Goal: Task Accomplishment & Management: Complete application form

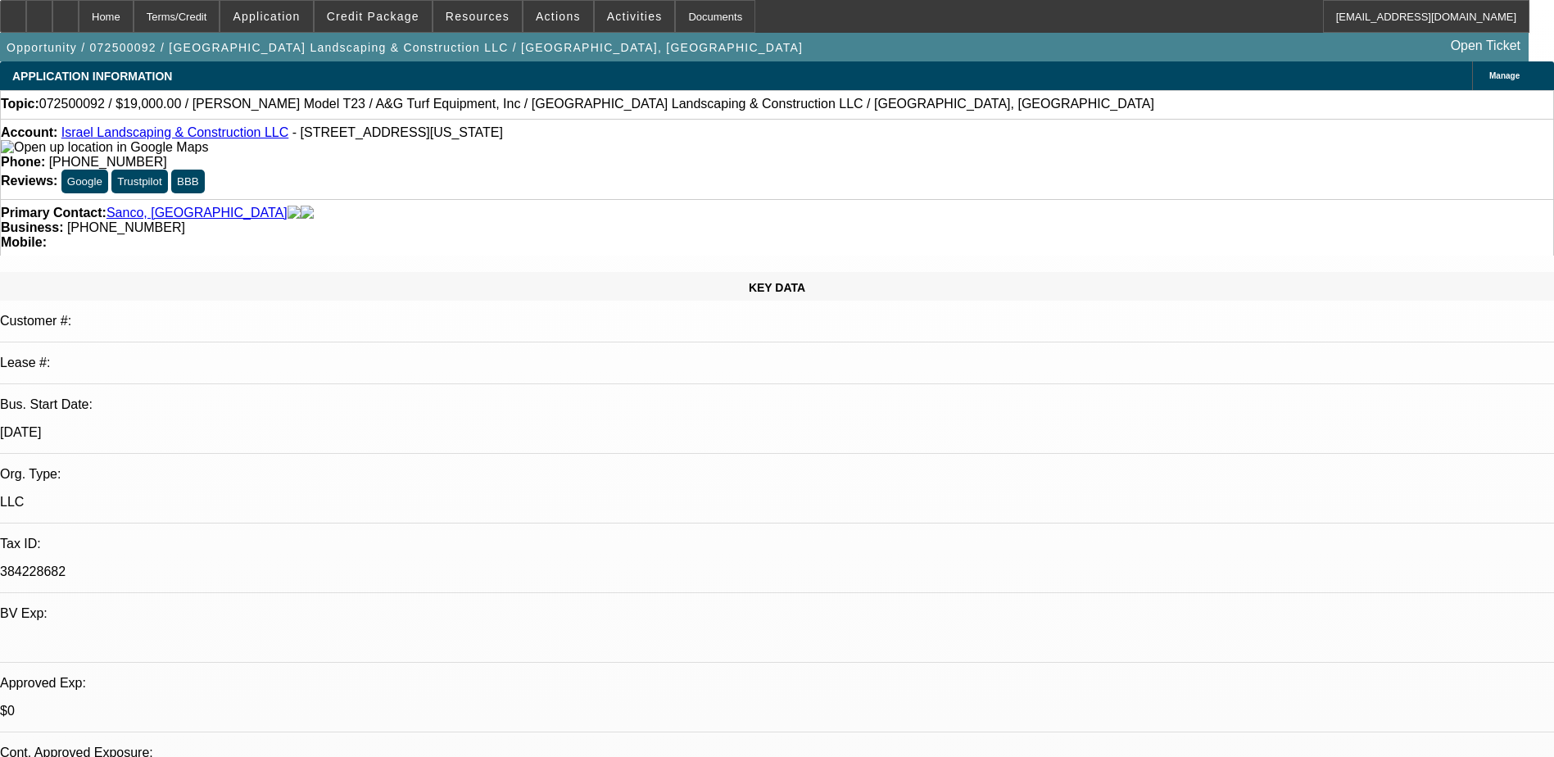
select select "0"
select select "6"
select select "0"
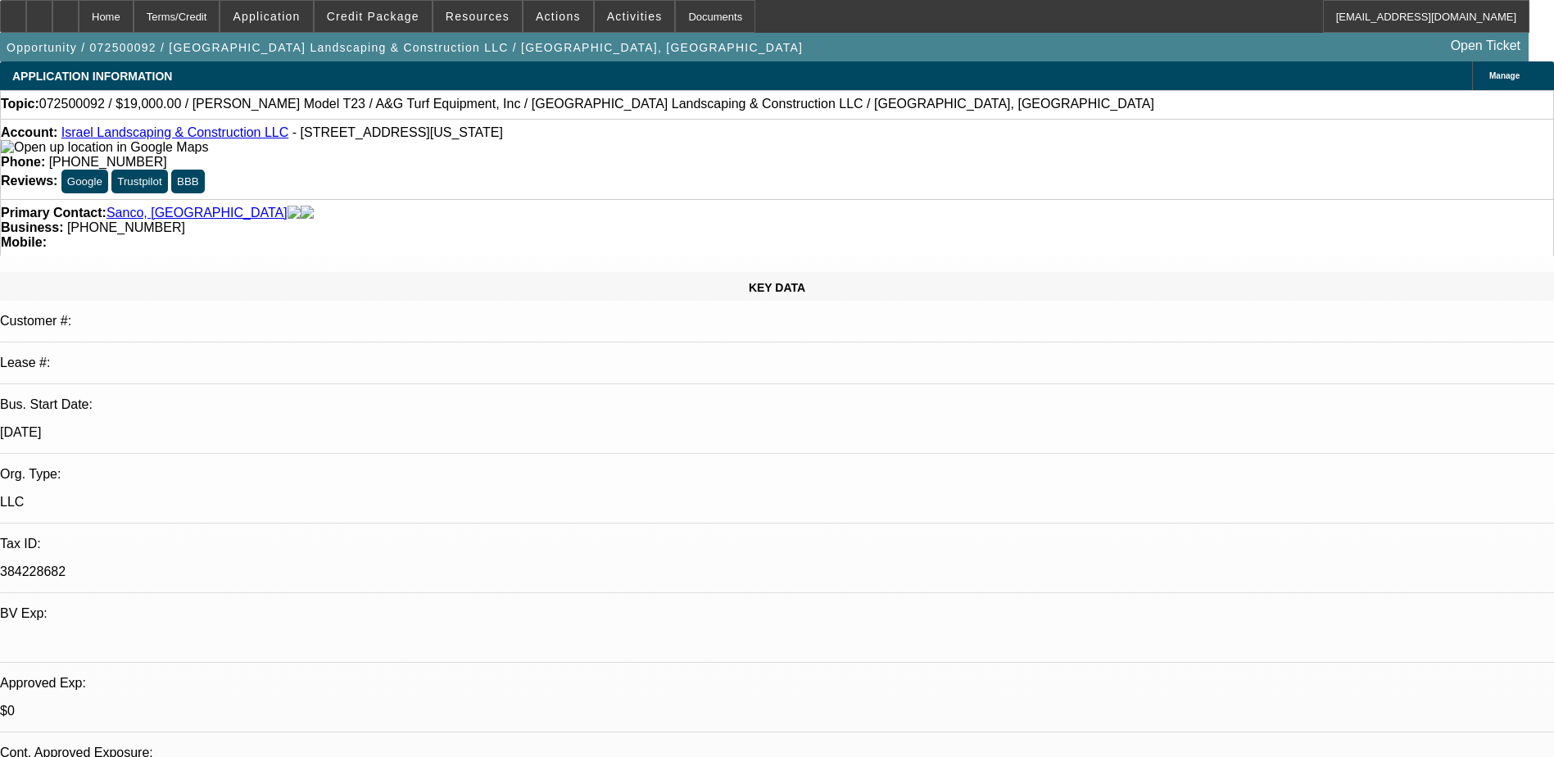
select select "0"
select select "6"
click at [79, 17] on div at bounding box center [65, 16] width 26 height 33
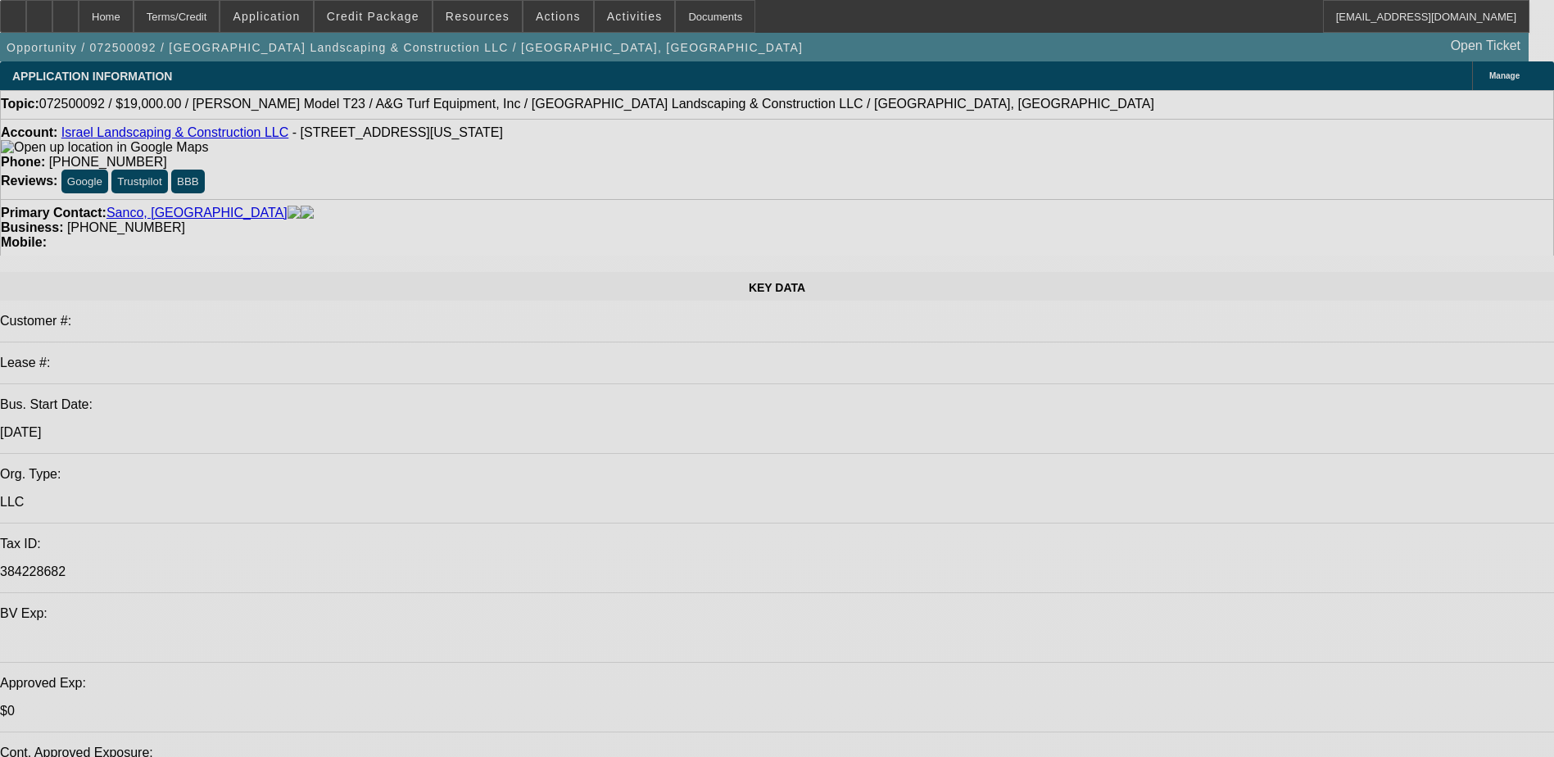
select select "0"
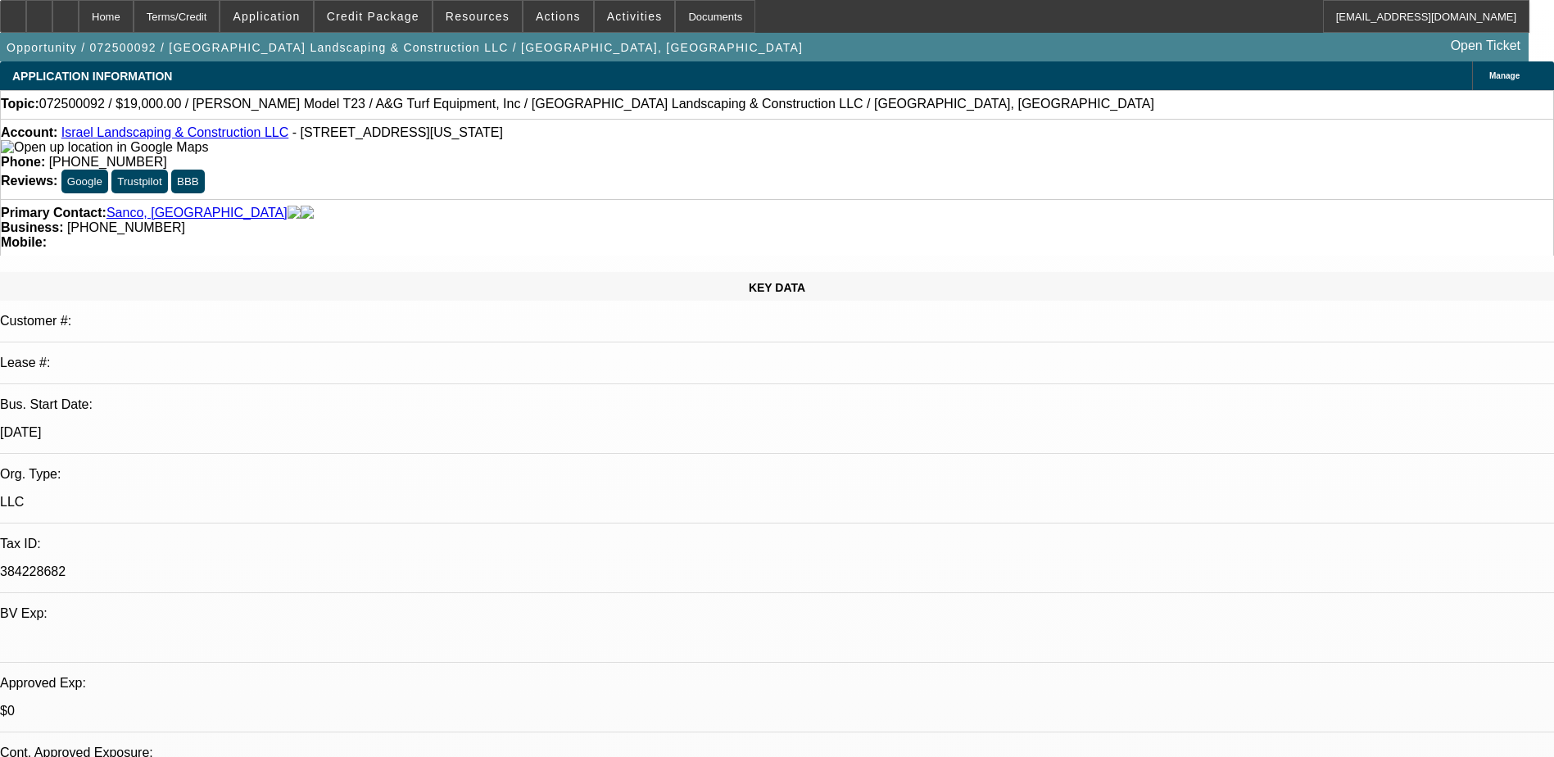
select select "0"
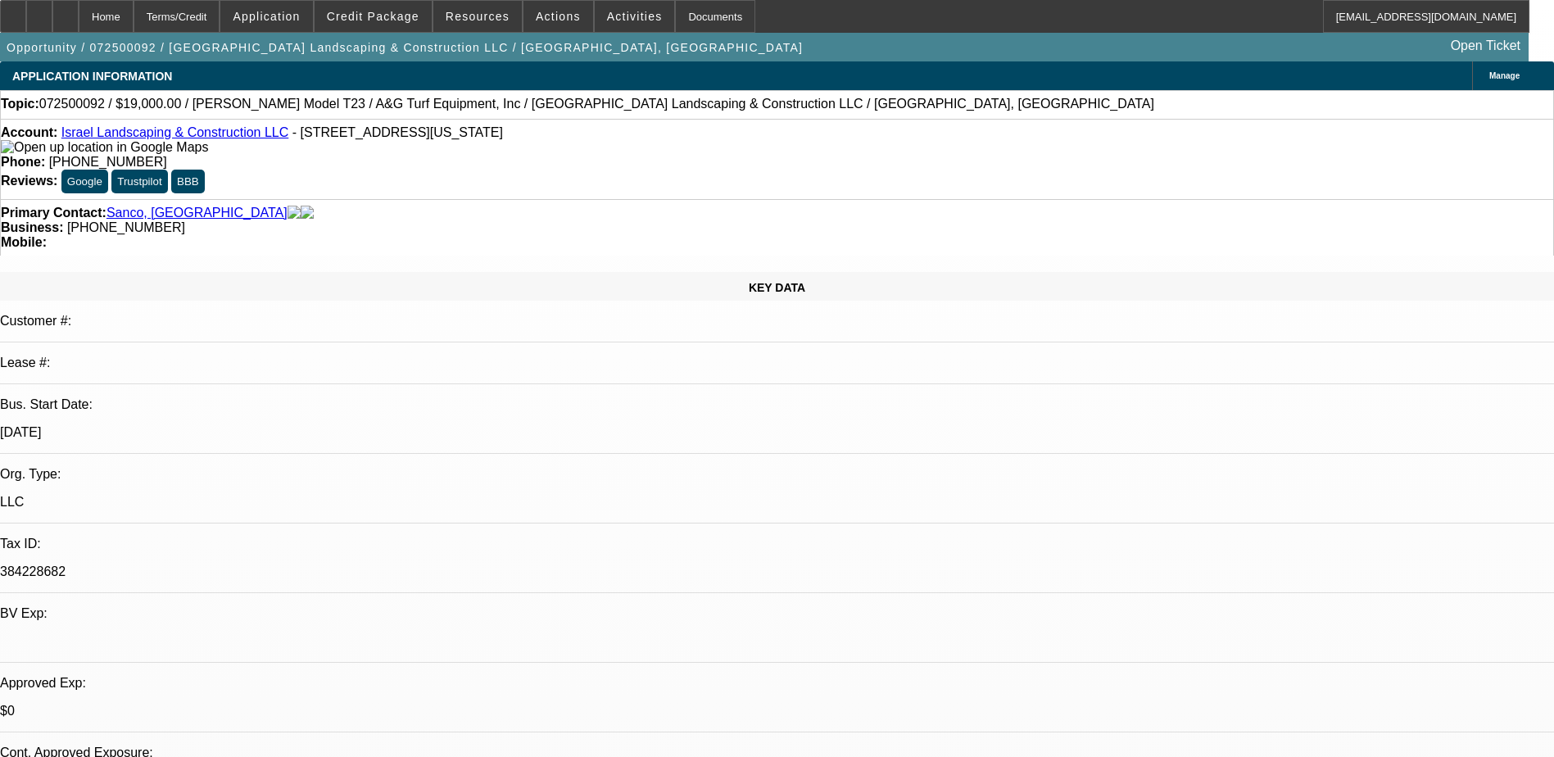
select select "0"
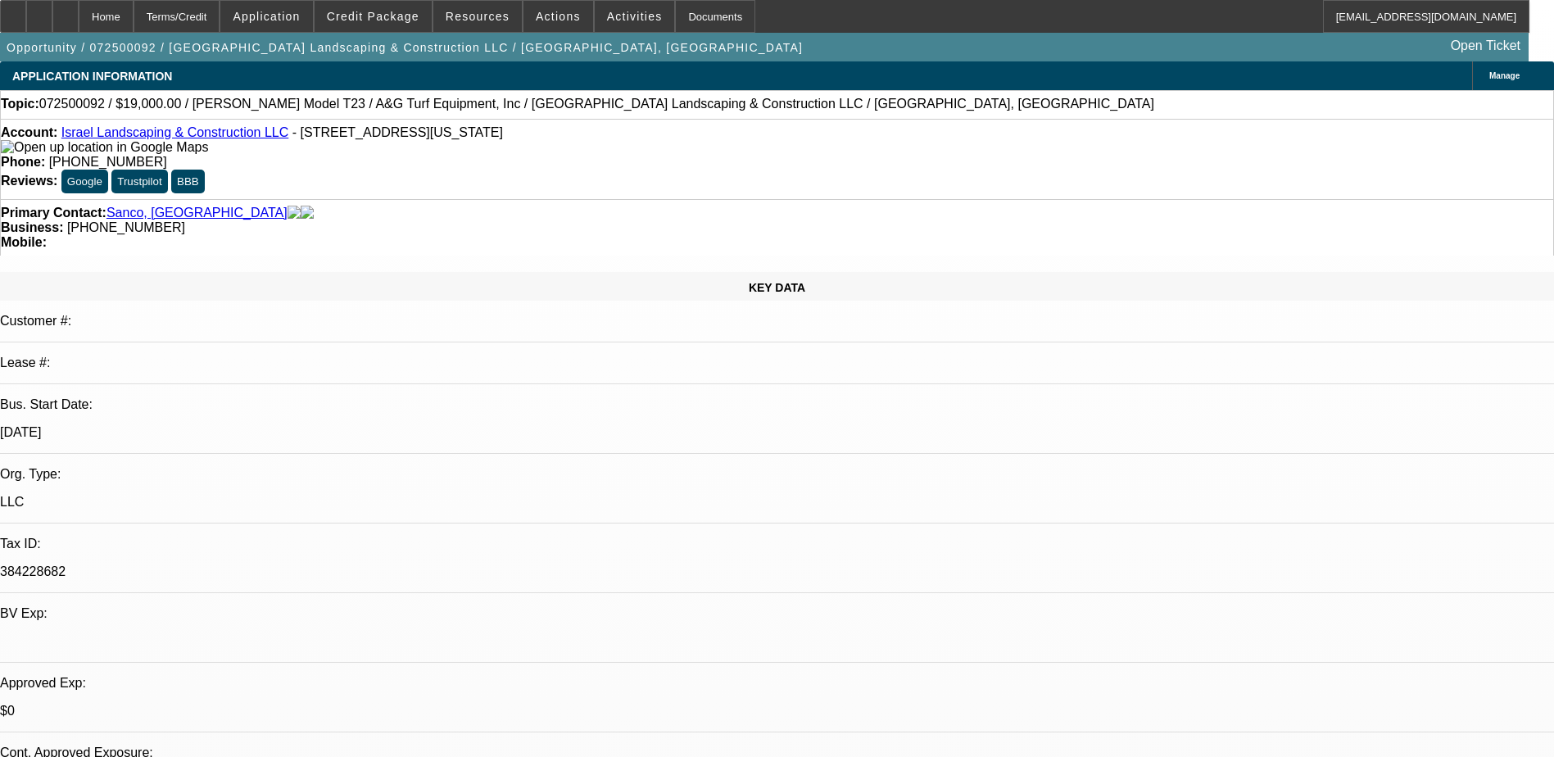
select select "0"
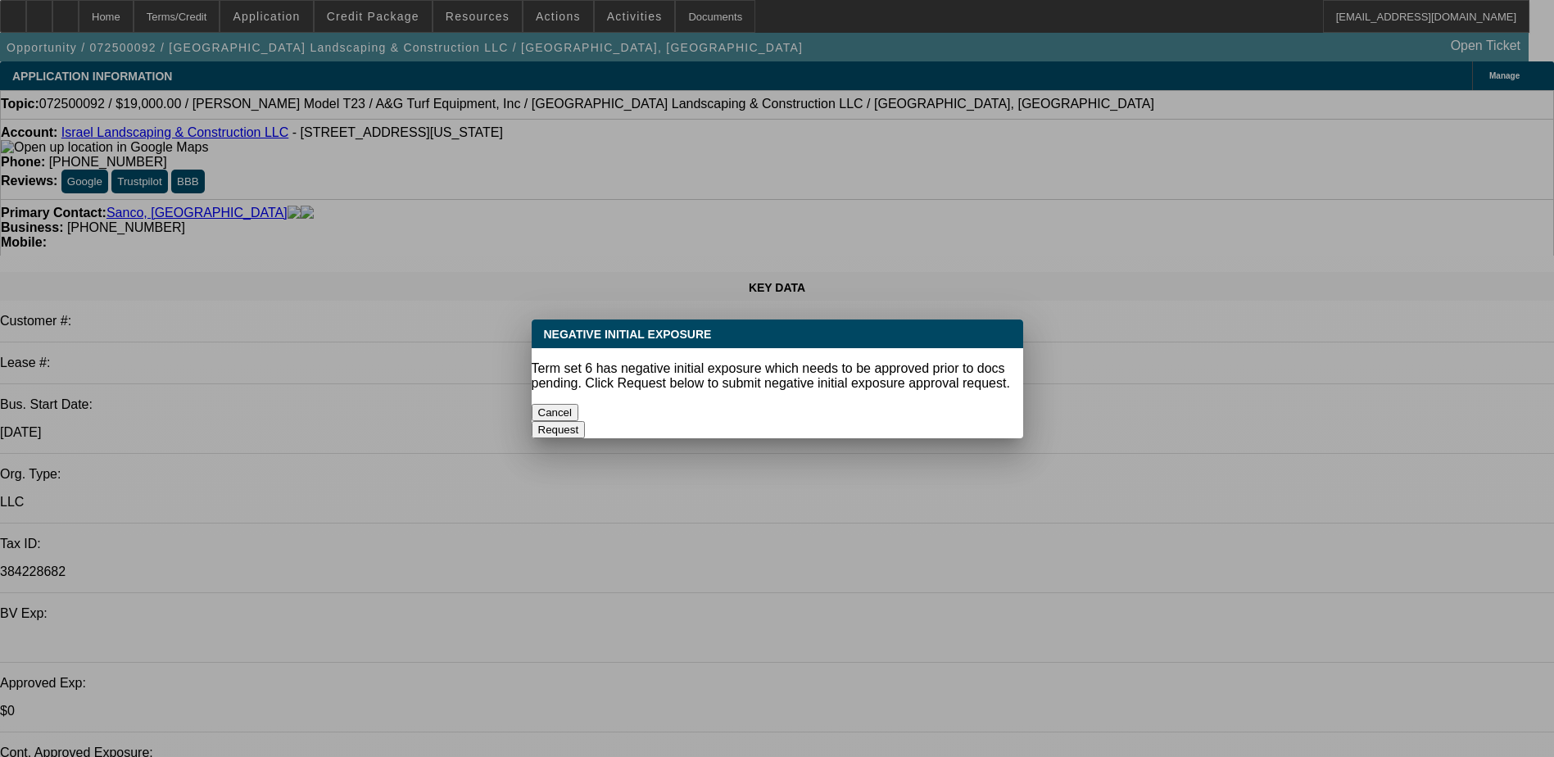
select select "1"
select select "6"
select select "1"
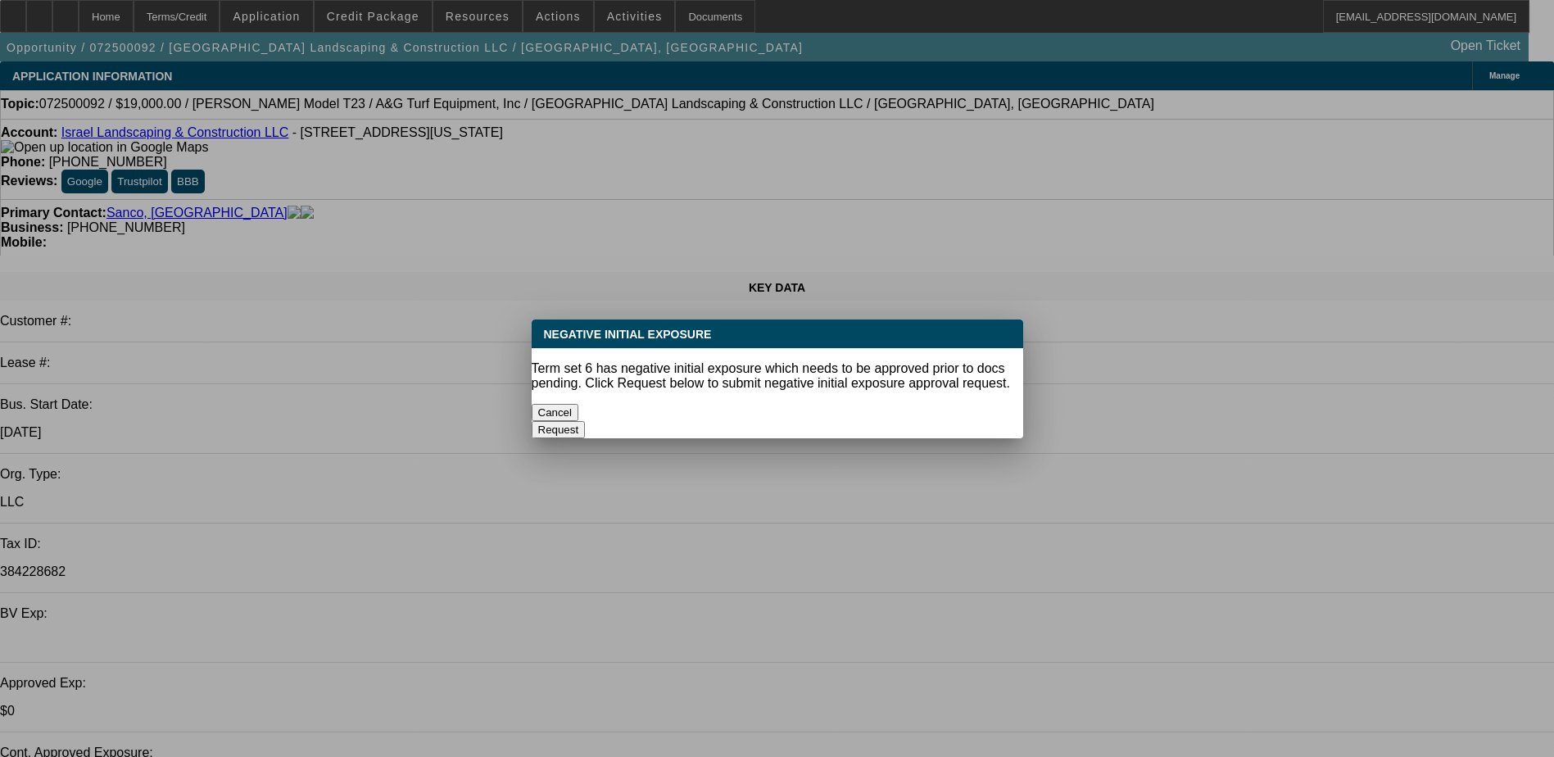
select select "6"
select select "1"
select select "6"
select select "1"
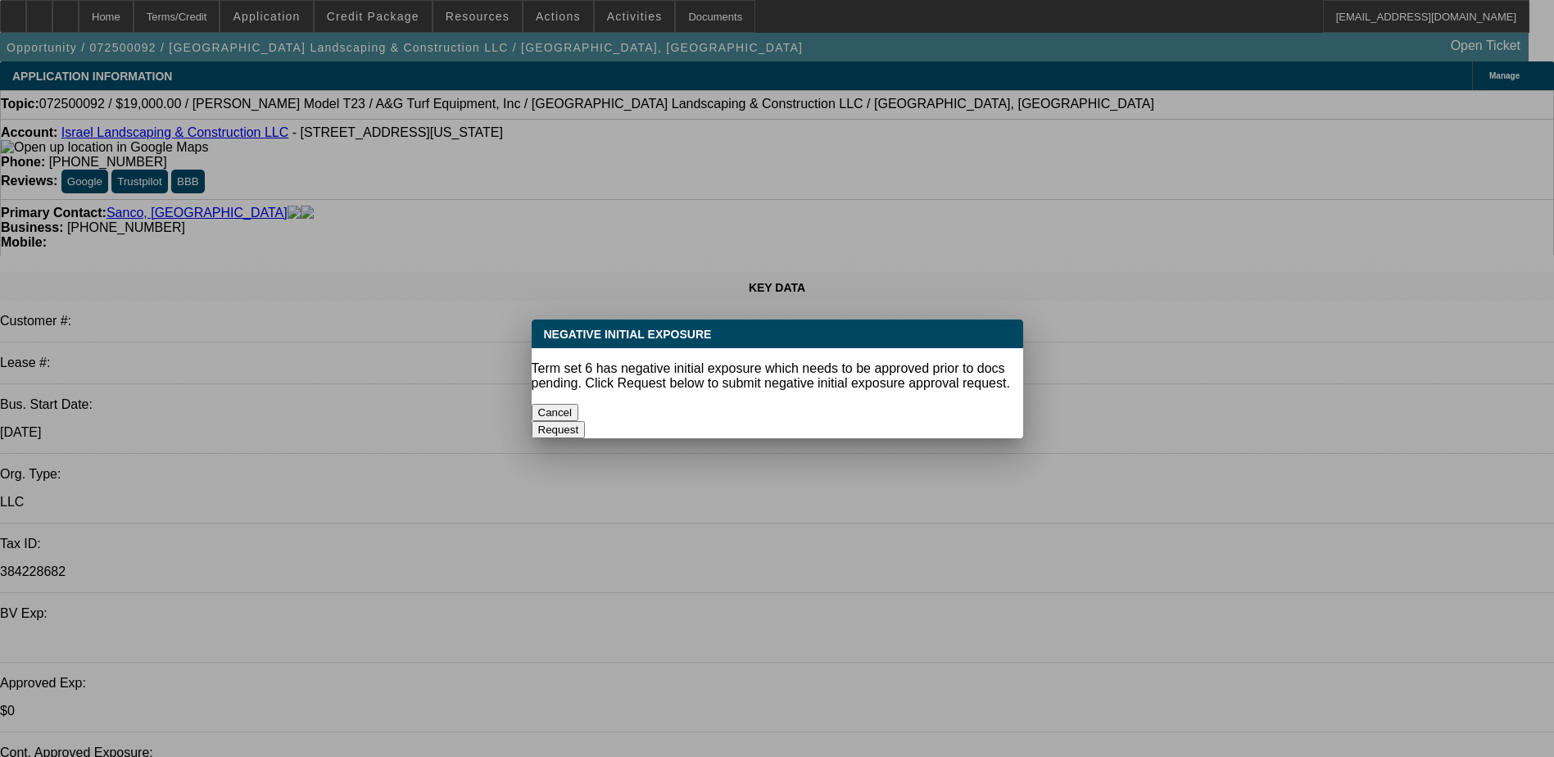
select select "1"
select select "6"
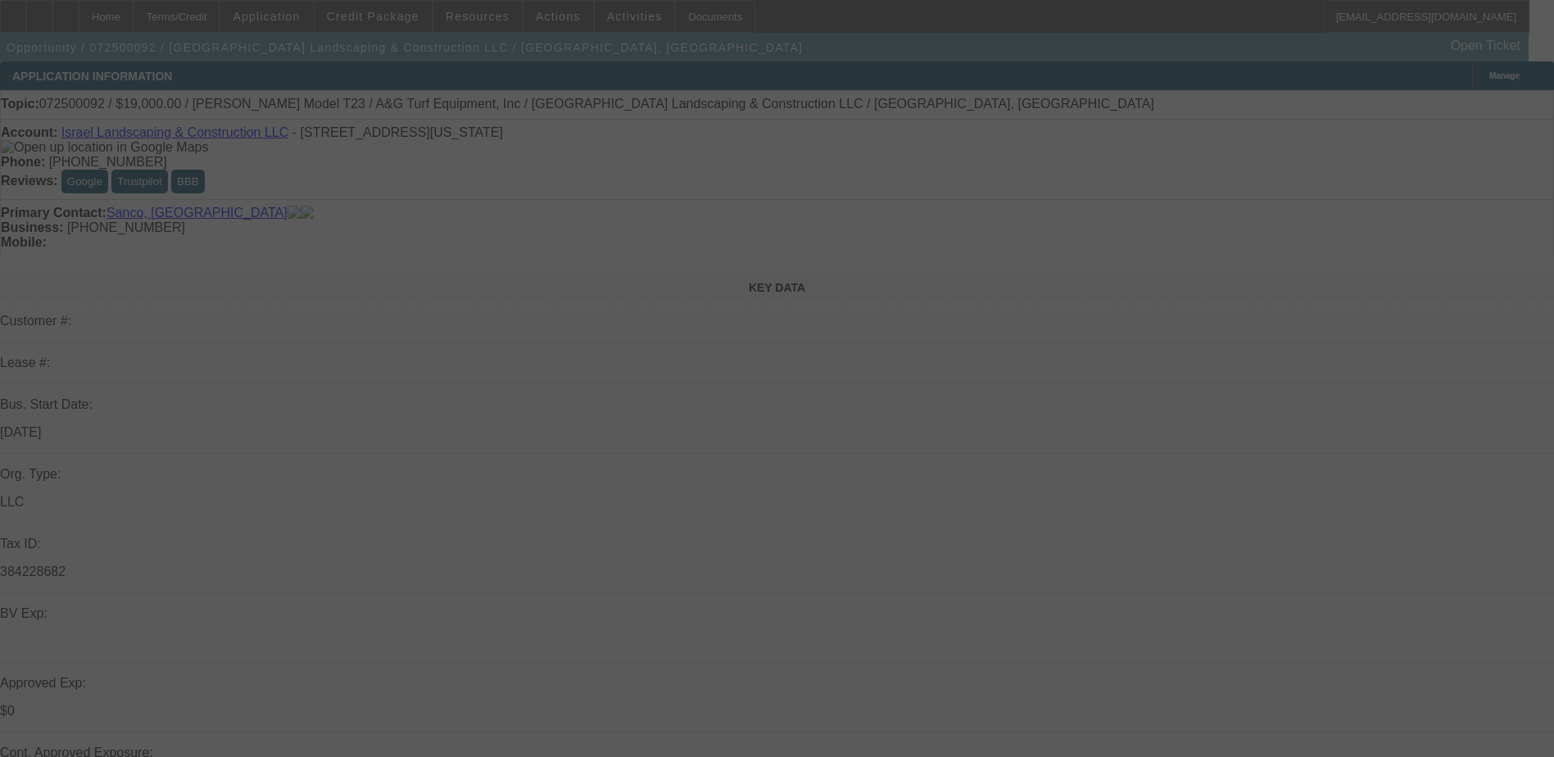
scroll to position [11, 0]
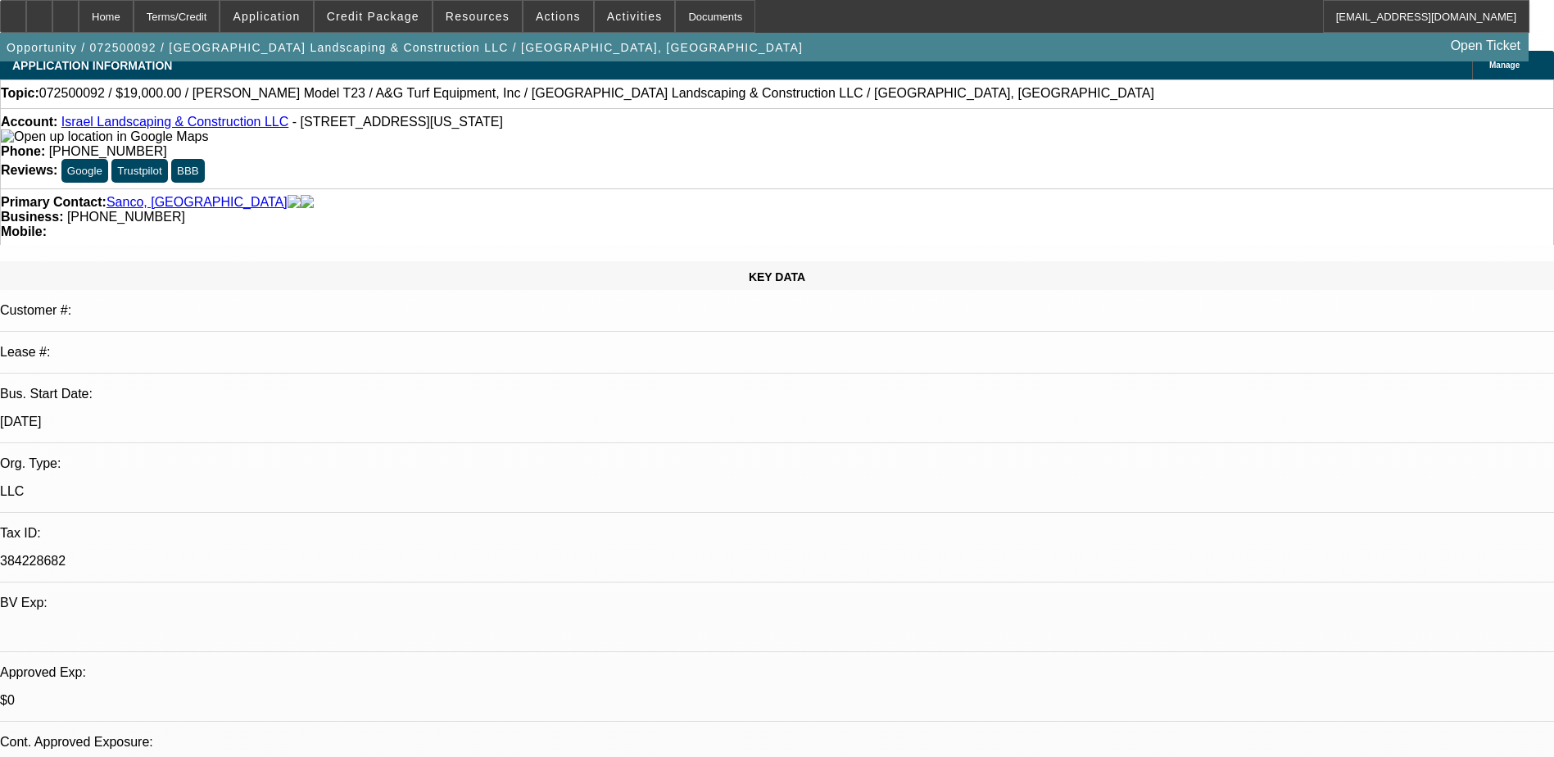
select select "0"
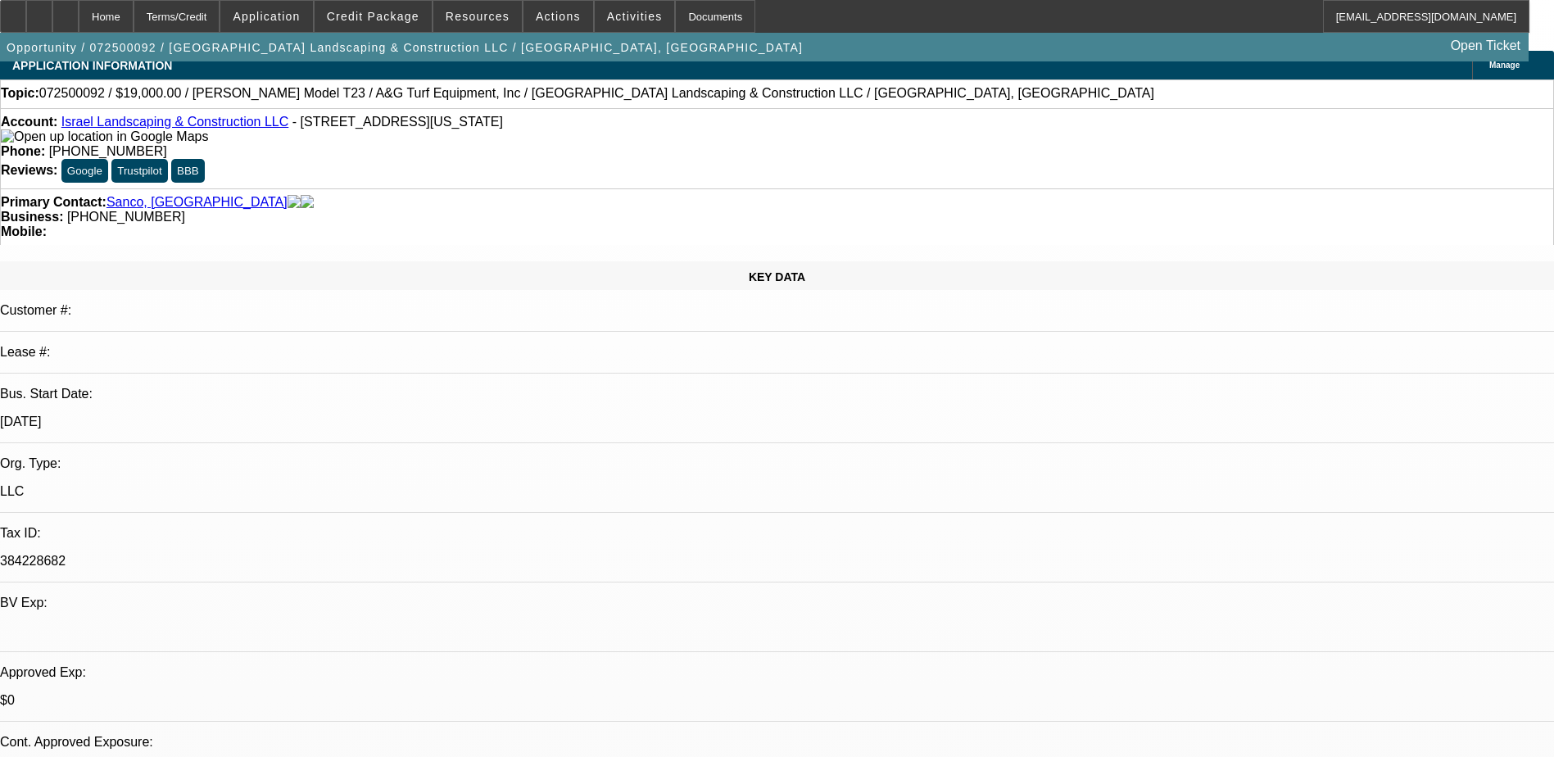
select select "0"
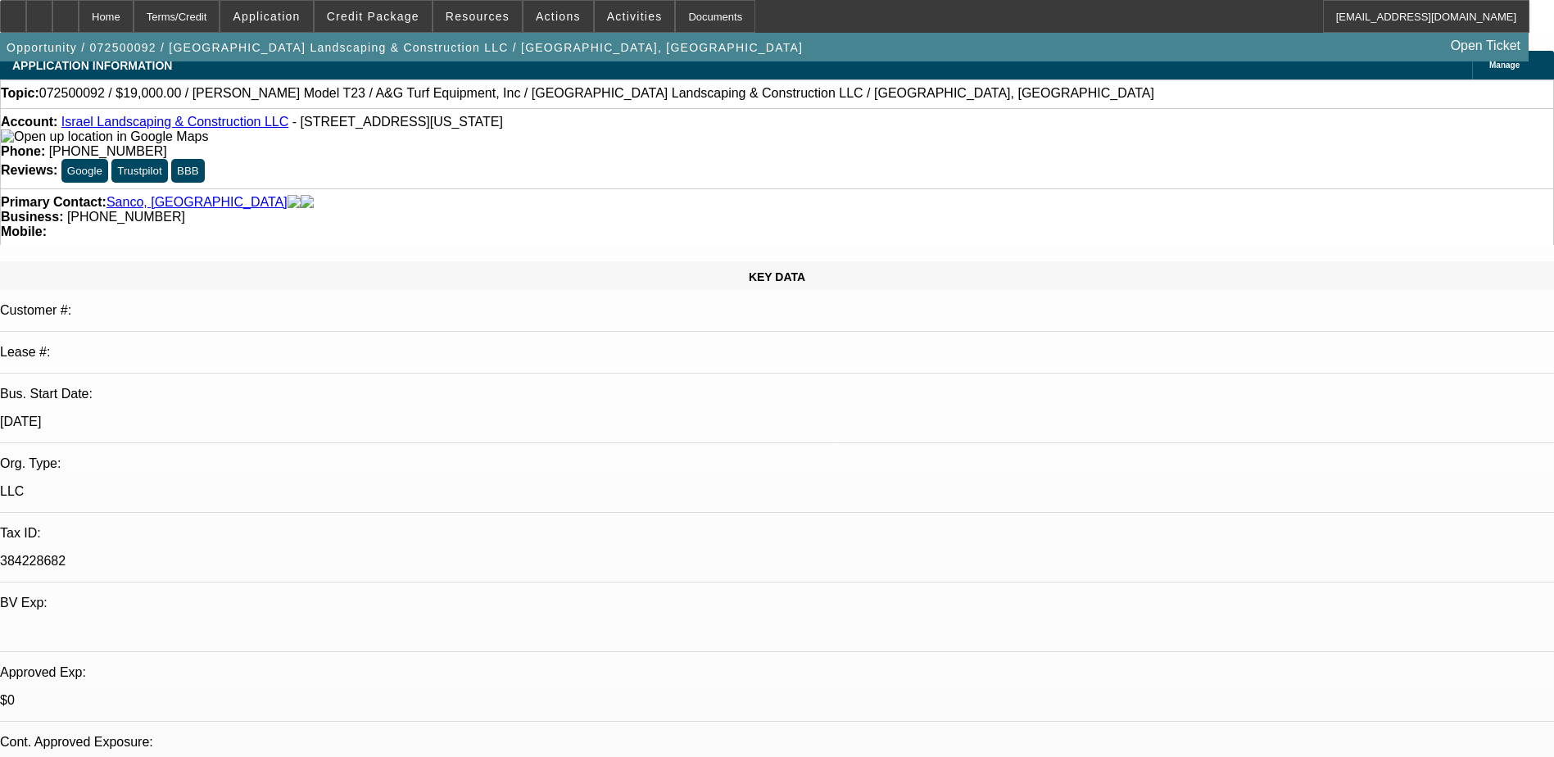
select select "0"
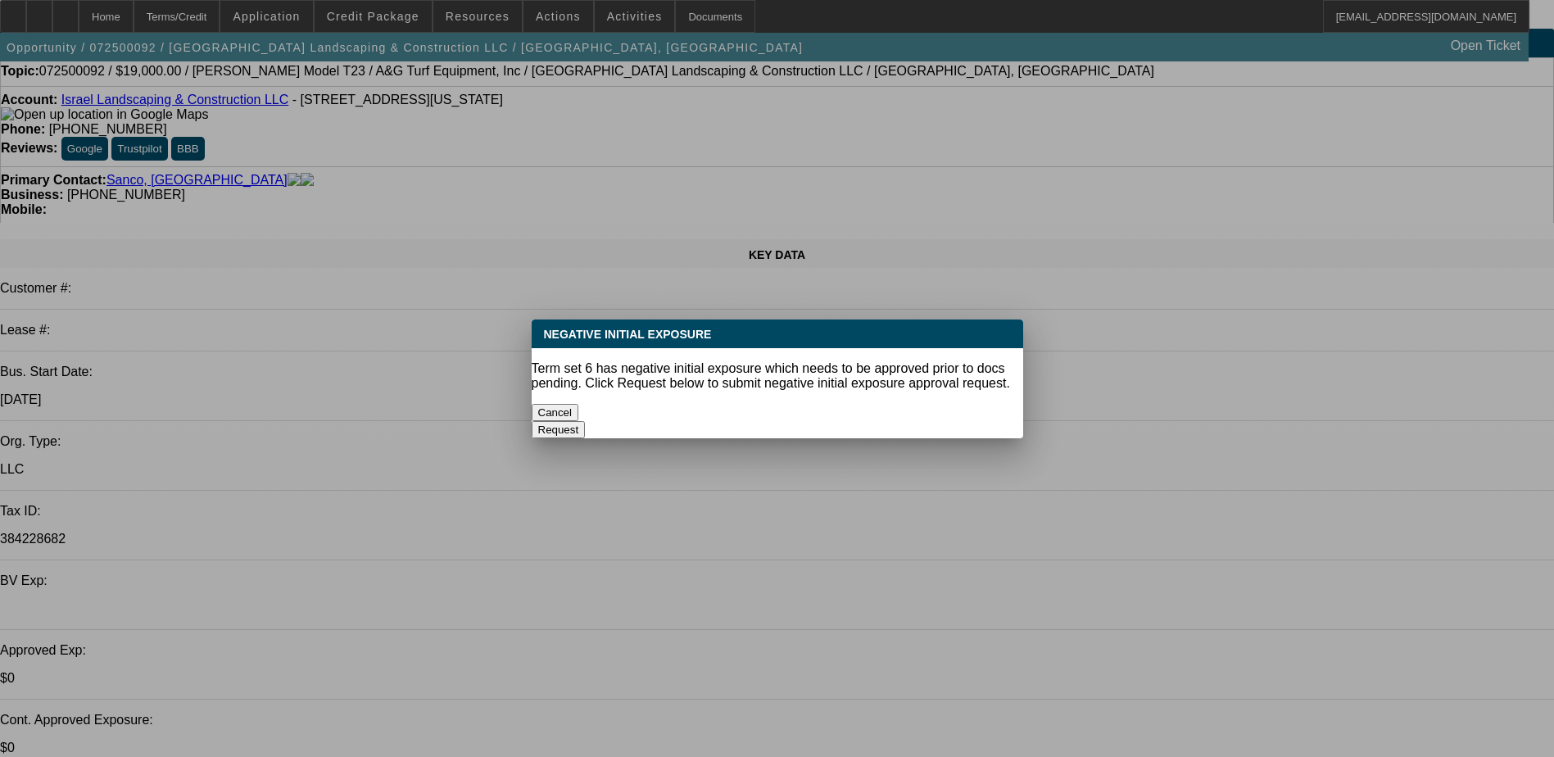
scroll to position [0, 0]
select select "1"
select select "6"
select select "1"
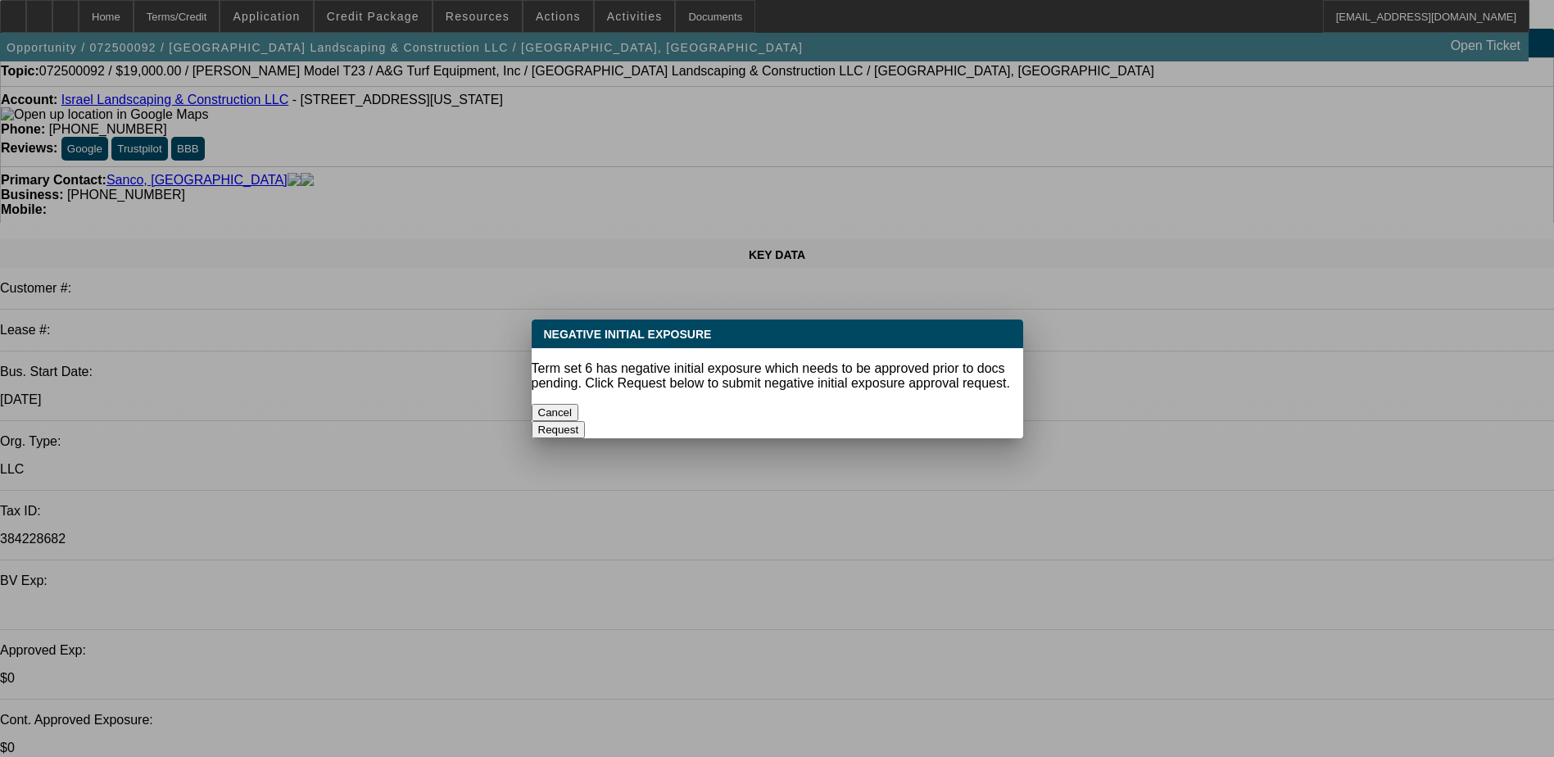
select select "1"
select select "6"
select select "1"
select select "6"
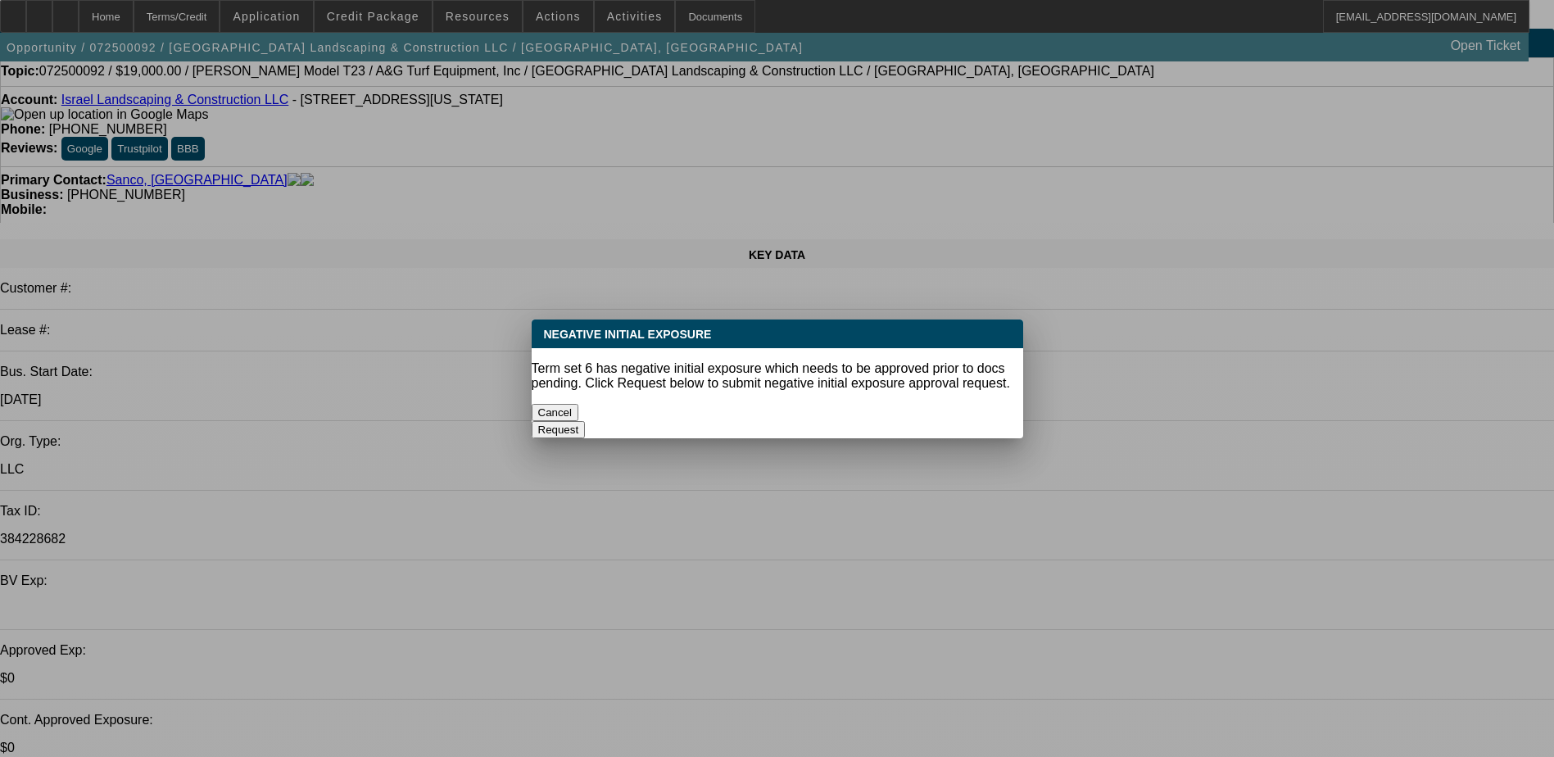
select select "1"
select select "6"
click at [645, 418] on div "Cancel" at bounding box center [778, 412] width 492 height 17
click at [579, 404] on button "Cancel" at bounding box center [556, 412] width 48 height 17
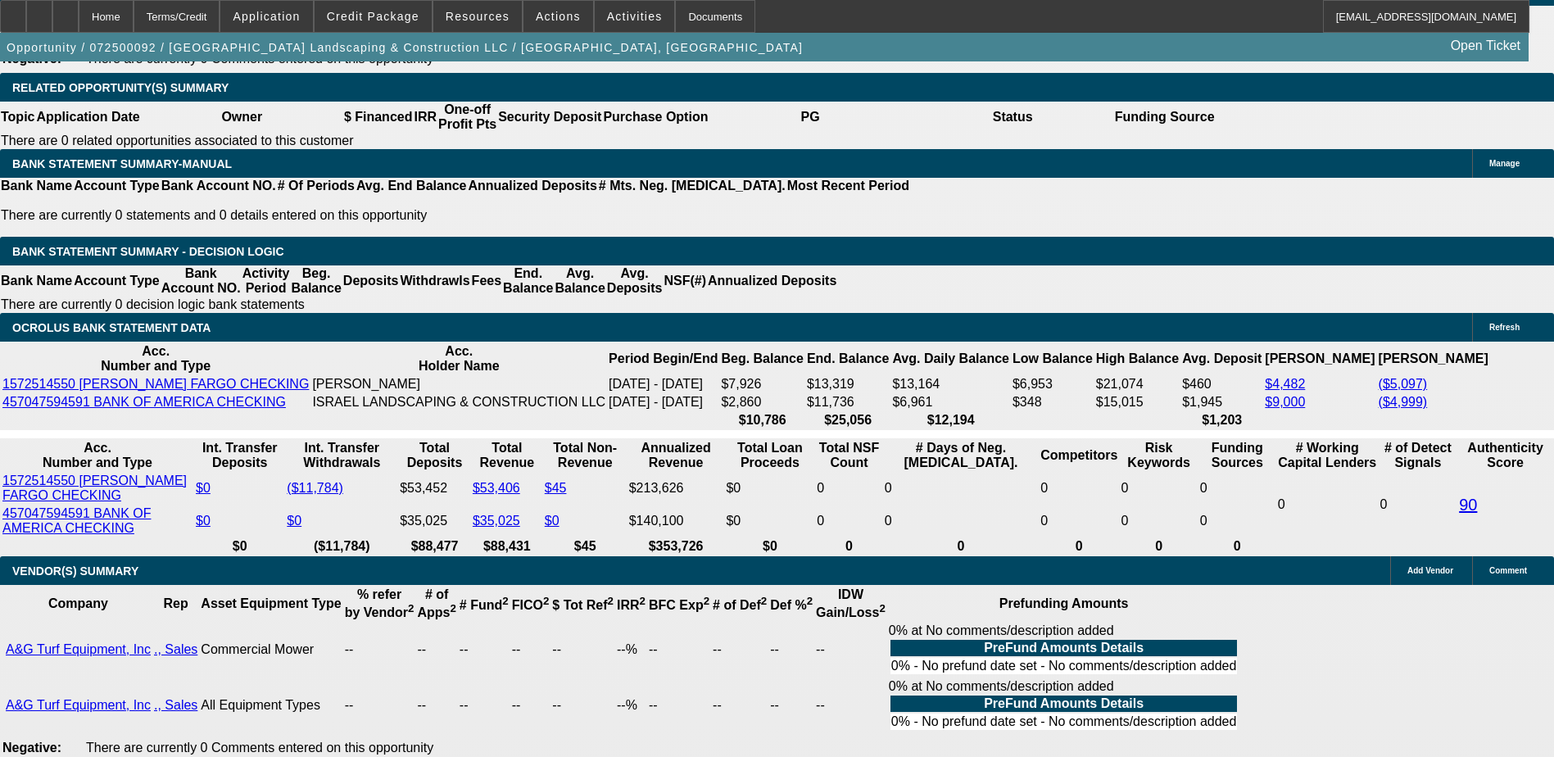
scroll to position [82, 0]
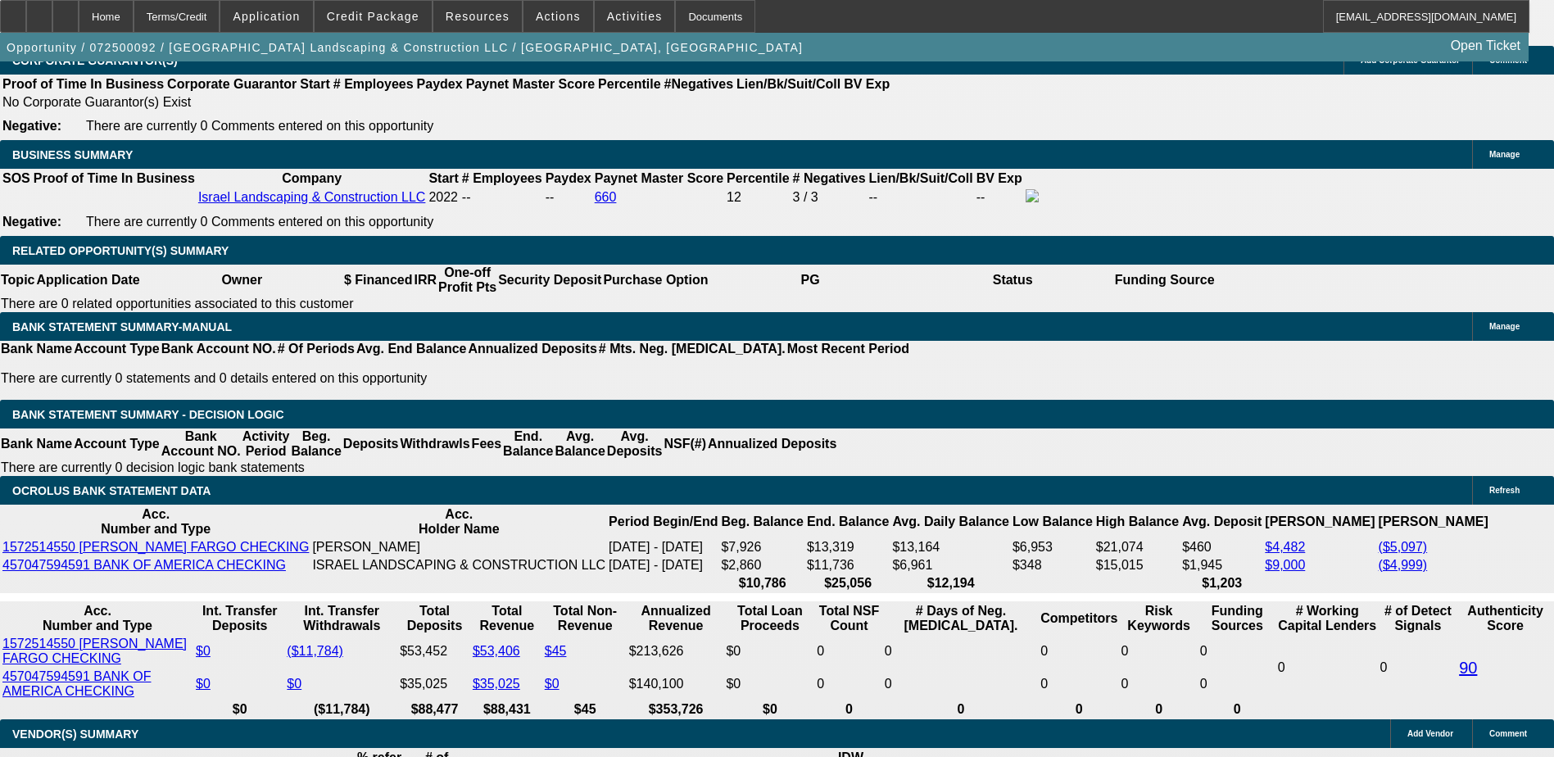
scroll to position [2596, 0]
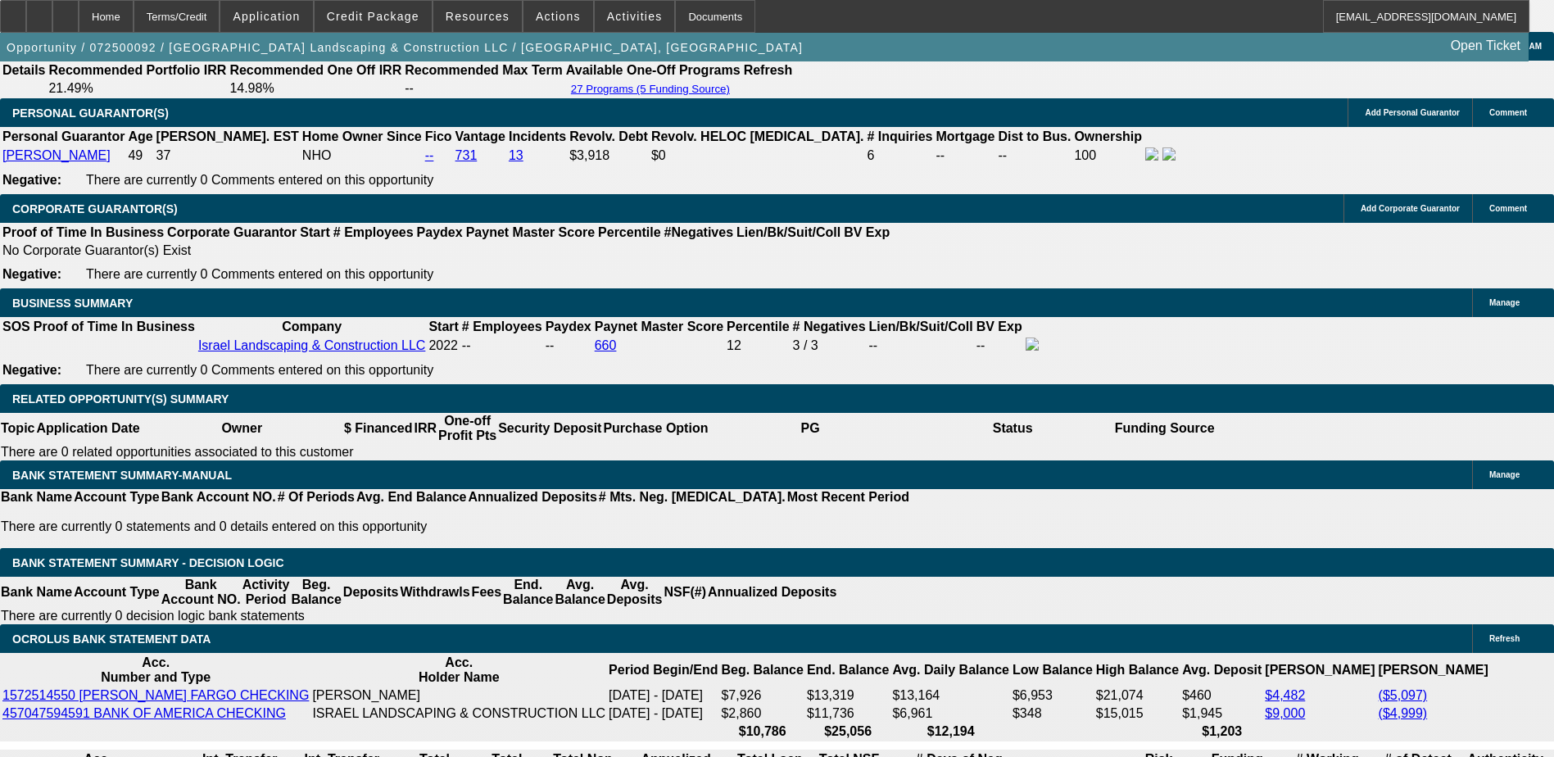
scroll to position [2432, 0]
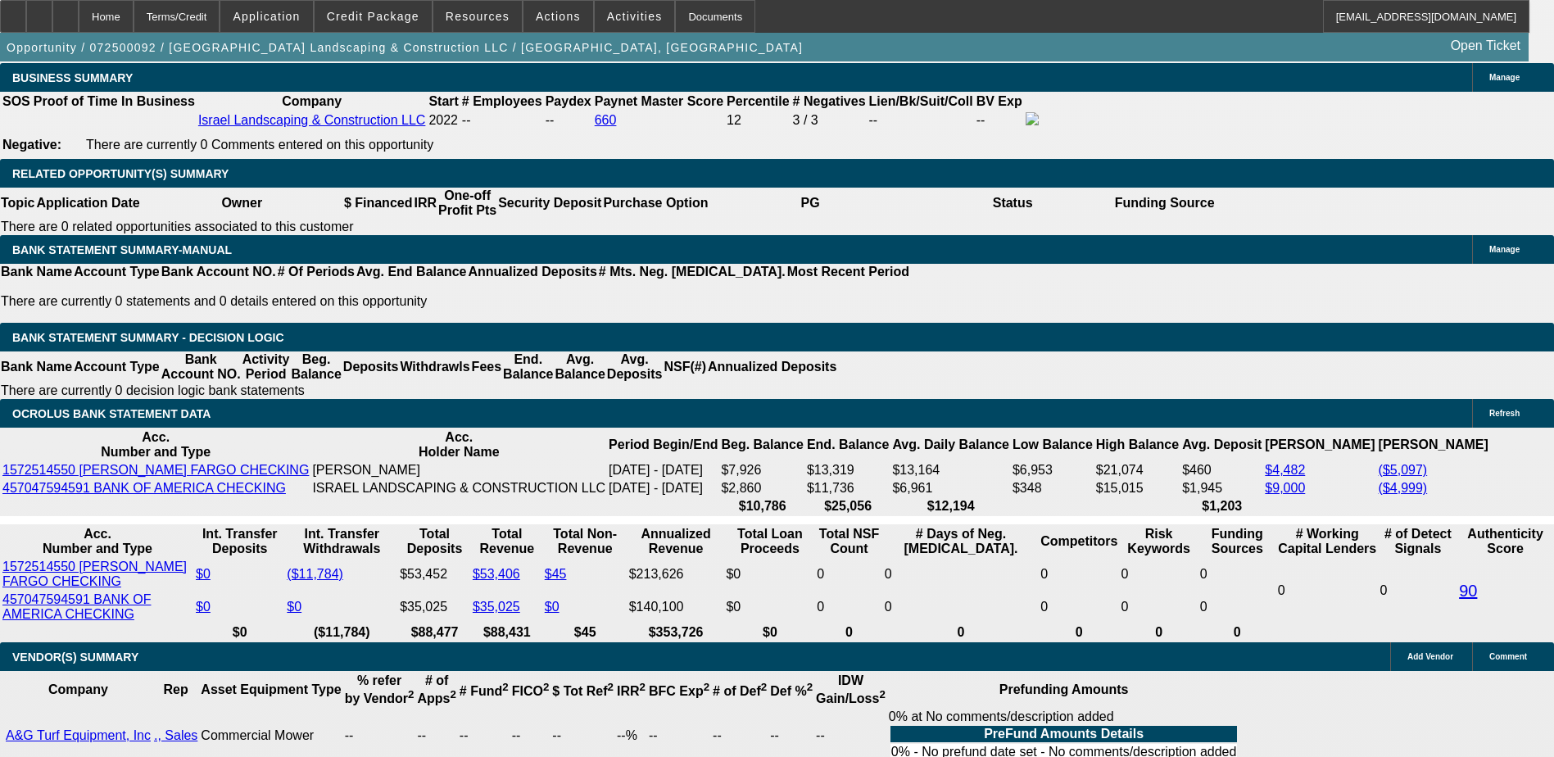
scroll to position [2678, 0]
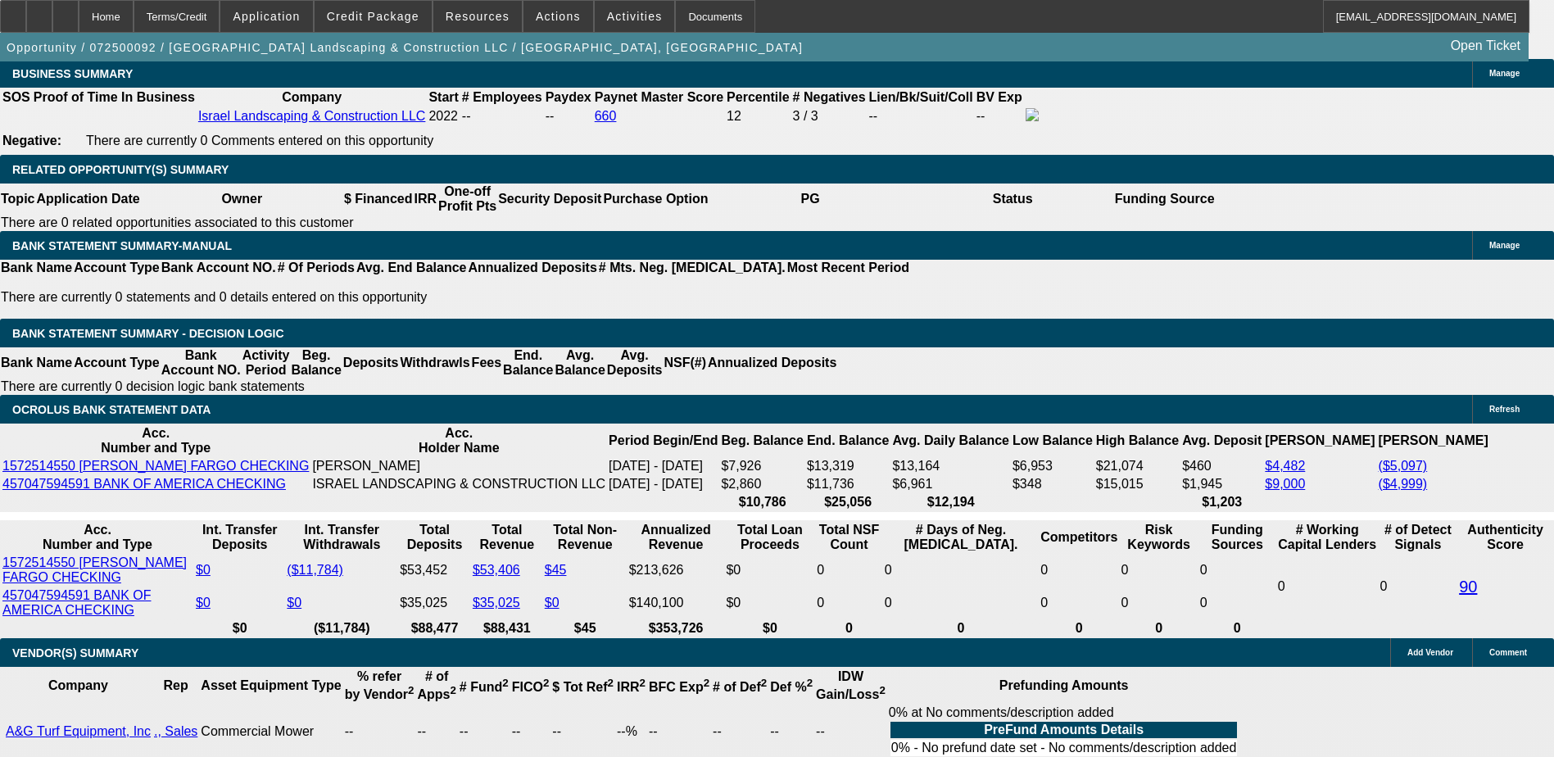
type input "$1,900.00"
type input "UNKNOWN"
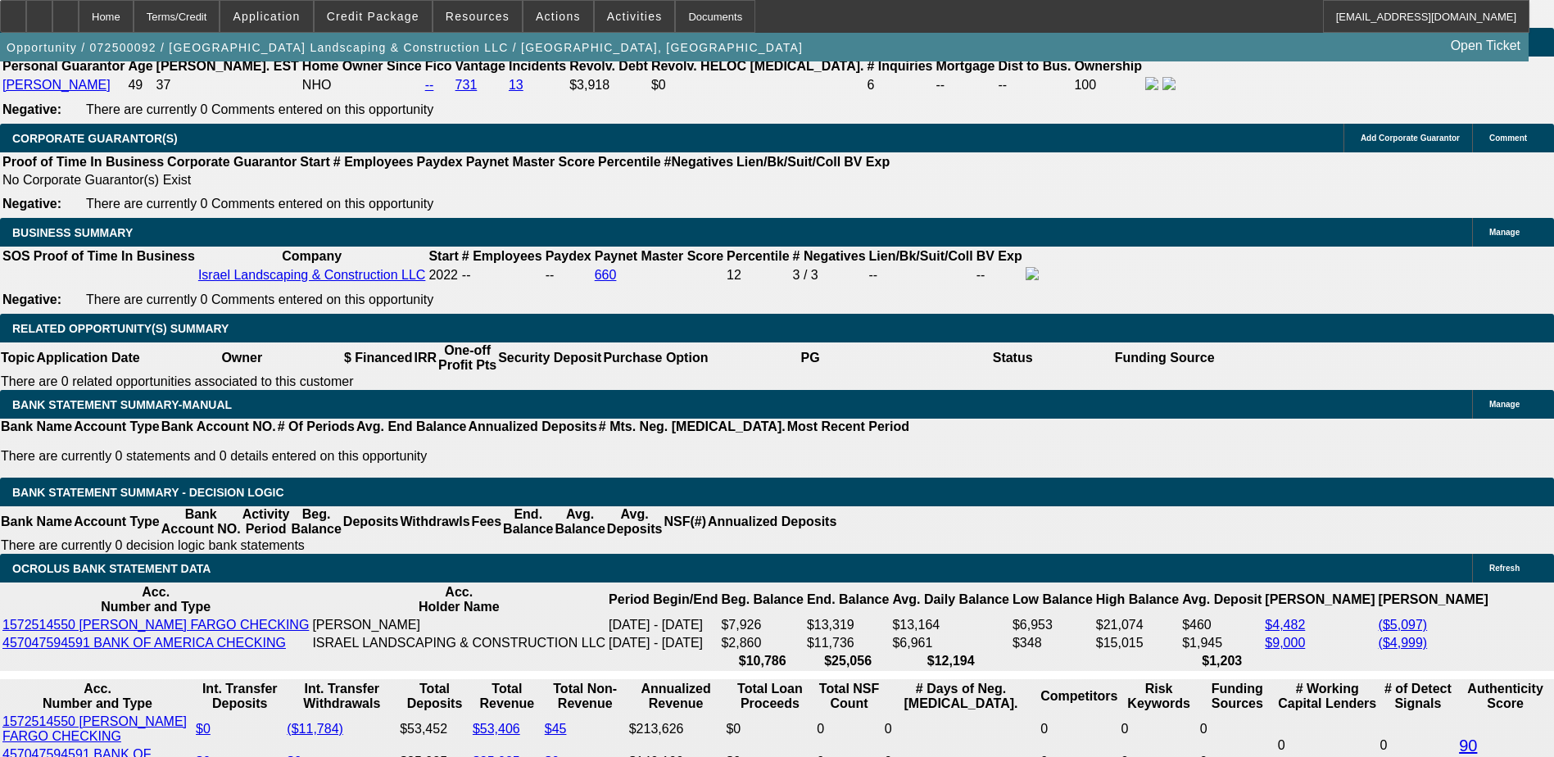
scroll to position [2514, 0]
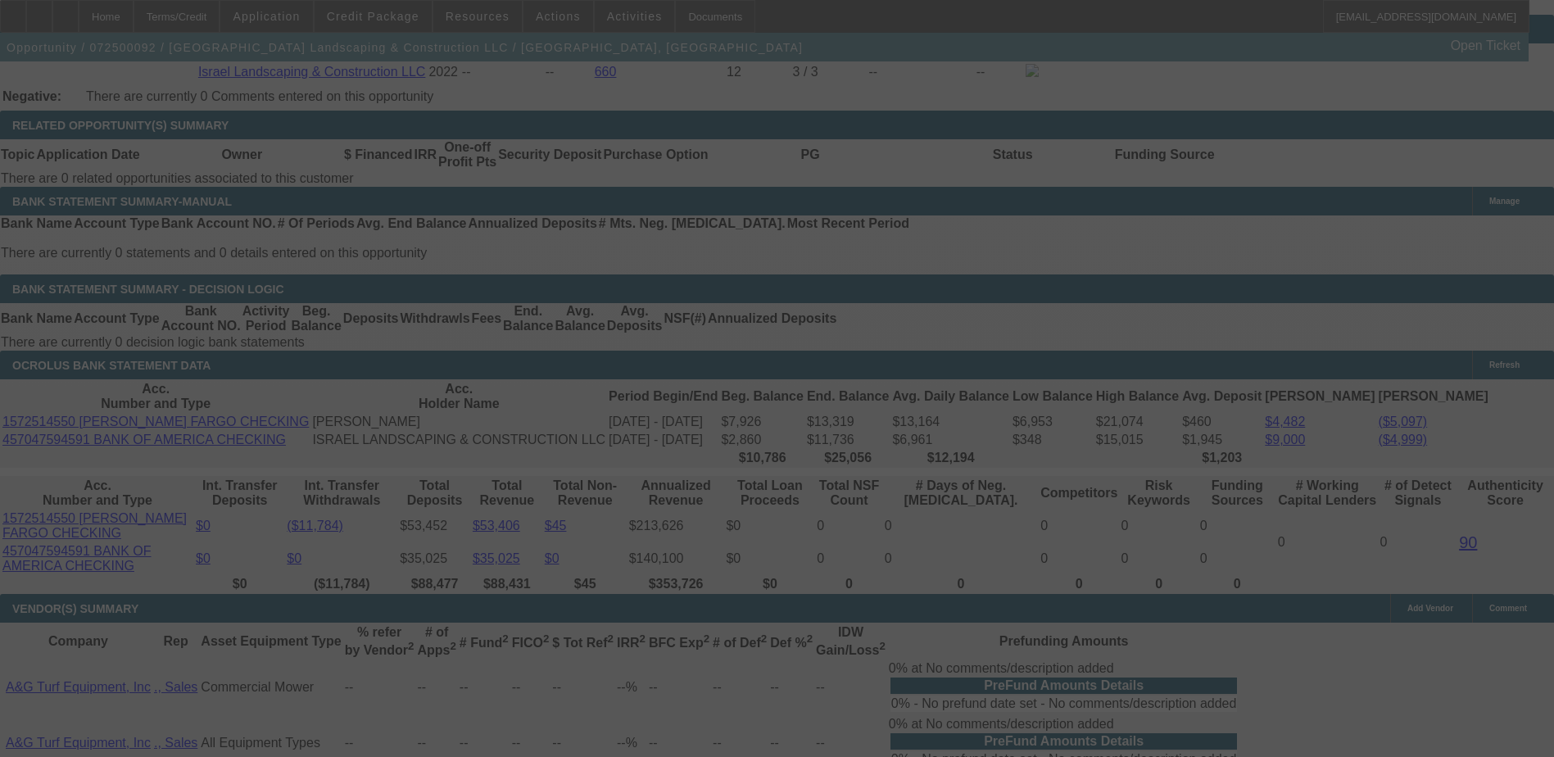
scroll to position [2759, 0]
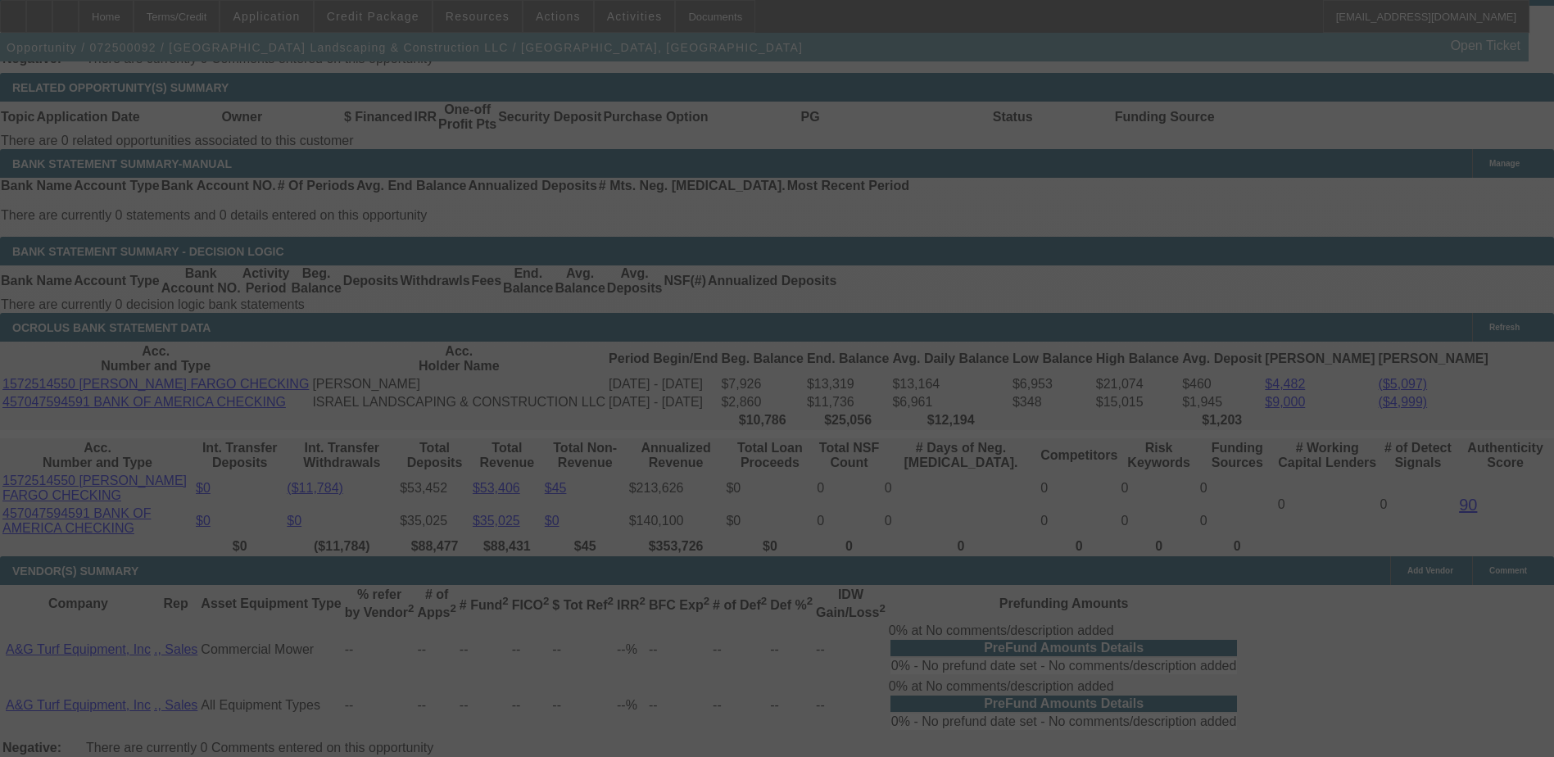
select select "0"
select select "6"
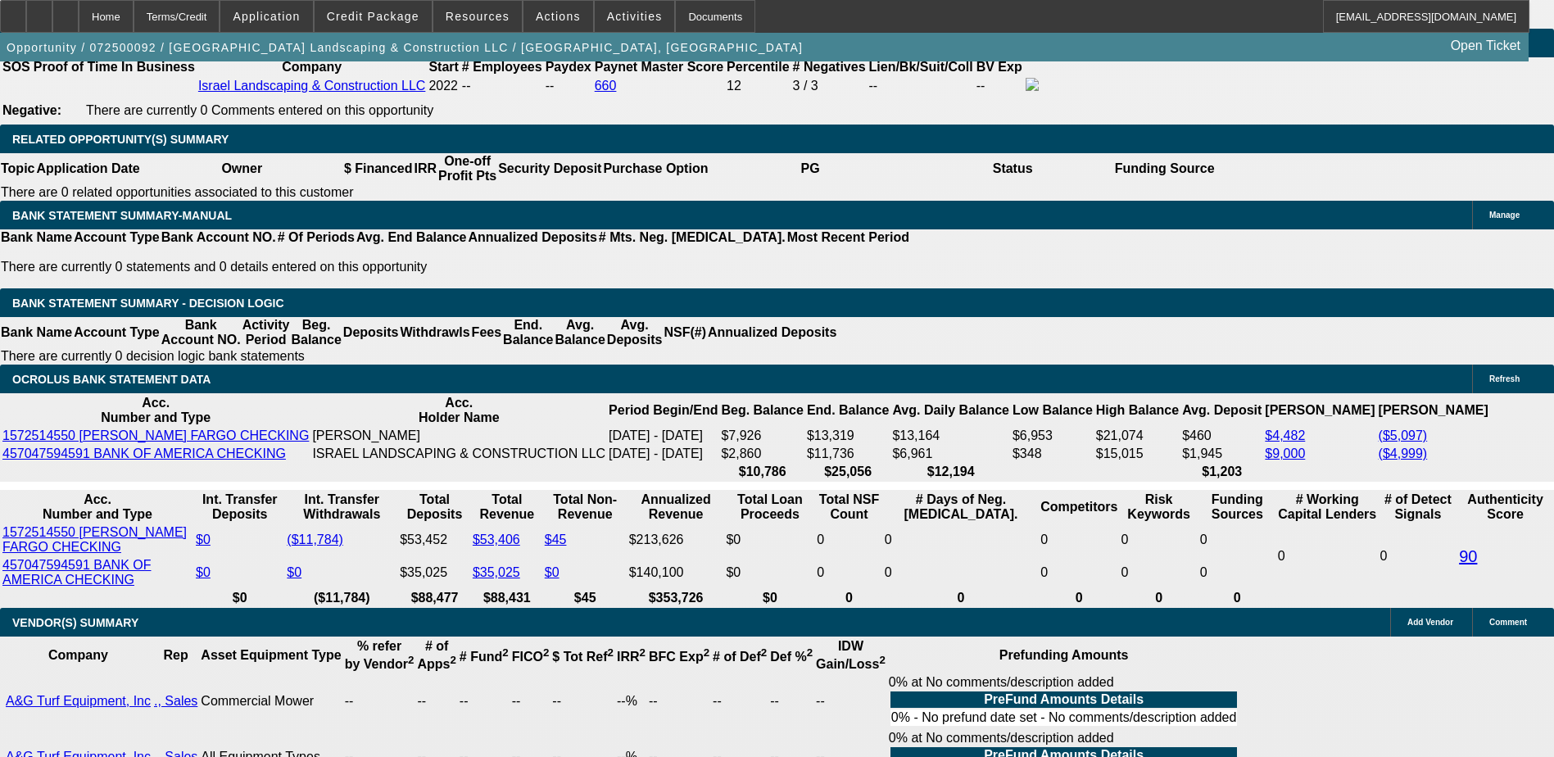
scroll to position [2745, 0]
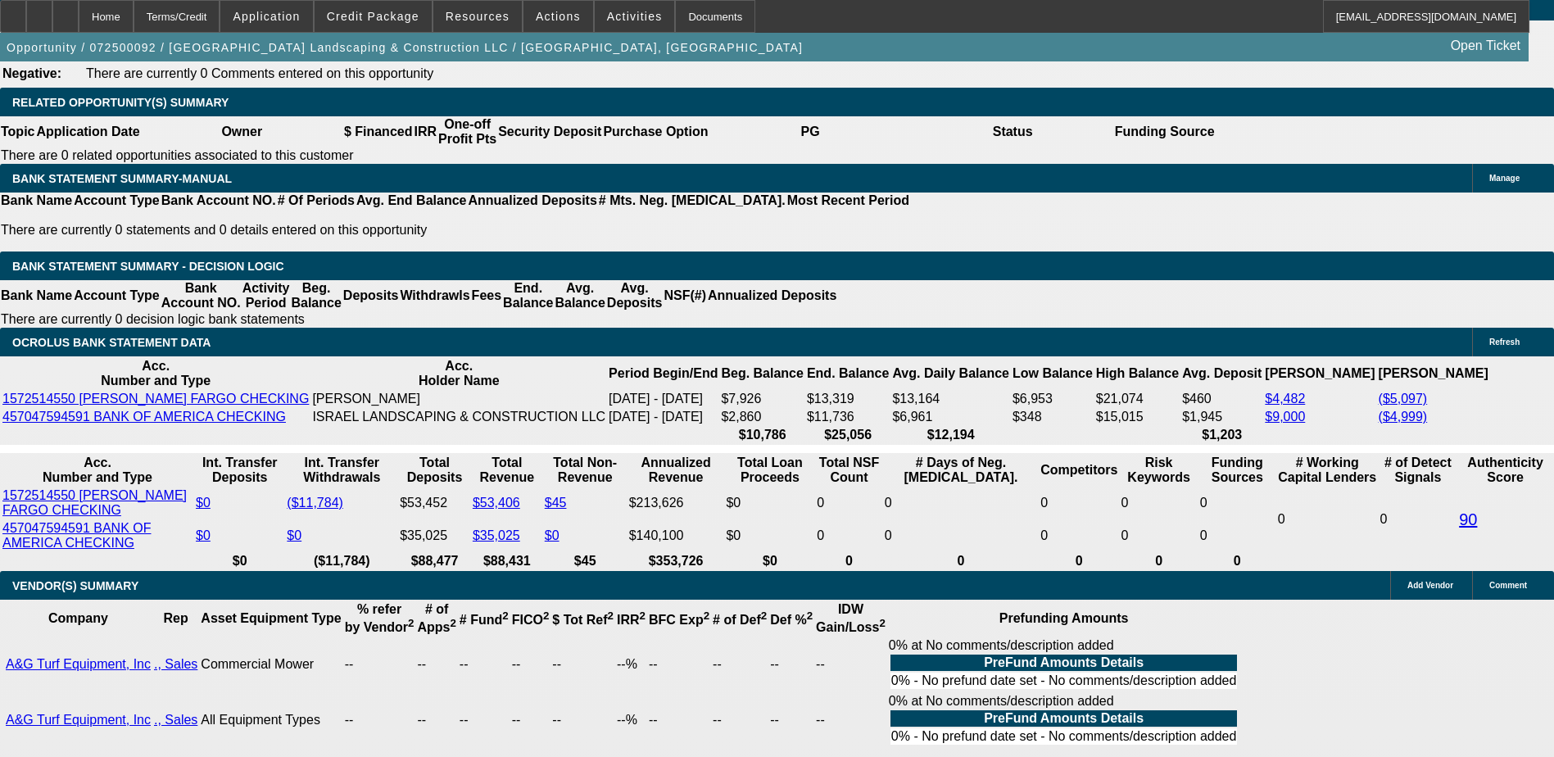
type input "45"
type input "UNKNOWN"
type input "450"
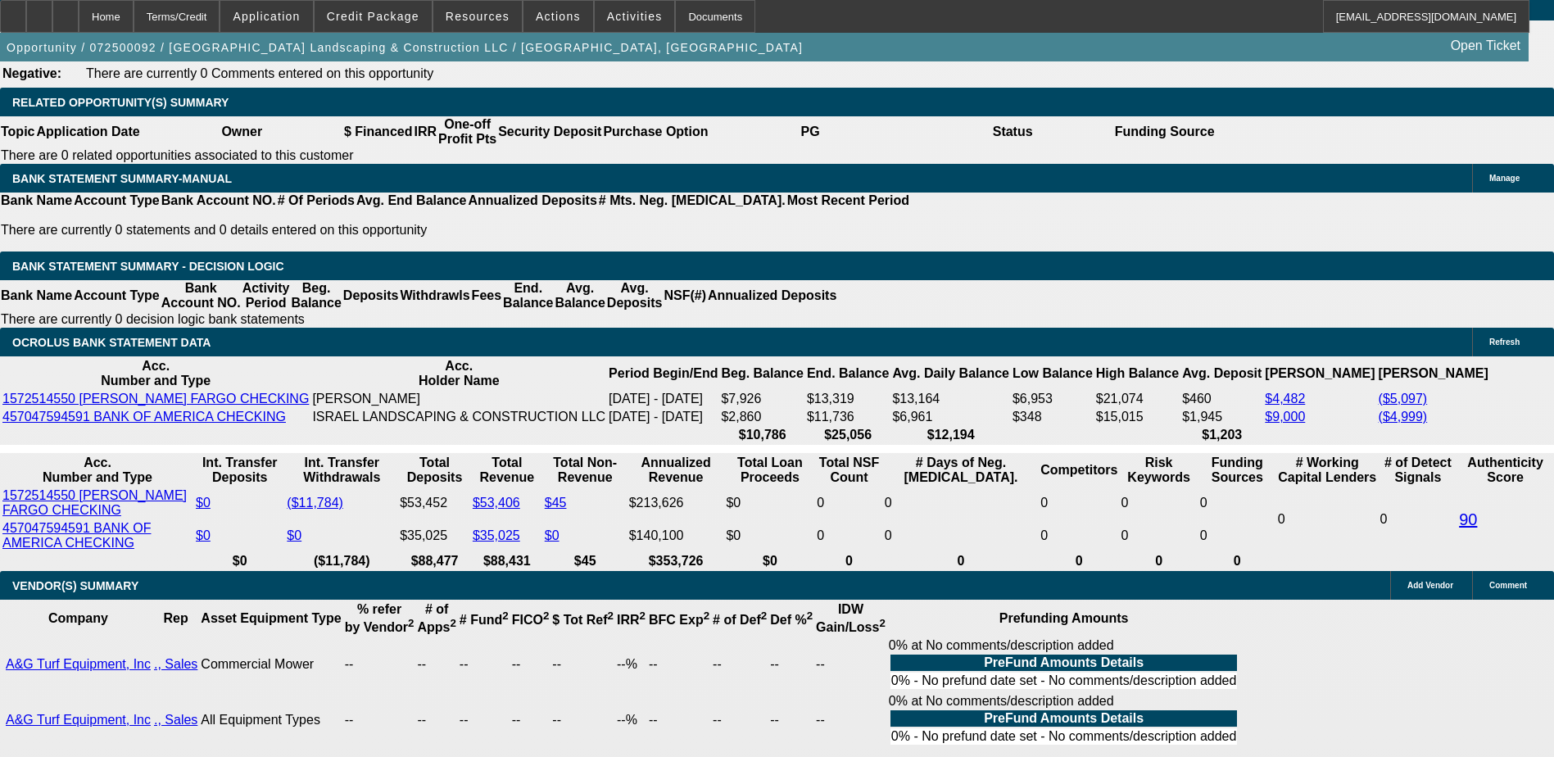
type input "14.8"
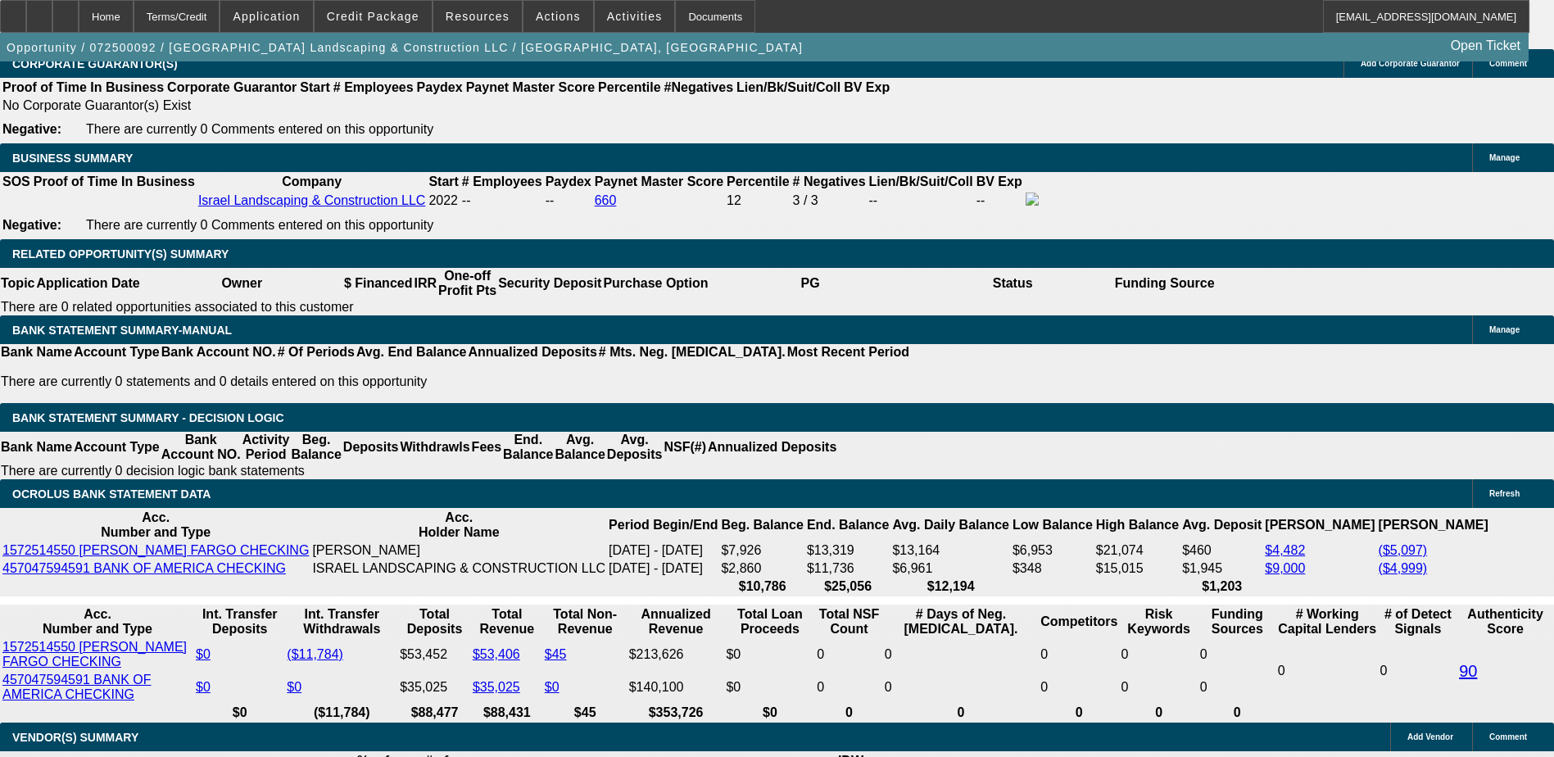
scroll to position [2499, 0]
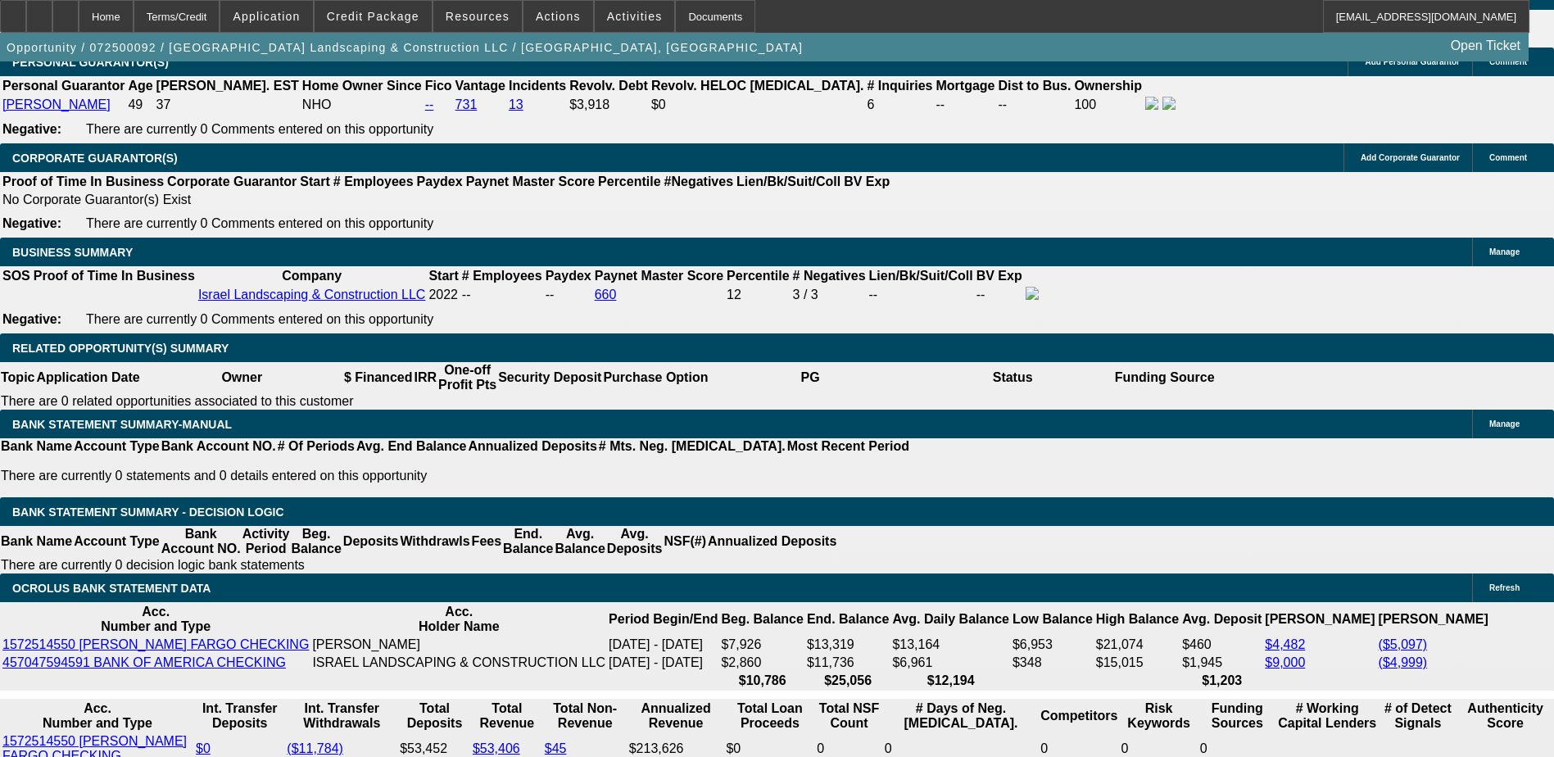
type input "$450.00"
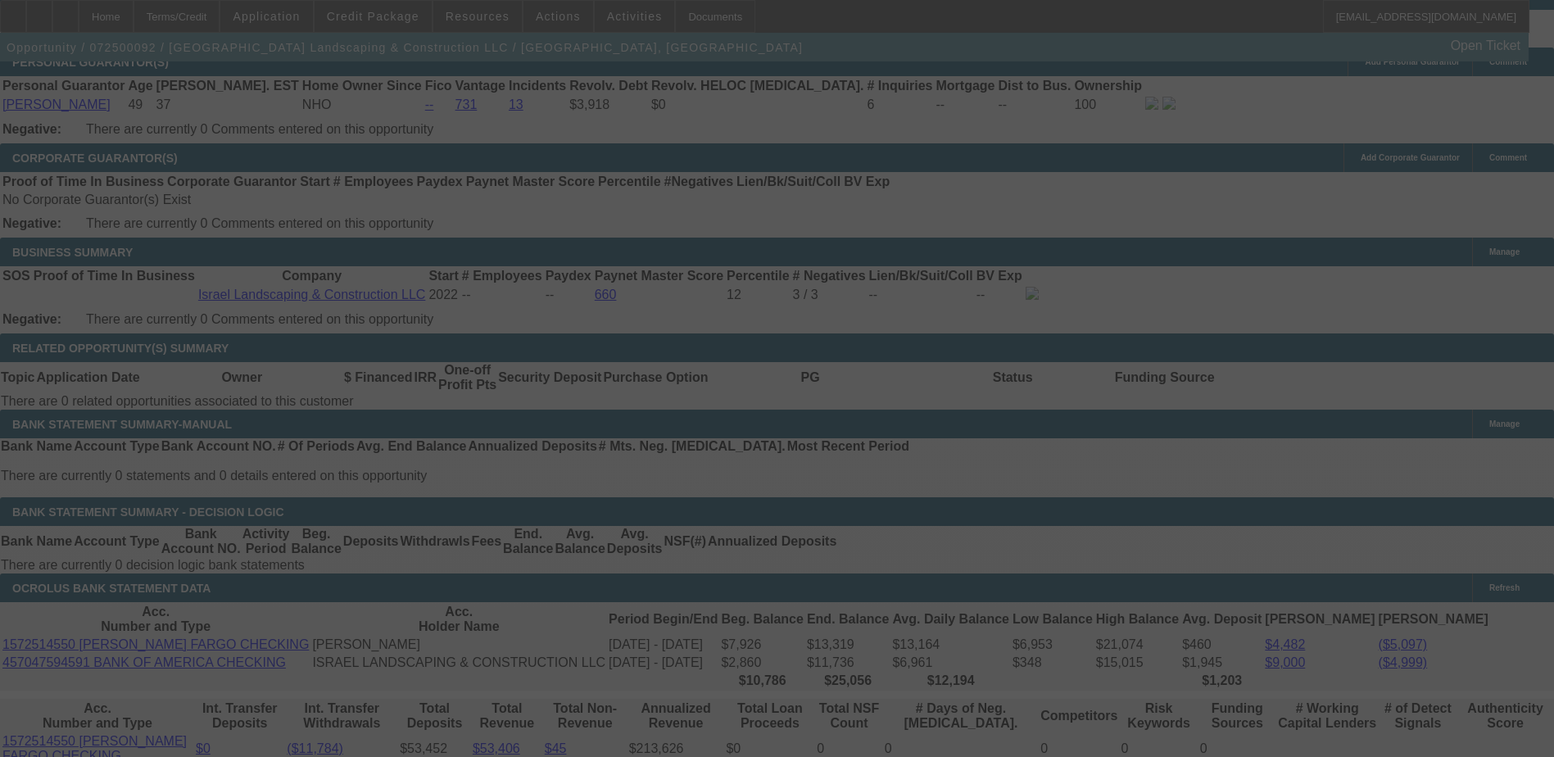
scroll to position [2745, 0]
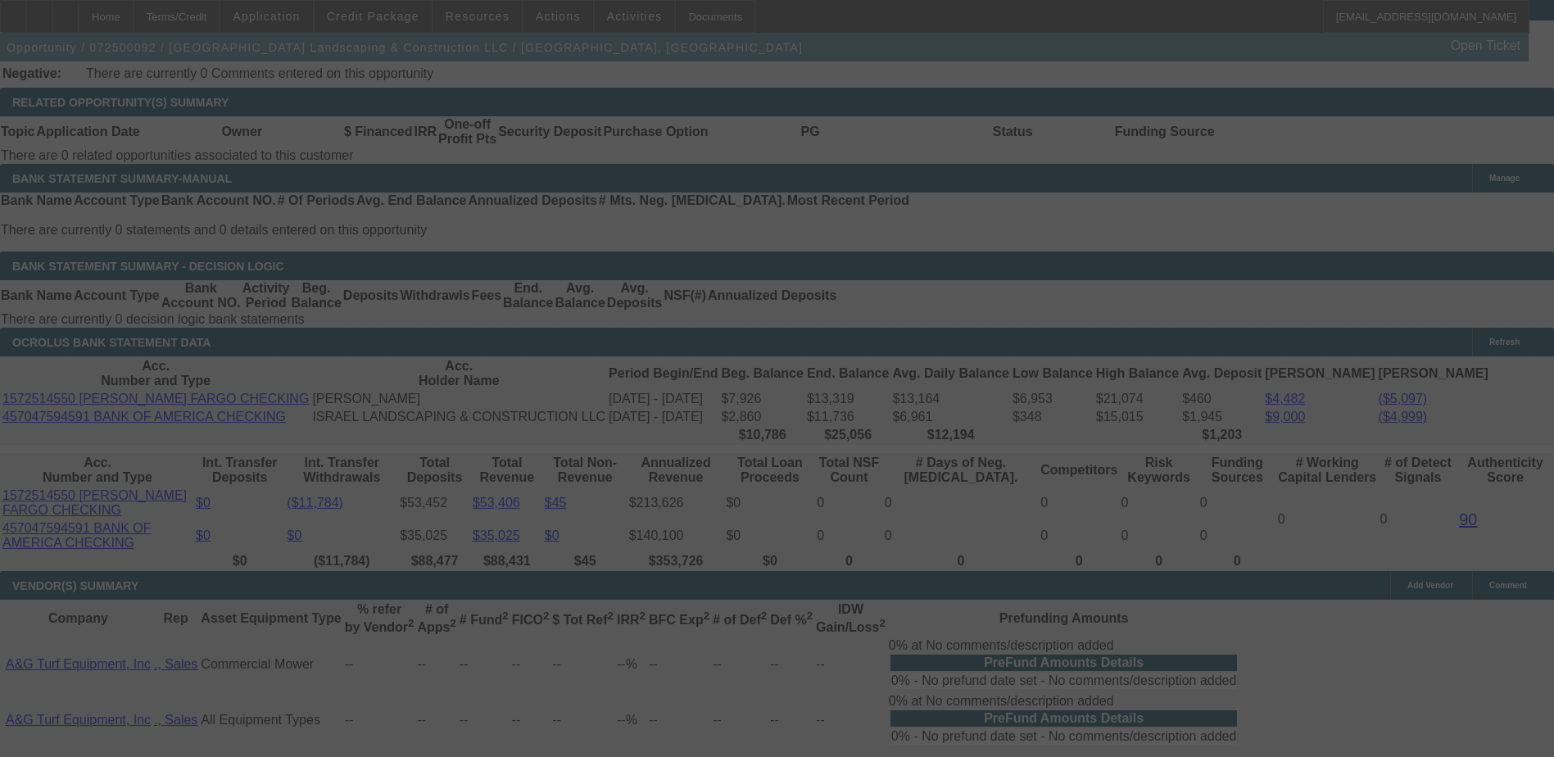
select select "0"
select select "6"
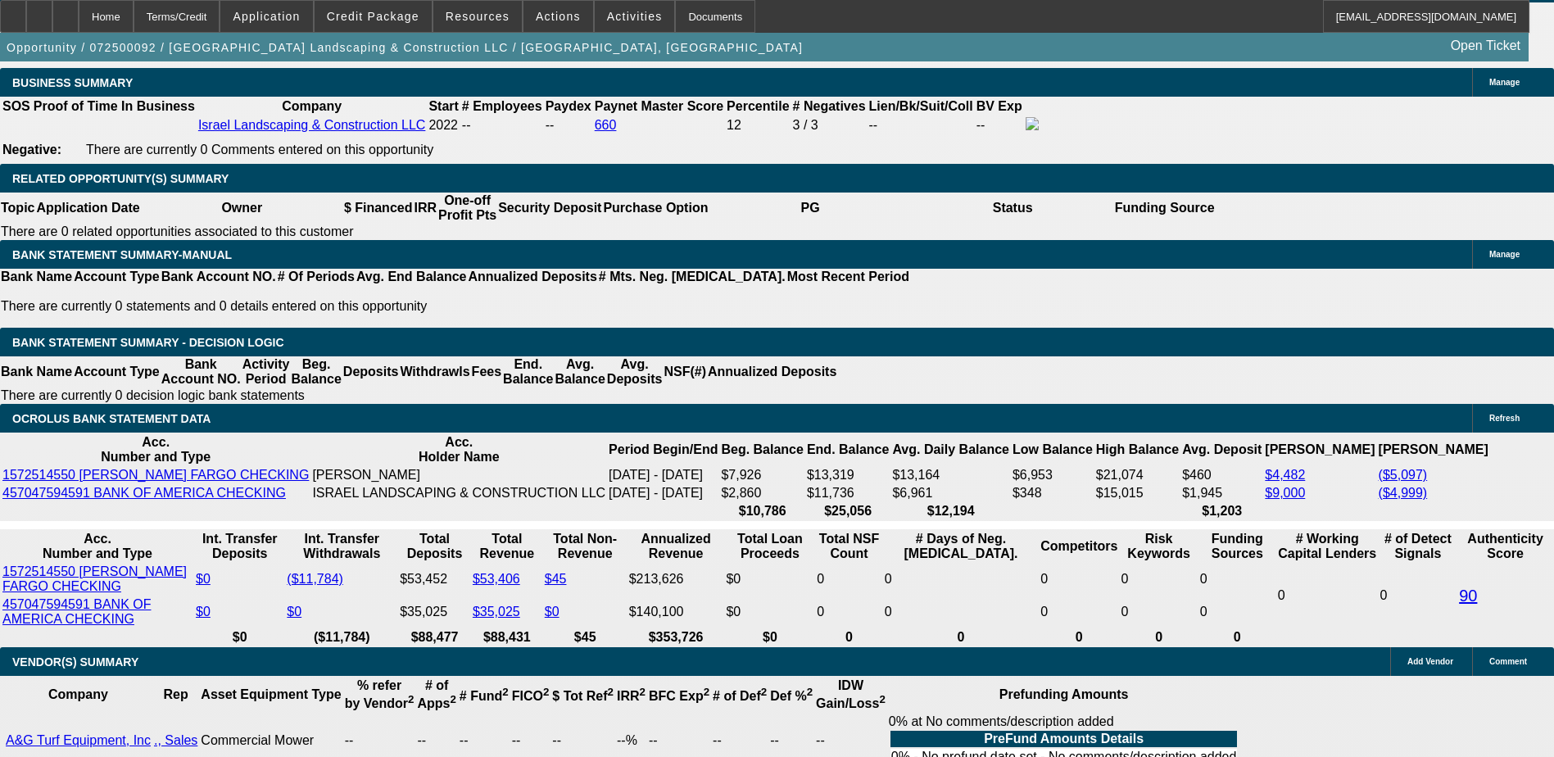
scroll to position [2572, 0]
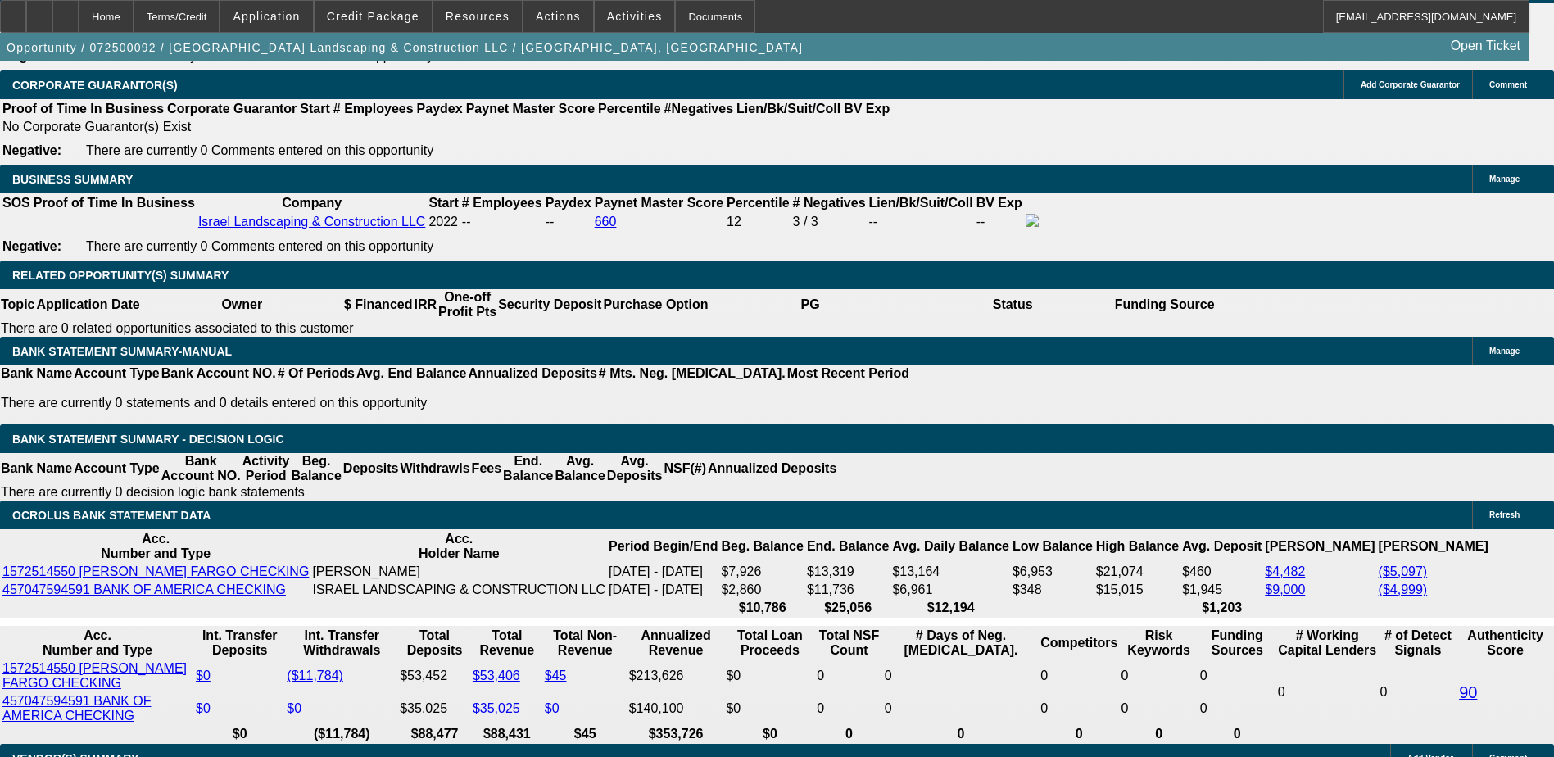
type input "4"
type input "UNKNOWN"
type input "46"
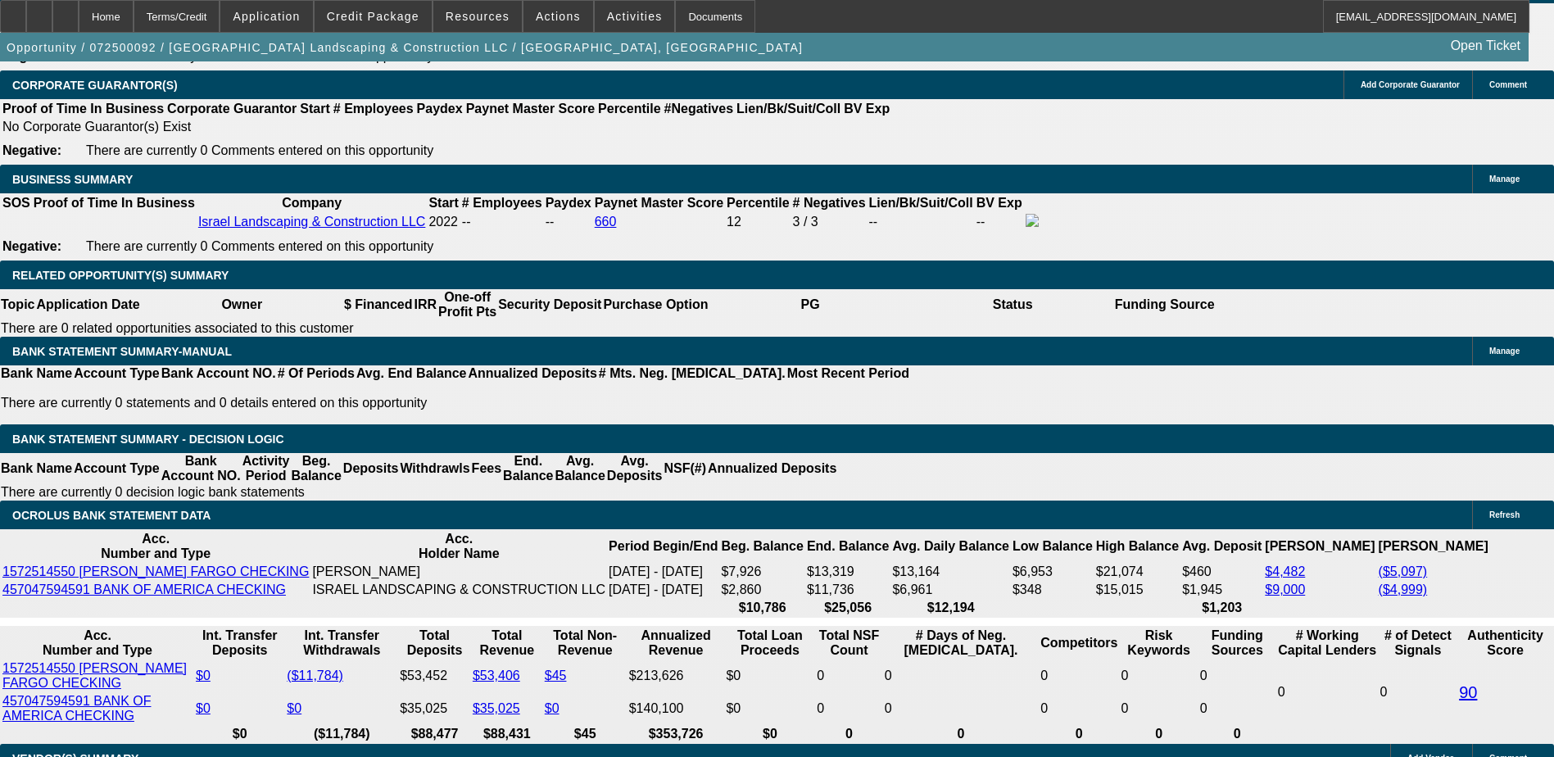
type input "465"
type input "16.3"
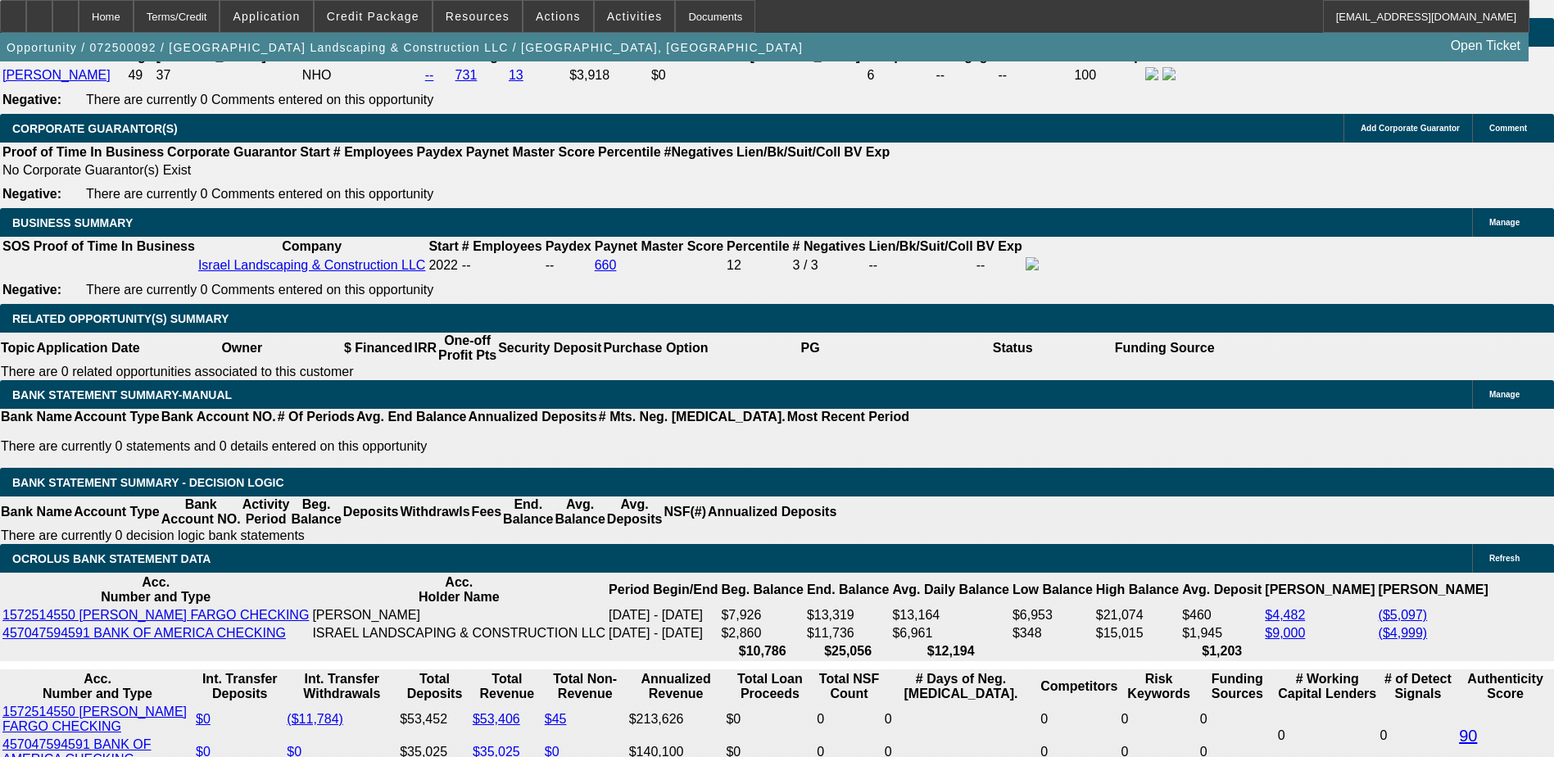
scroll to position [2490, 0]
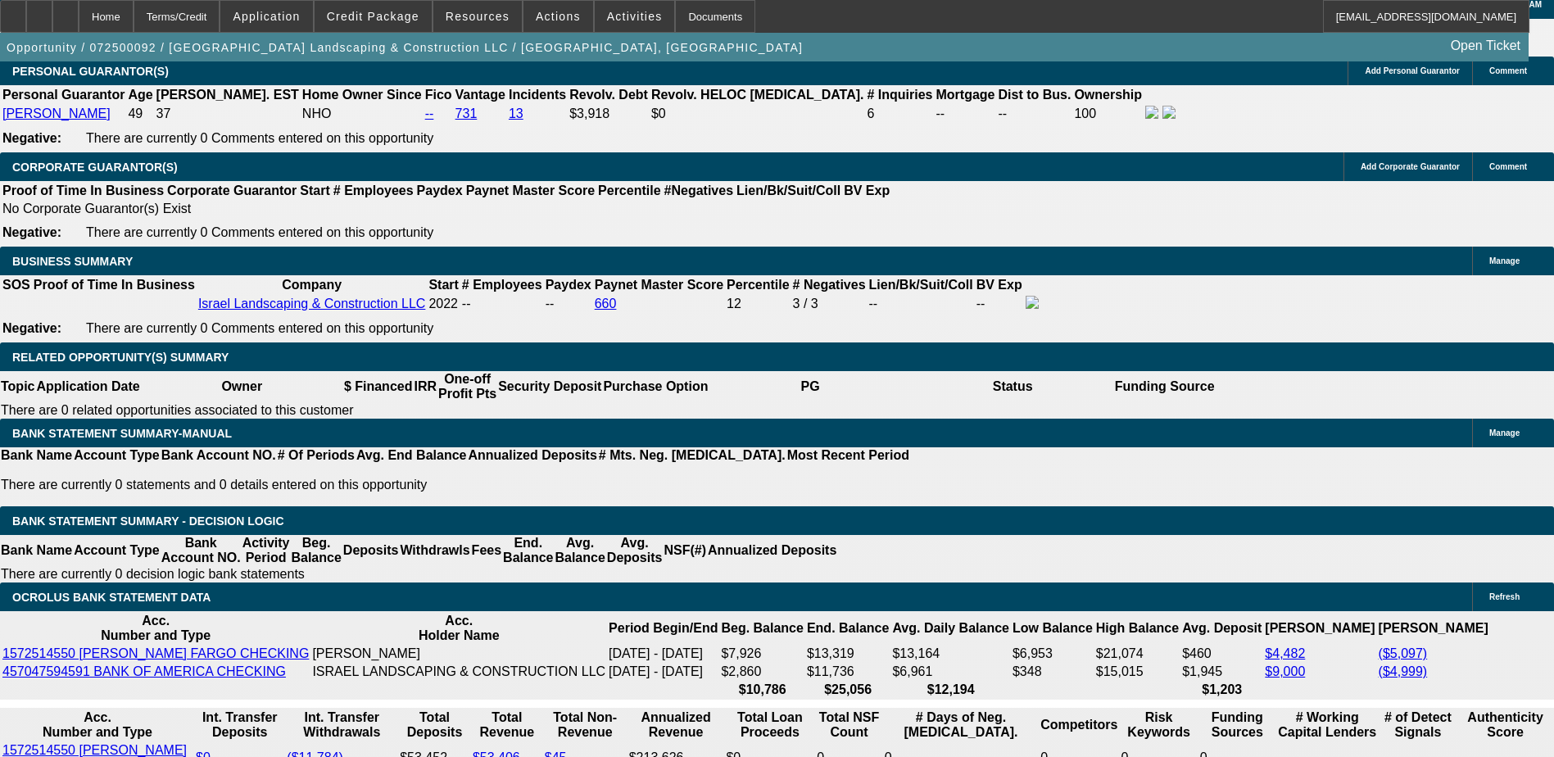
type input "$465.00"
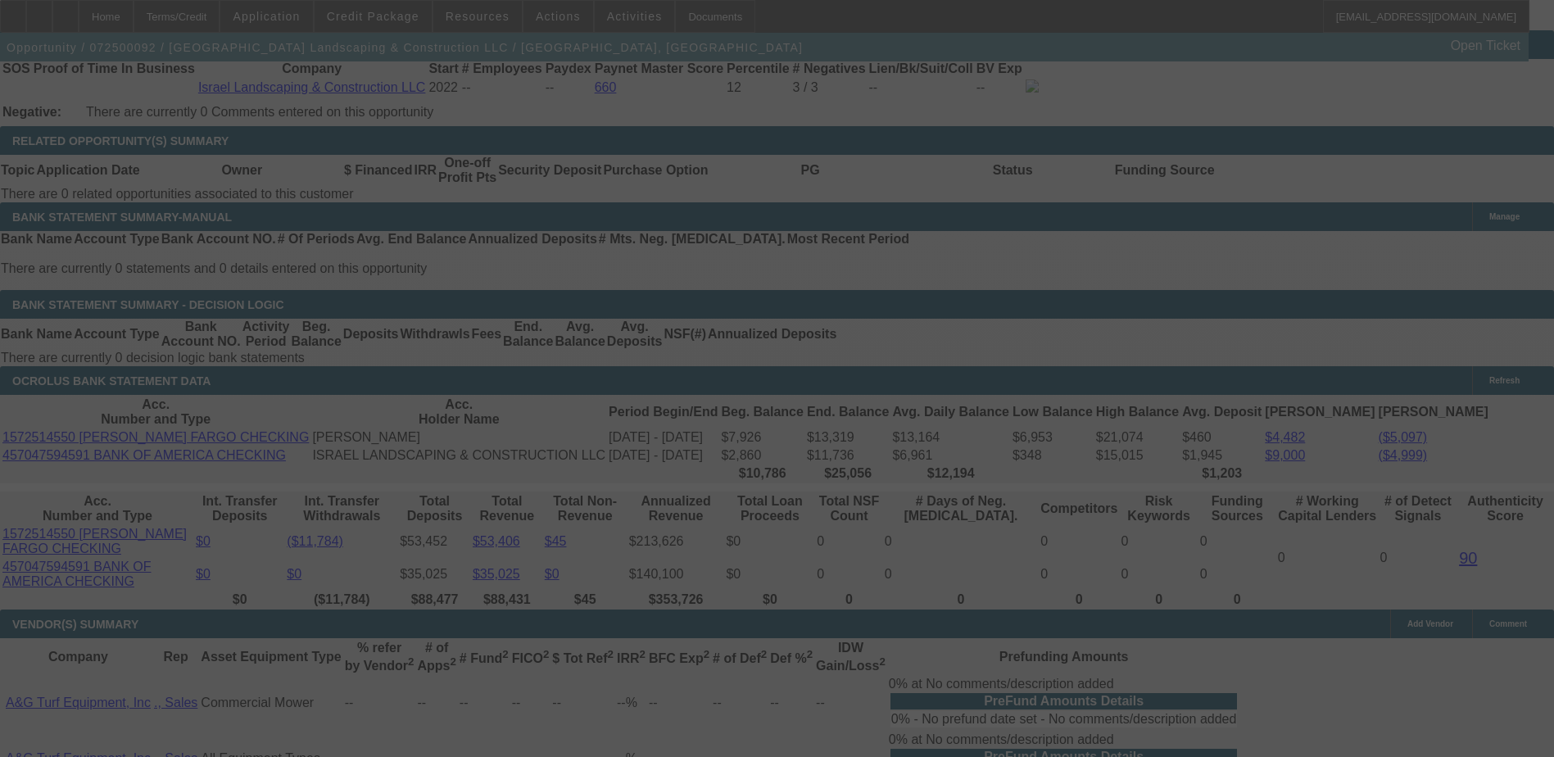
scroll to position [2736, 0]
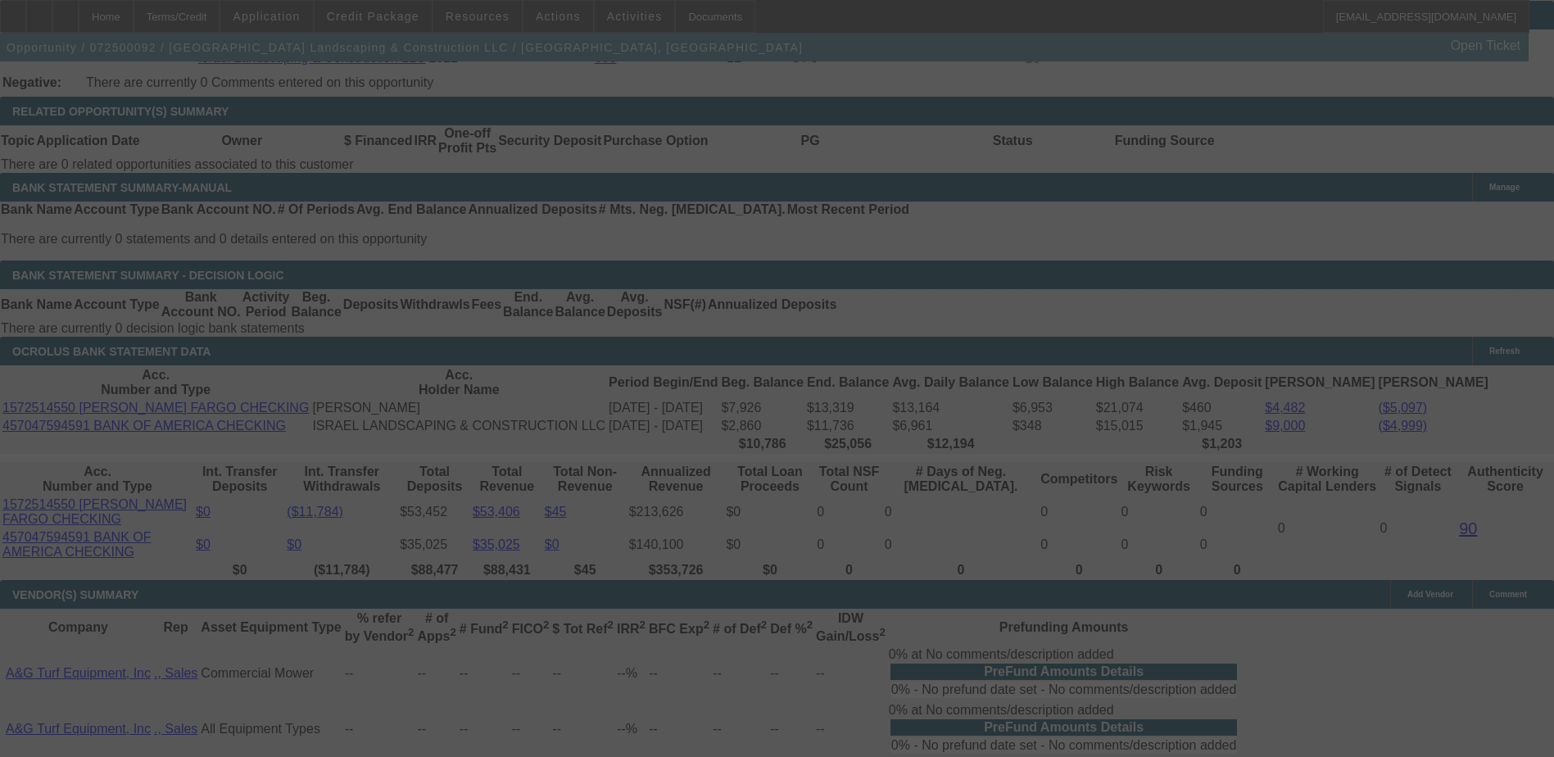
select select "0"
select select "6"
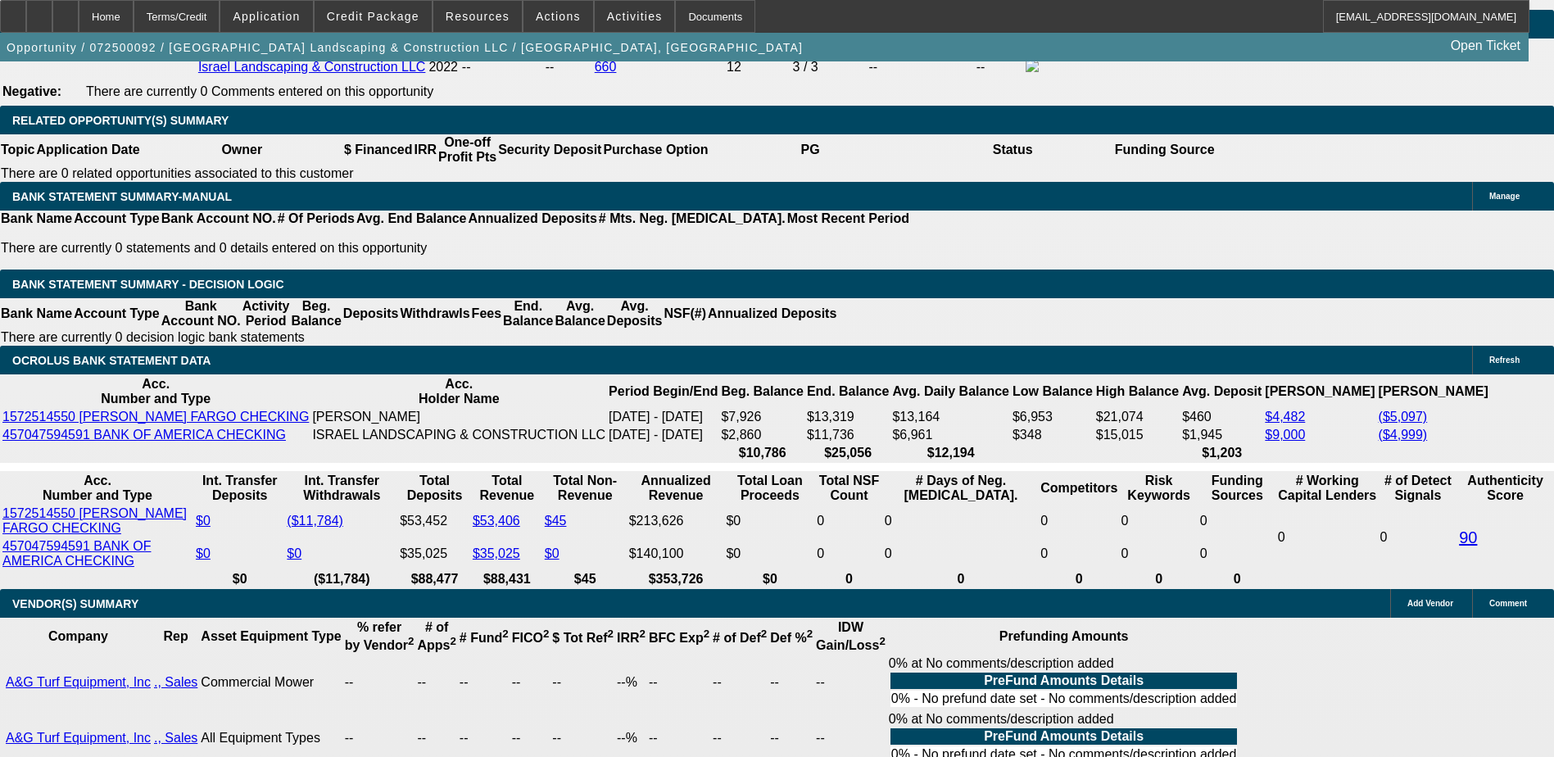
type input "7"
type input "UNKNOWN"
type input "7"
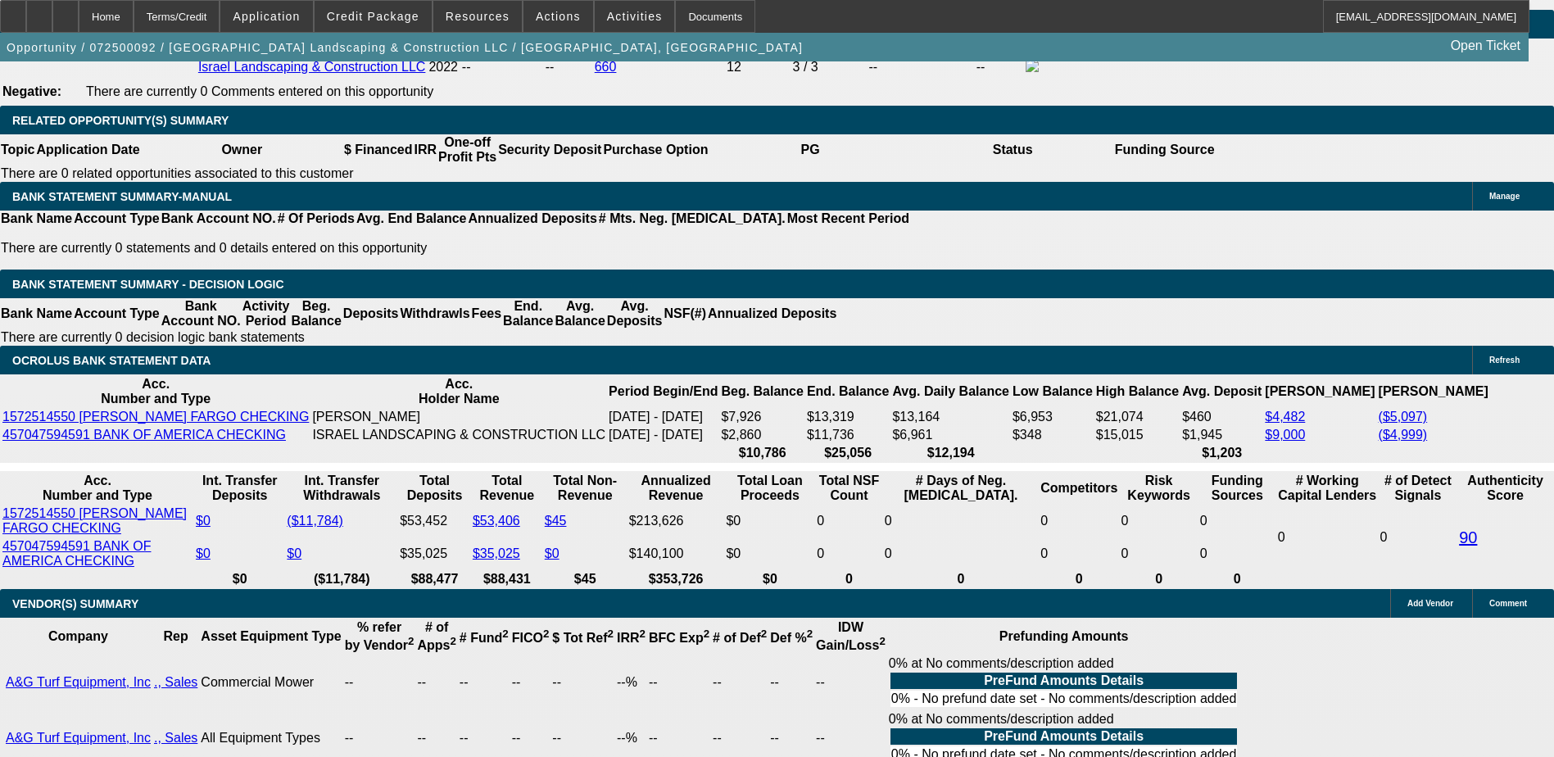
type input "475"
type input "17.3"
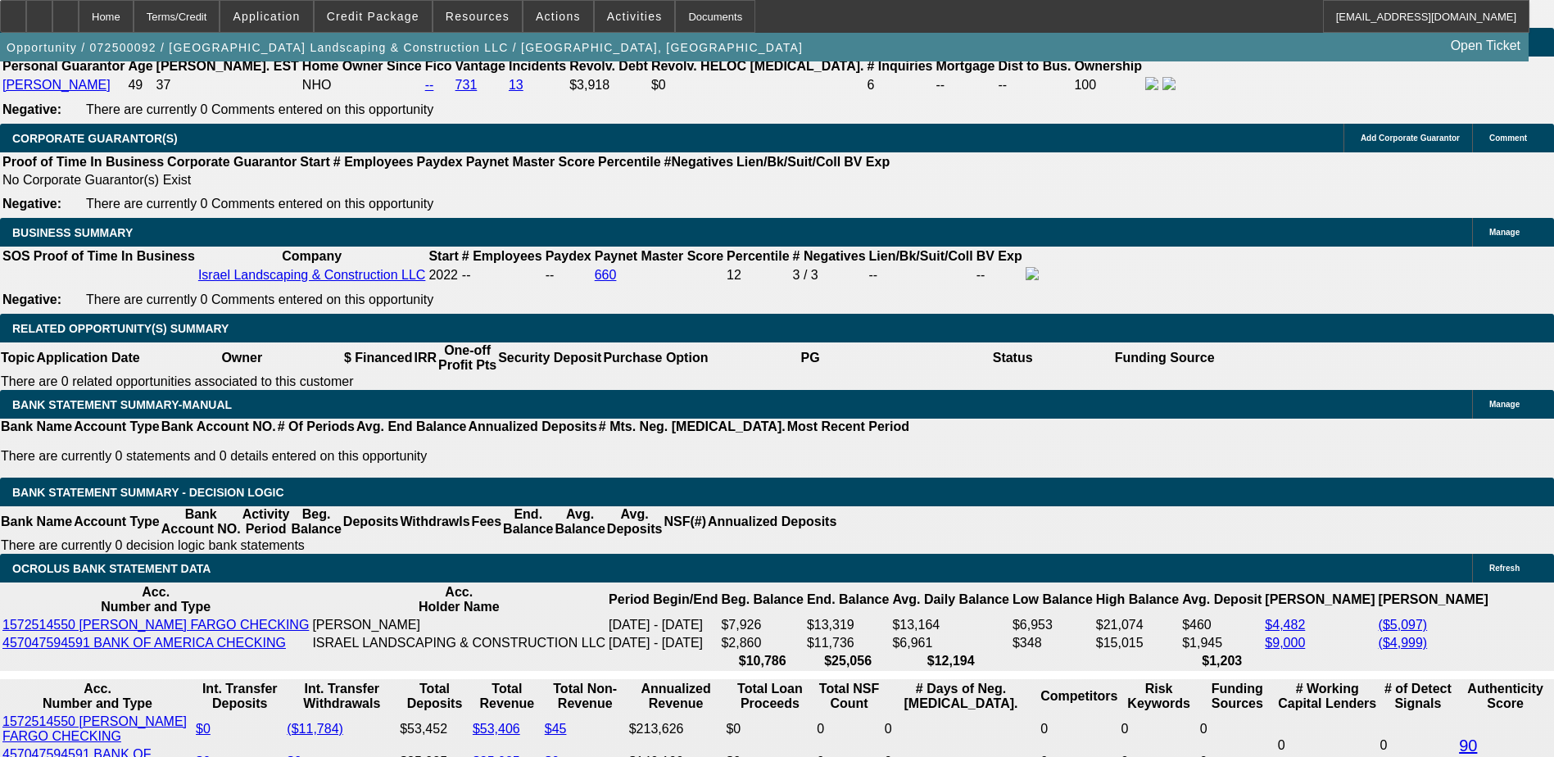
scroll to position [2481, 0]
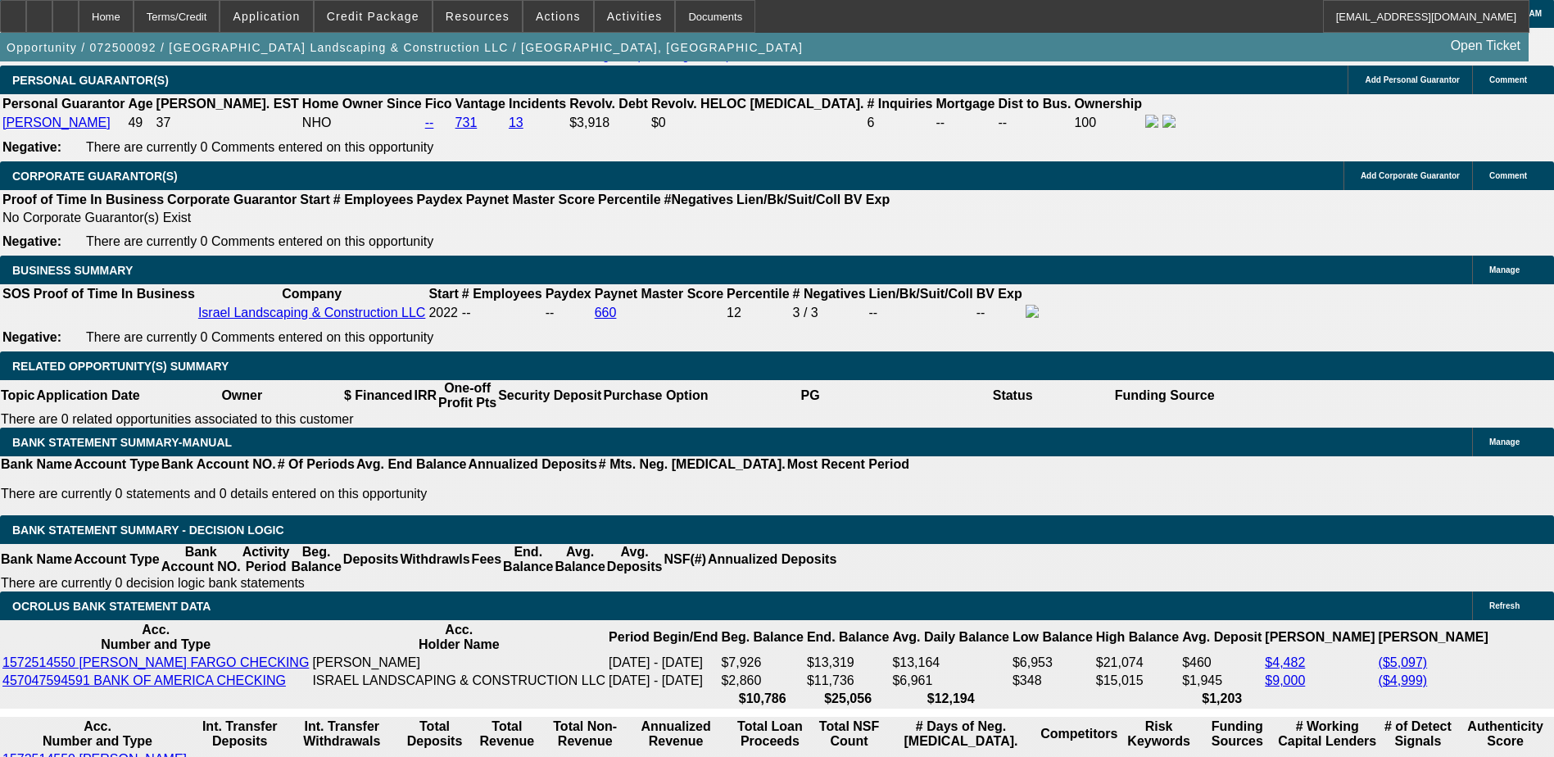
type input "$475.00"
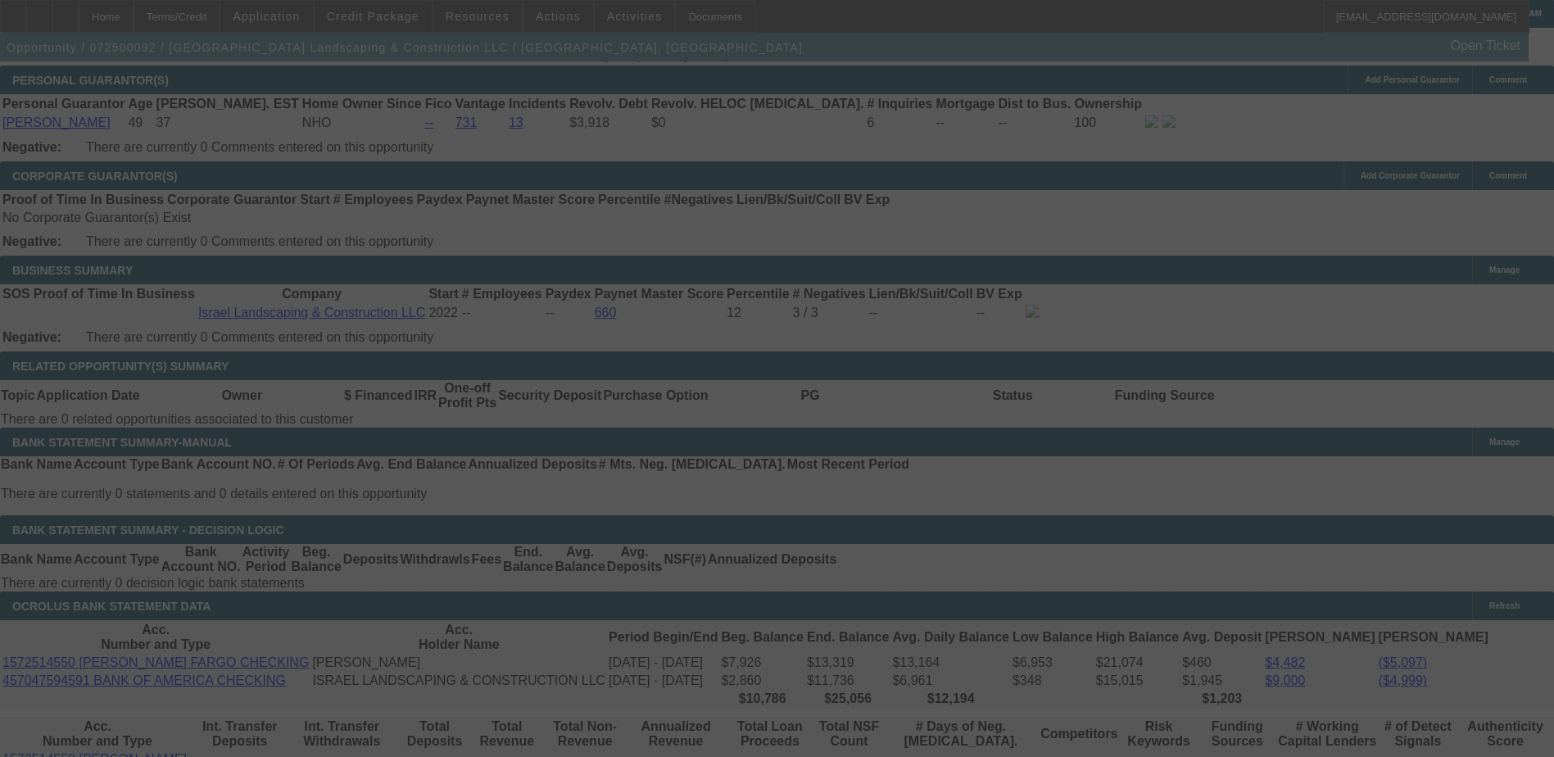
scroll to position [2645, 0]
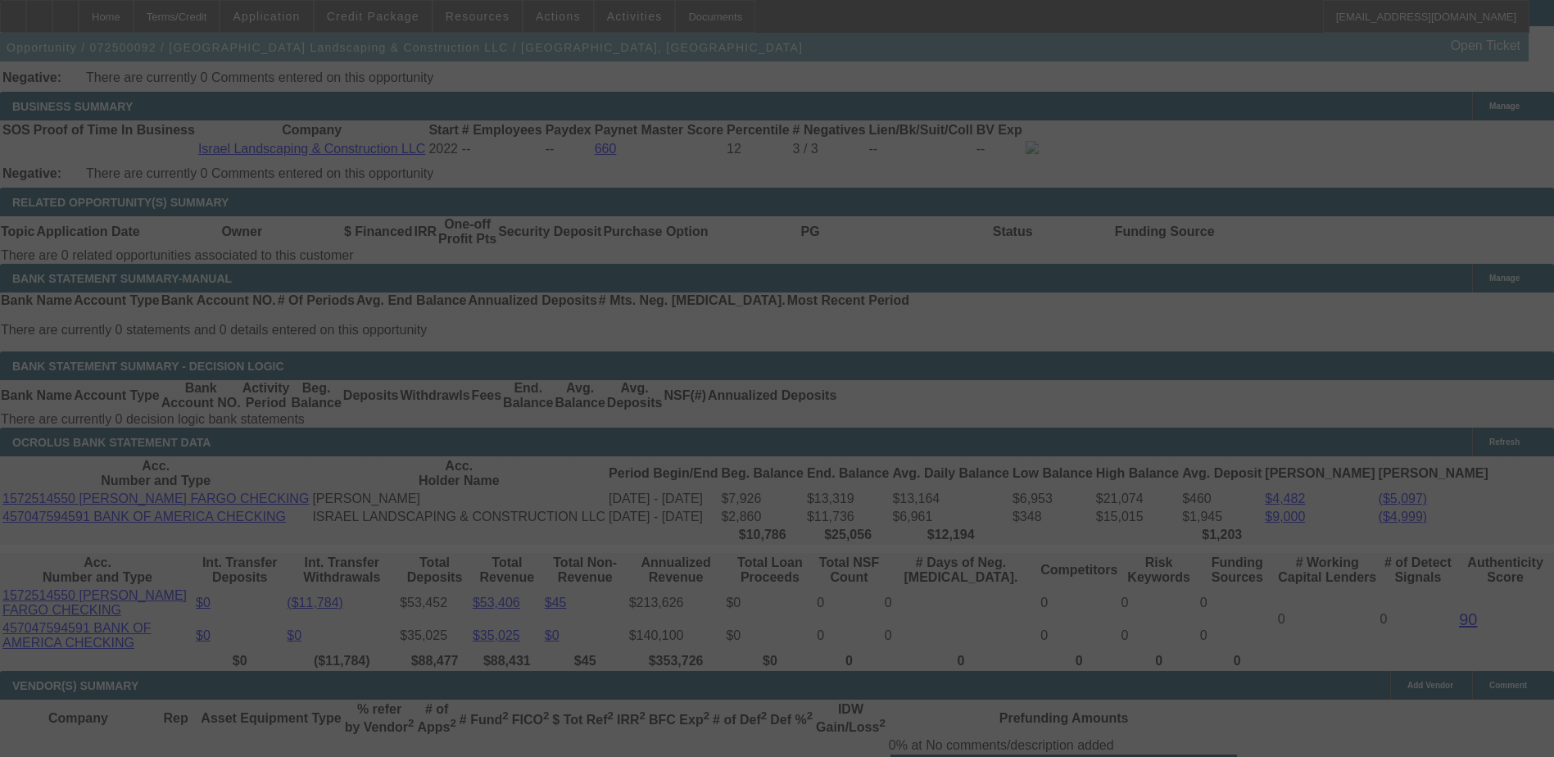
select select "0"
select select "6"
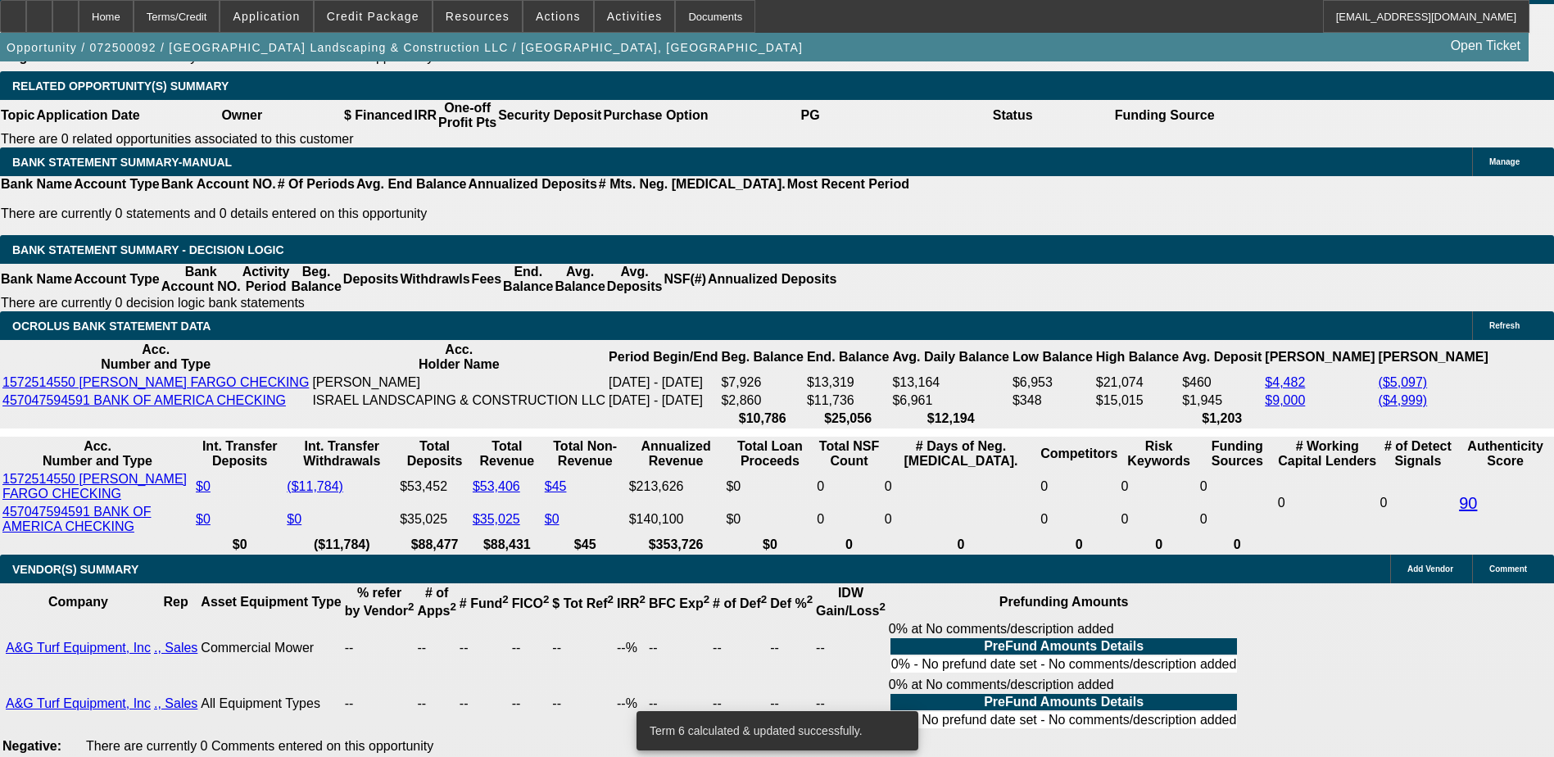
scroll to position [2790, 0]
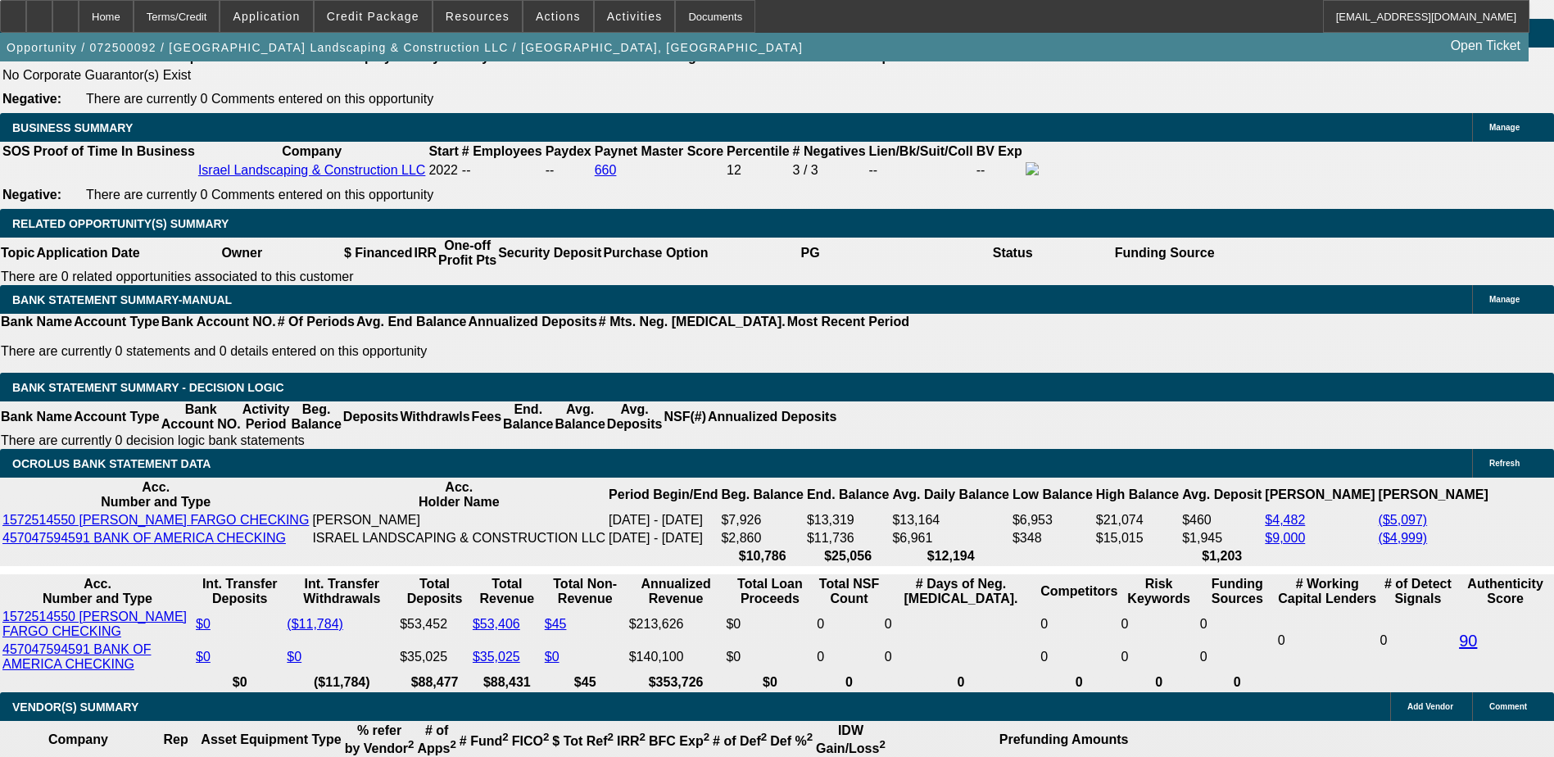
scroll to position [2544, 0]
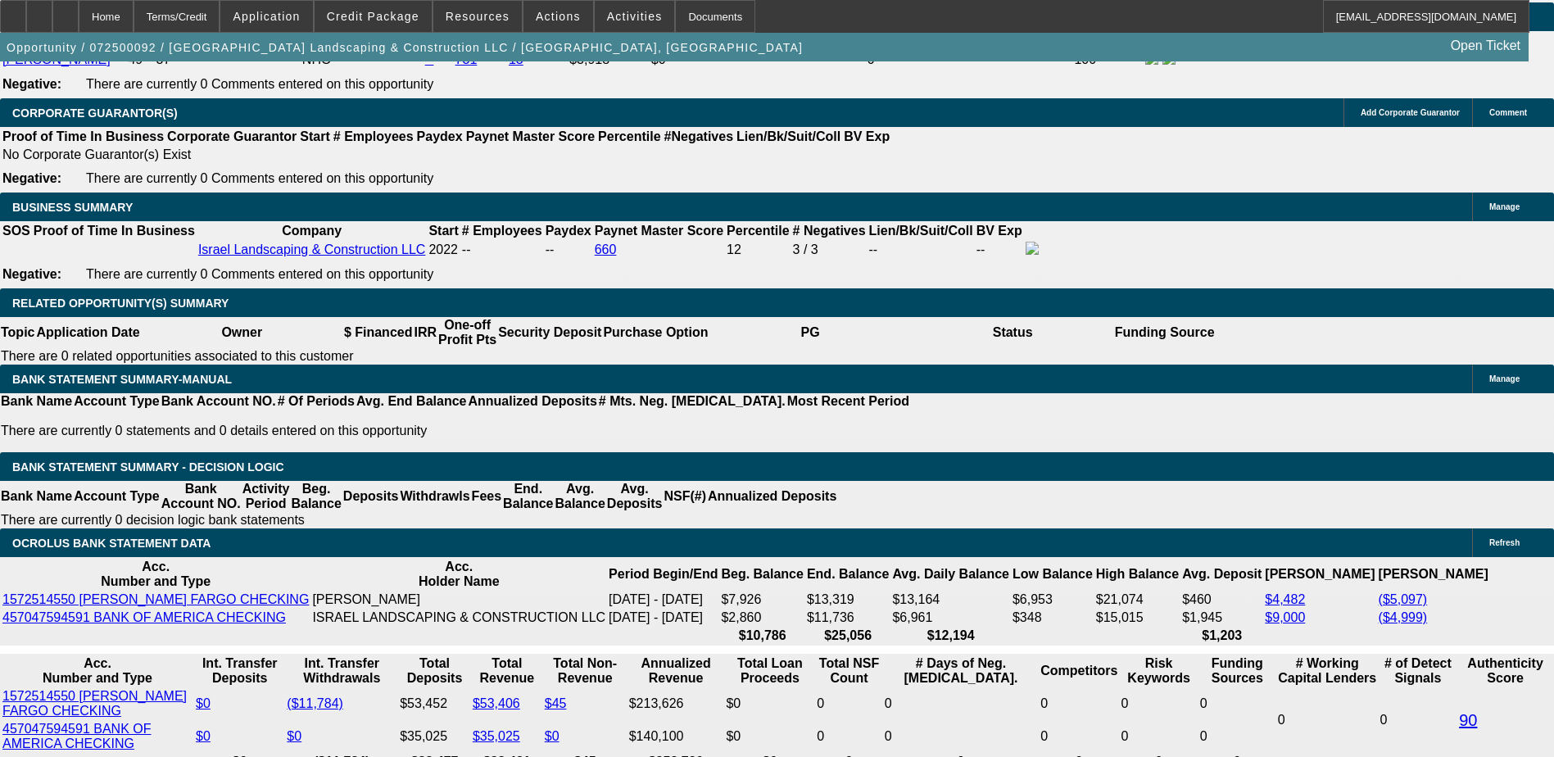
type input "$0.00"
type input "UNKNOWN"
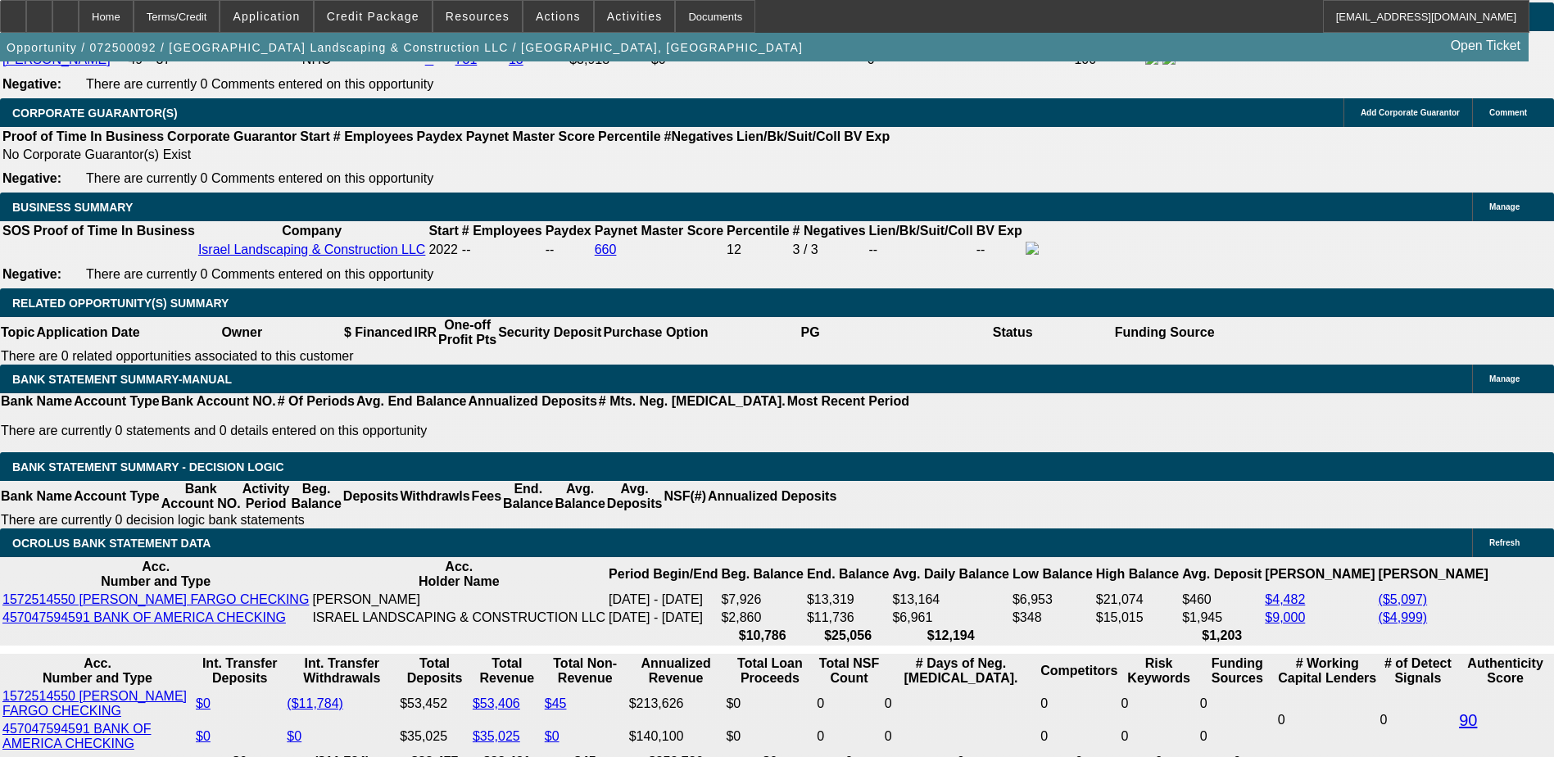
type input "$1,900.00"
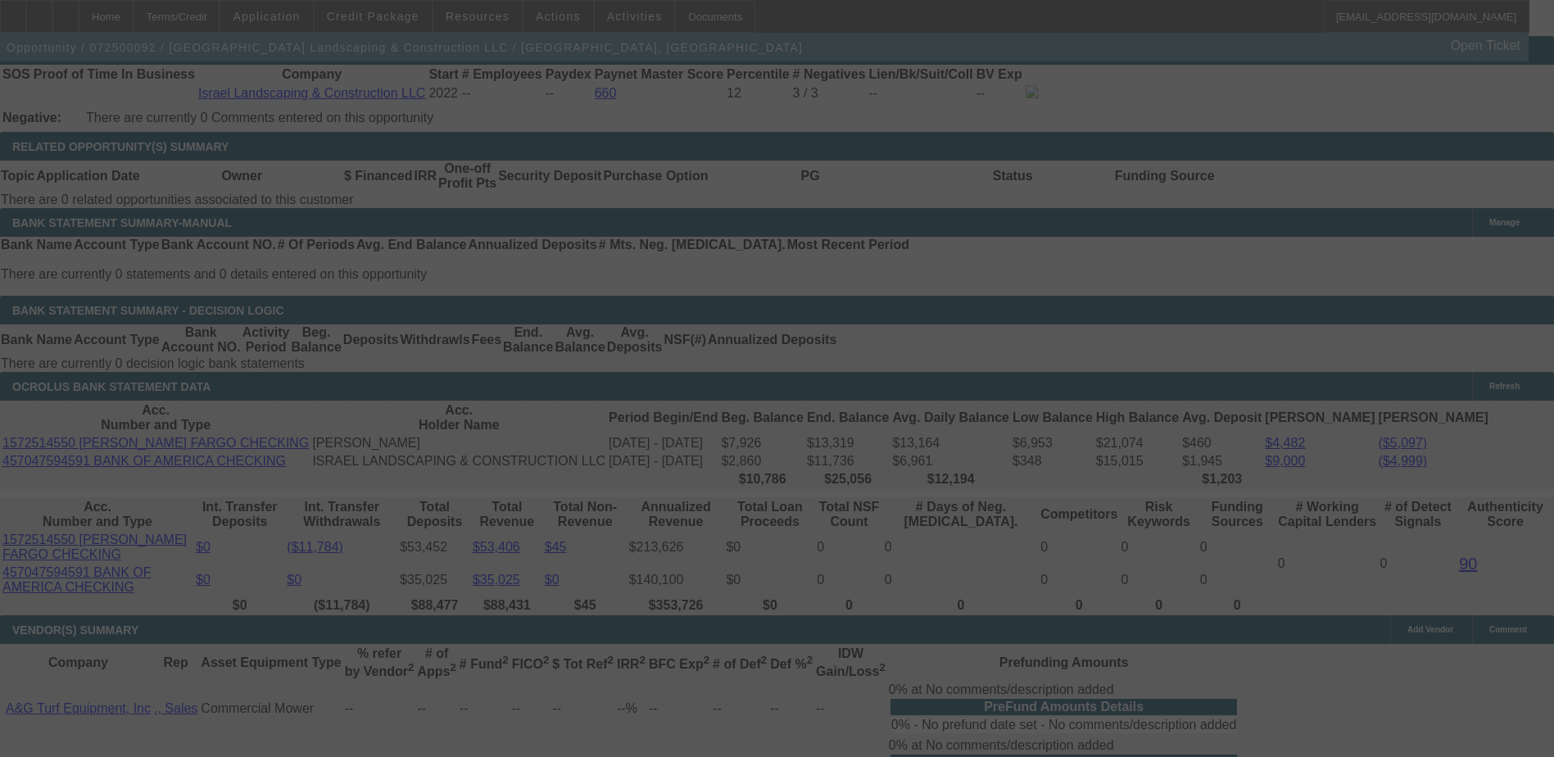
scroll to position [2708, 0]
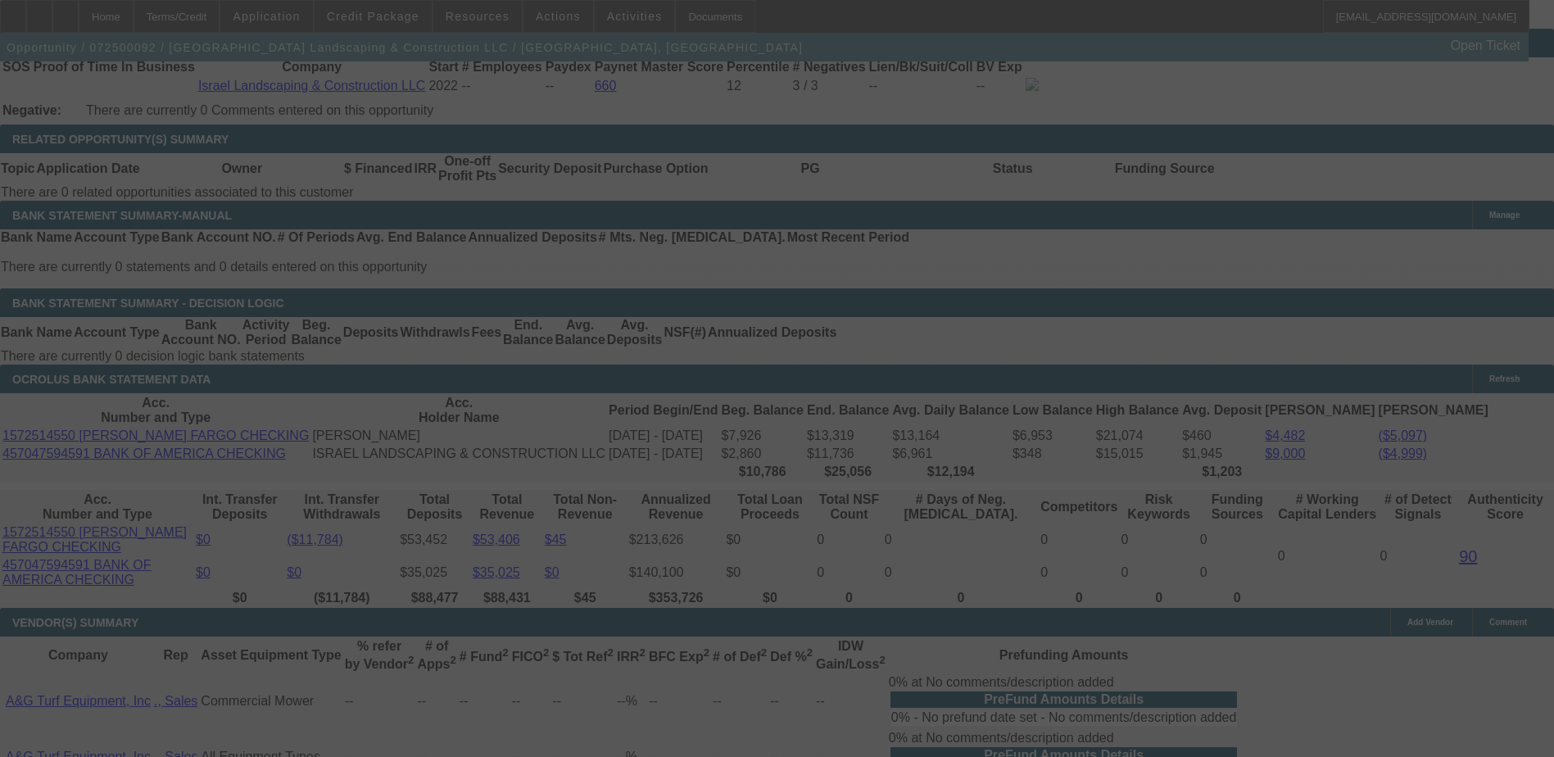
select select "0"
select select "6"
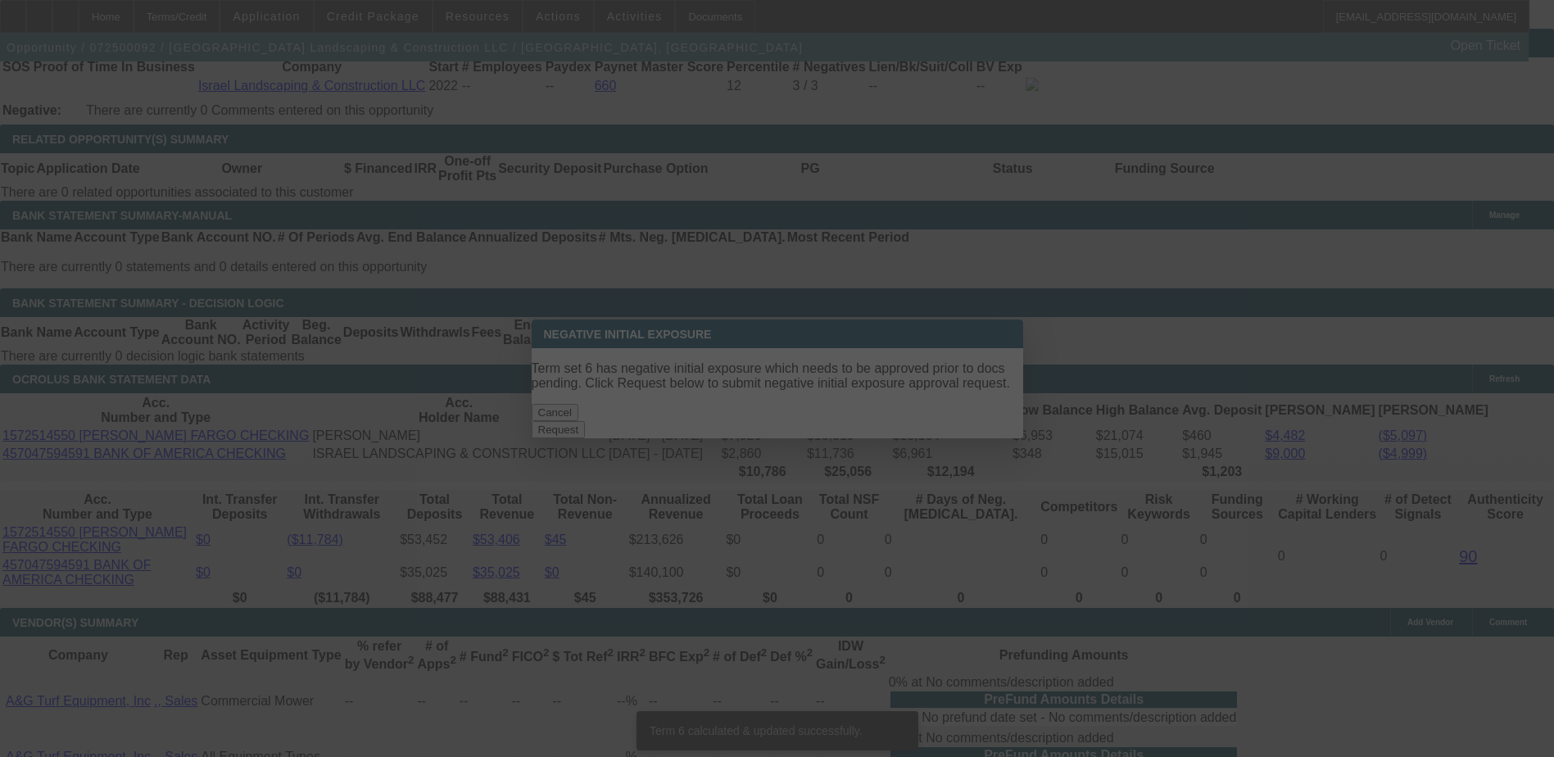
scroll to position [0, 0]
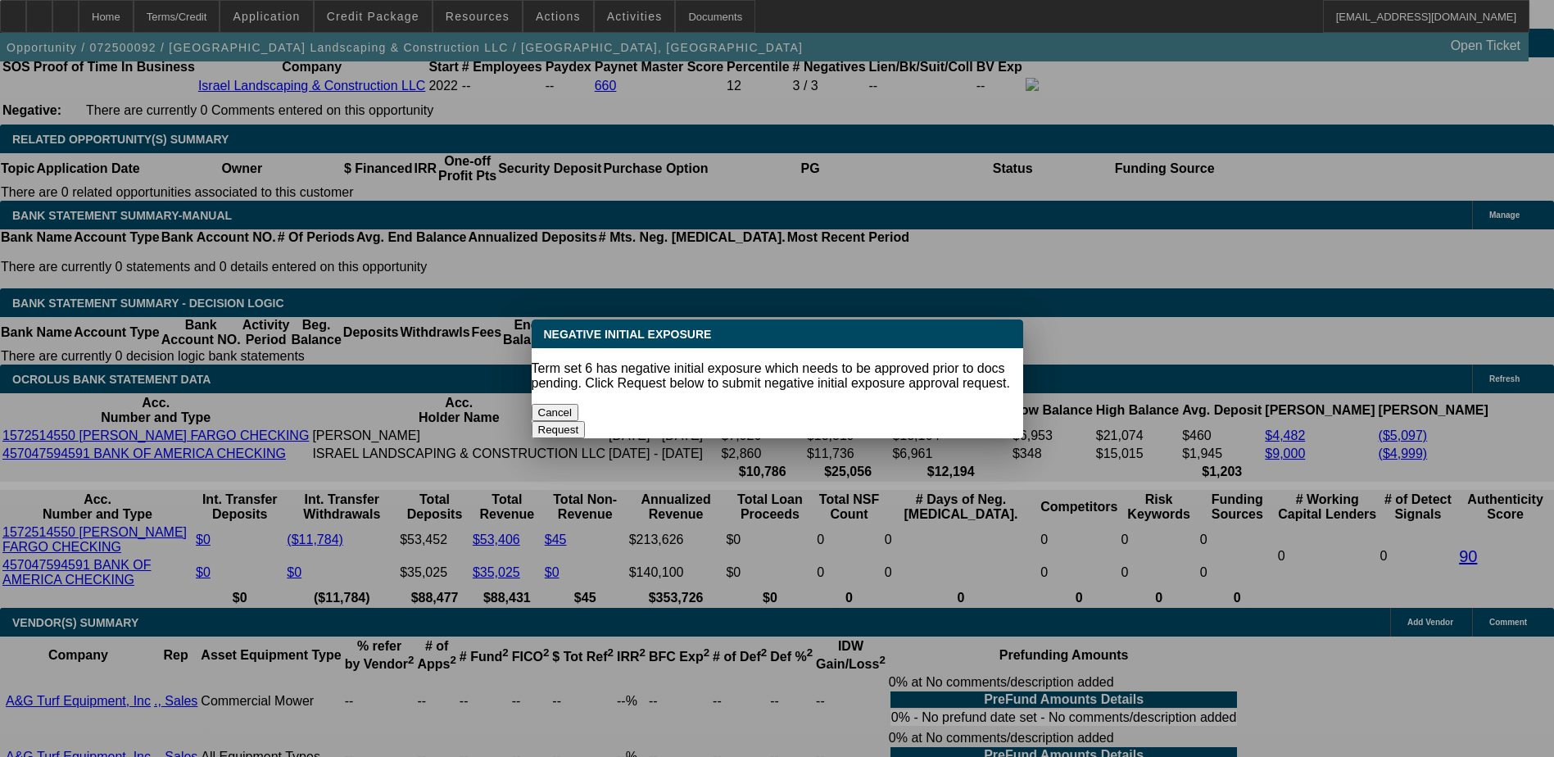
click at [579, 406] on button "Cancel" at bounding box center [556, 412] width 48 height 17
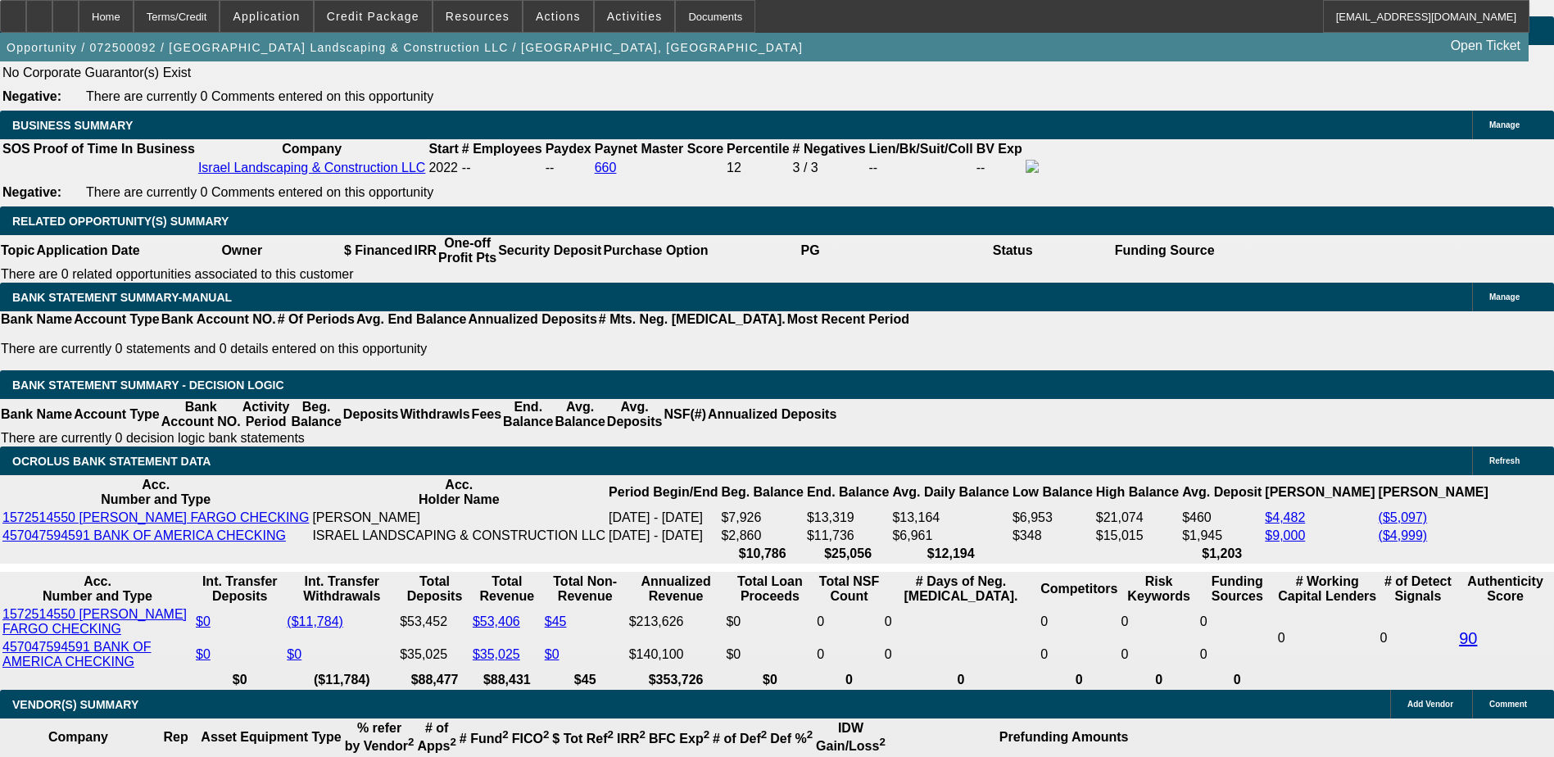
scroll to position [2708, 0]
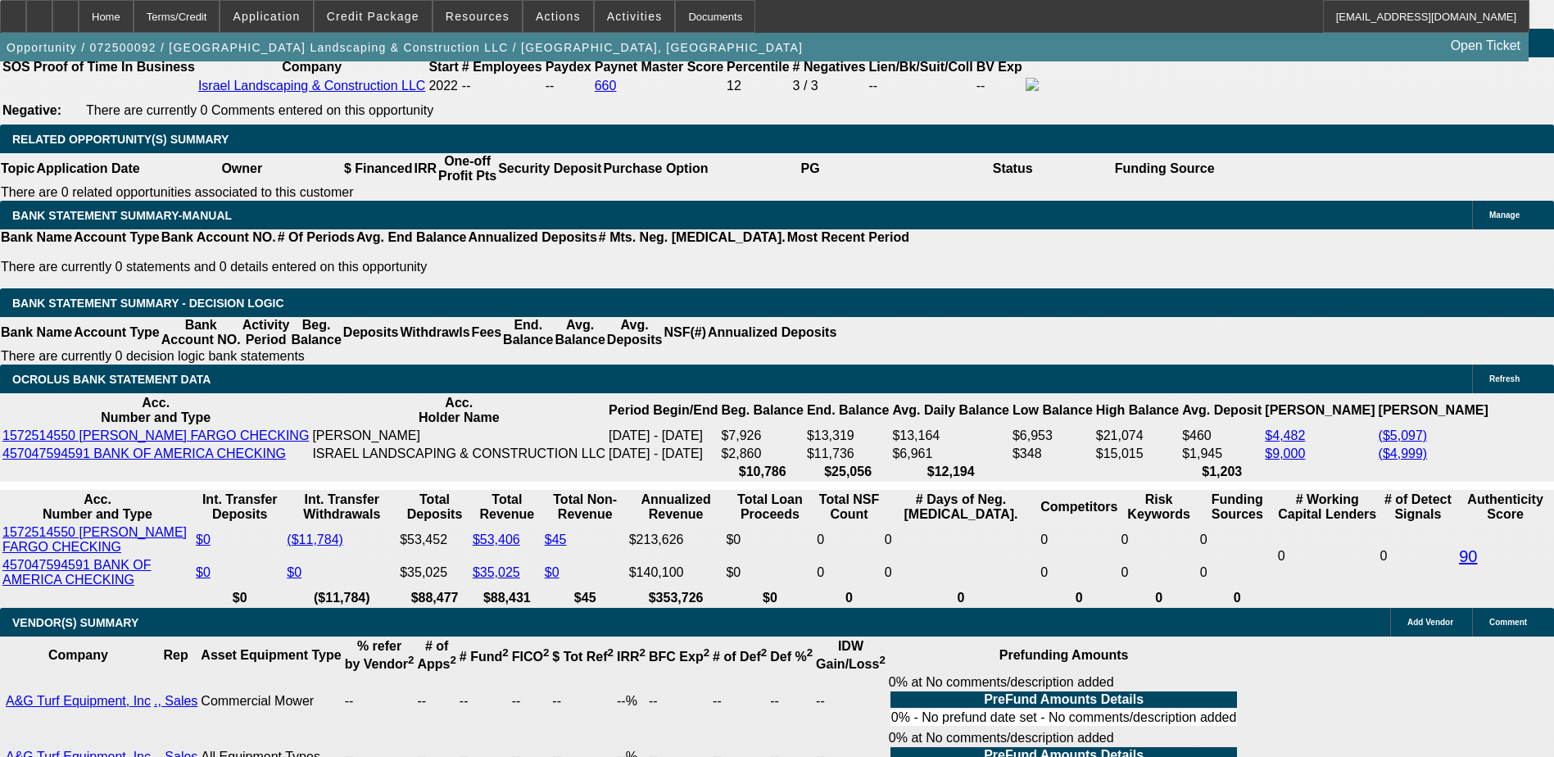
type input "4"
type input "UNKNOWN"
type input "480"
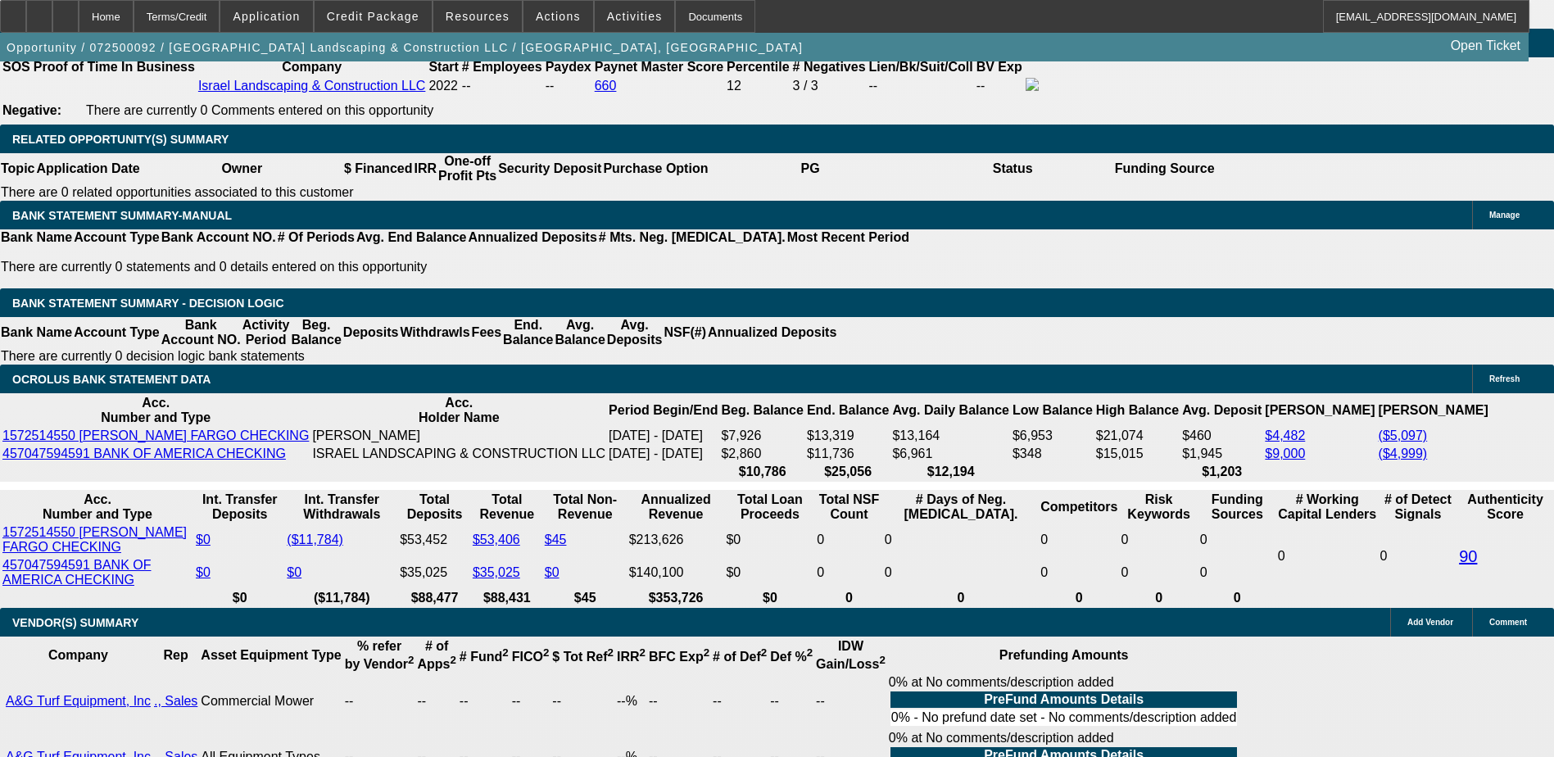
type input "17.8"
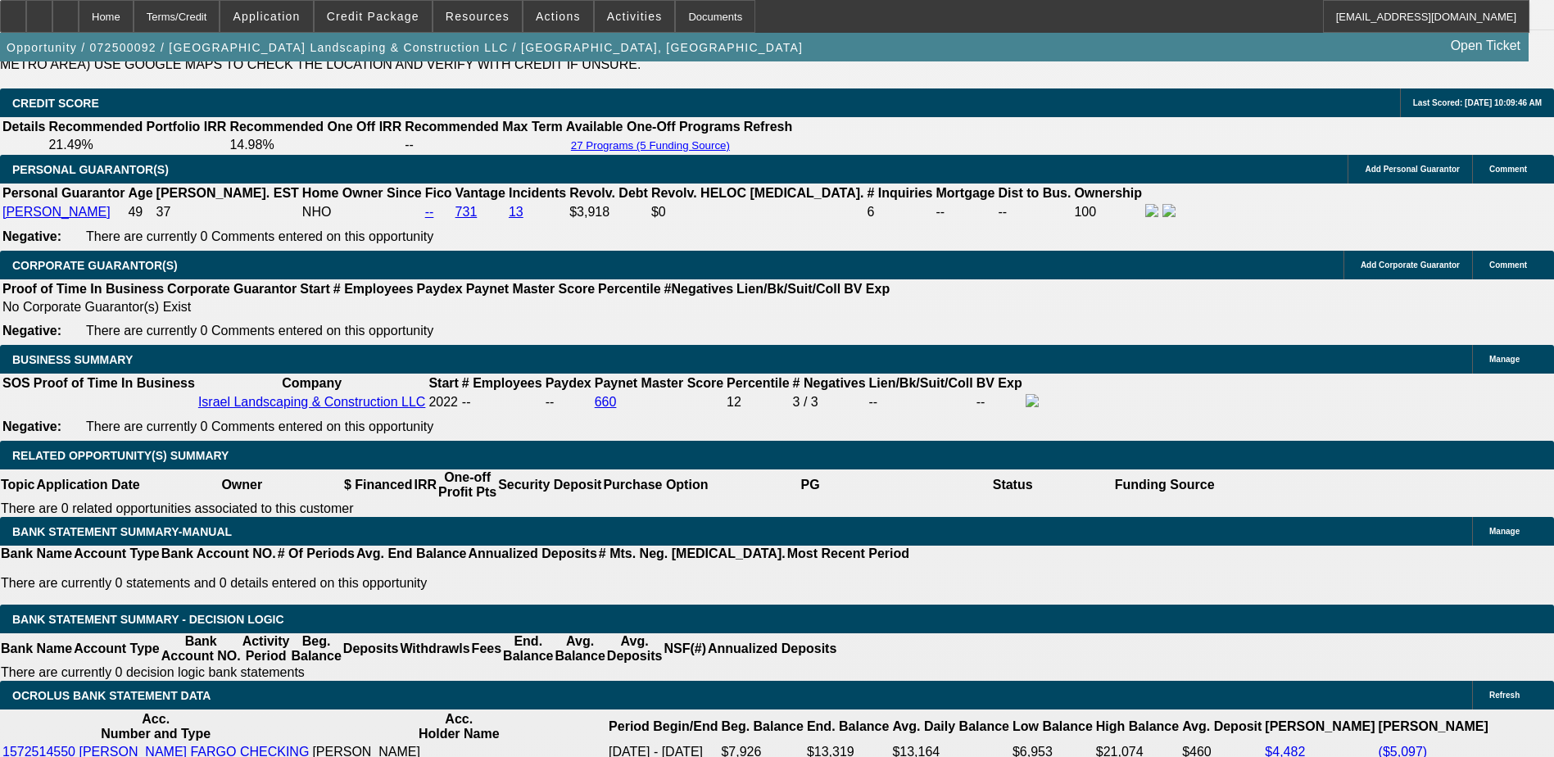
scroll to position [2380, 0]
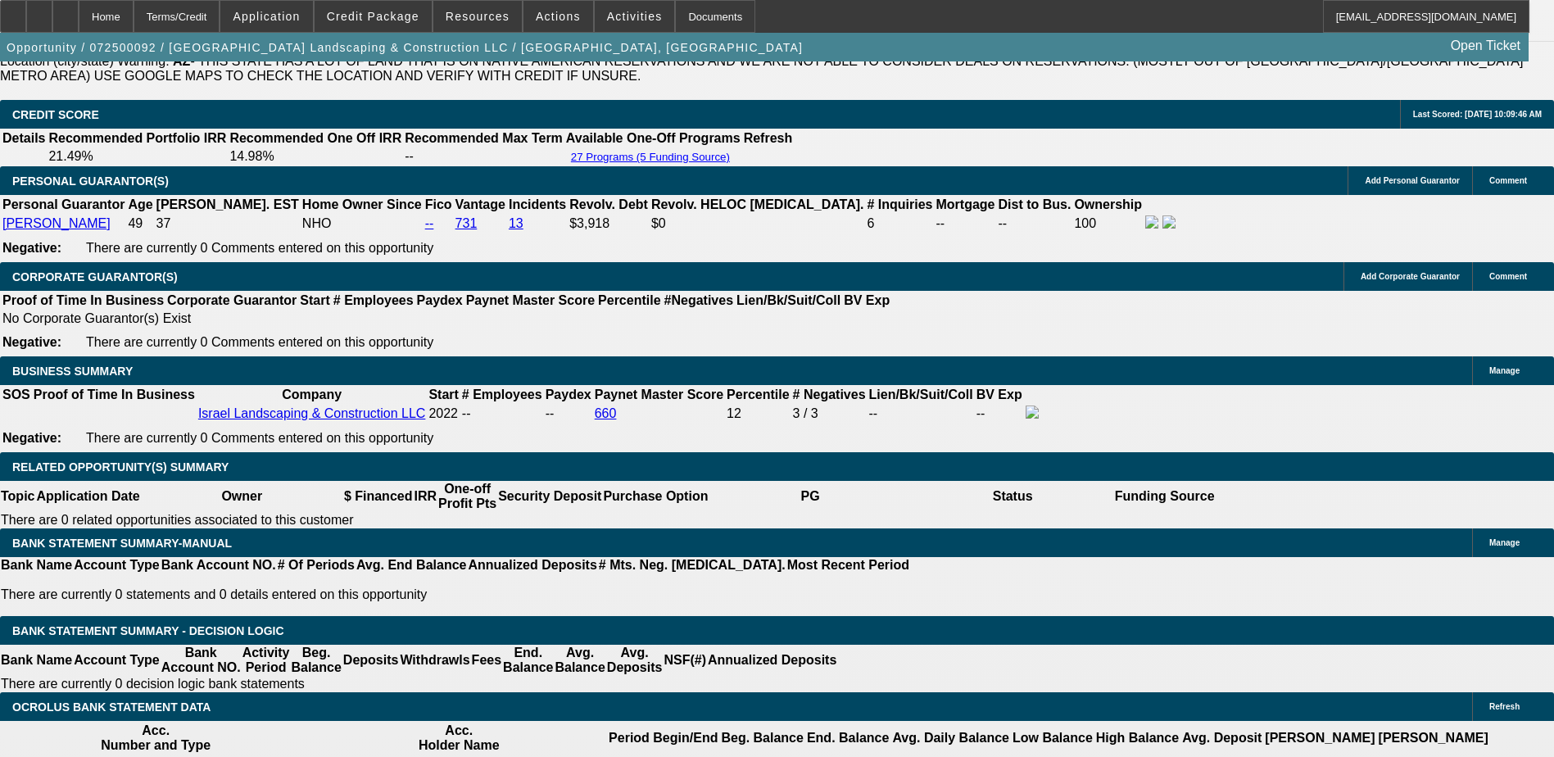
type input "$480.00"
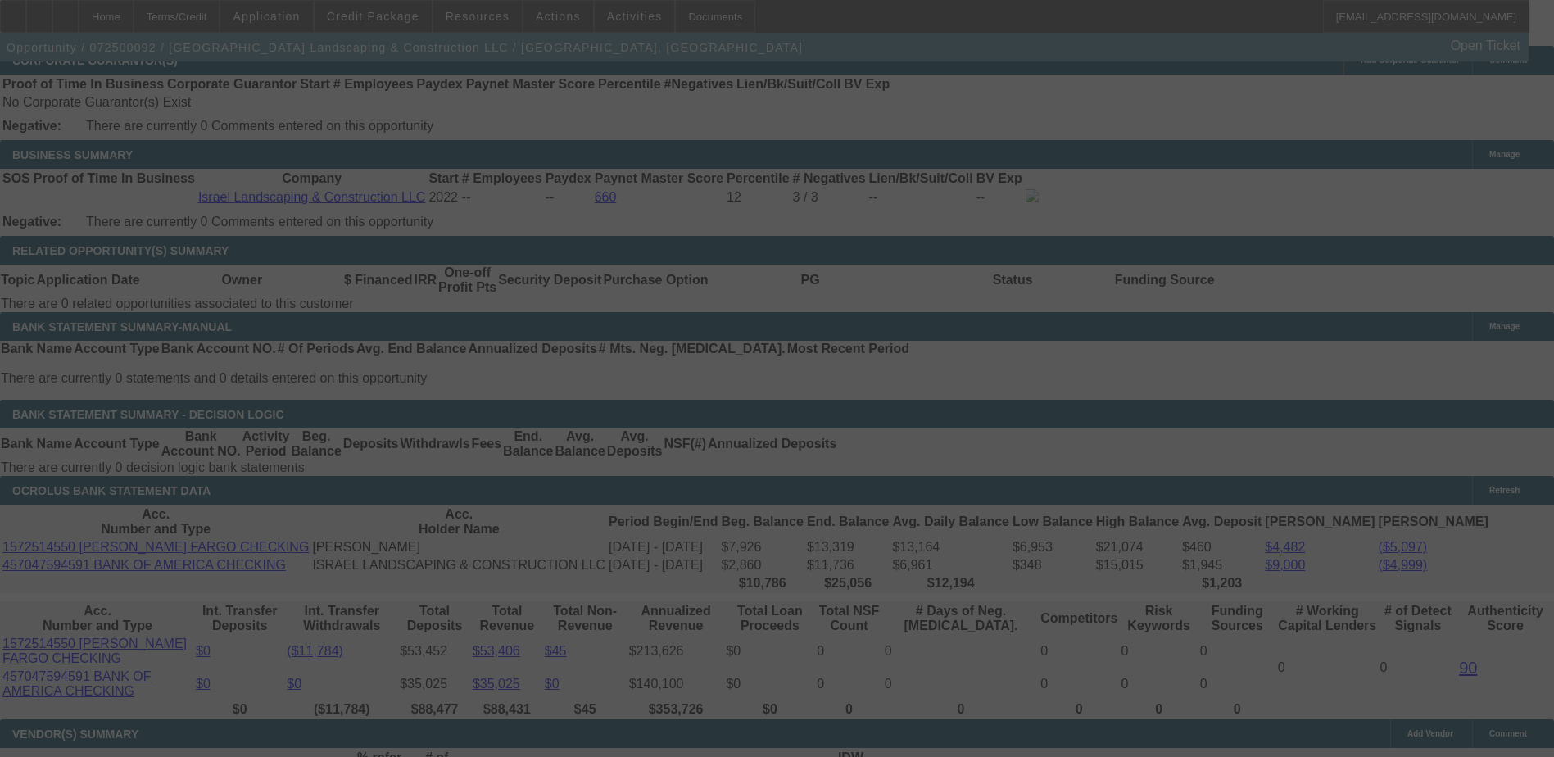
scroll to position [2626, 0]
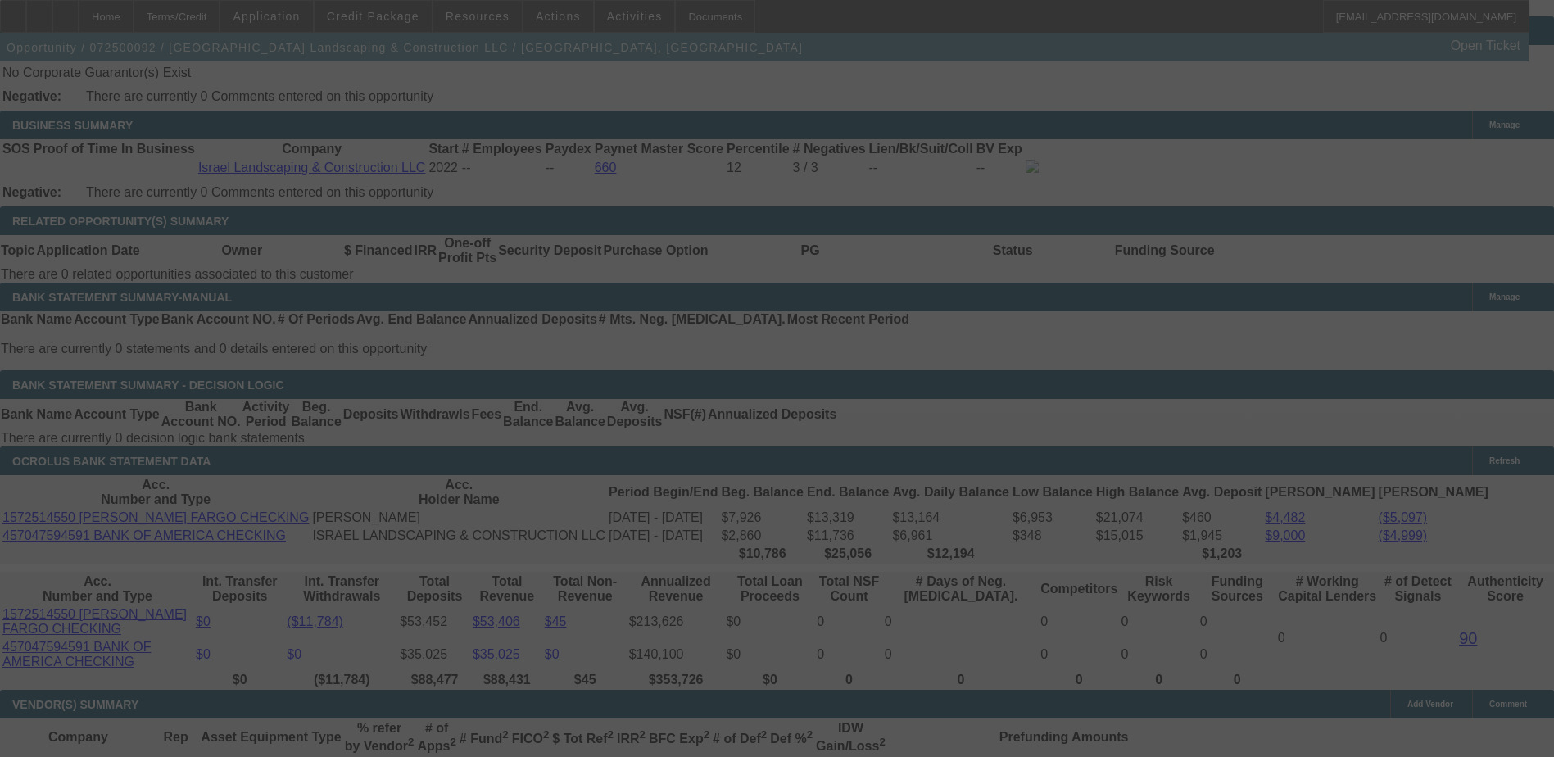
select select "0"
select select "6"
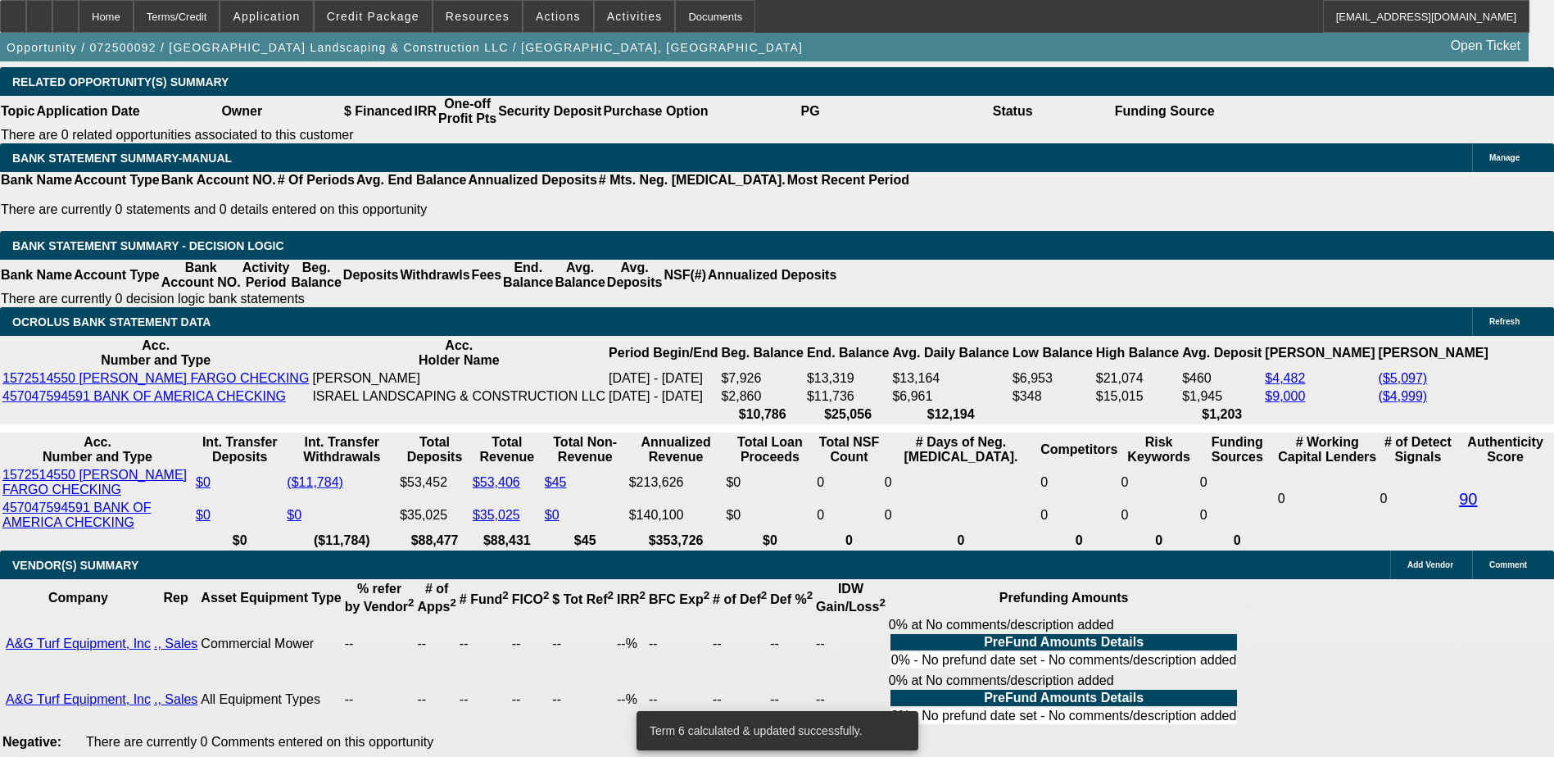
scroll to position [2790, 0]
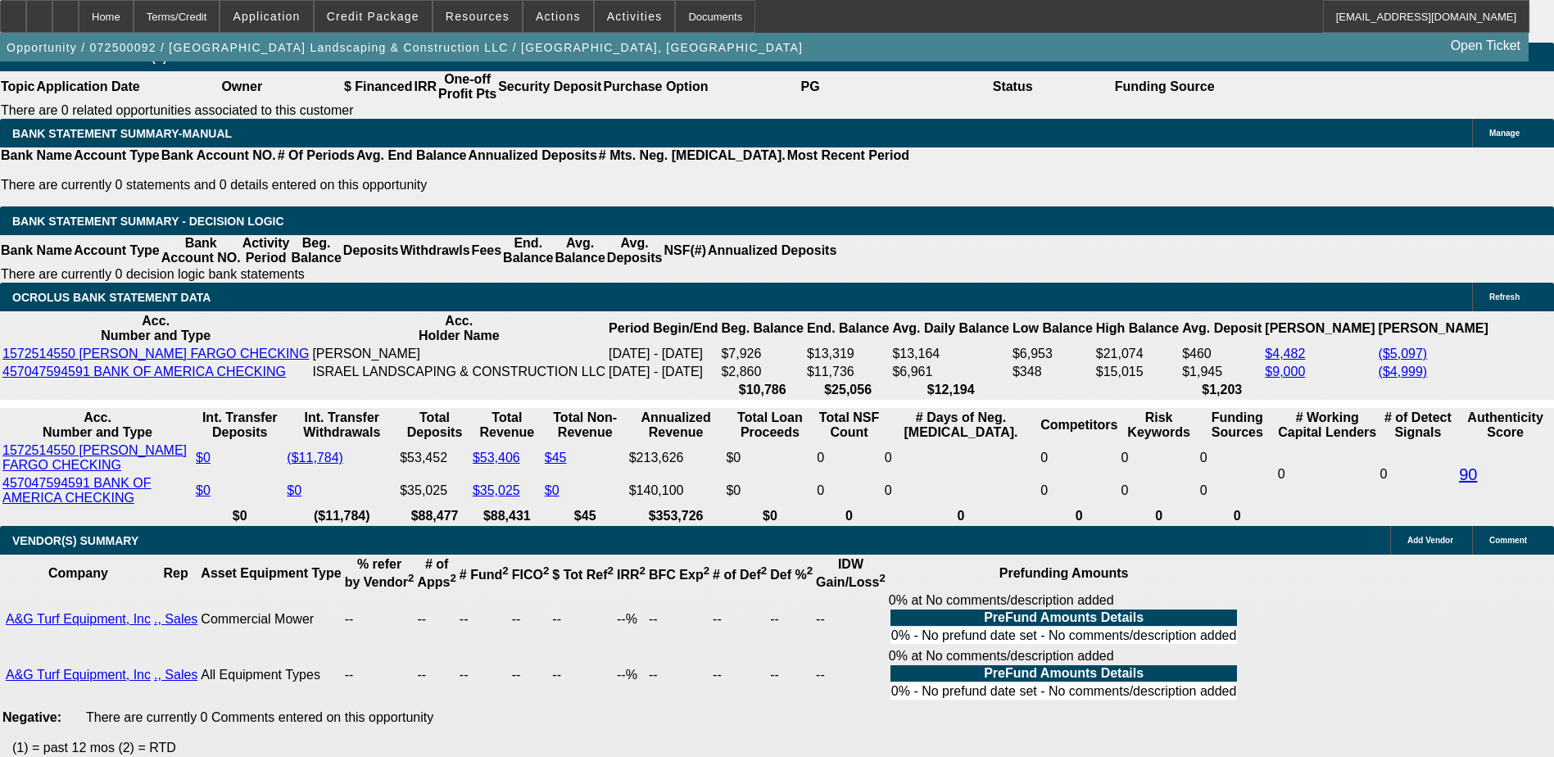
type input "48"
type input "UNKNOWN"
type input "485"
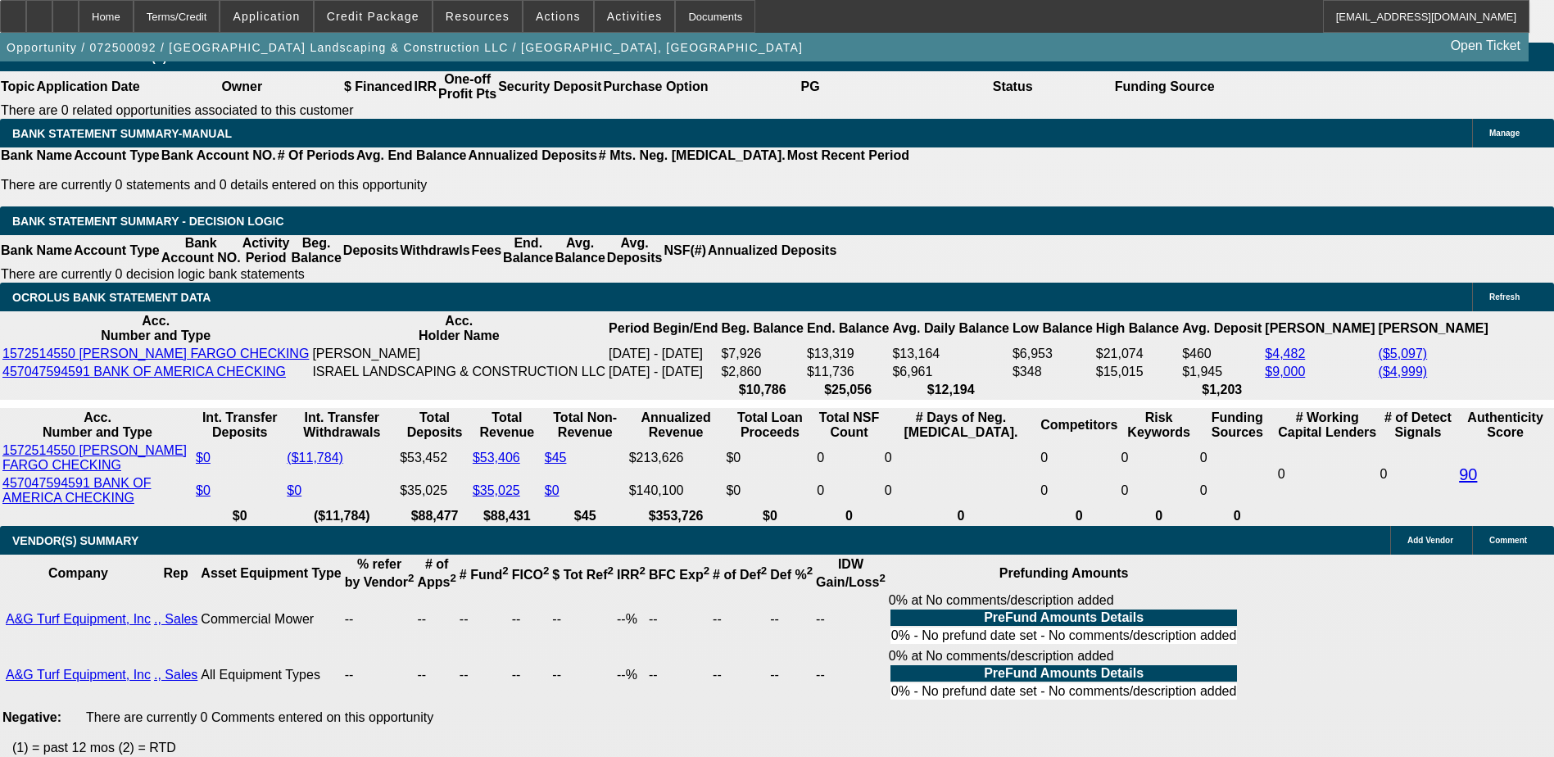
type input "18.2"
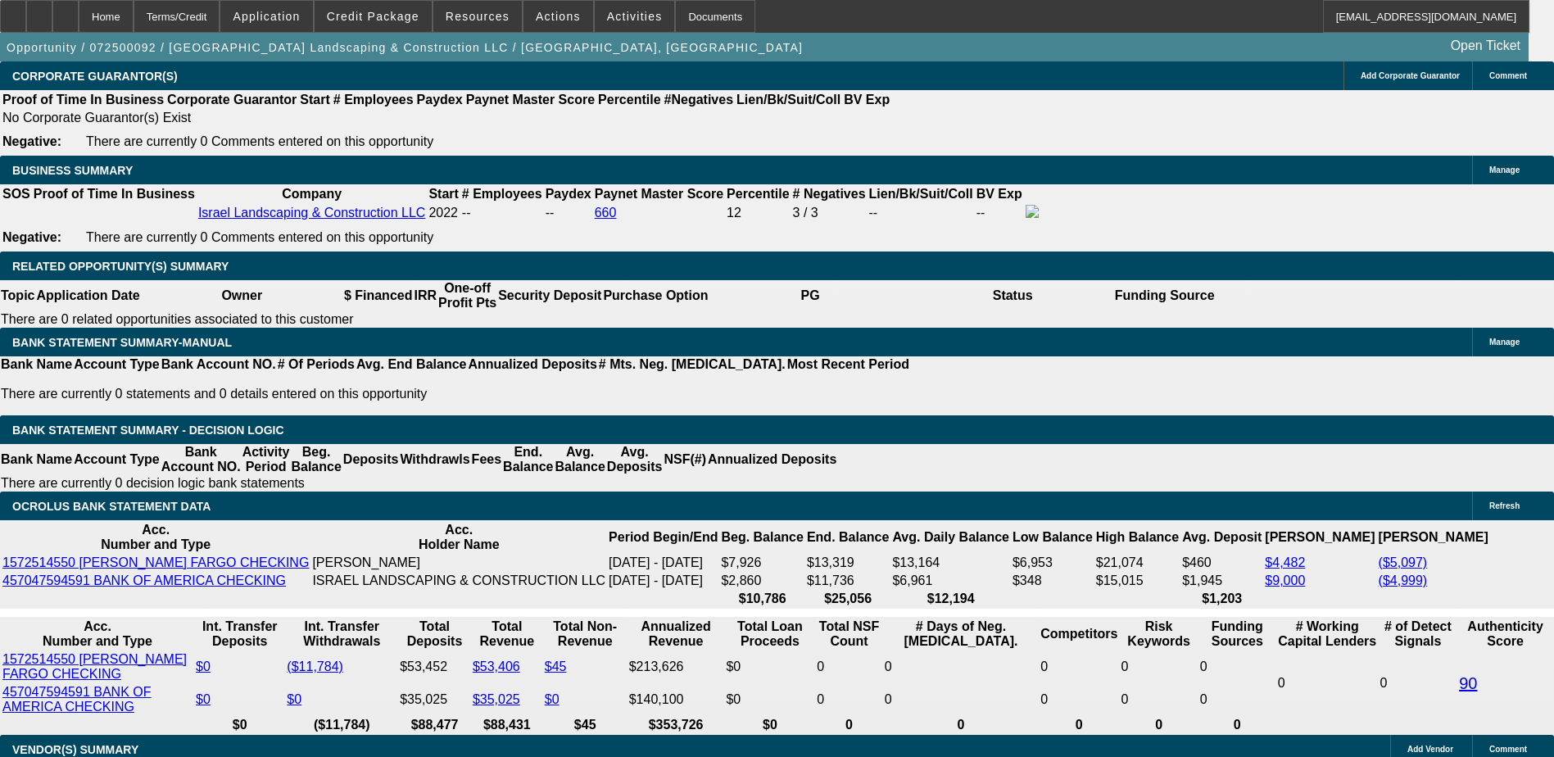
scroll to position [2544, 0]
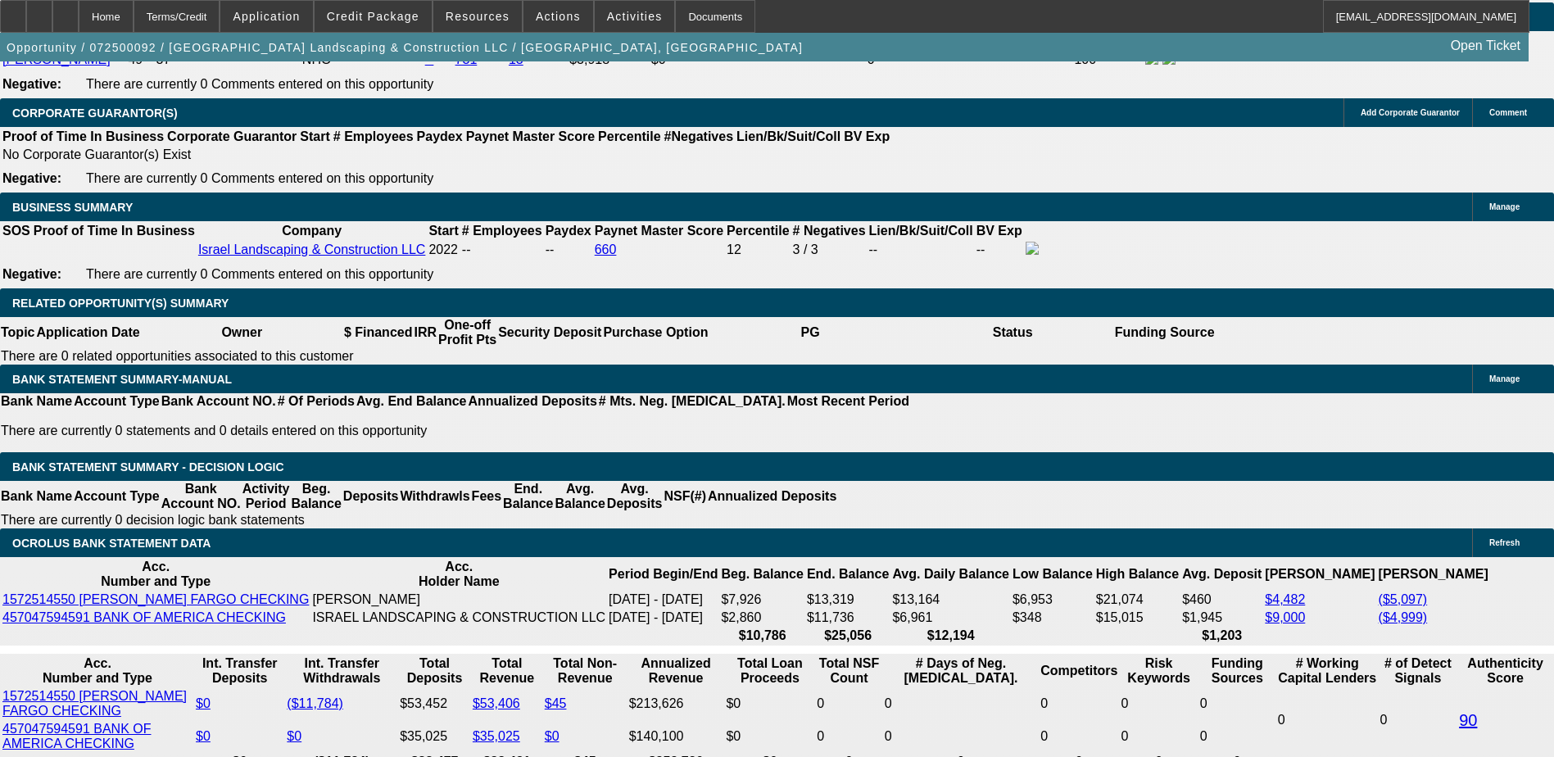
type input "$485.00"
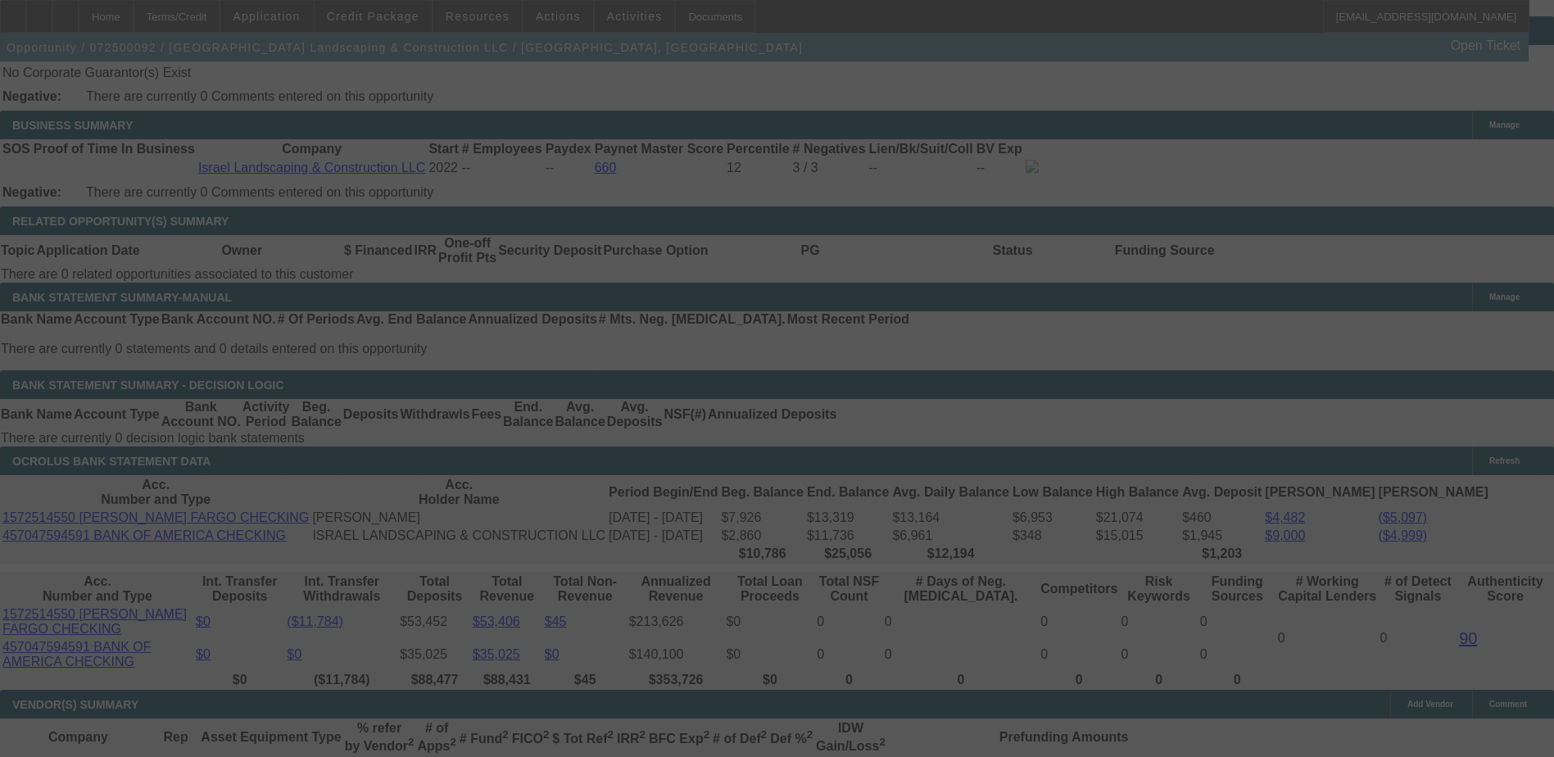
scroll to position [2708, 0]
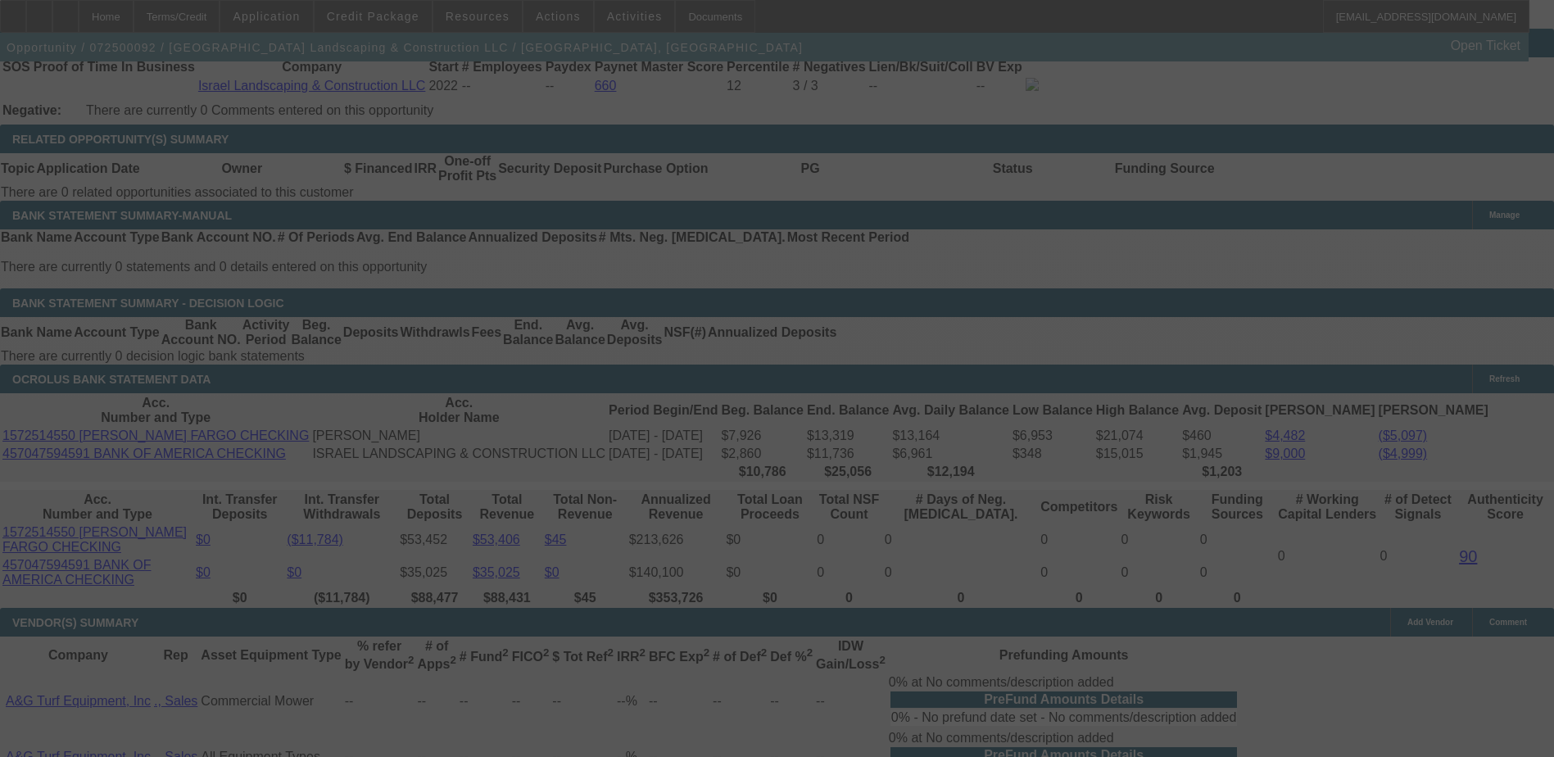
select select "0"
select select "6"
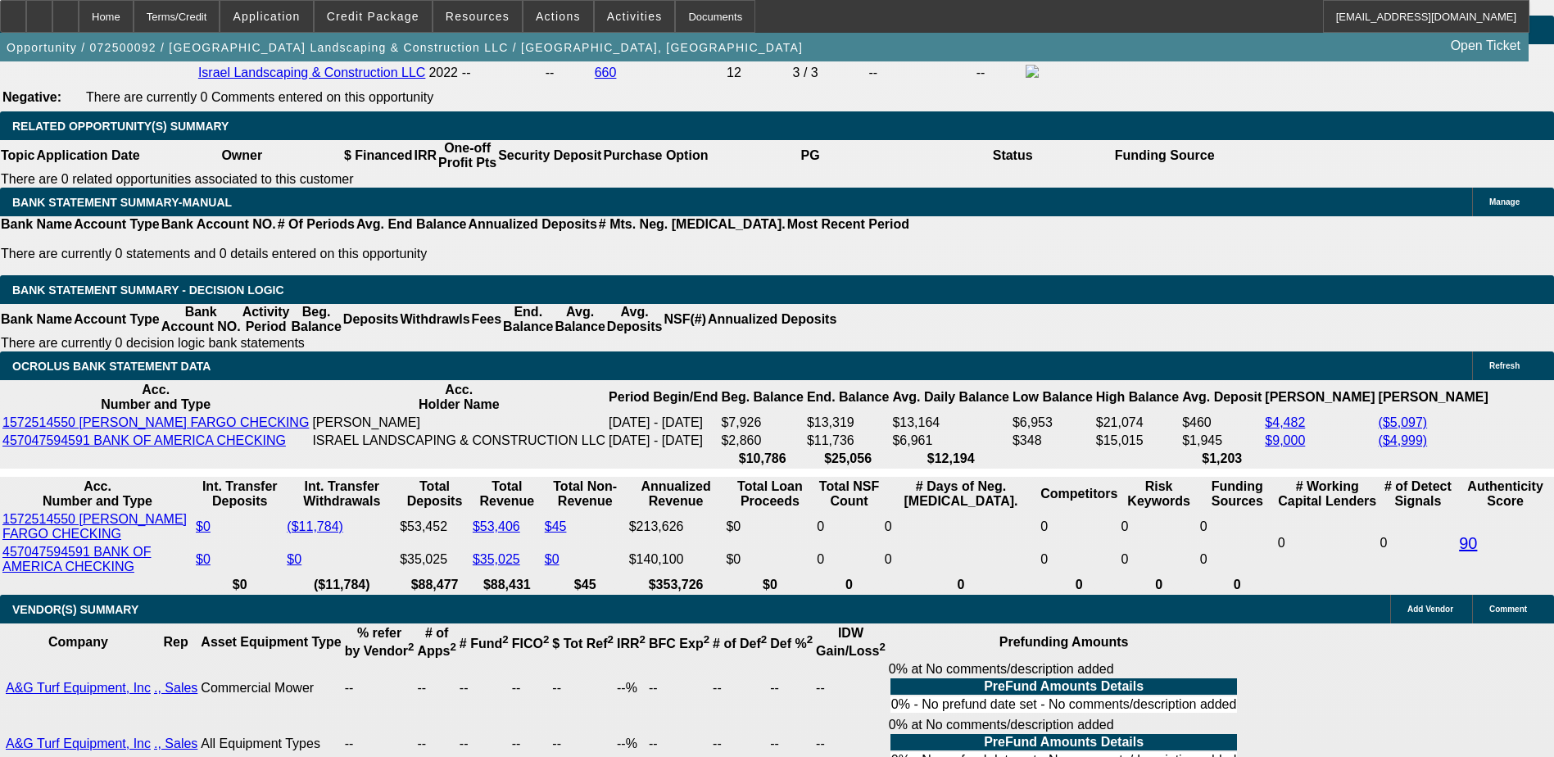
scroll to position [2626, 0]
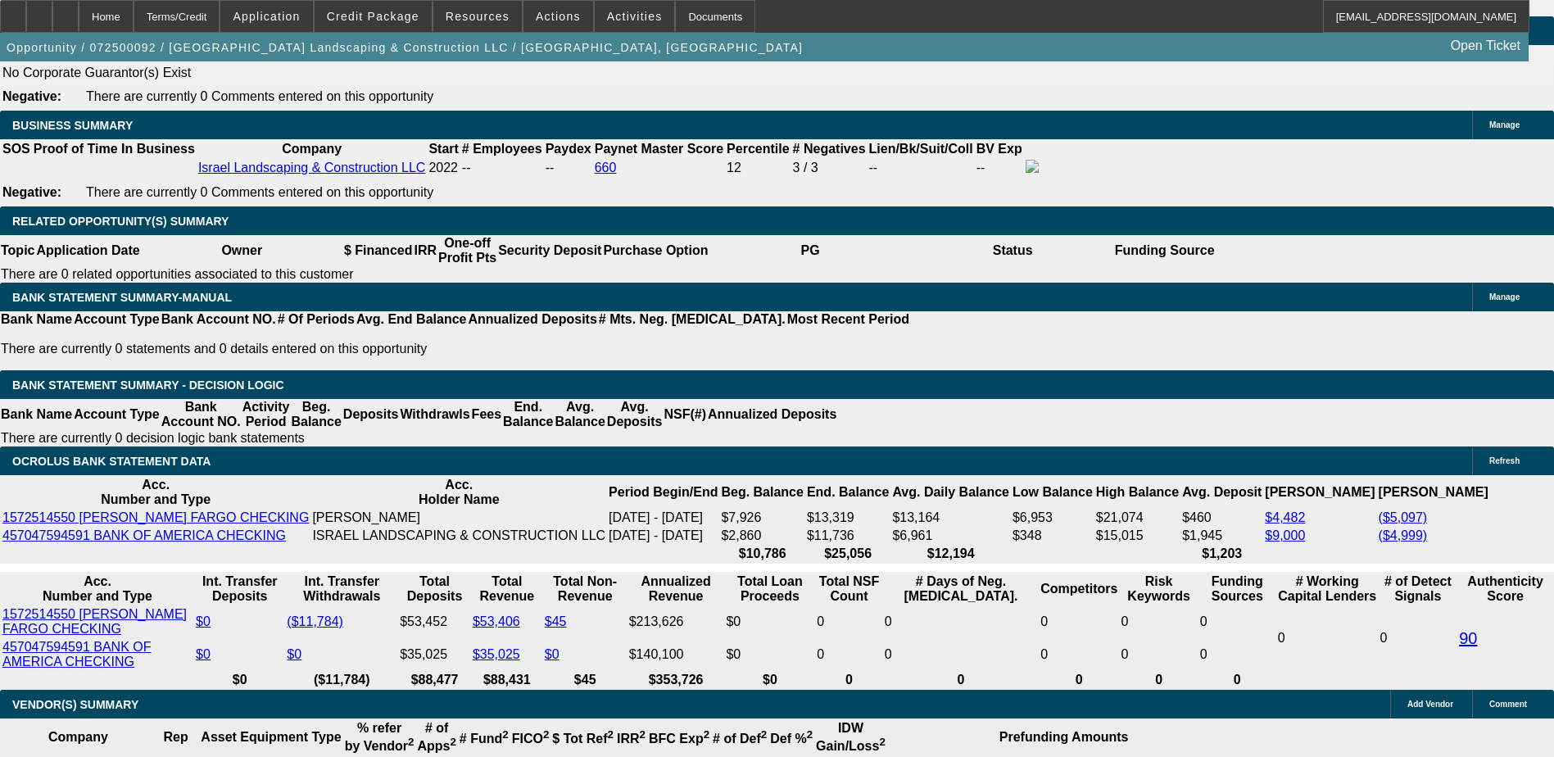
type input "4"
type input "UNKNOWN"
type input "490"
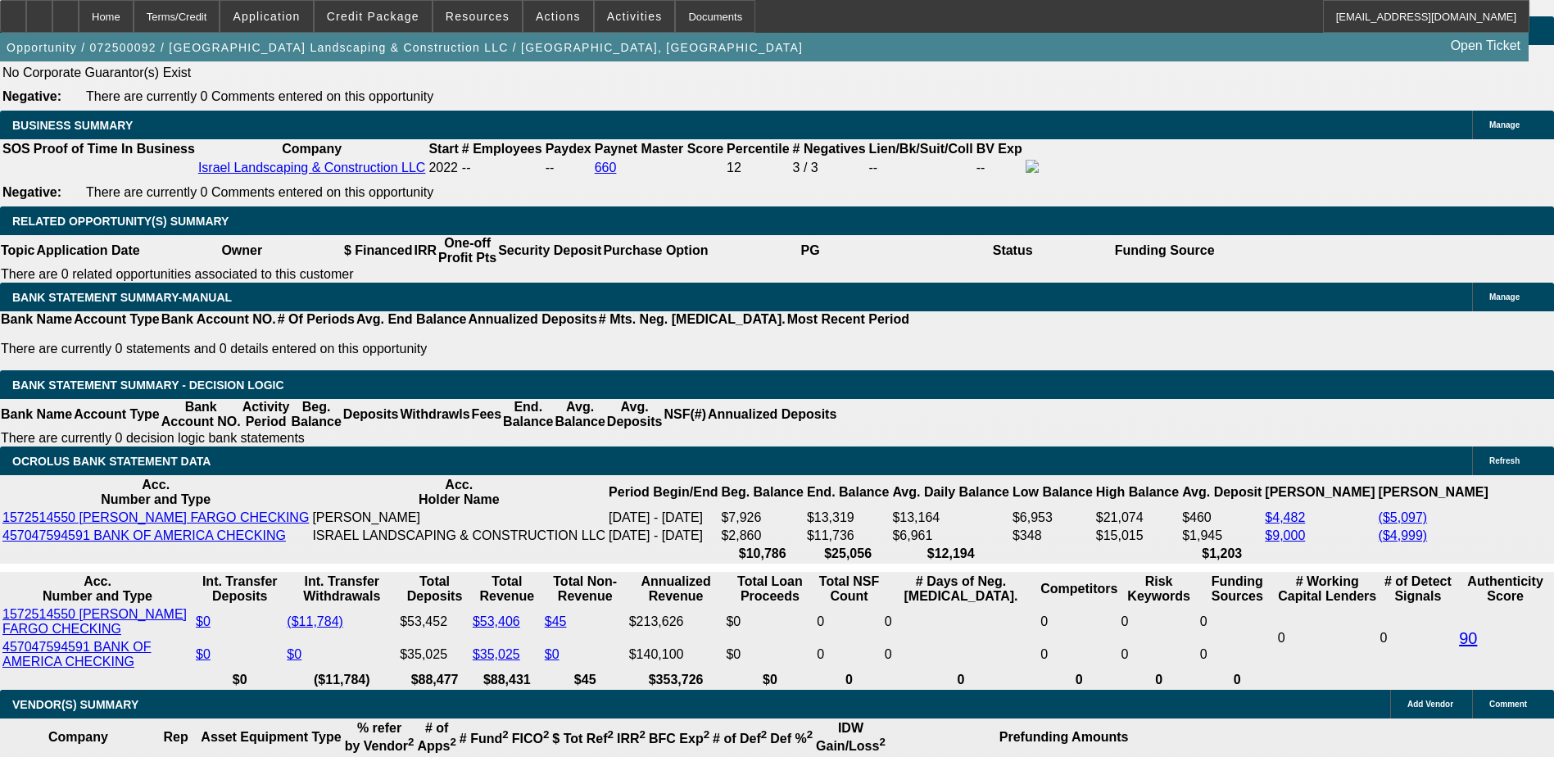
type input "18.7"
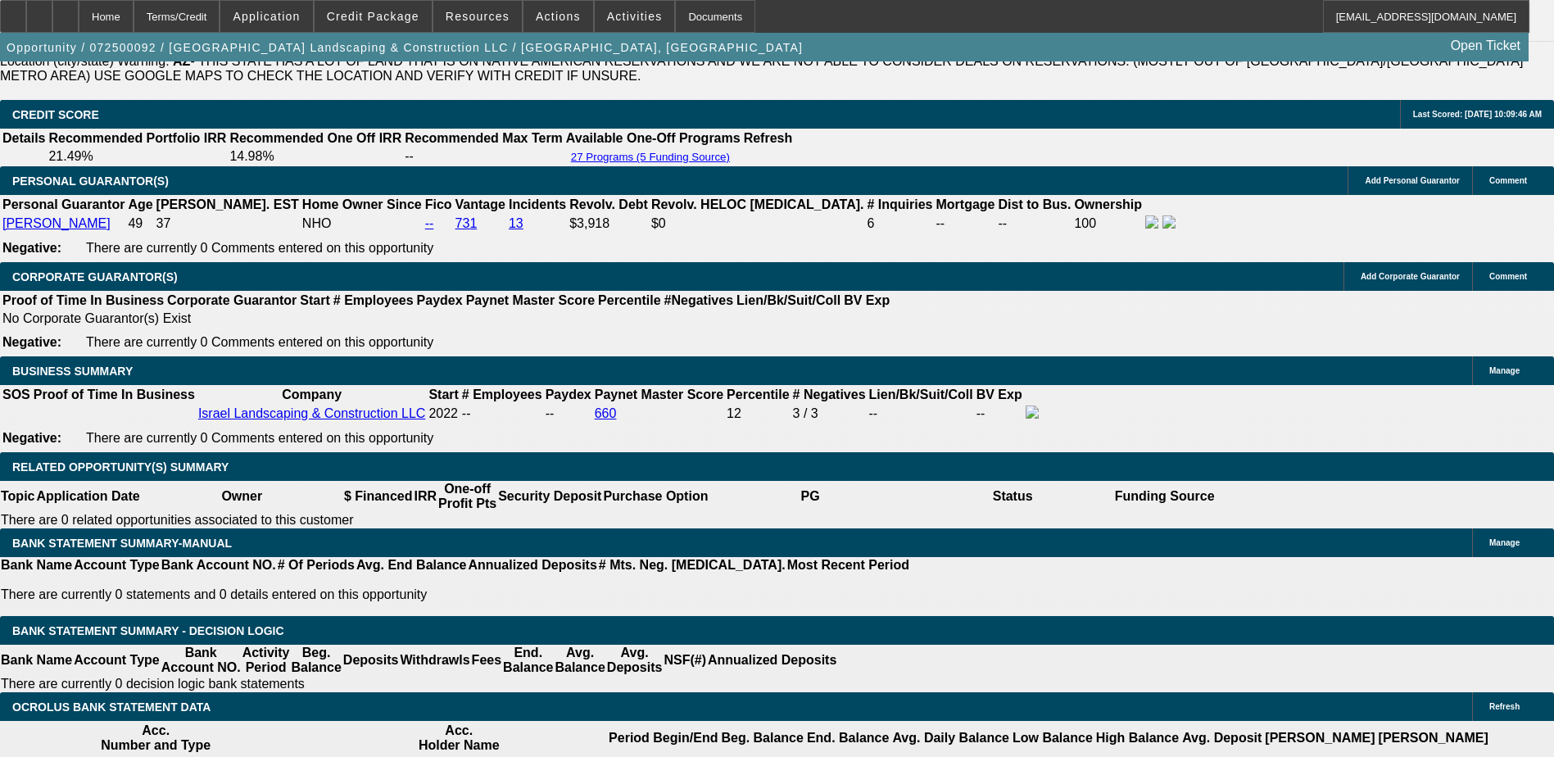
scroll to position [2216, 0]
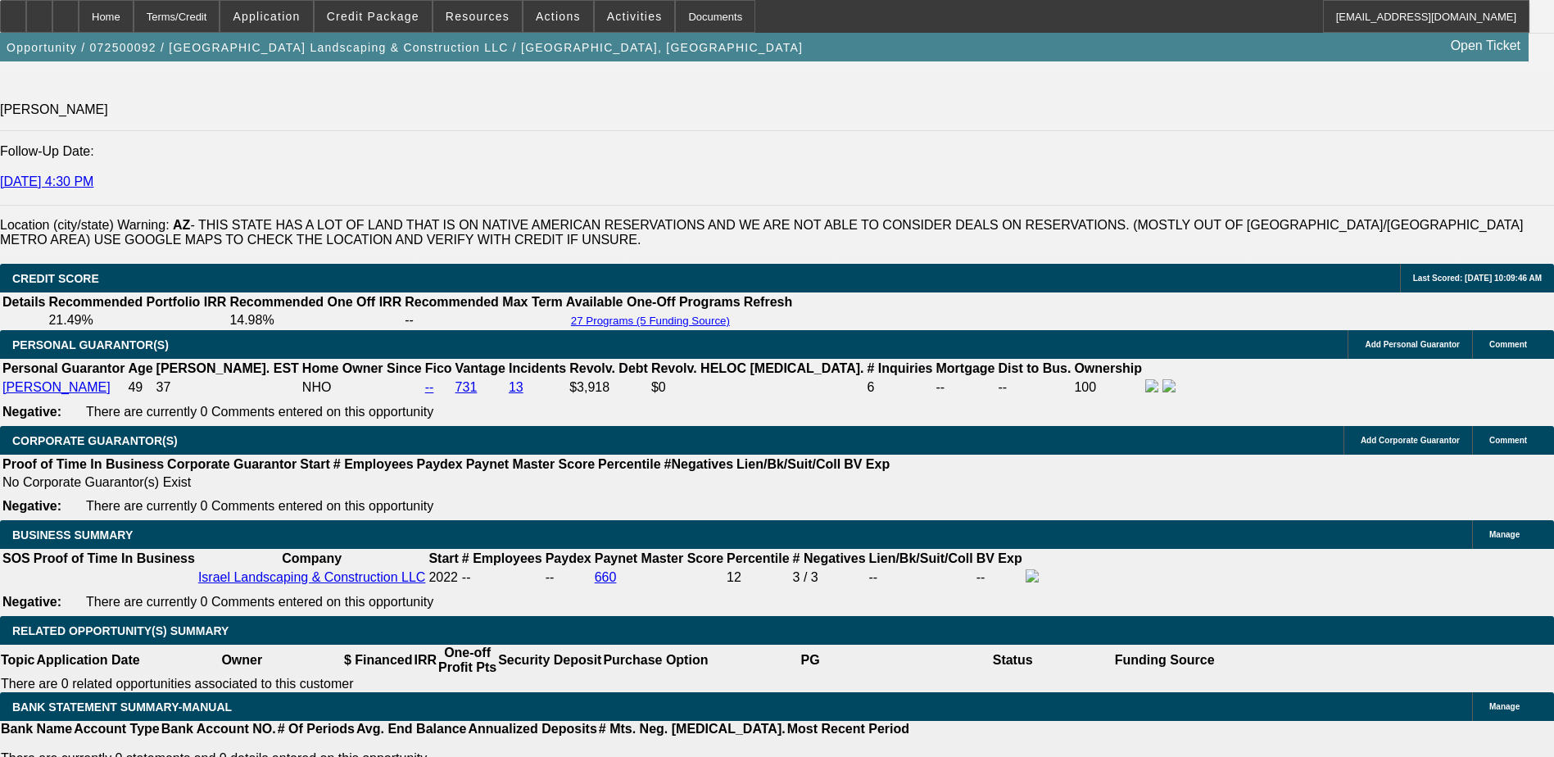
type input "$490.00"
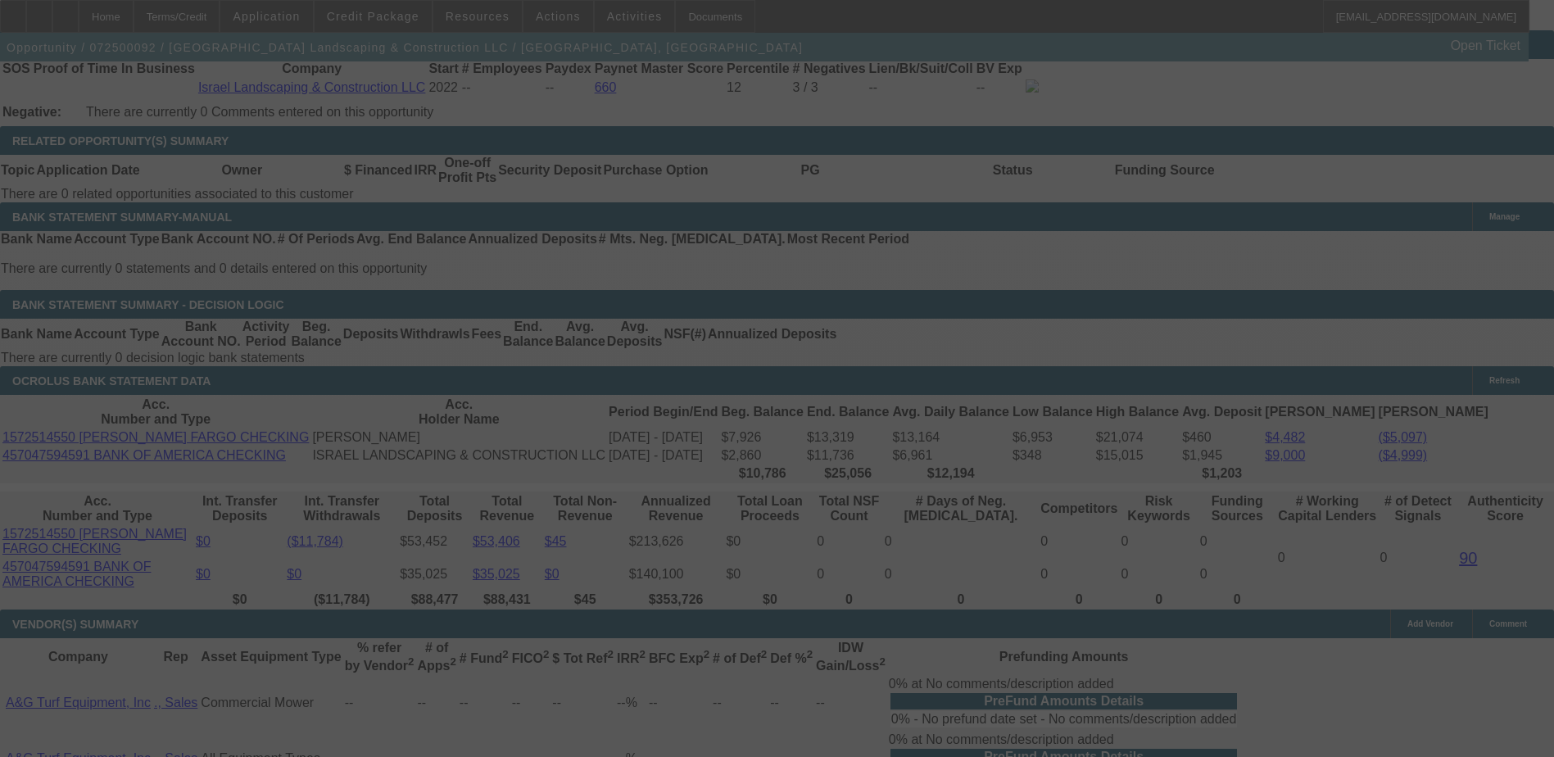
scroll to position [2708, 0]
select select "0"
select select "6"
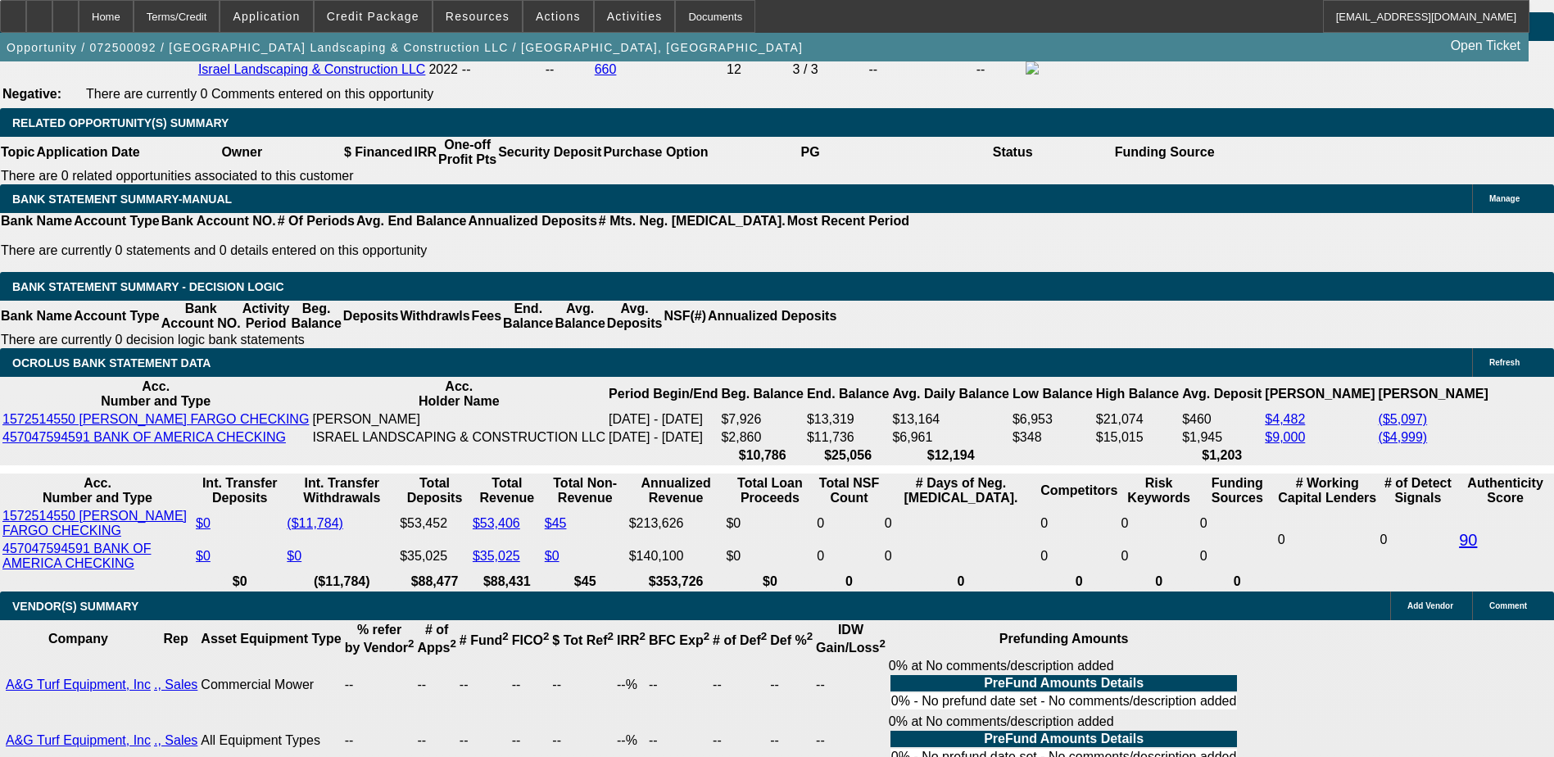
scroll to position [2626, 0]
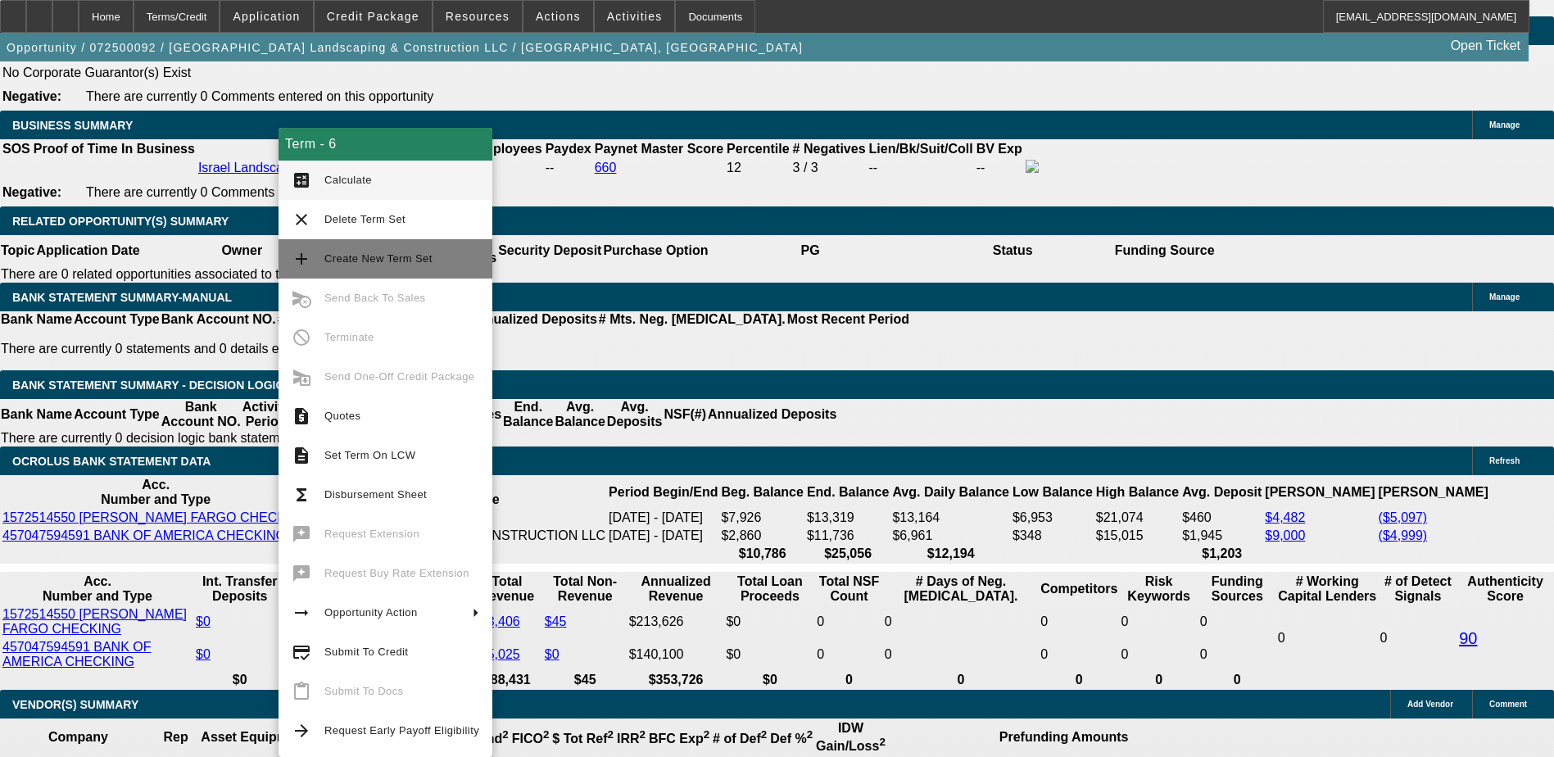
click at [342, 267] on span "Create New Term Set" at bounding box center [401, 259] width 155 height 20
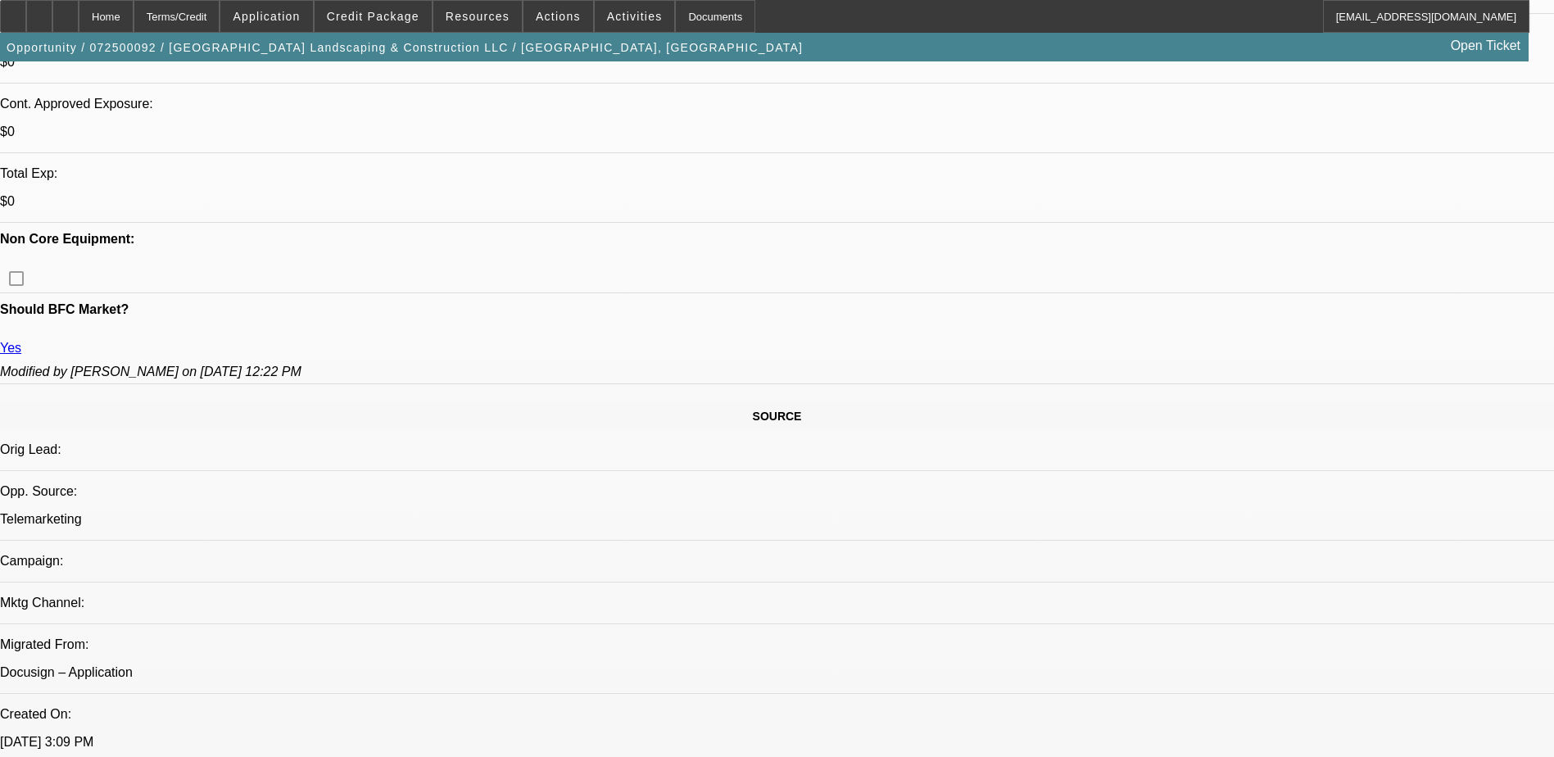
select select "0"
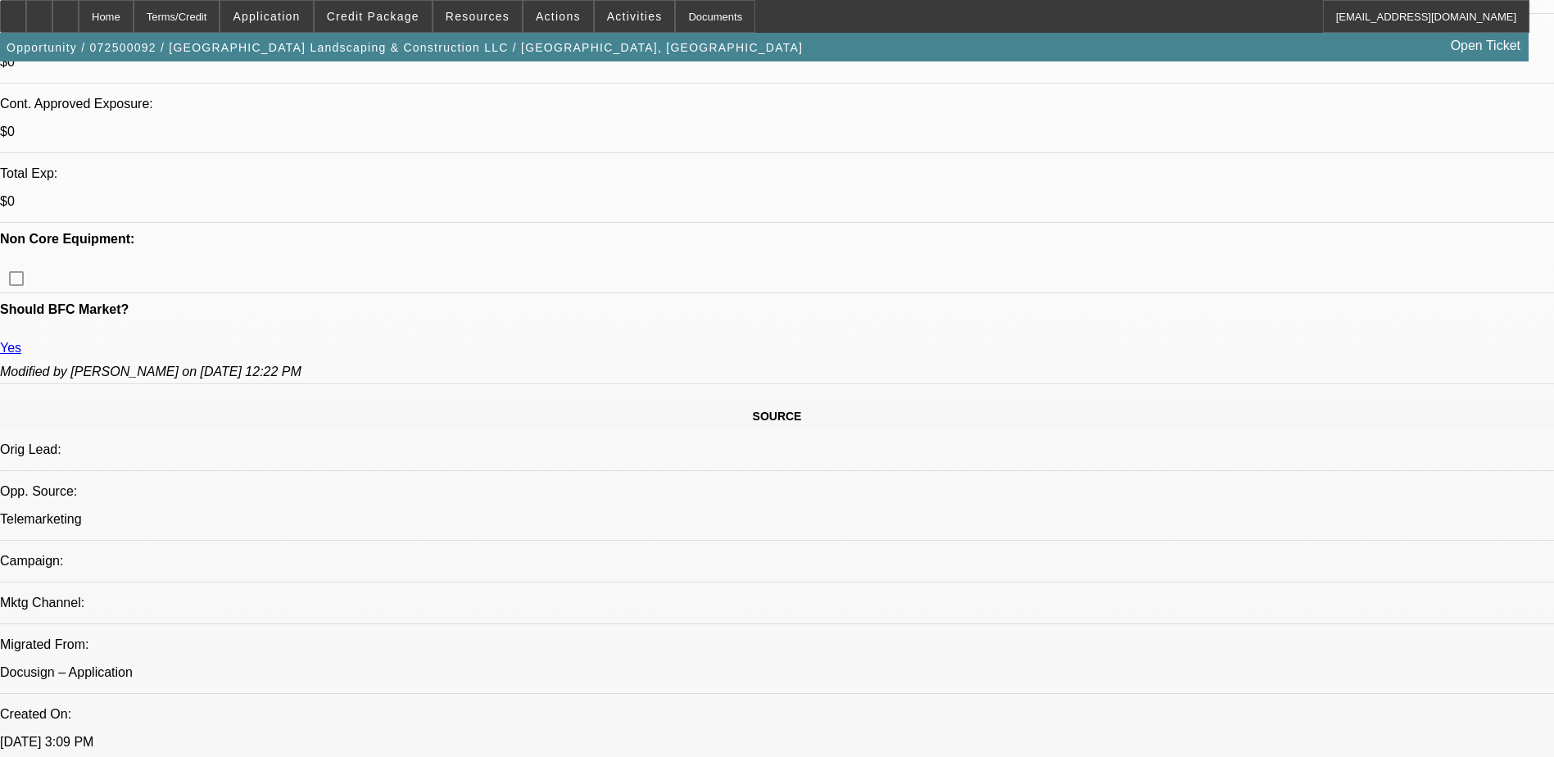
select select "0"
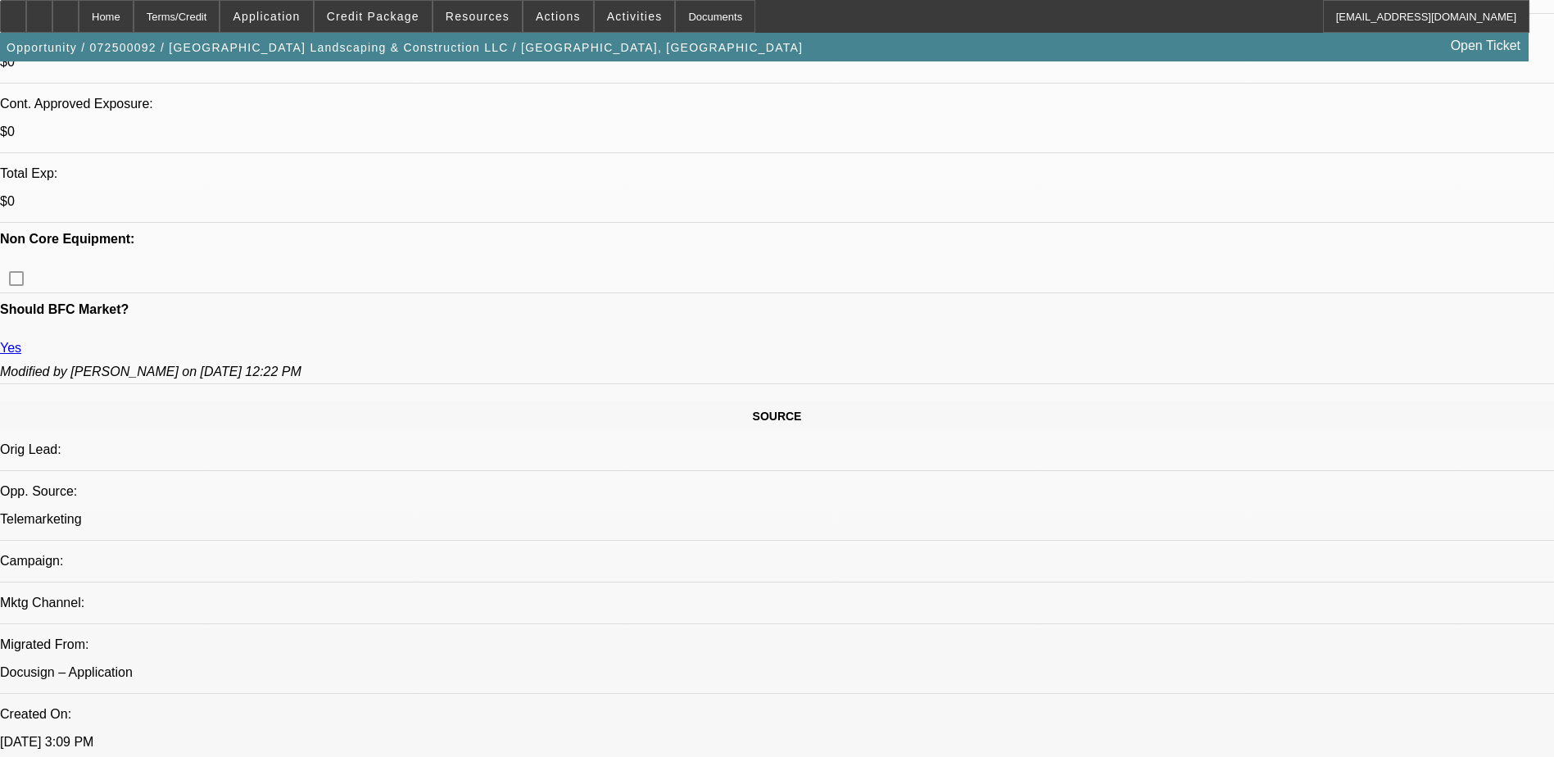
select select "0"
select select "1"
select select "6"
select select "1"
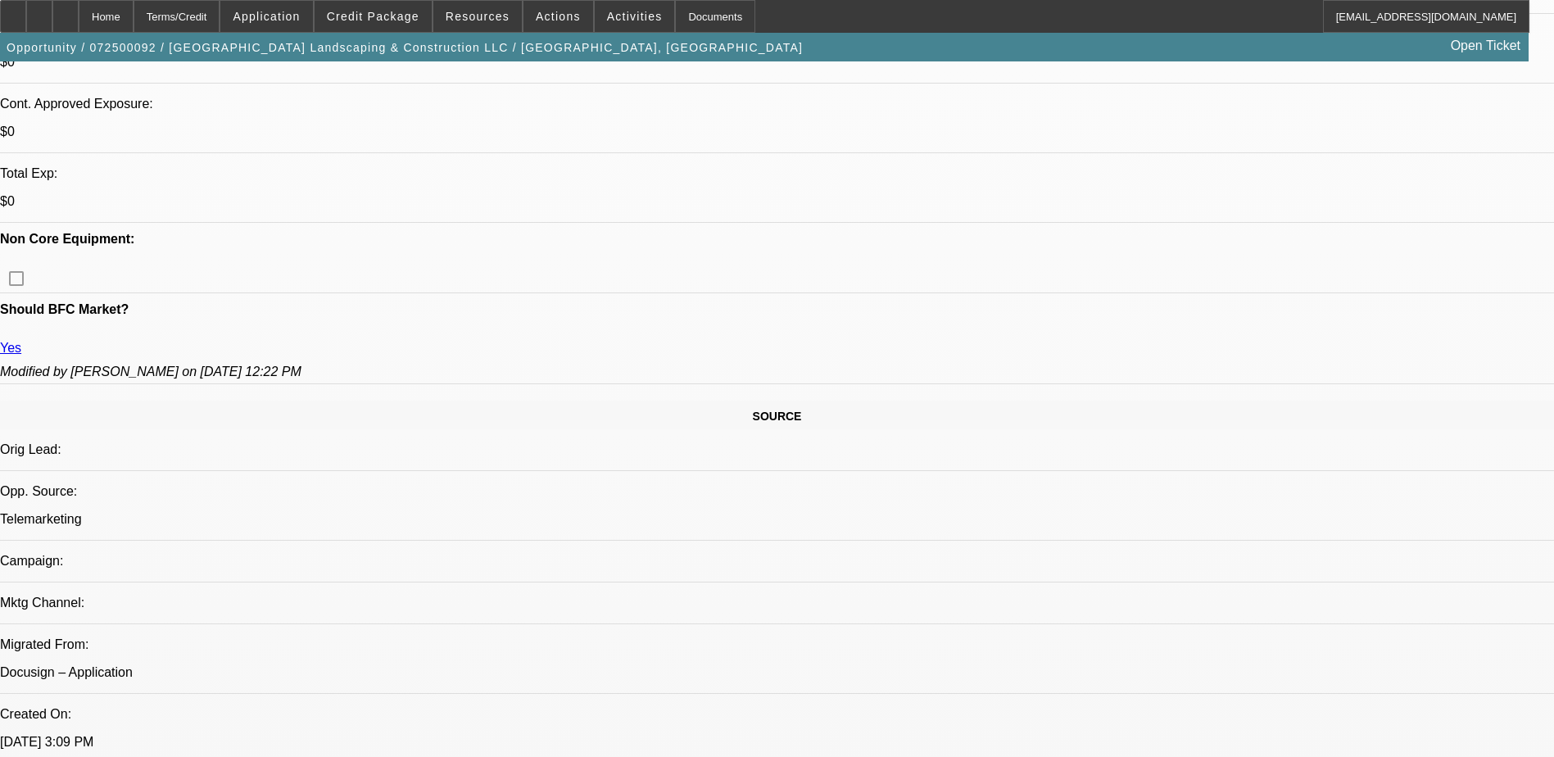
select select "6"
select select "1"
select select "6"
select select "1"
select select "6"
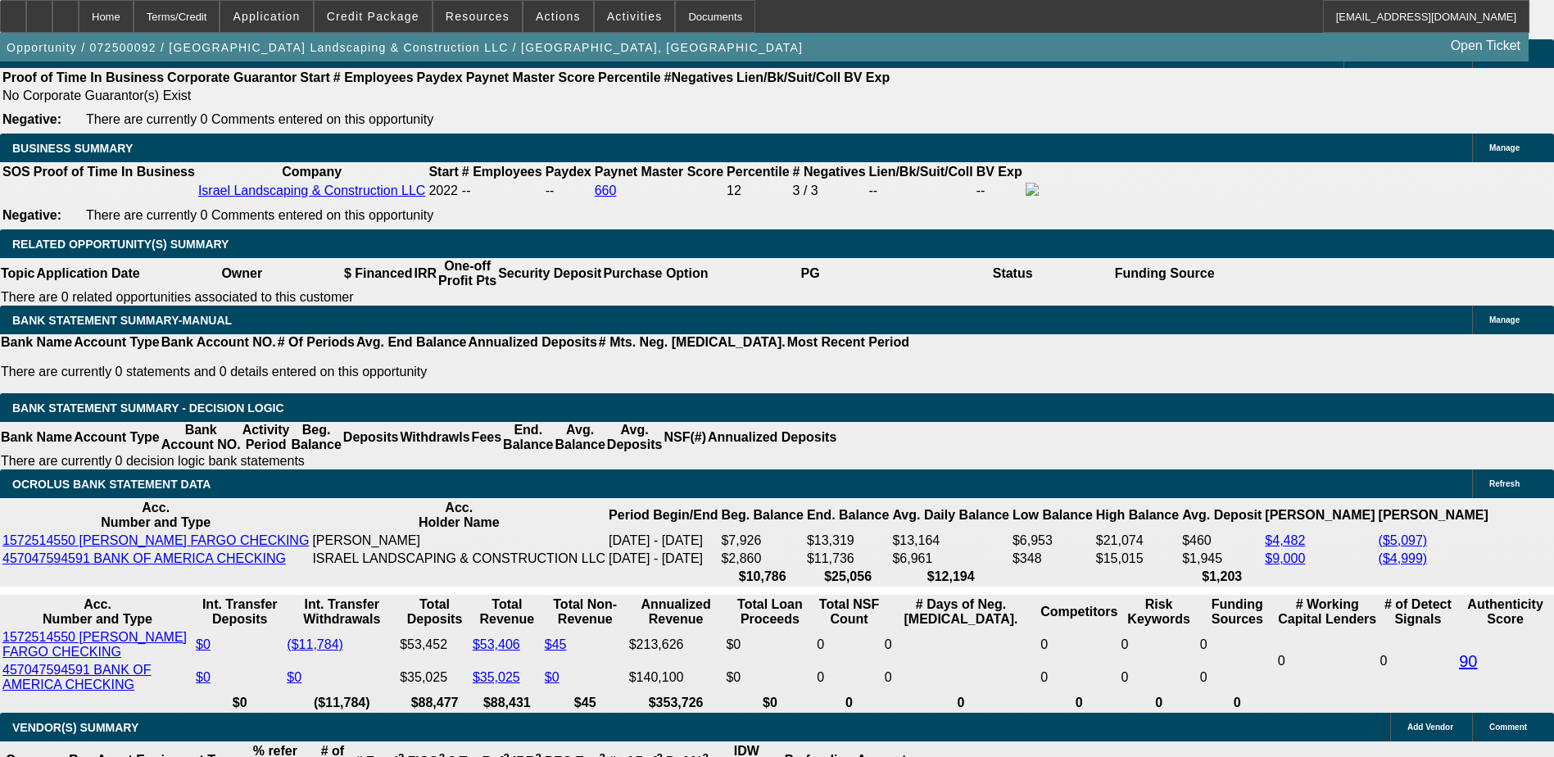
scroll to position [2605, 0]
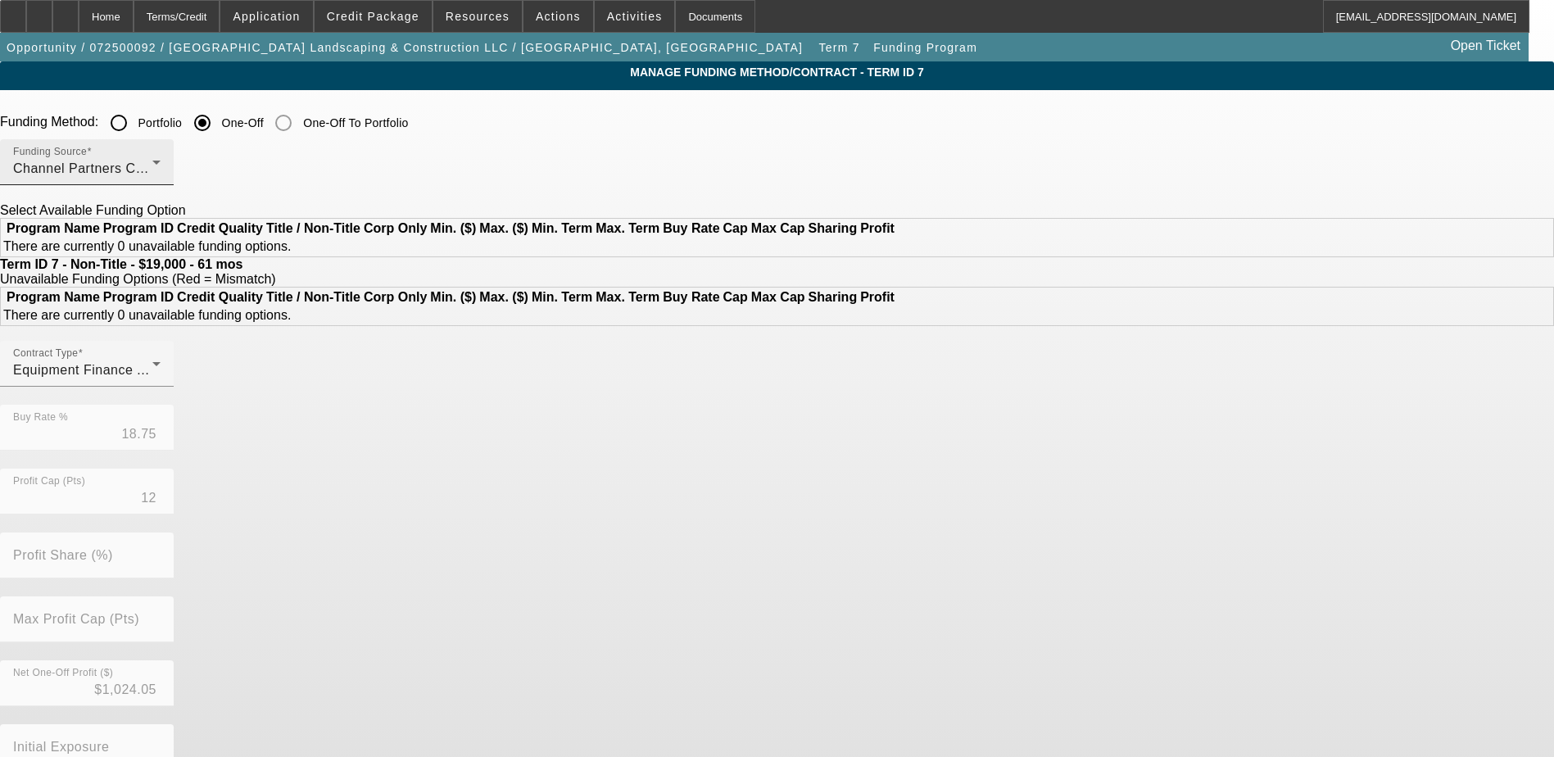
click at [161, 159] on div "Funding Source Channel Partners Capital LLC (EF)" at bounding box center [86, 162] width 147 height 46
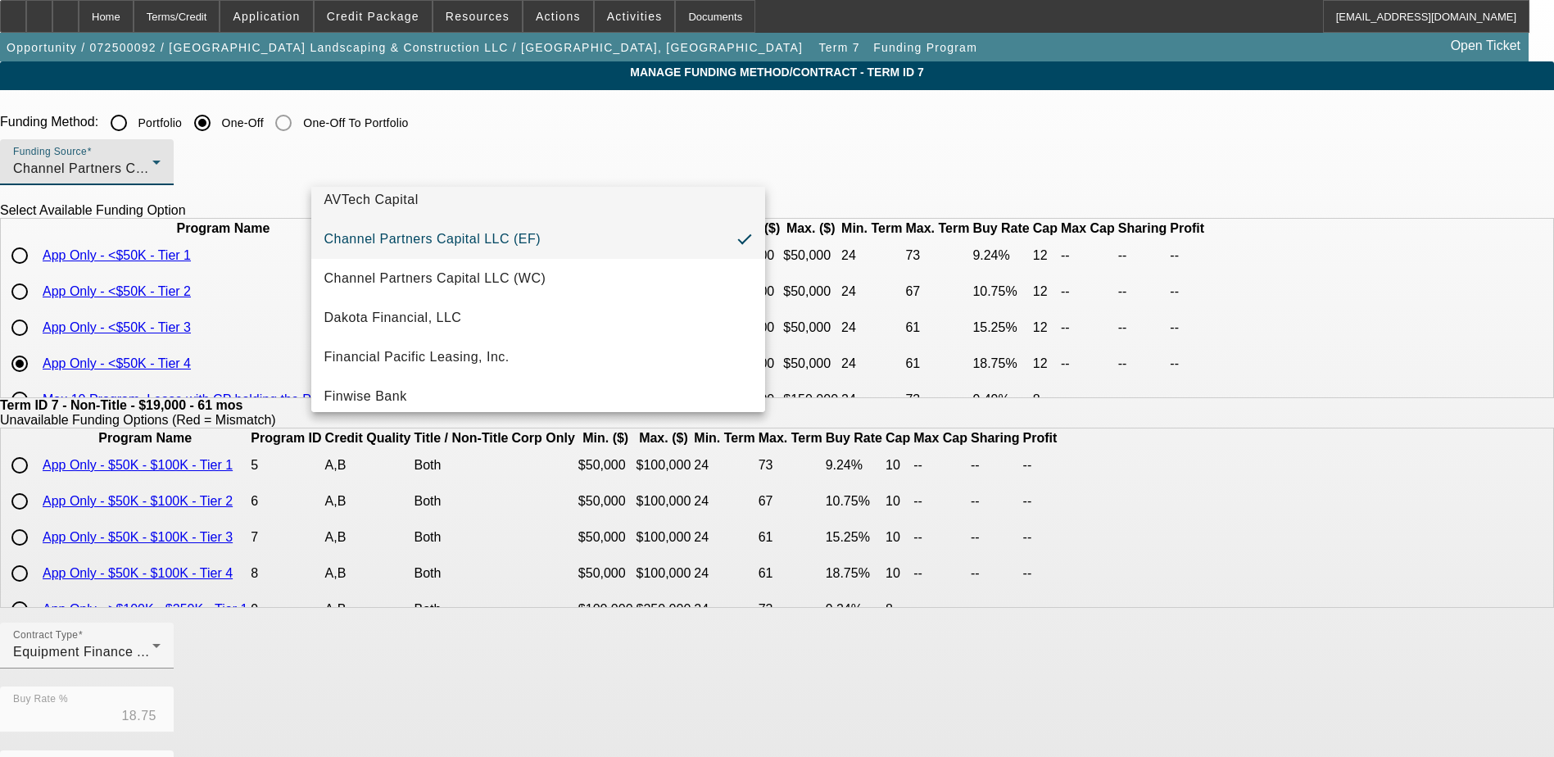
scroll to position [82, 0]
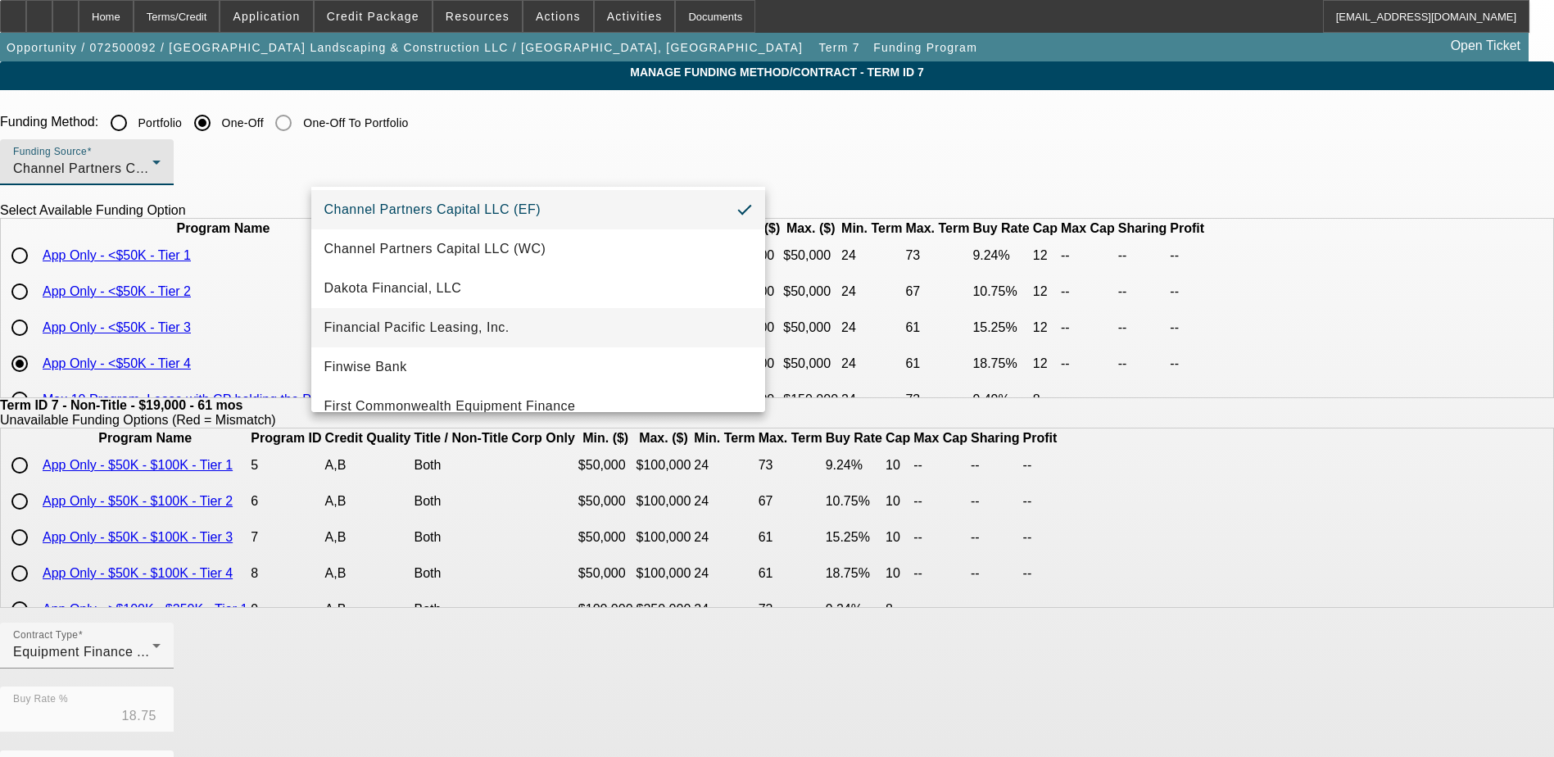
click at [408, 324] on span "Financial Pacific Leasing, Inc." at bounding box center [416, 328] width 185 height 20
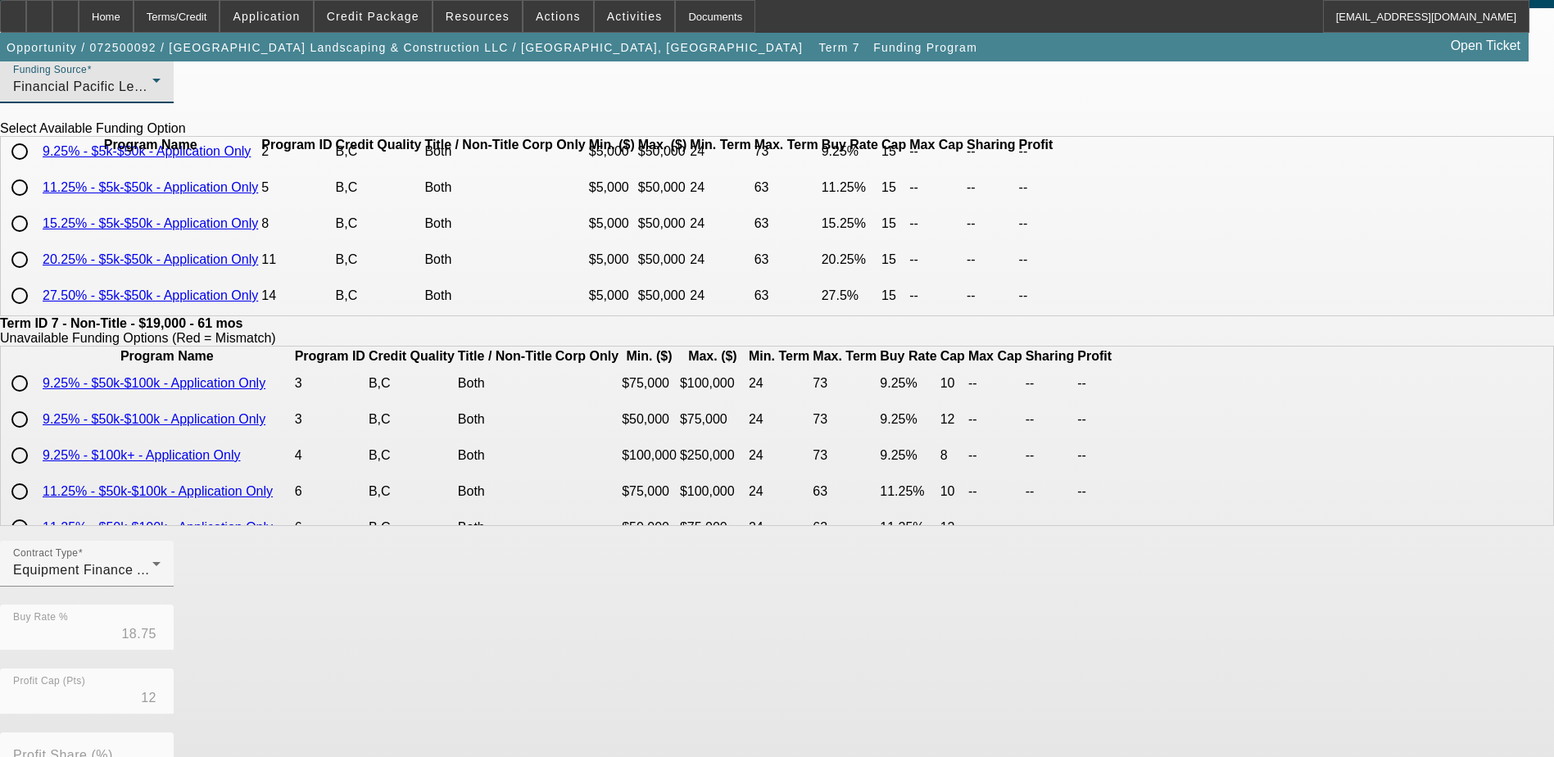
scroll to position [31, 0]
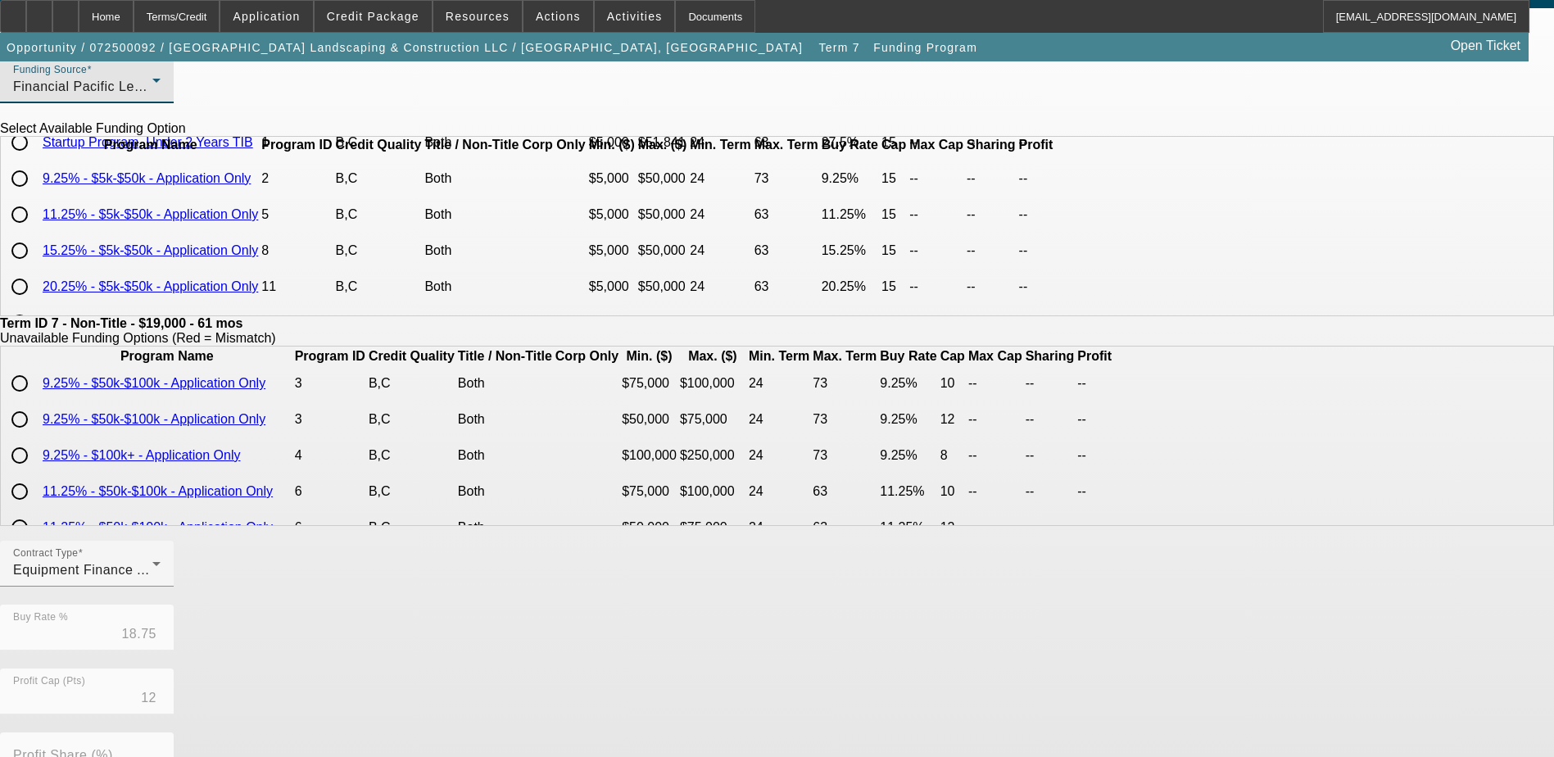
click at [36, 267] on input "radio" at bounding box center [19, 250] width 33 height 33
radio input "true"
type input "15.25"
type input "15"
click at [191, 481] on app-term-manage-funding "Manage Funding Method/Contract - Term ID 7 Funding Method: Portfolio One-Off On…" at bounding box center [777, 541] width 1554 height 1122
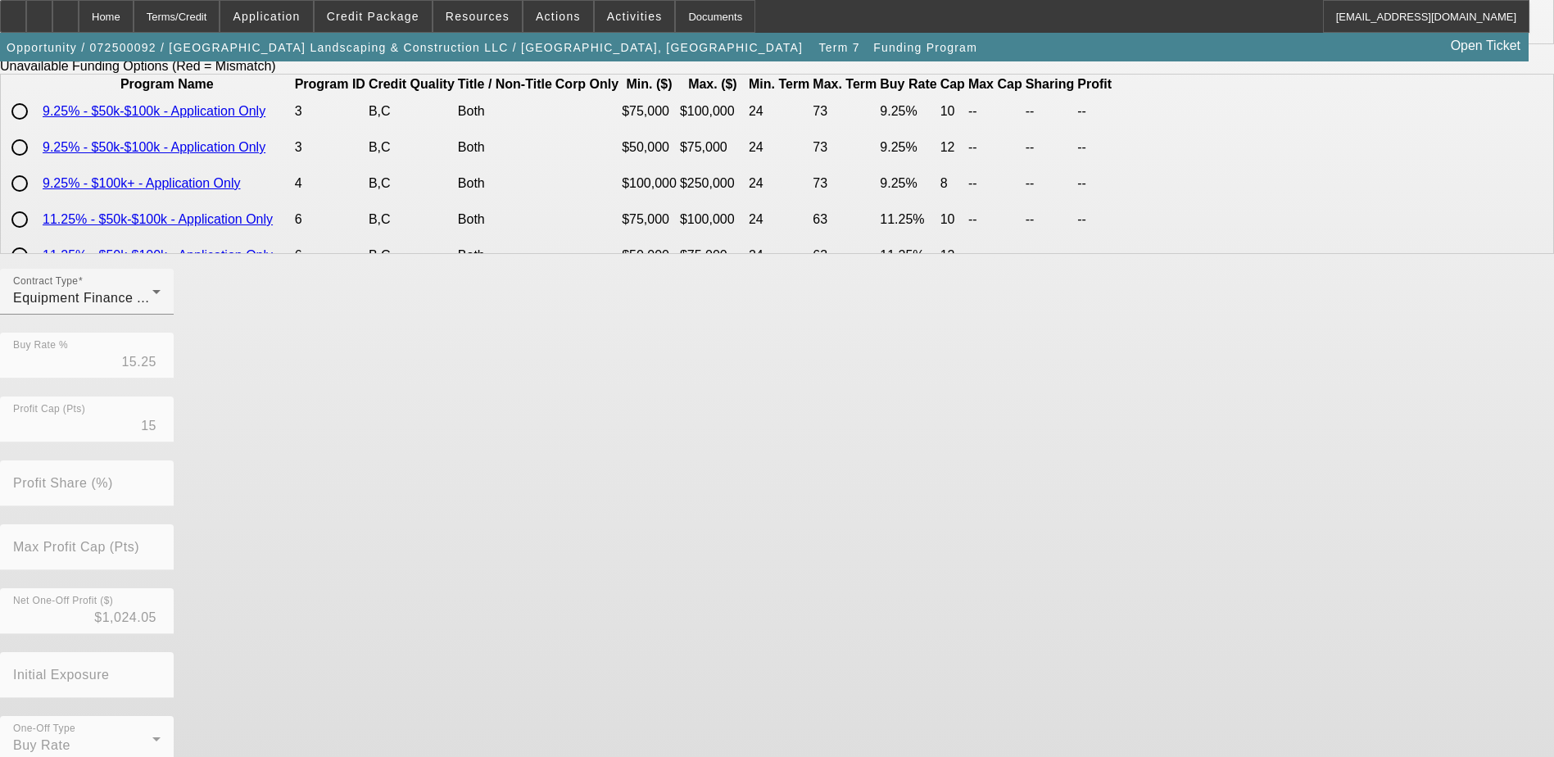
scroll to position [376, 0]
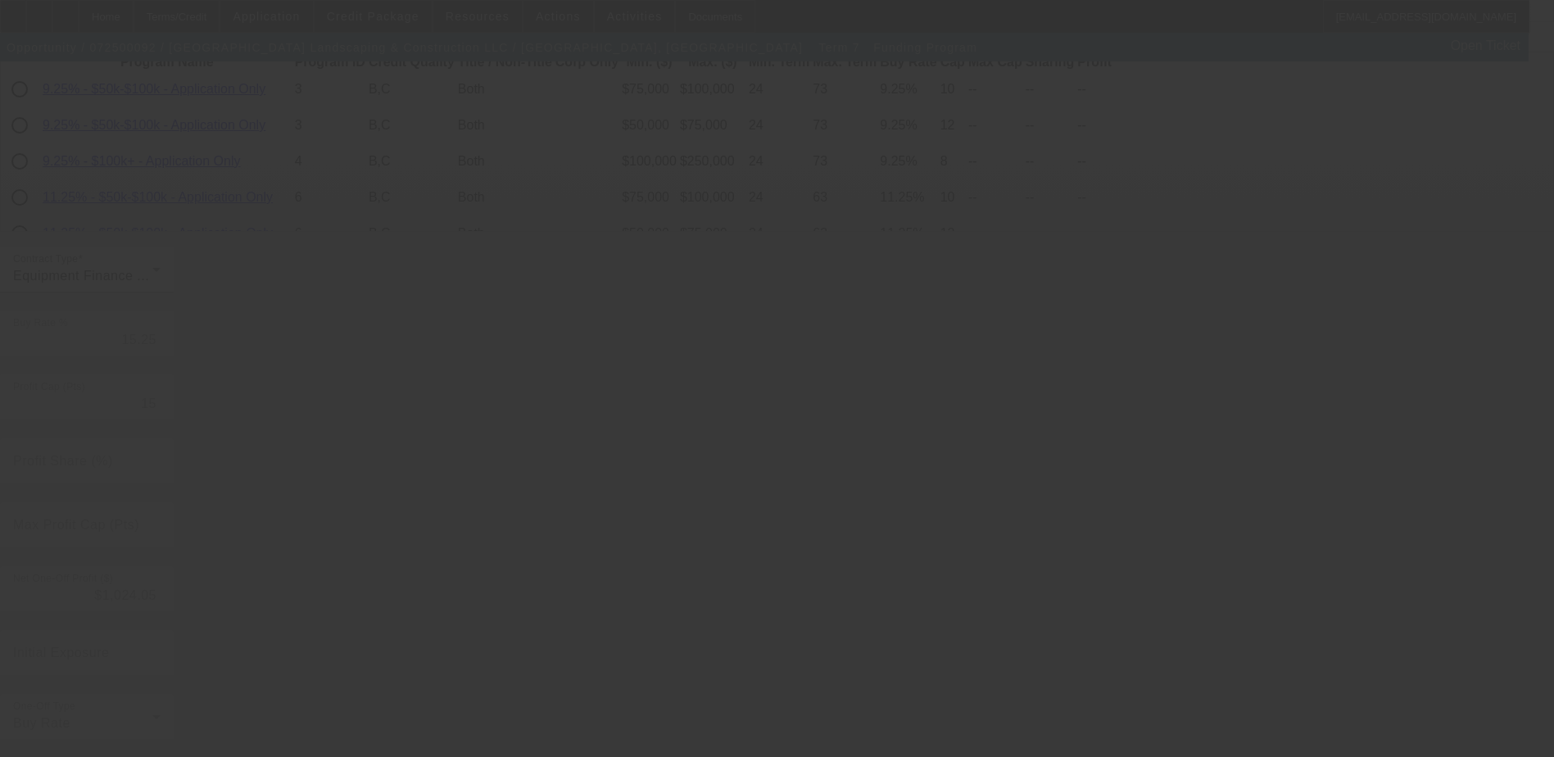
type input "18.75"
type input "12"
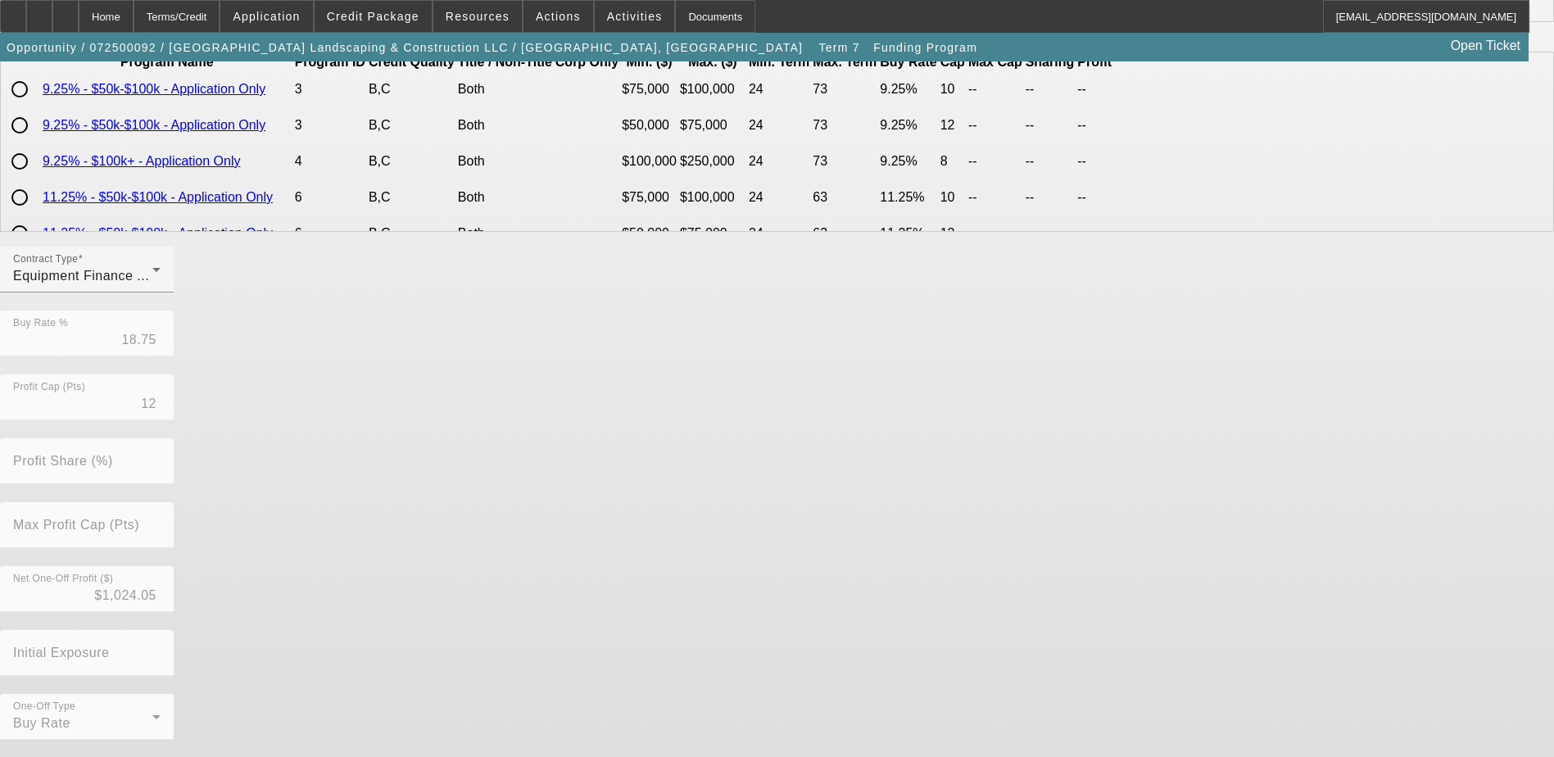
scroll to position [0, 0]
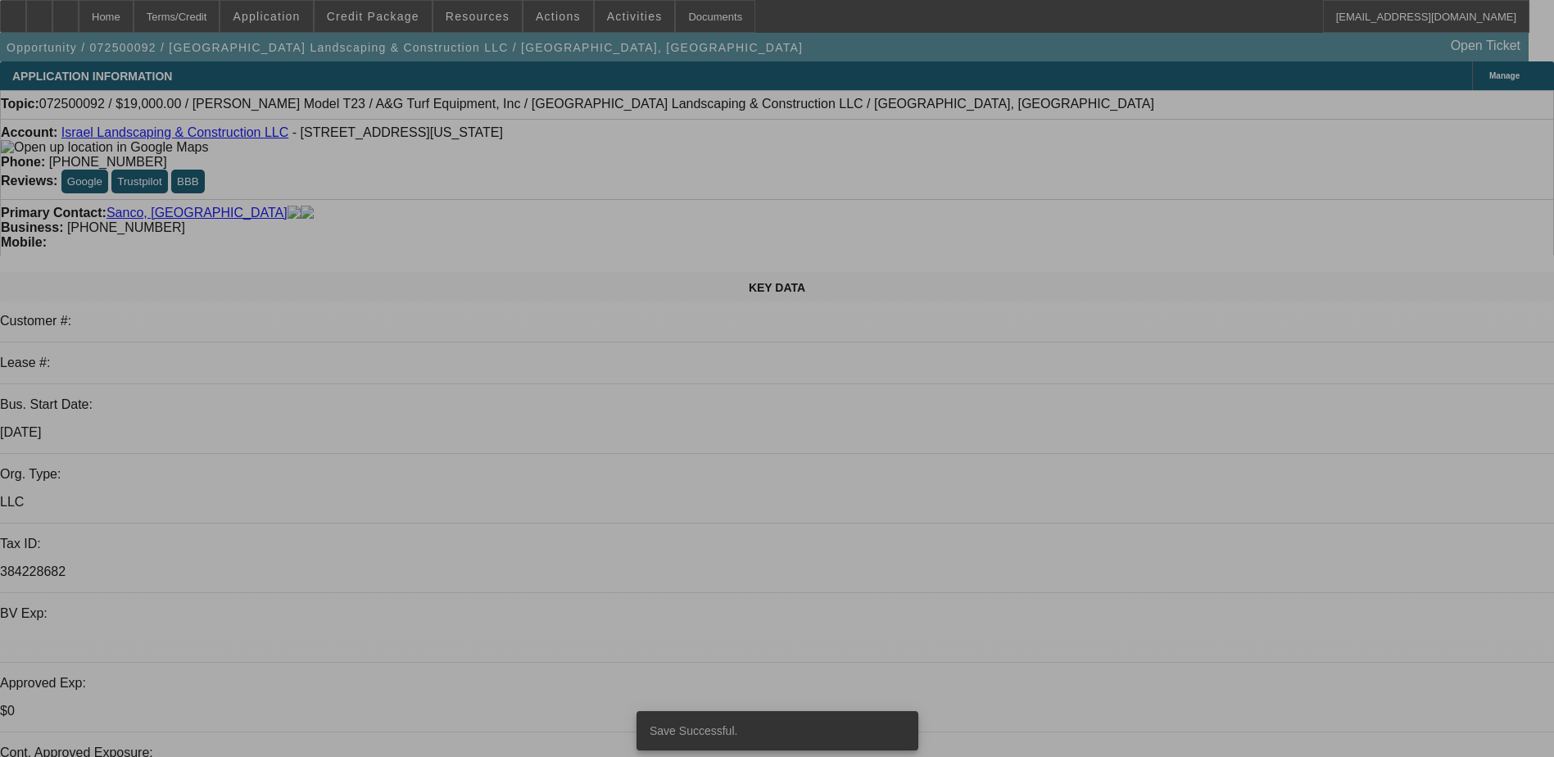
select select "0"
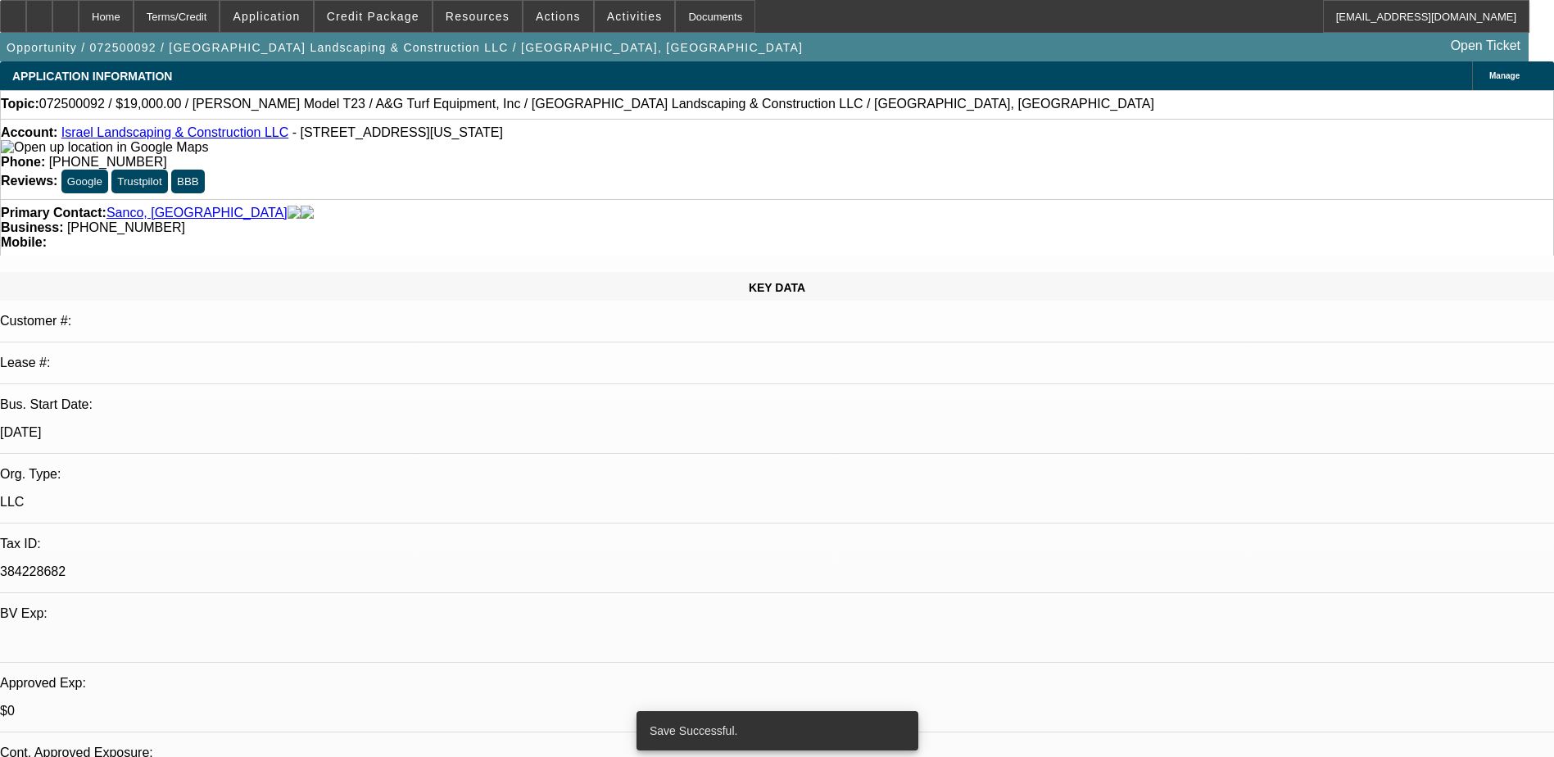
select select "6"
select select "0"
select select "6"
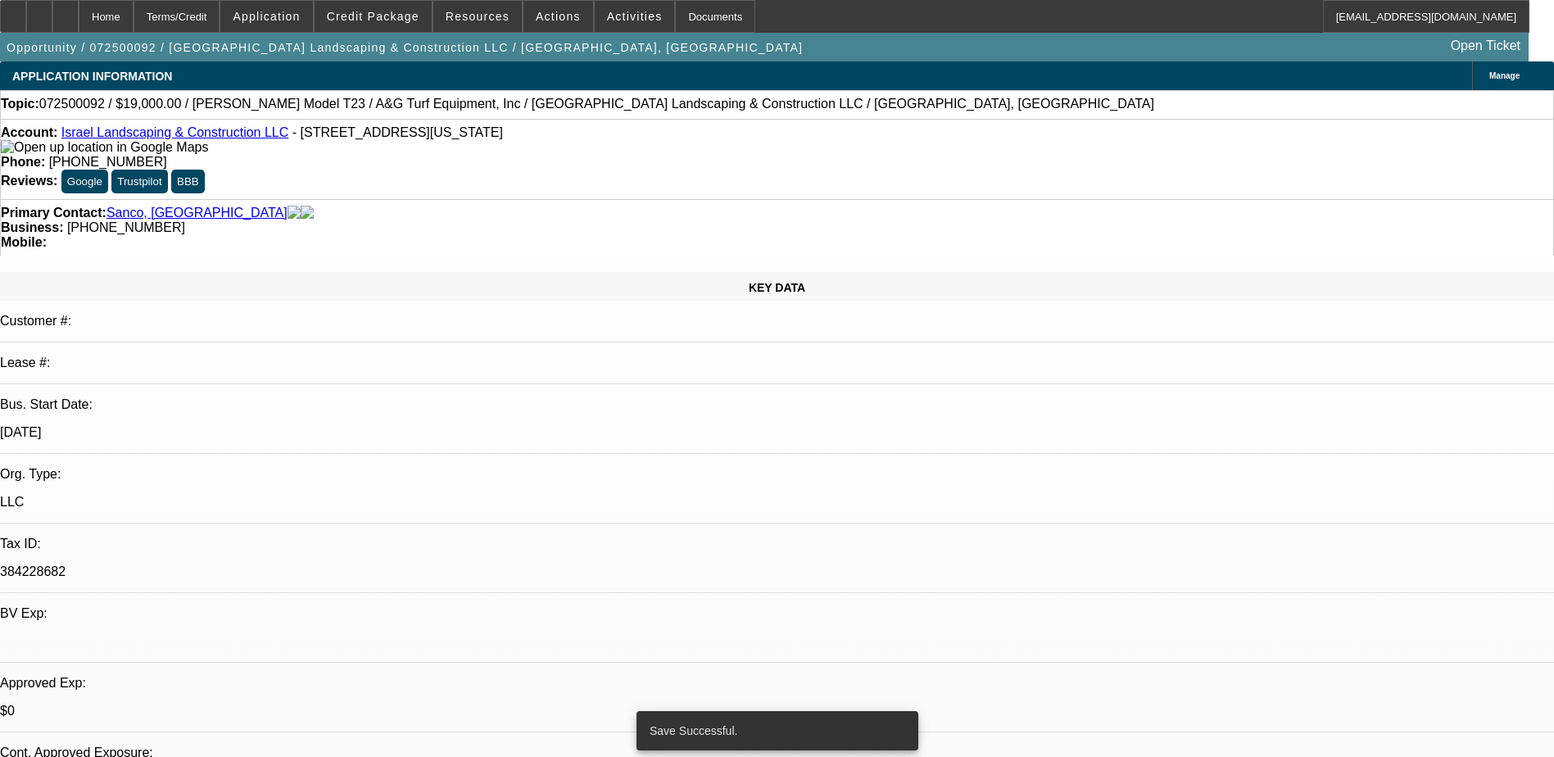
select select "0"
select select "6"
select select "0"
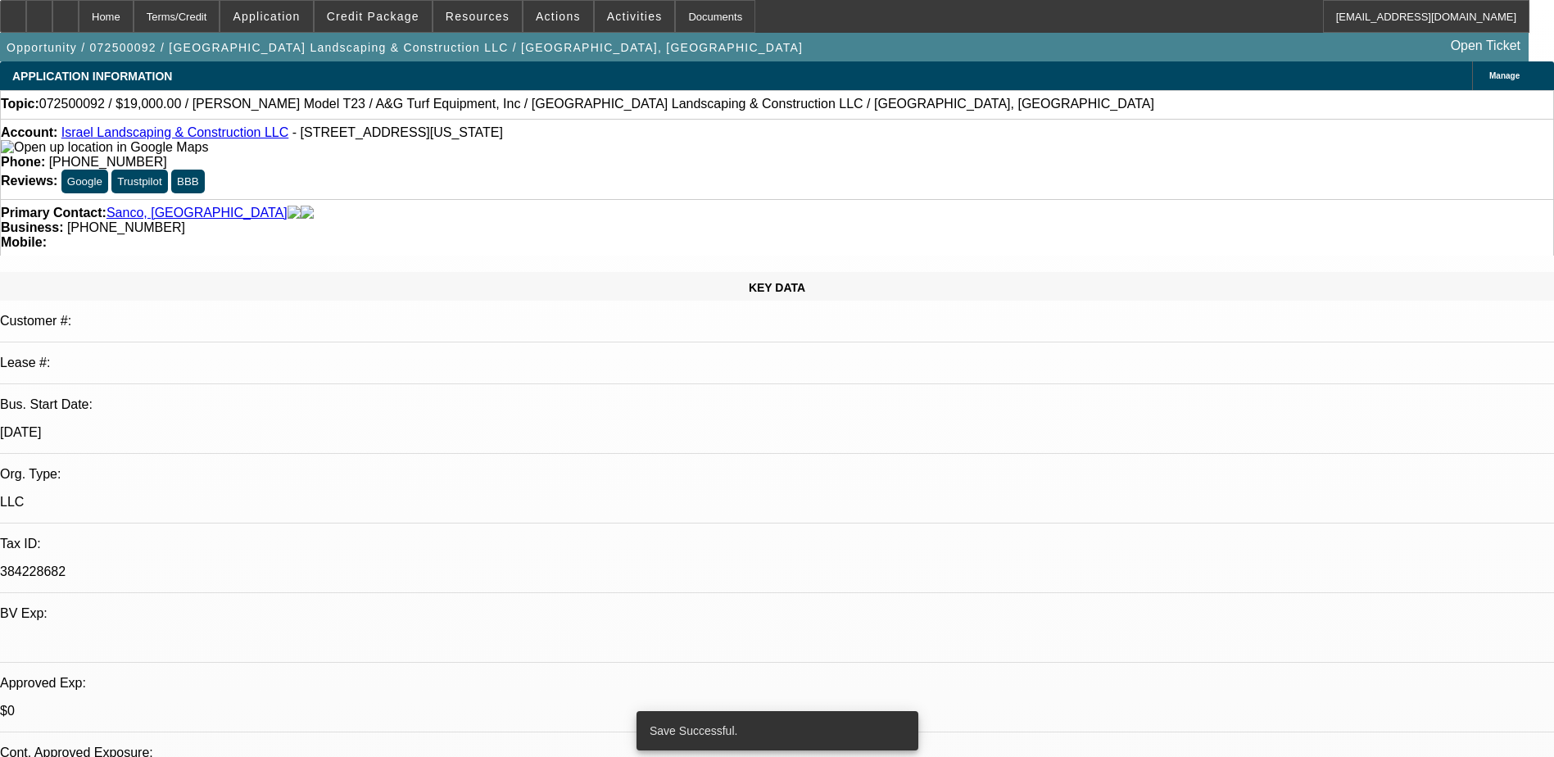
select select "0"
select select "6"
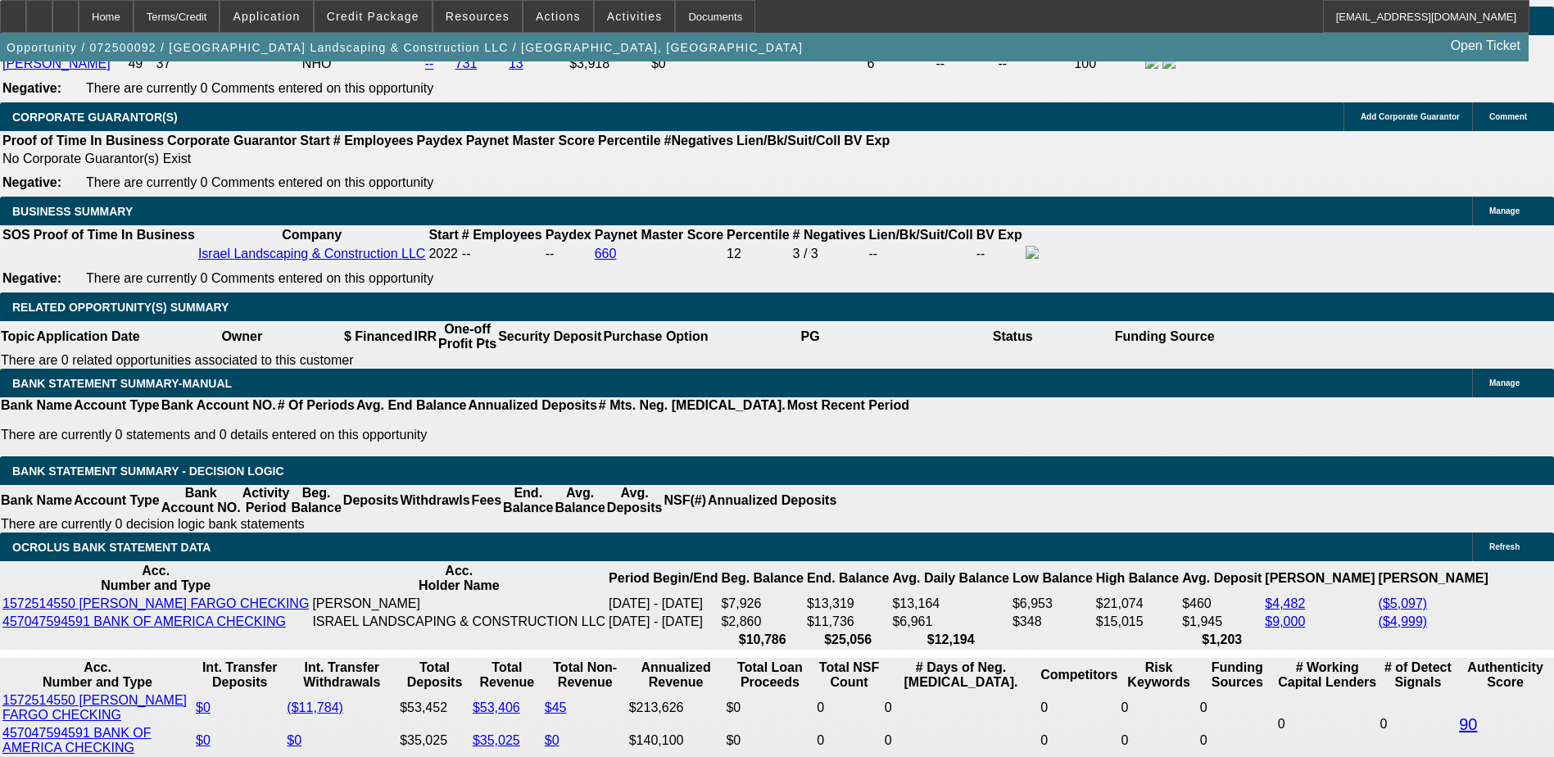
scroll to position [2633, 0]
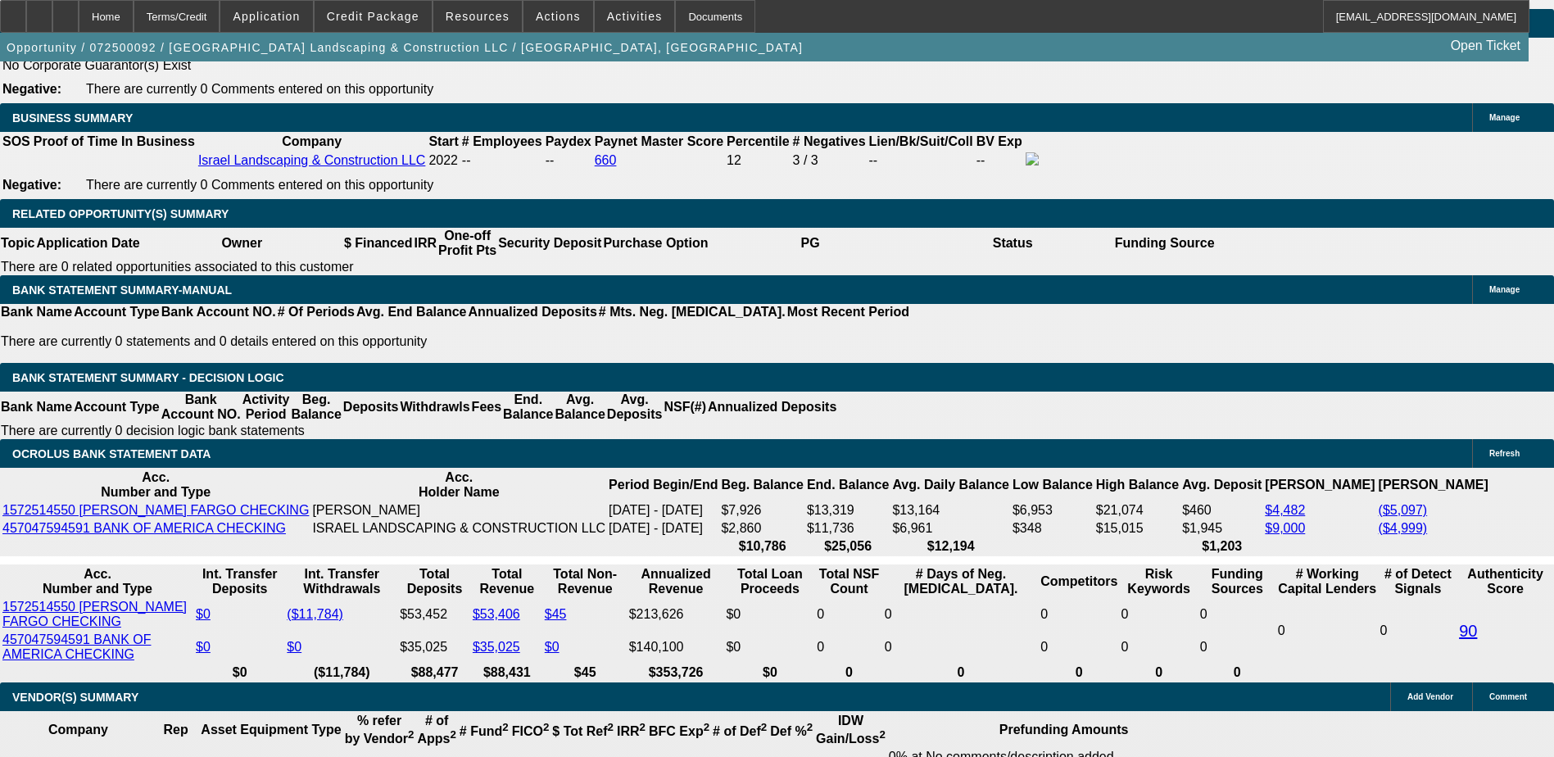
type input "1900"
type input "UNKNOWN"
type input "$0.00"
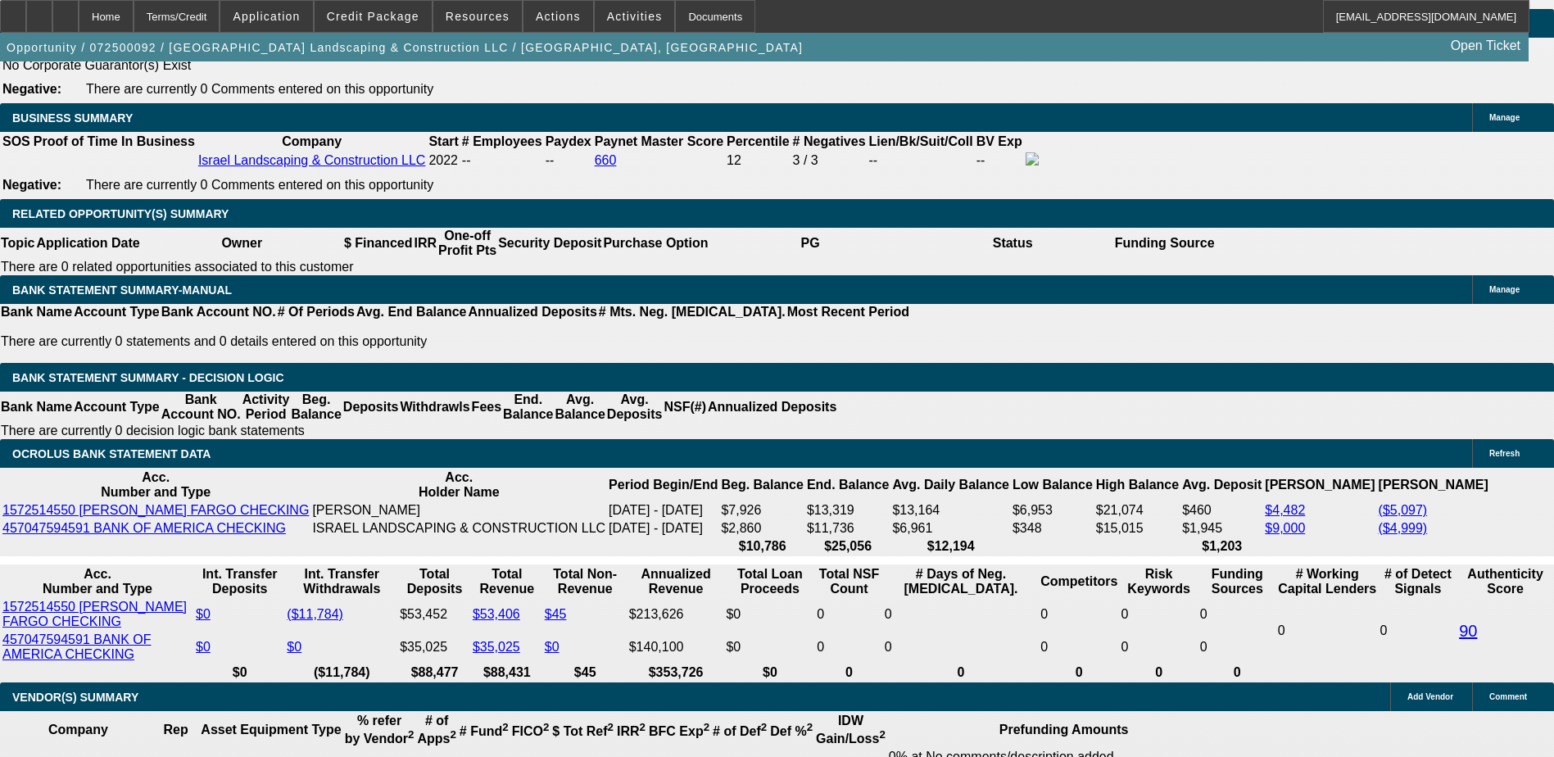
type input "1"
type input "$324.78"
type input "16"
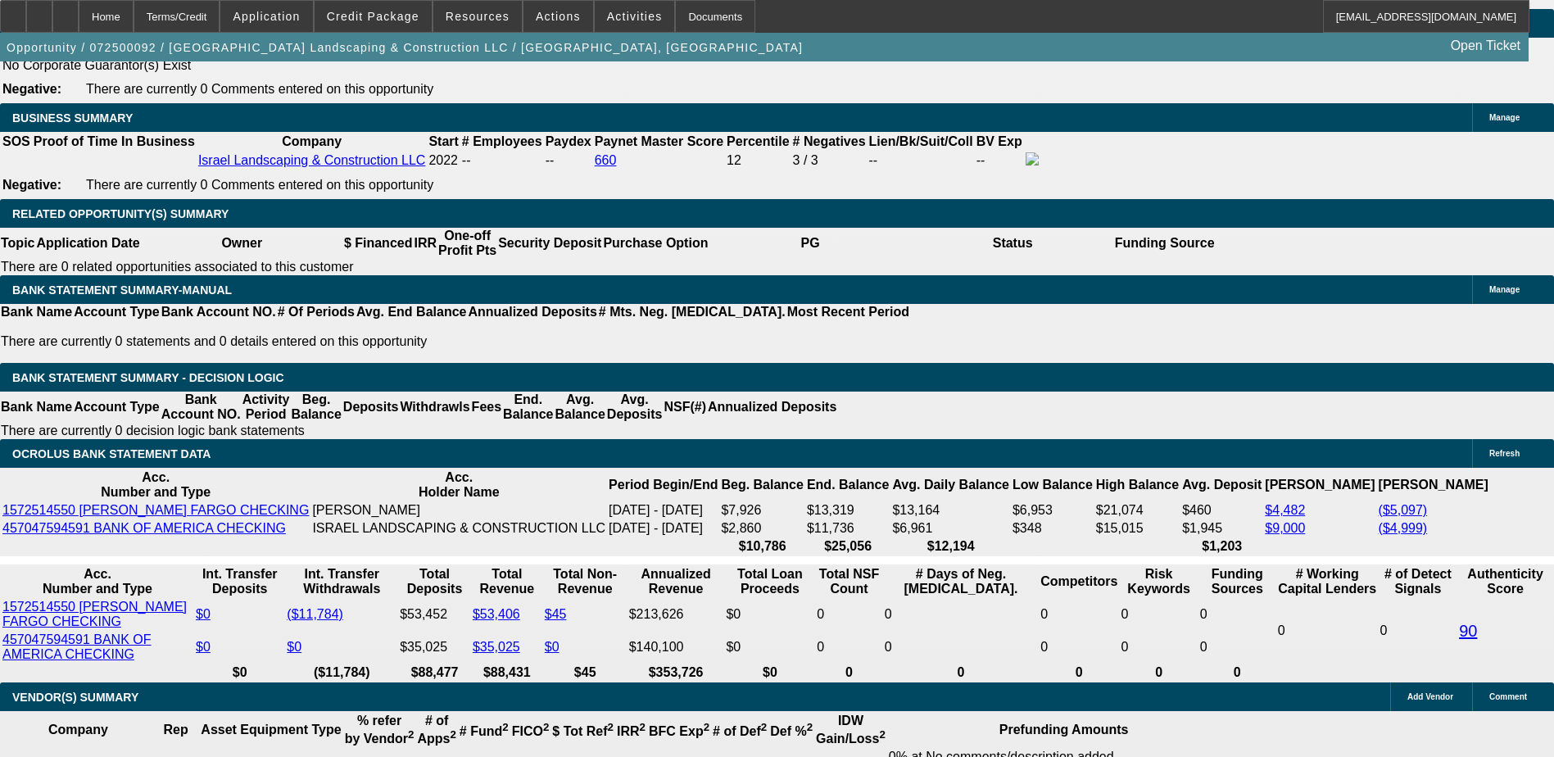
type input "$462.04"
type input "16"
type input "46"
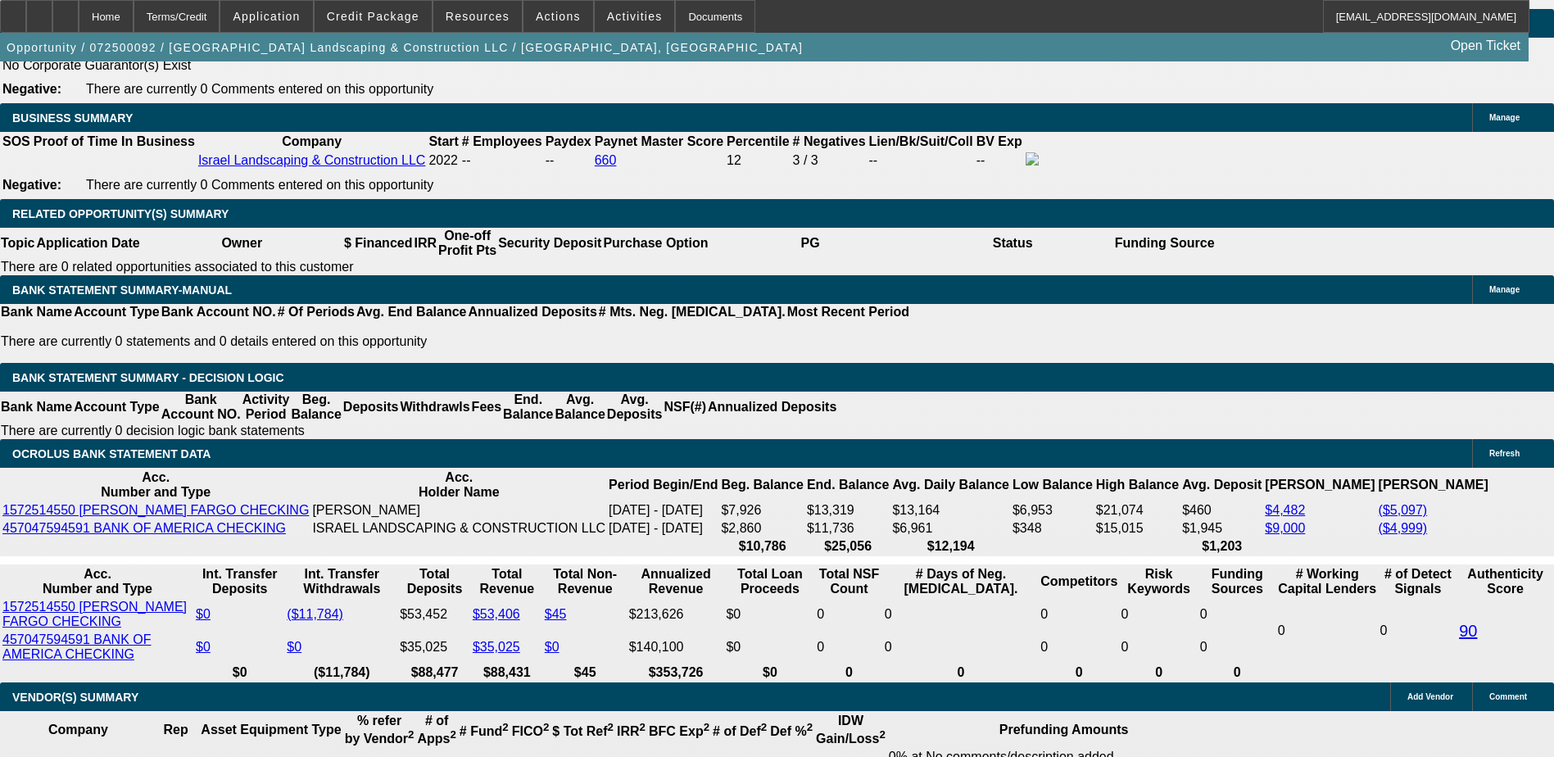
type input "465"
type input "16.3"
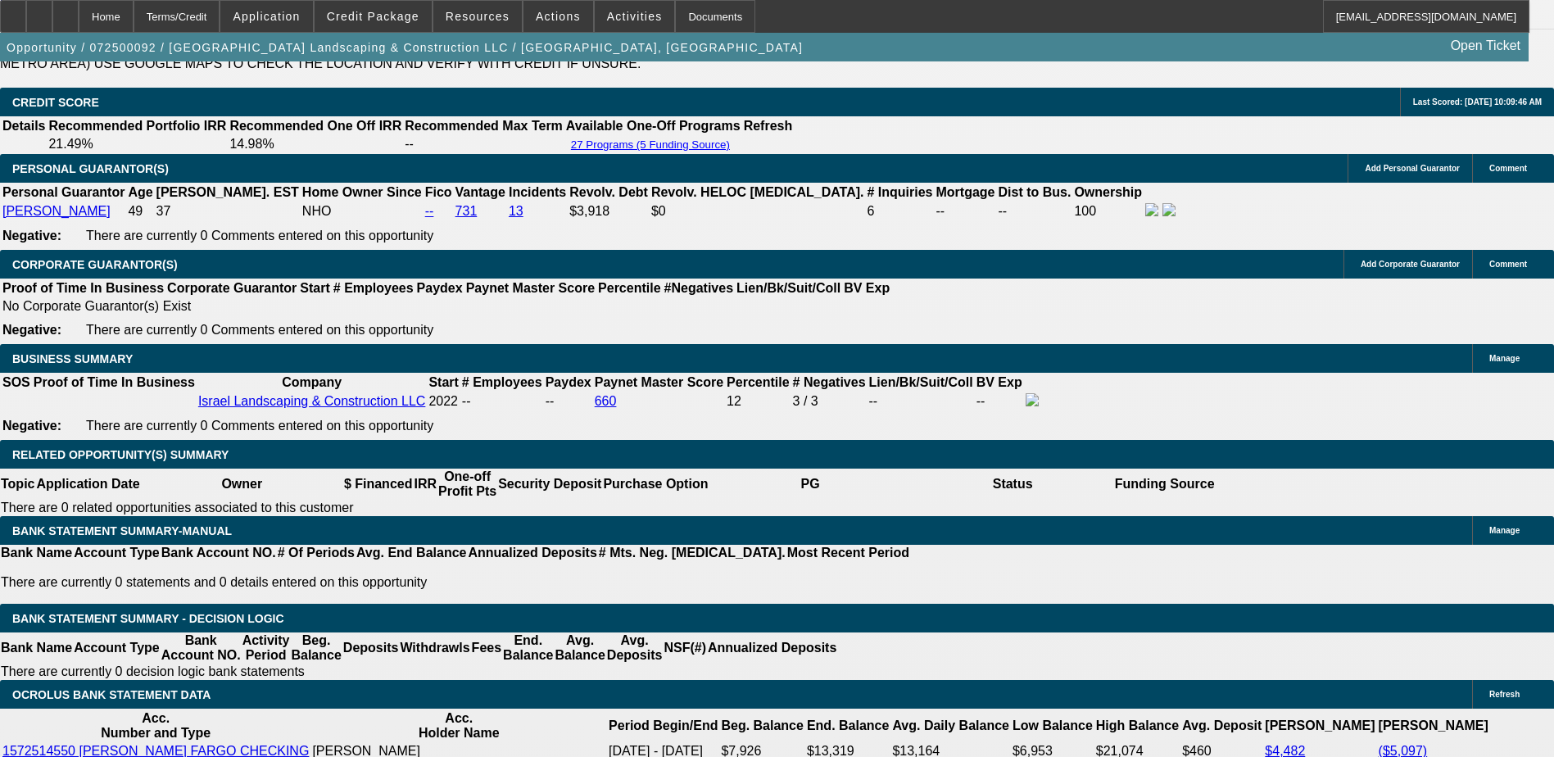
scroll to position [2388, 0]
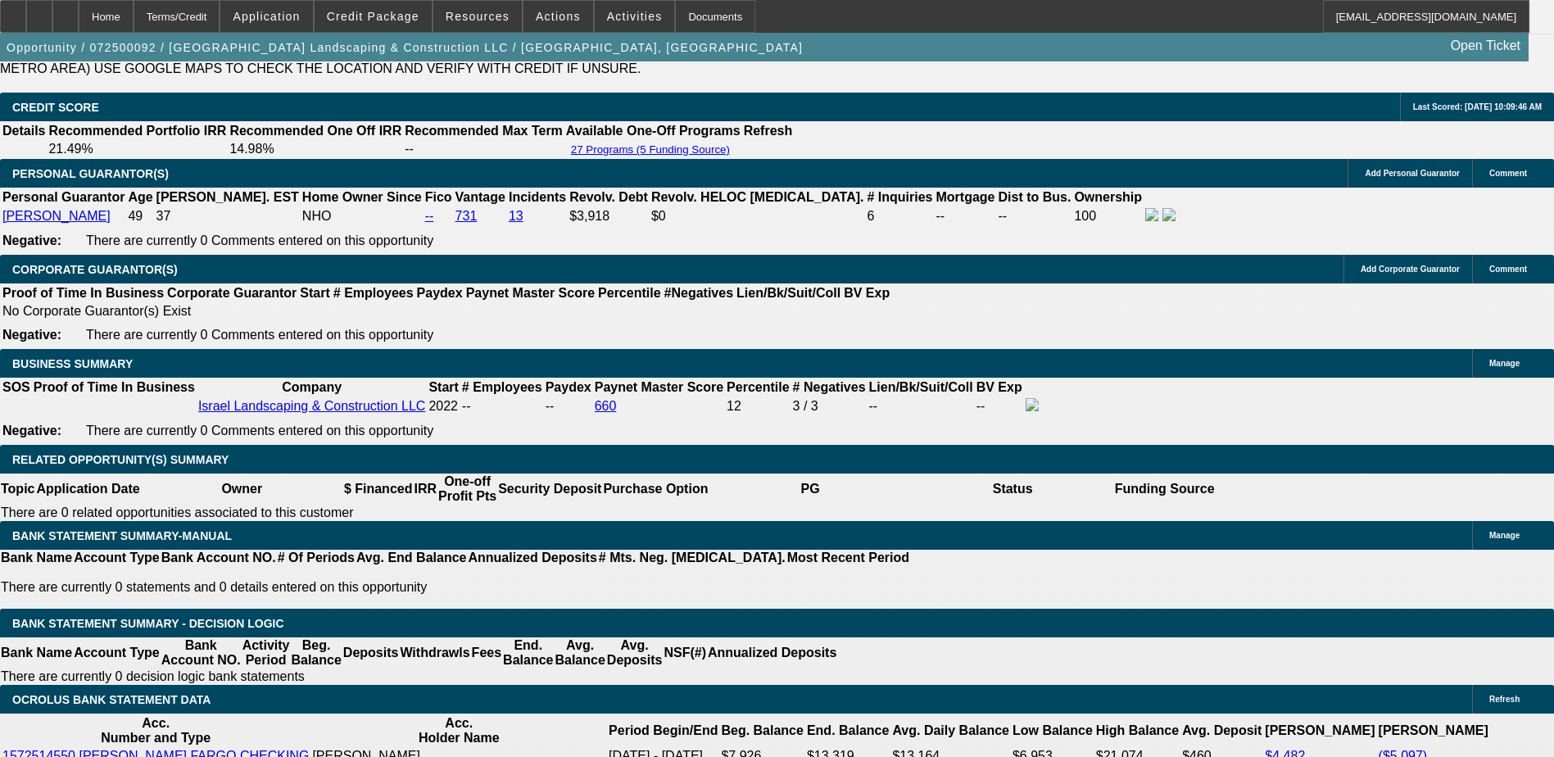
type input "$465.00"
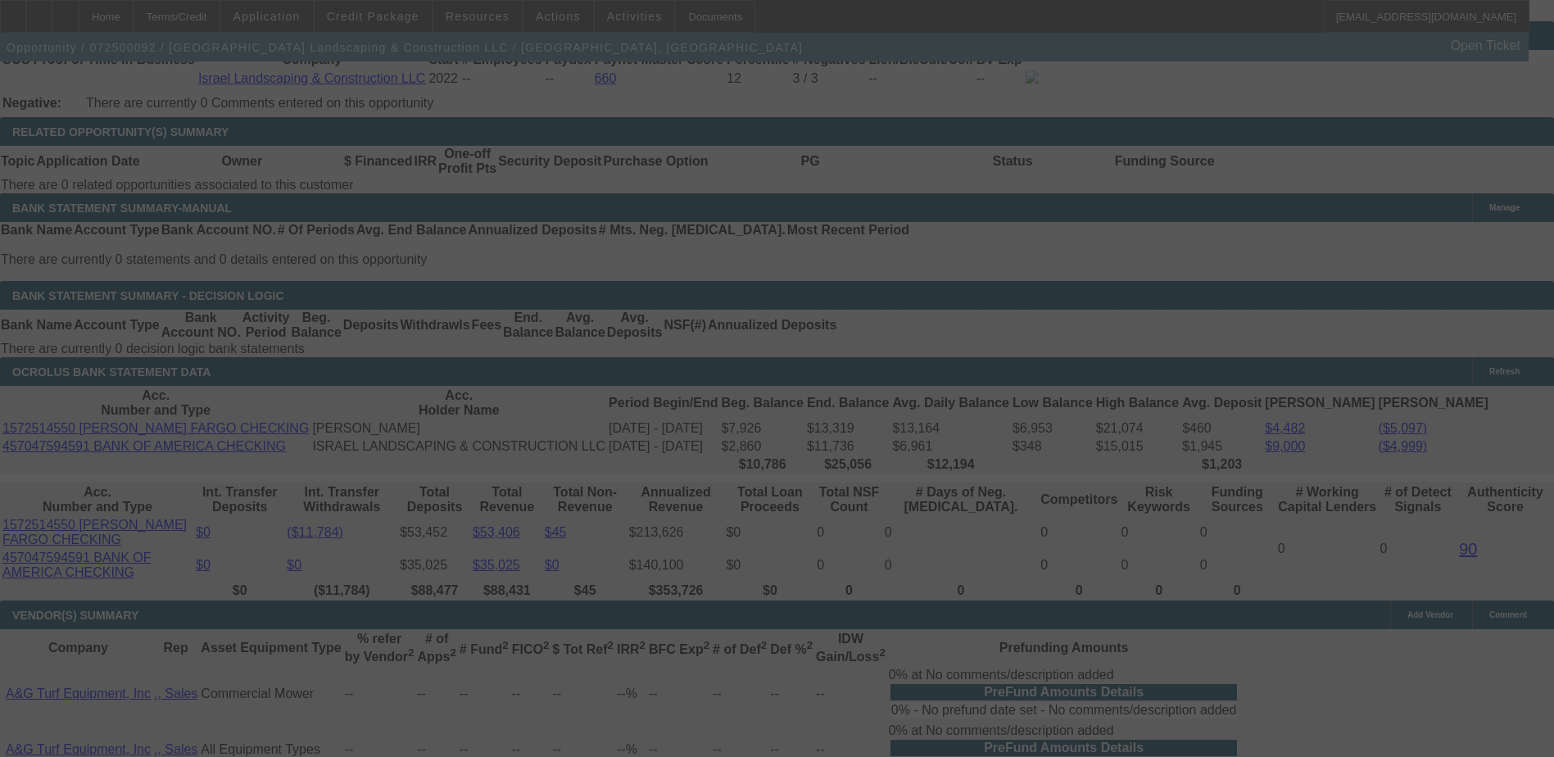
scroll to position [2797, 0]
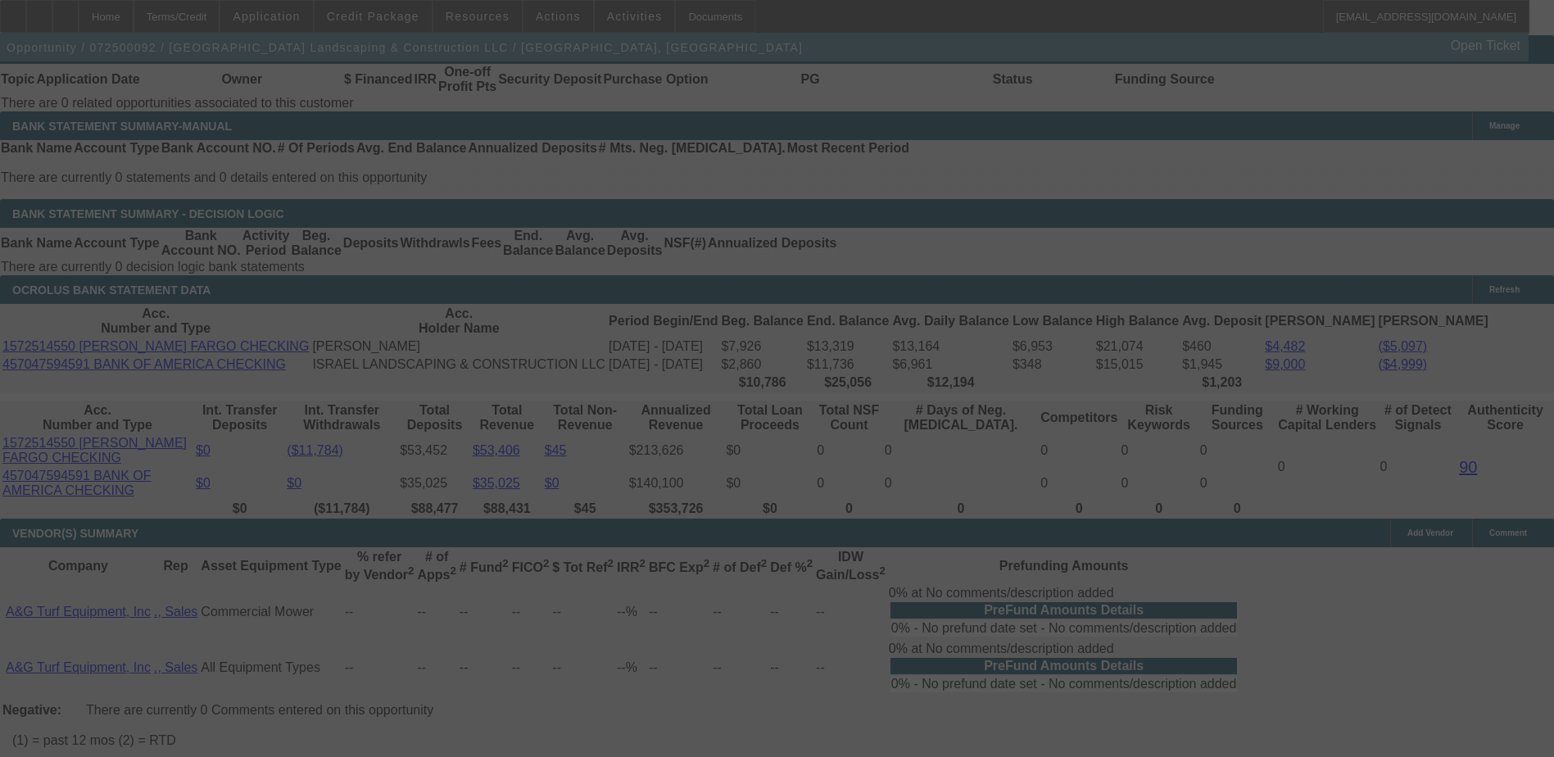
select select "0"
select select "6"
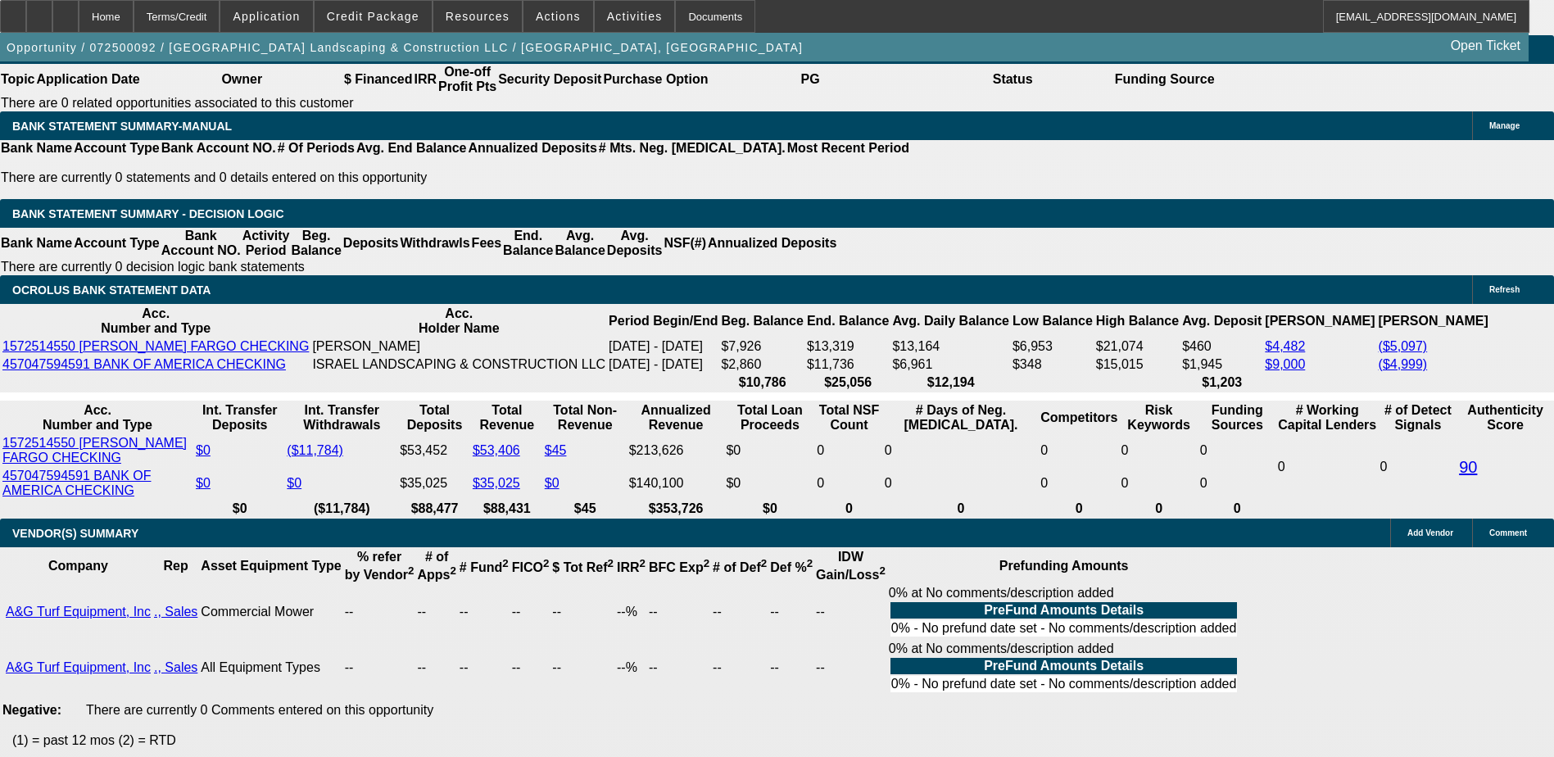
type input "UNKNOWN"
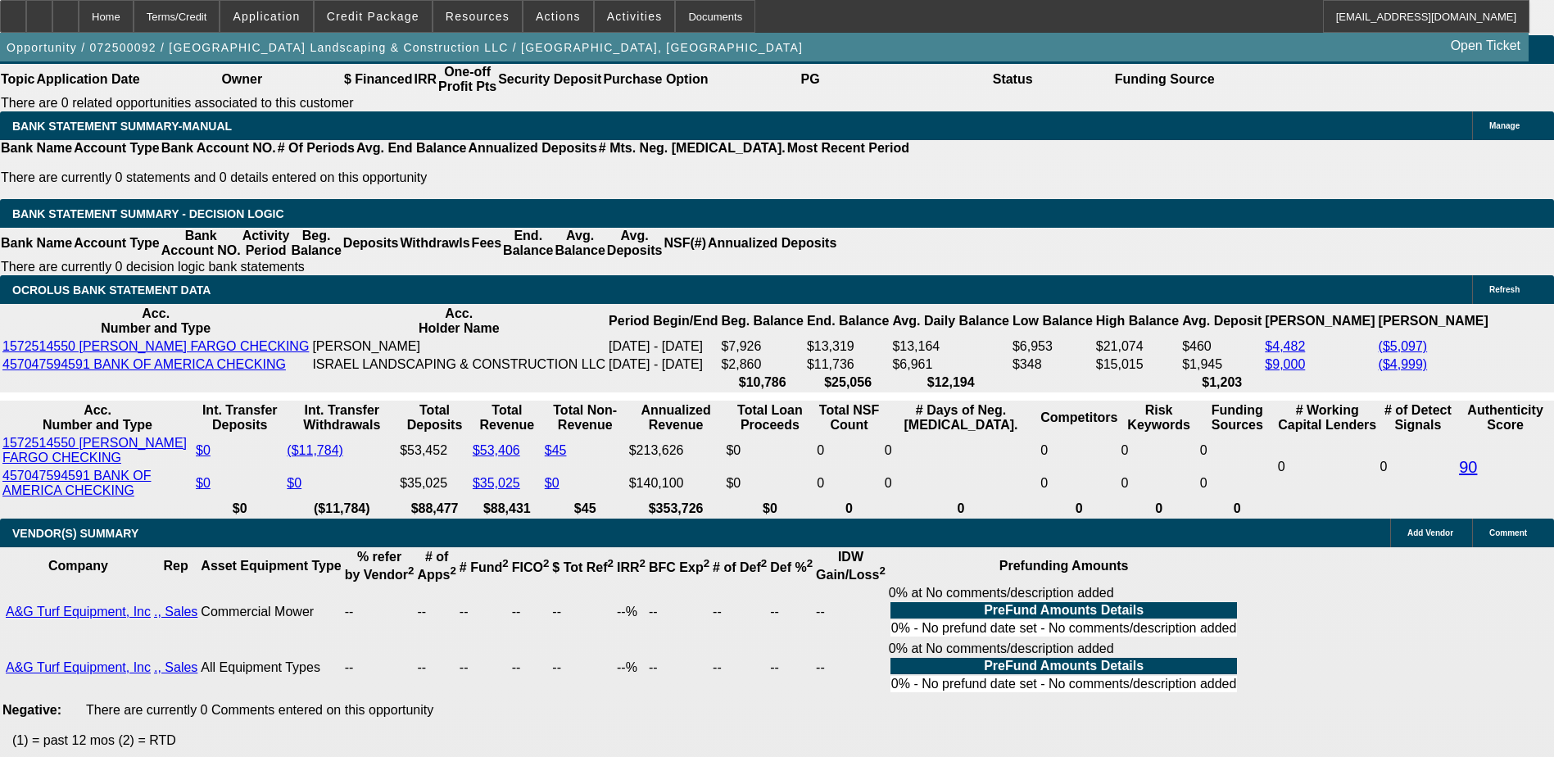
type input "17"
type input "$472.20"
type input "17"
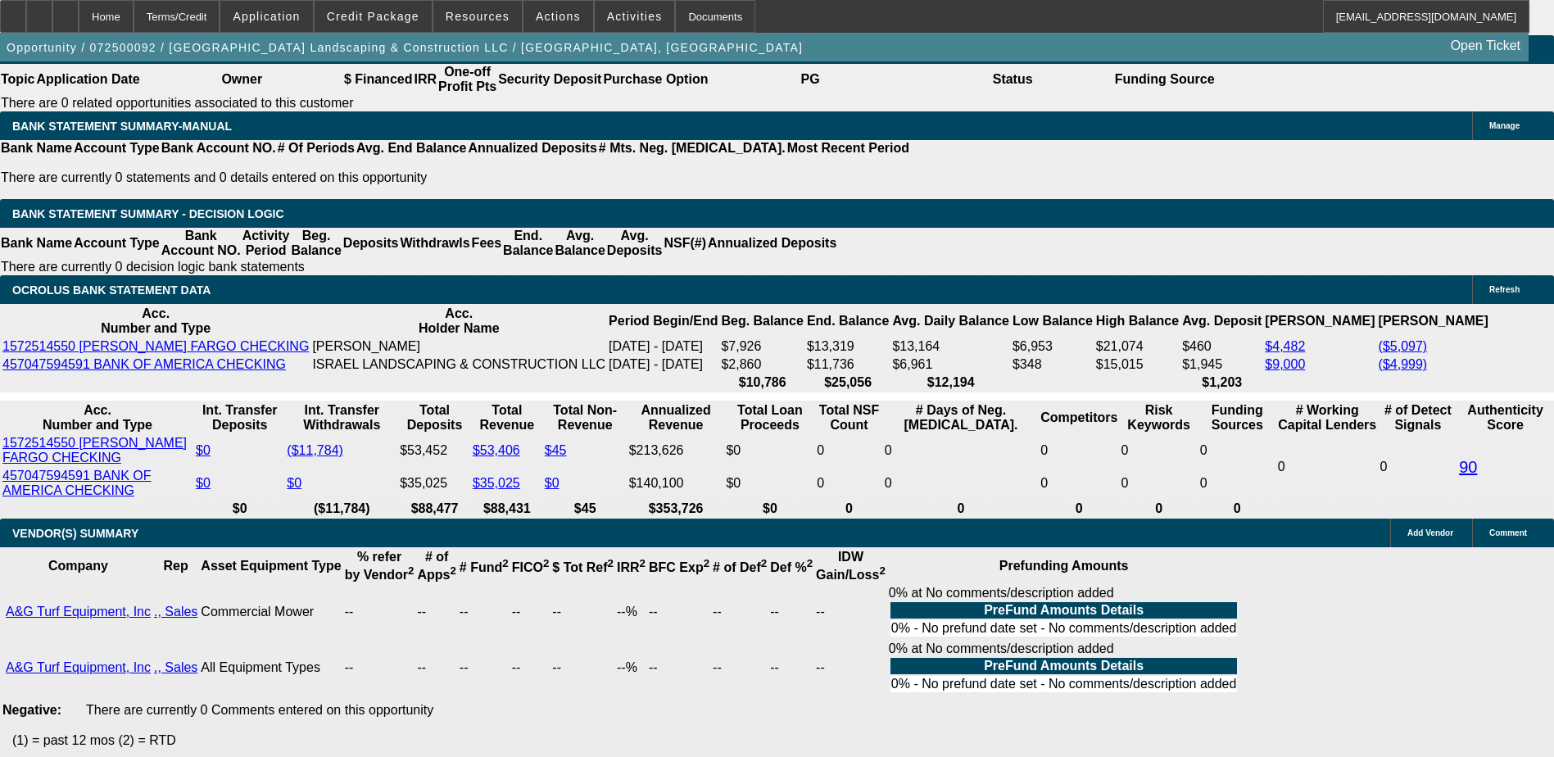
type input "475"
type input "17.3"
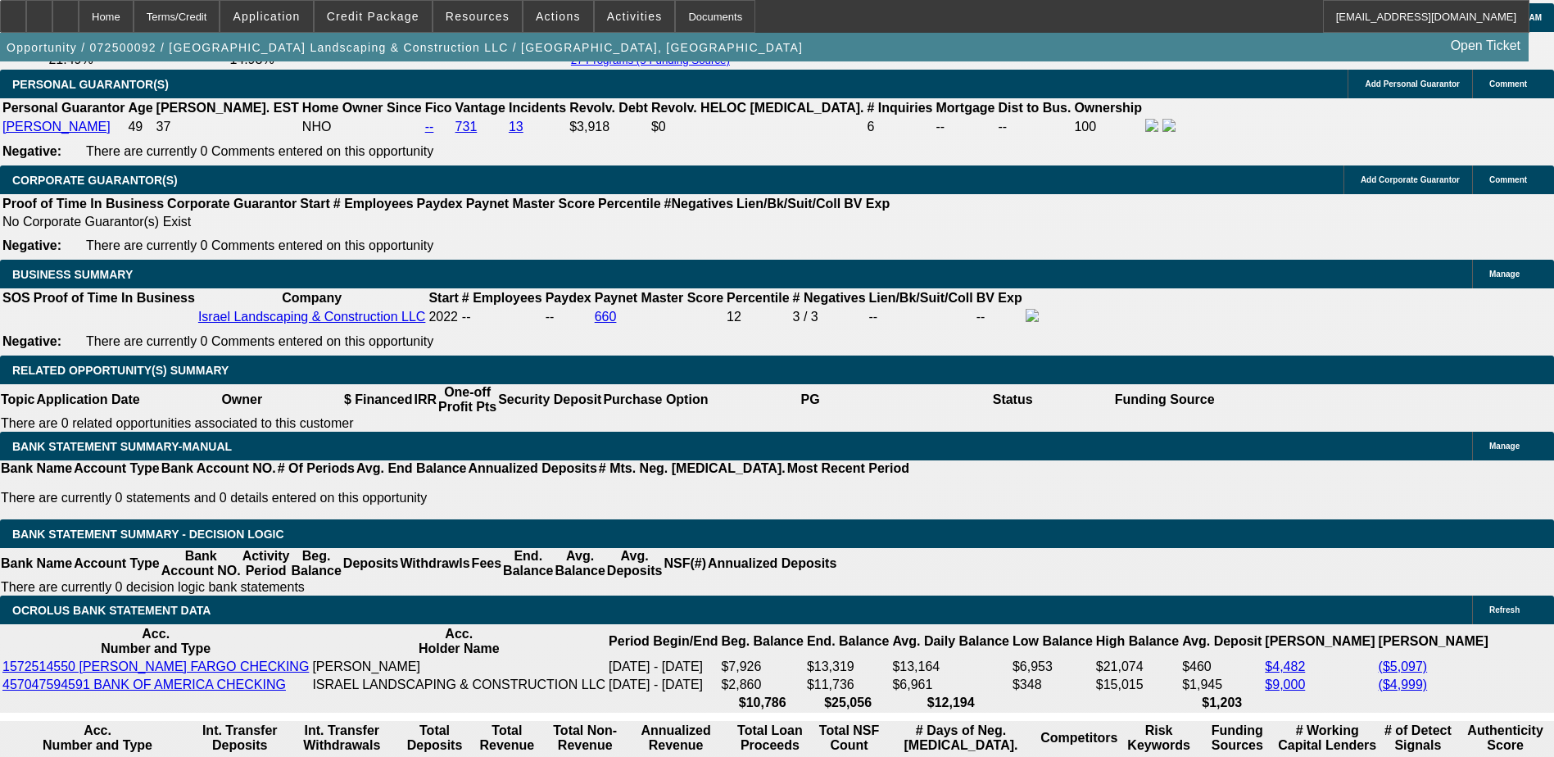
scroll to position [2469, 0]
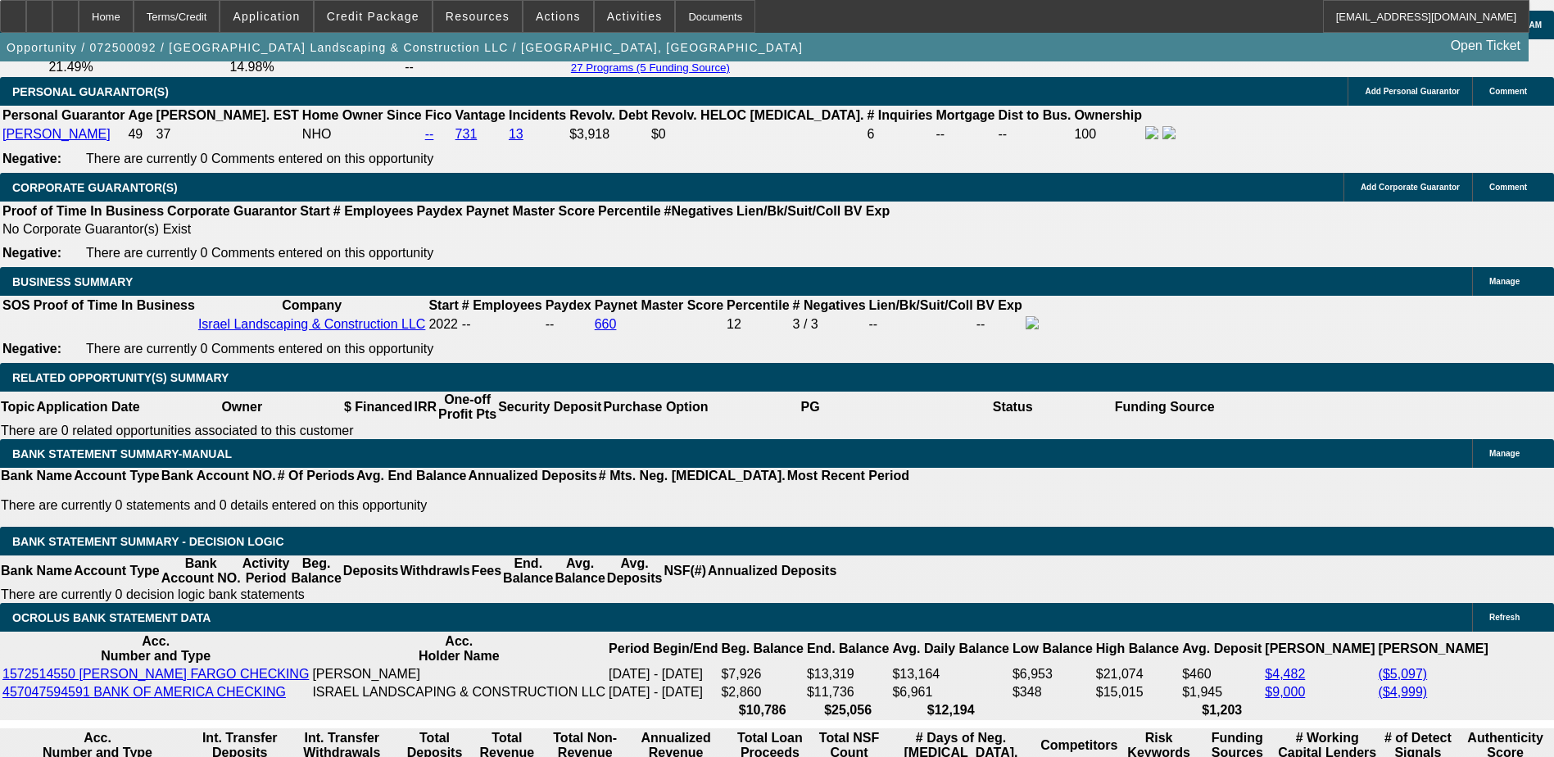
type input "$475.00"
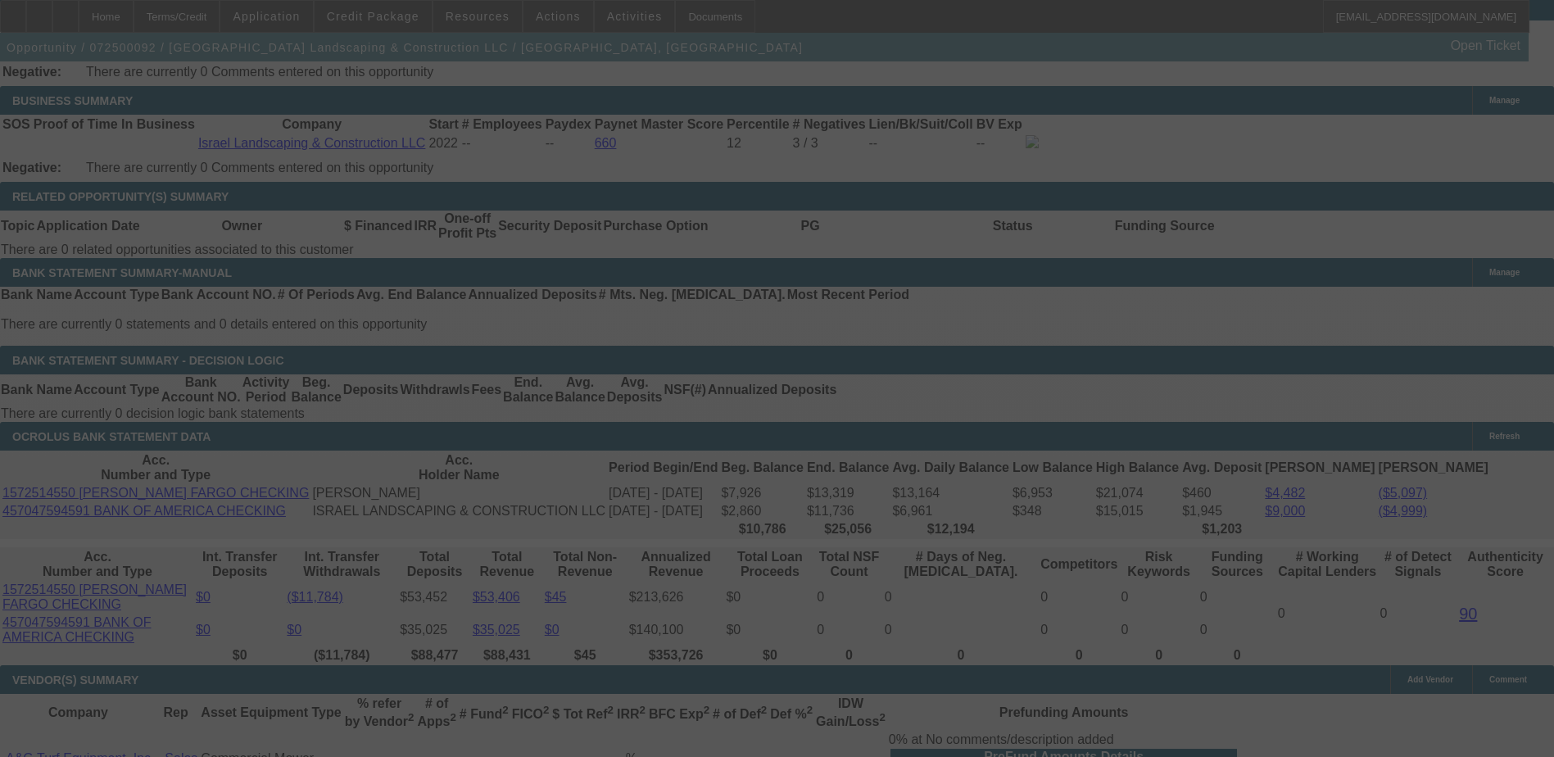
scroll to position [2715, 0]
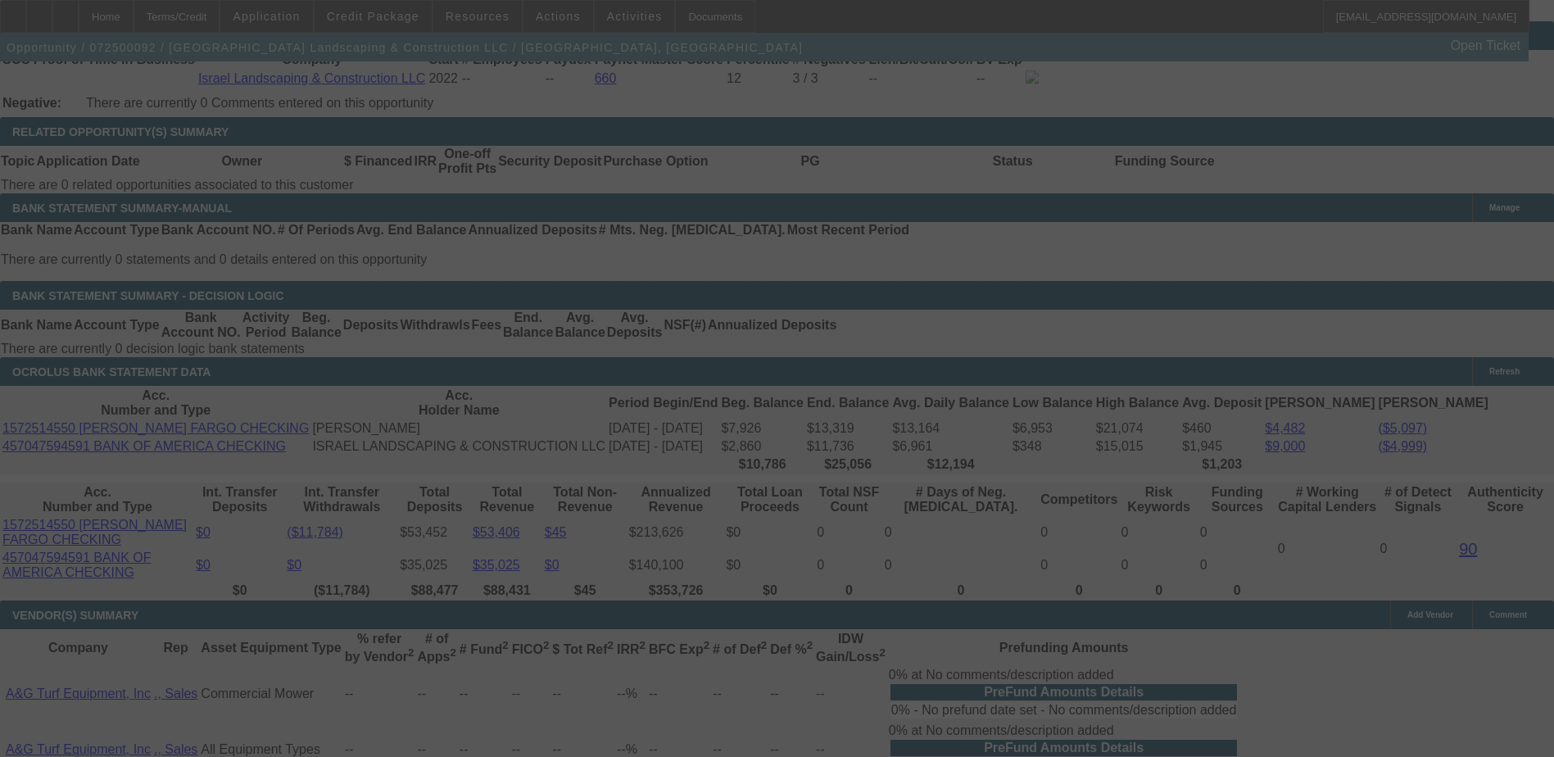
select select "0"
select select "6"
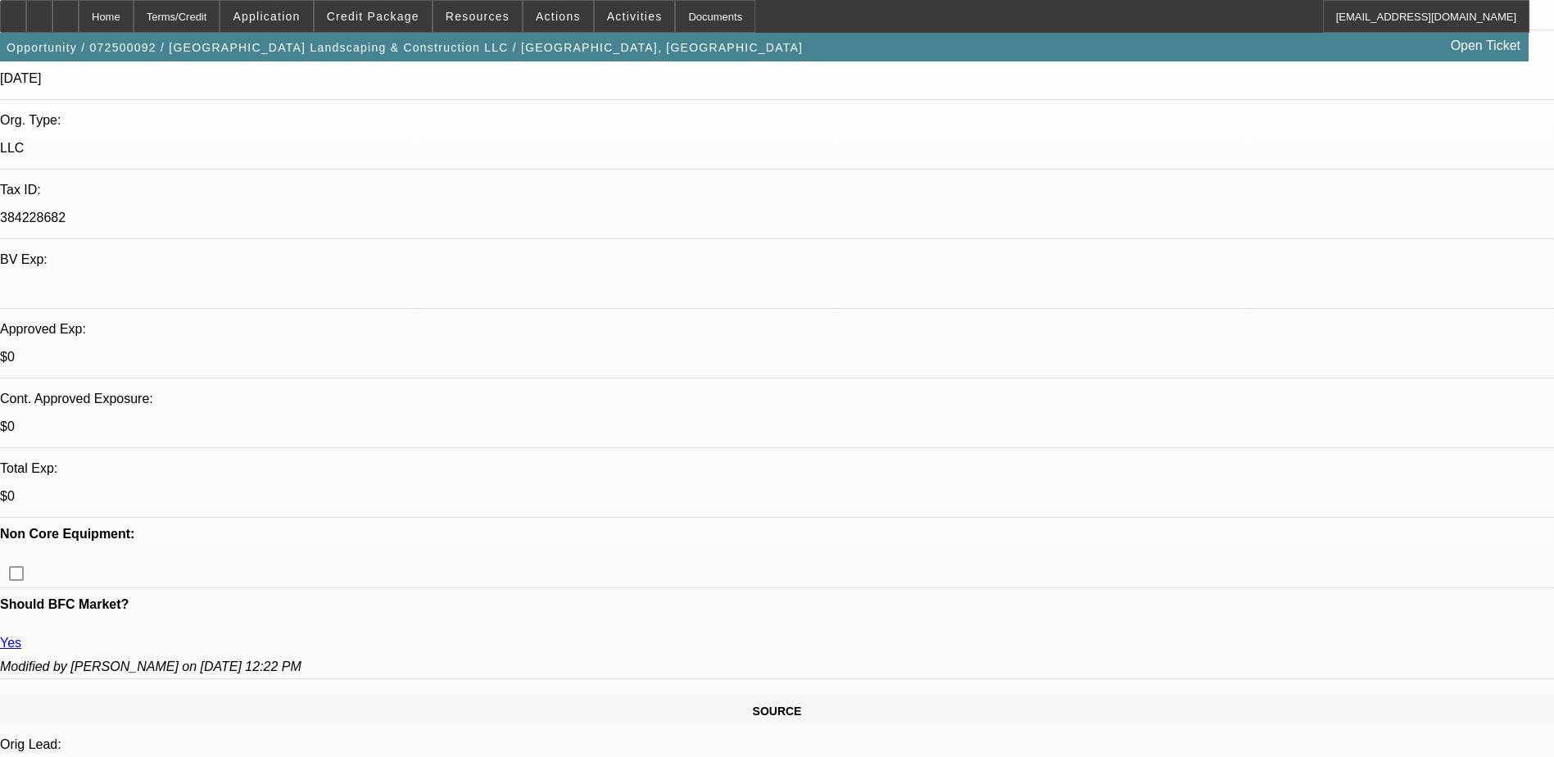
scroll to position [330, 0]
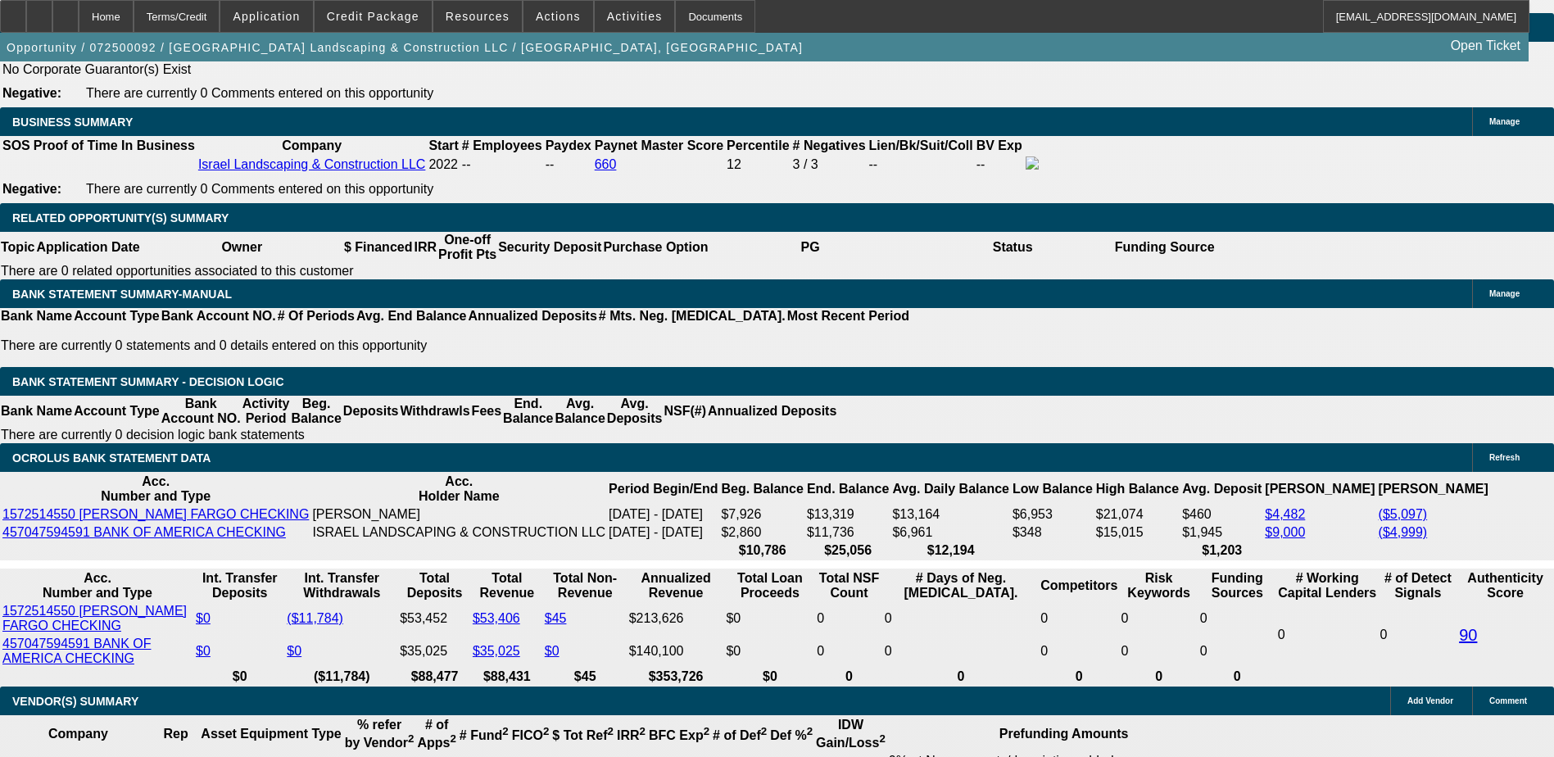
scroll to position [2624, 0]
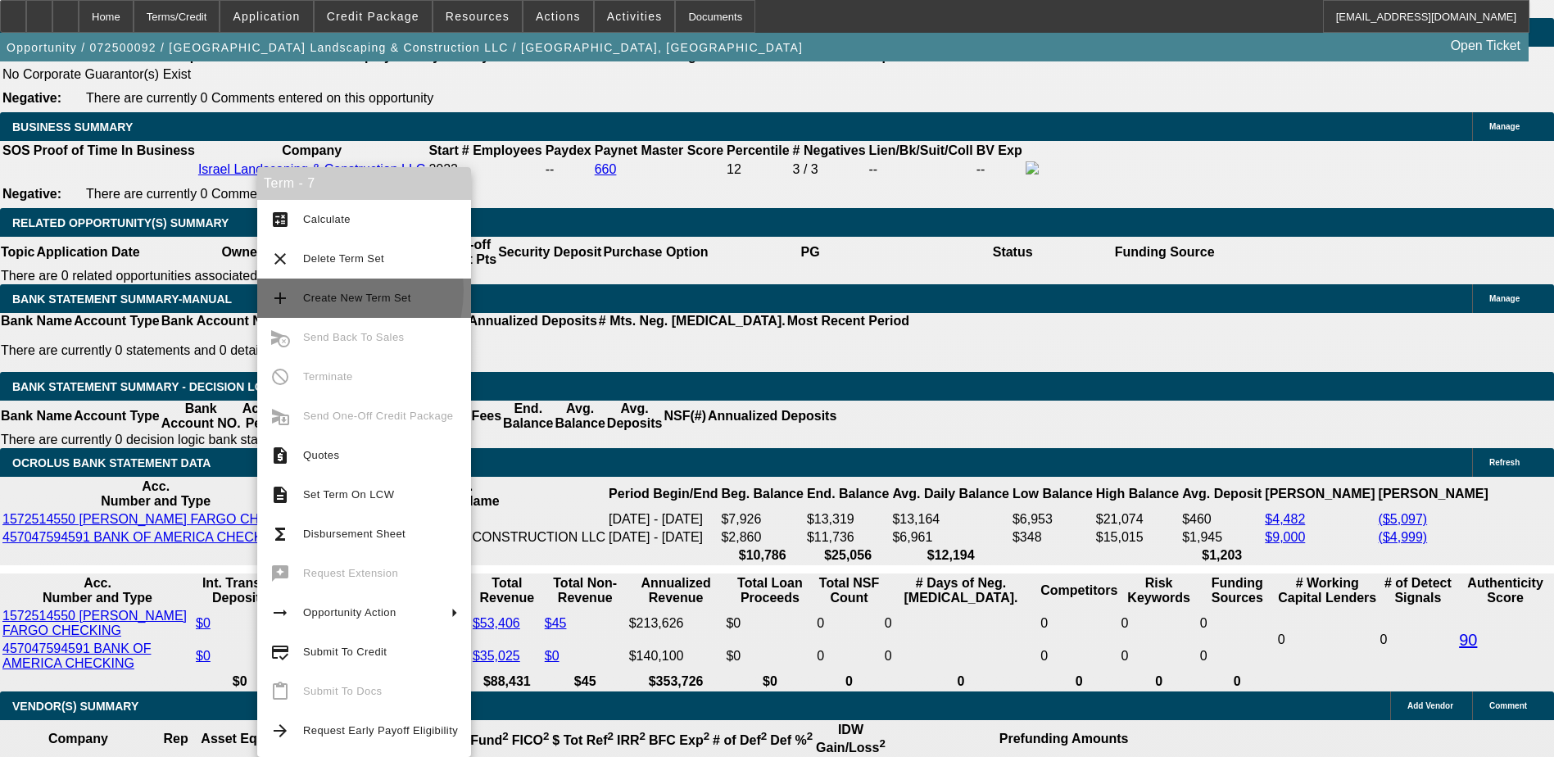
click at [333, 290] on span "Create New Term Set" at bounding box center [380, 298] width 155 height 20
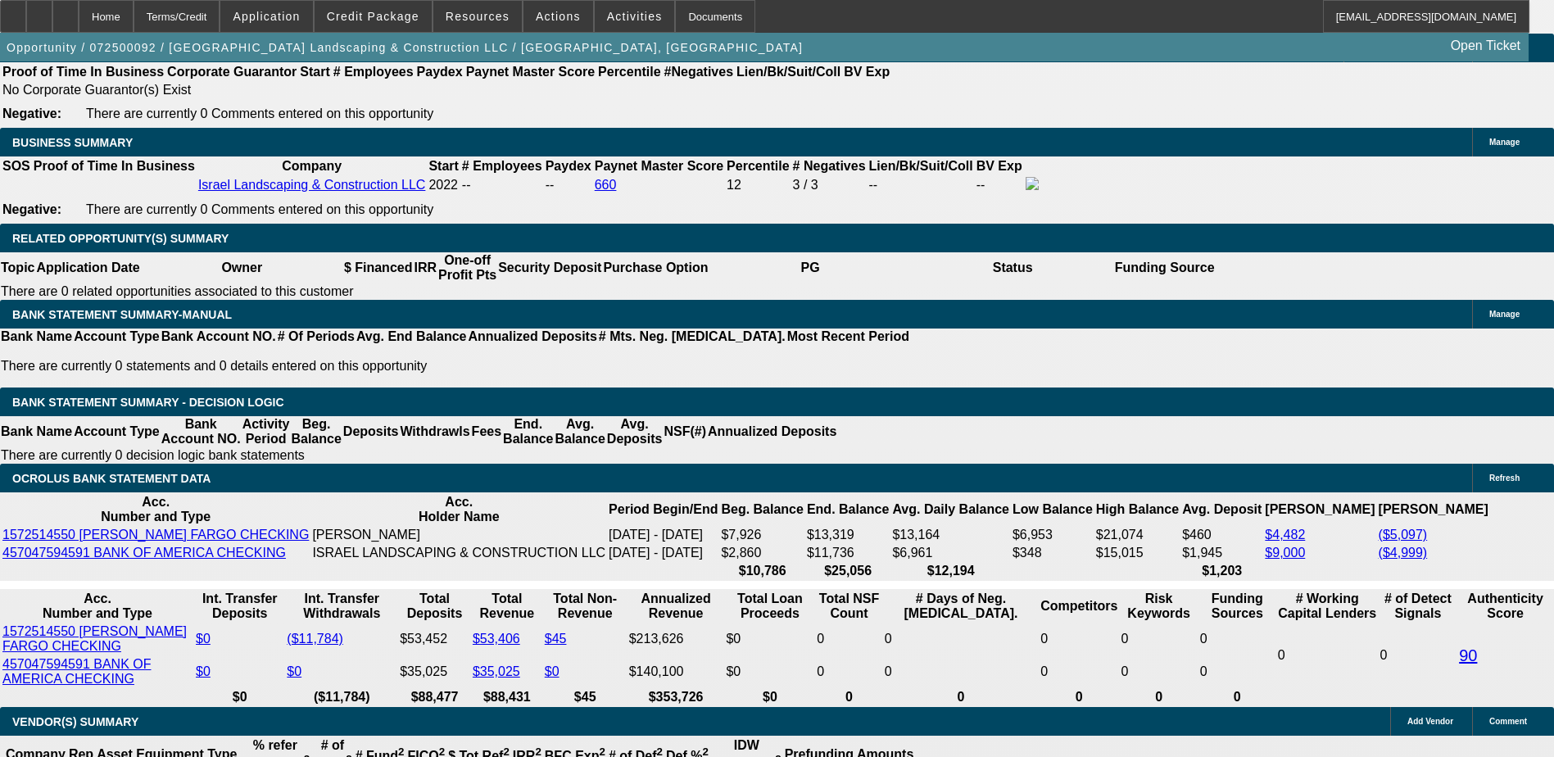
select select "0"
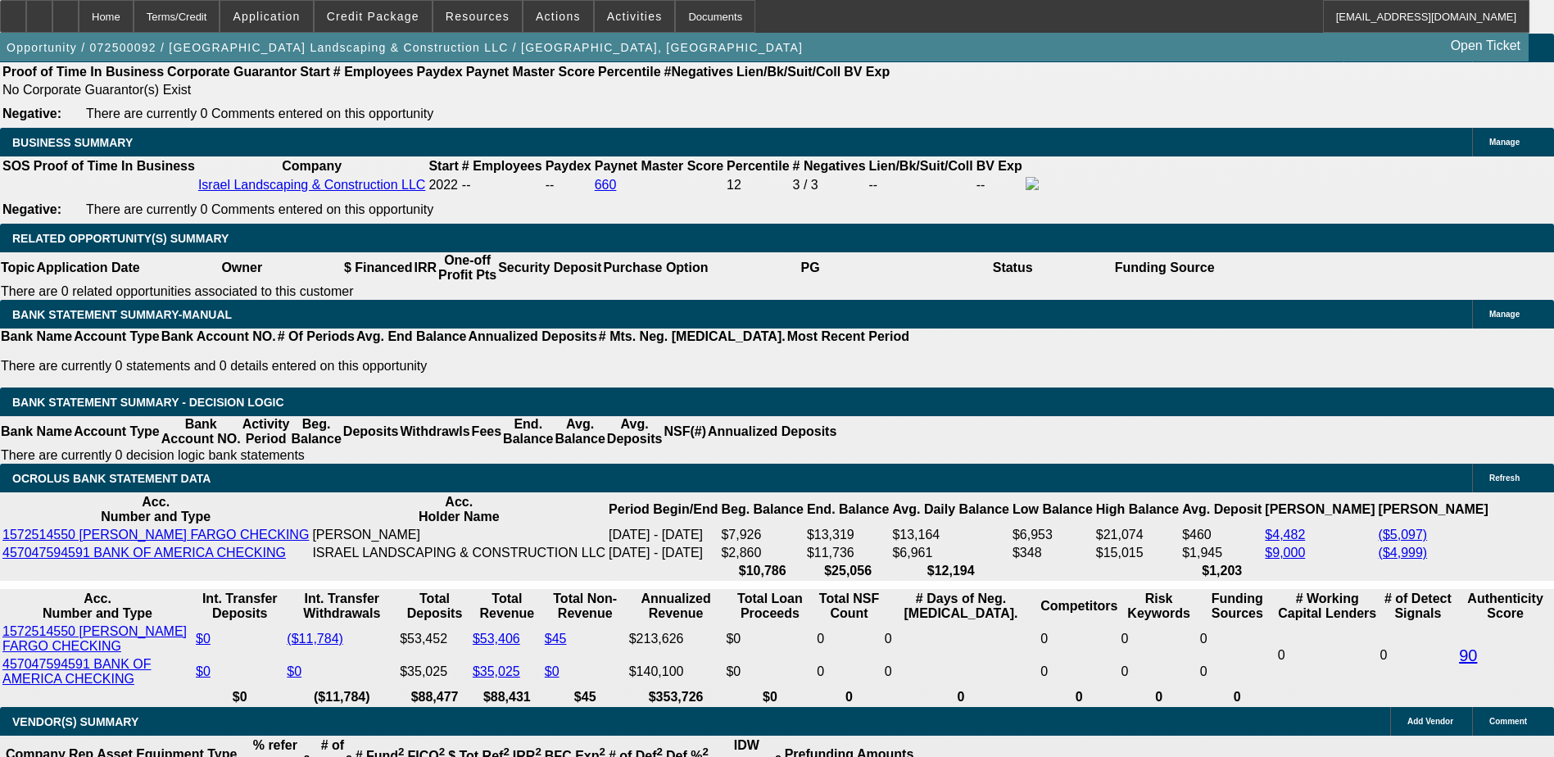
select select "0"
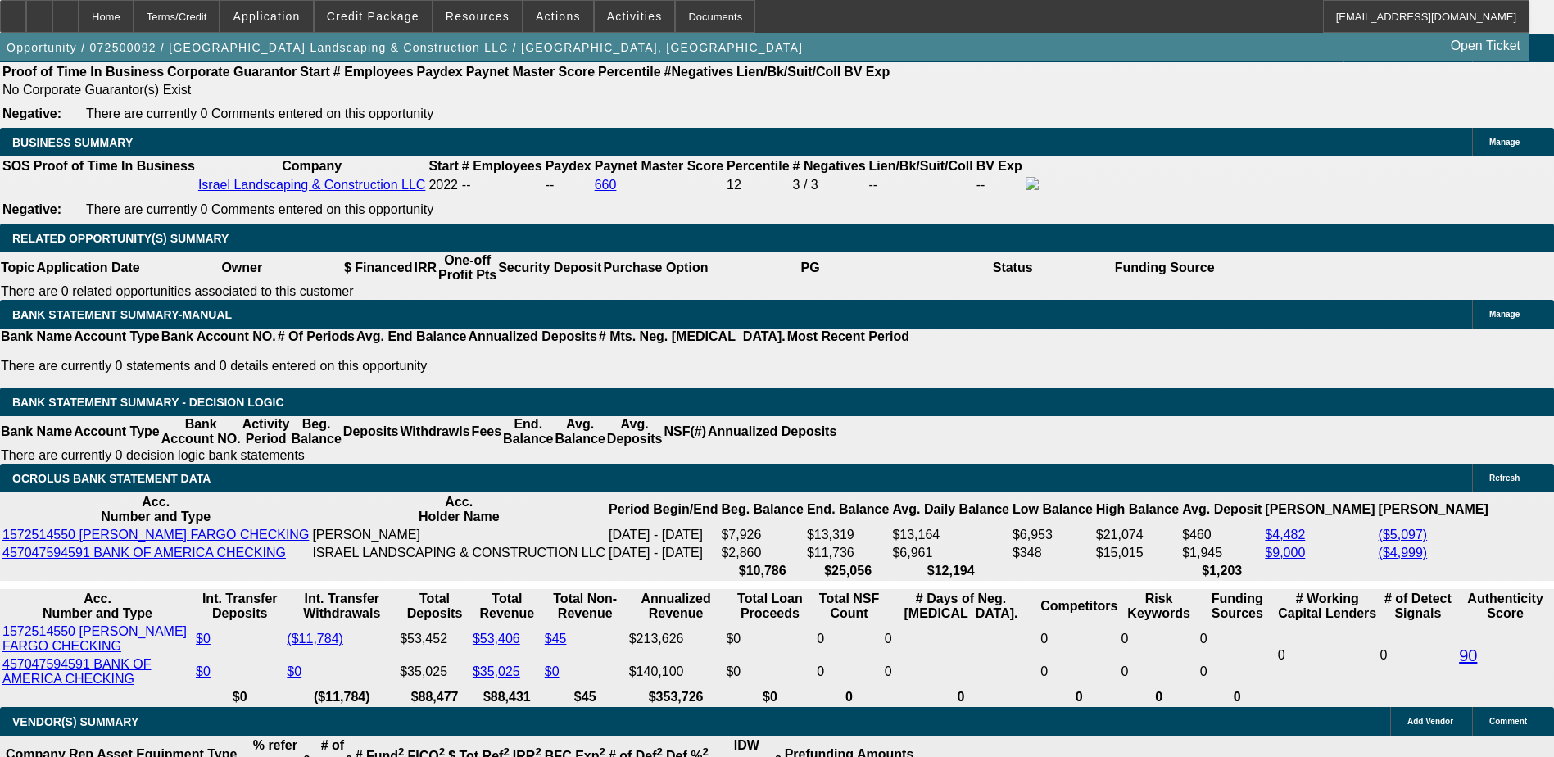
select select "0"
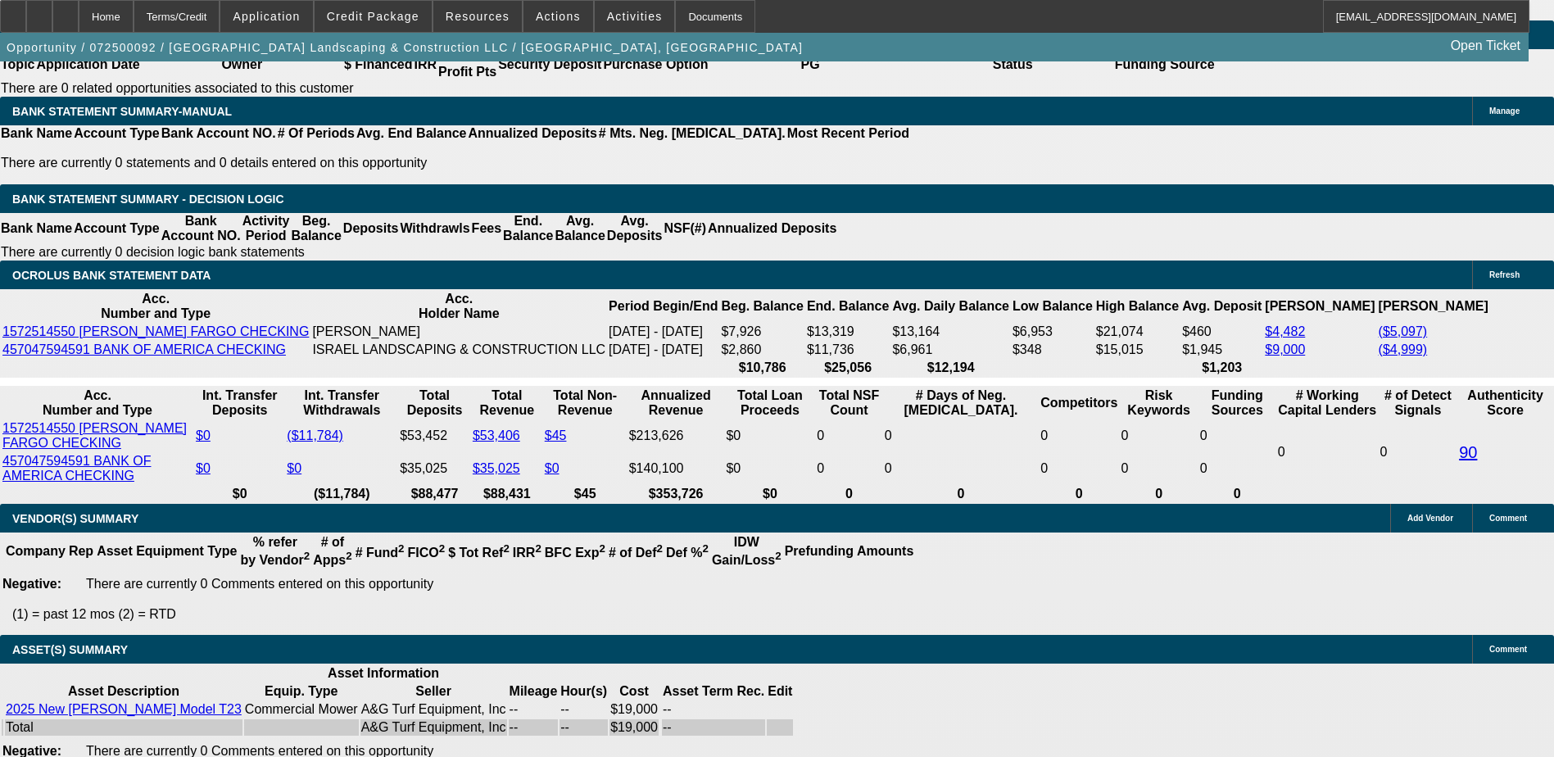
select select "1"
select select "6"
select select "1"
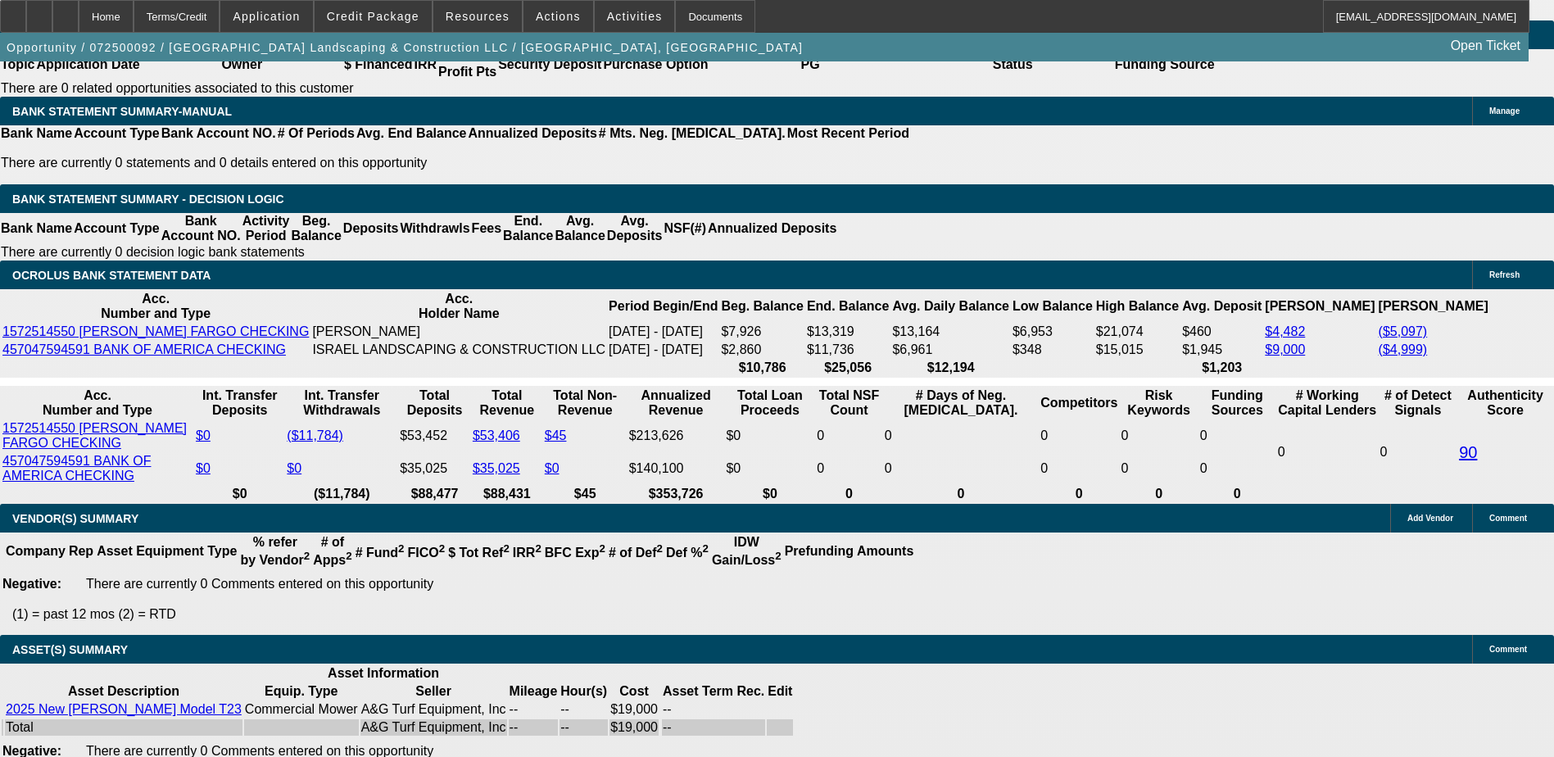
select select "6"
select select "1"
select select "6"
select select "1"
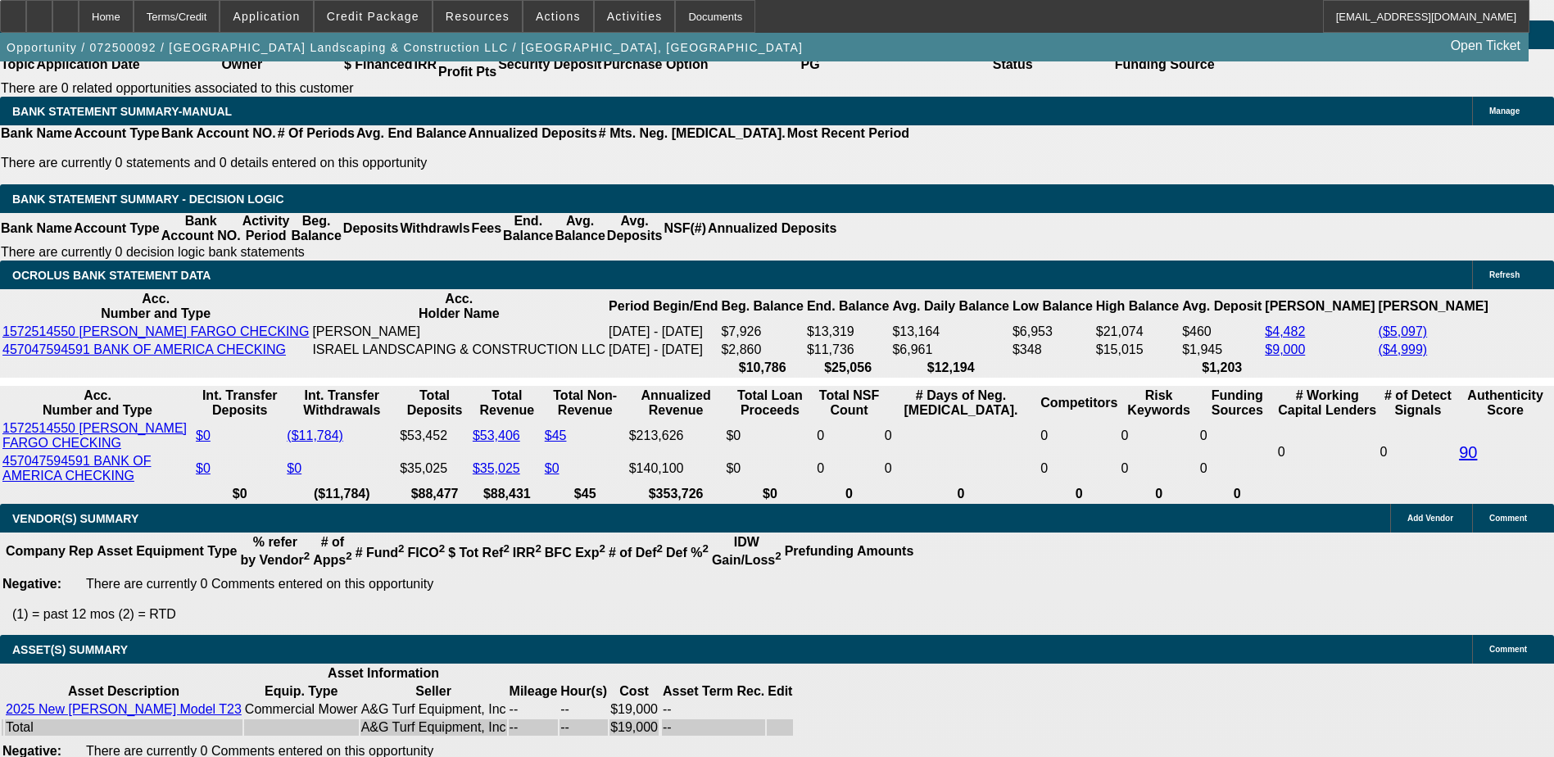
select select "1"
select select "6"
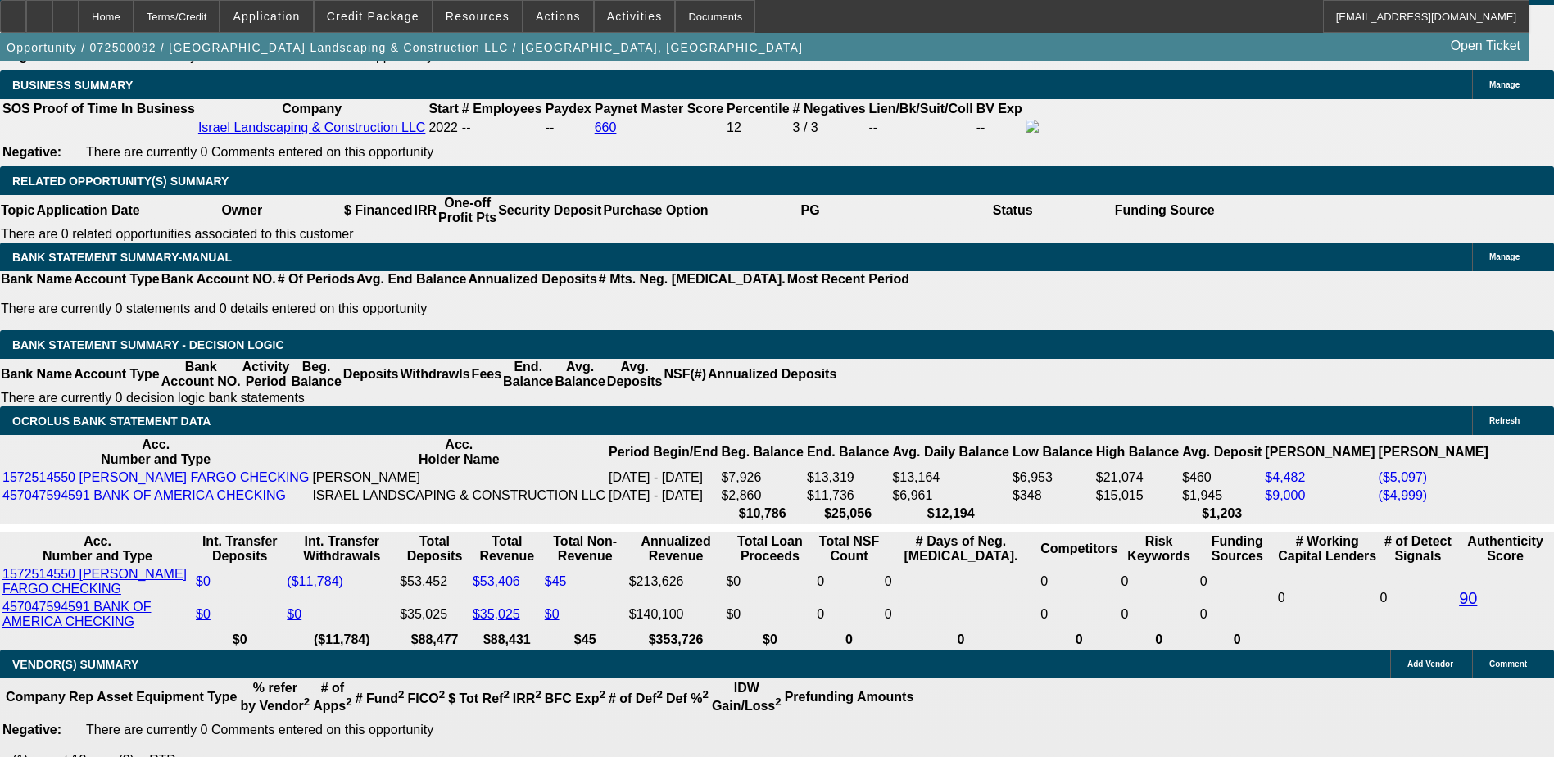
scroll to position [2584, 0]
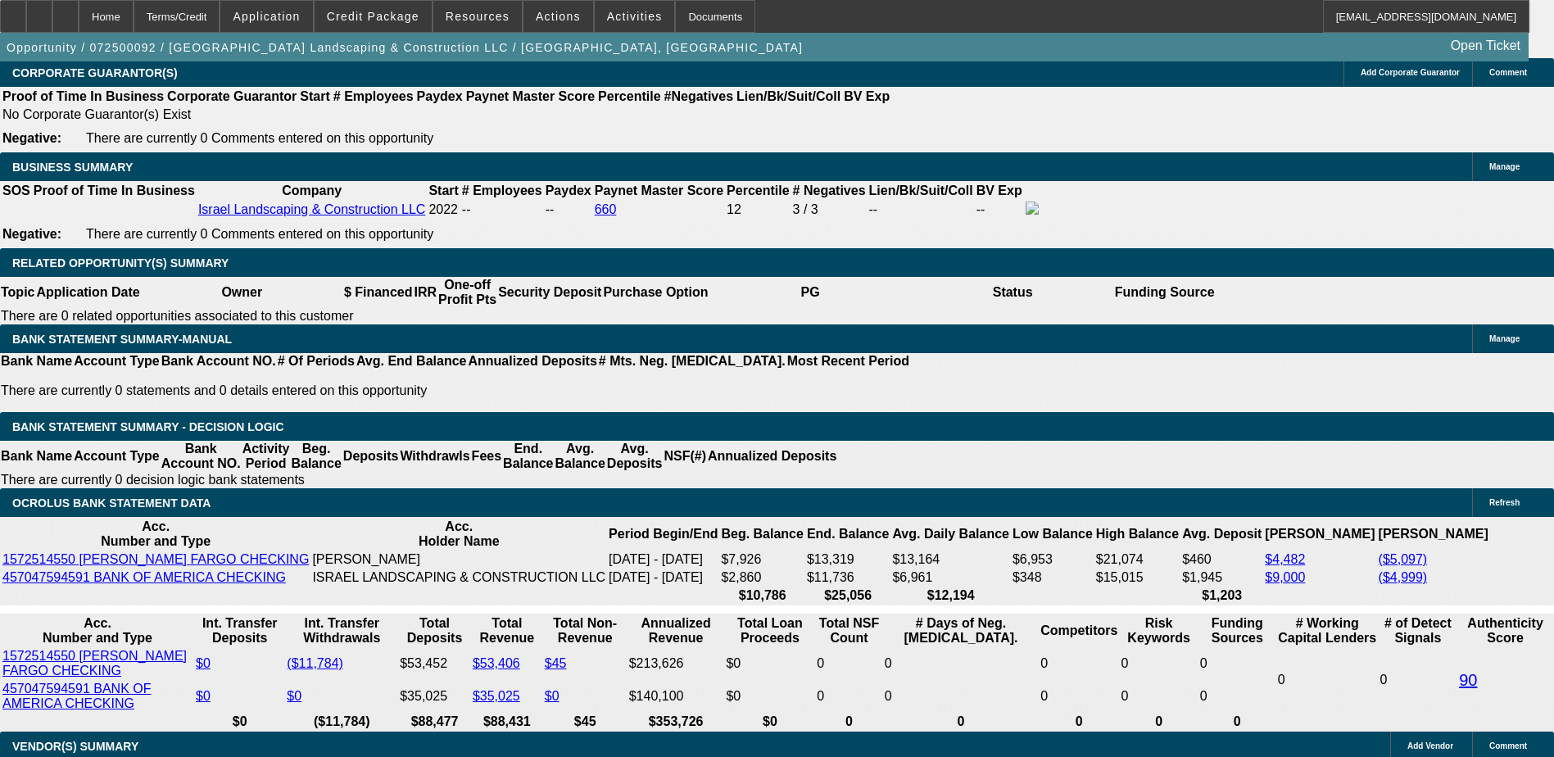
type input "45"
type input "UNKNOWN"
type input "450"
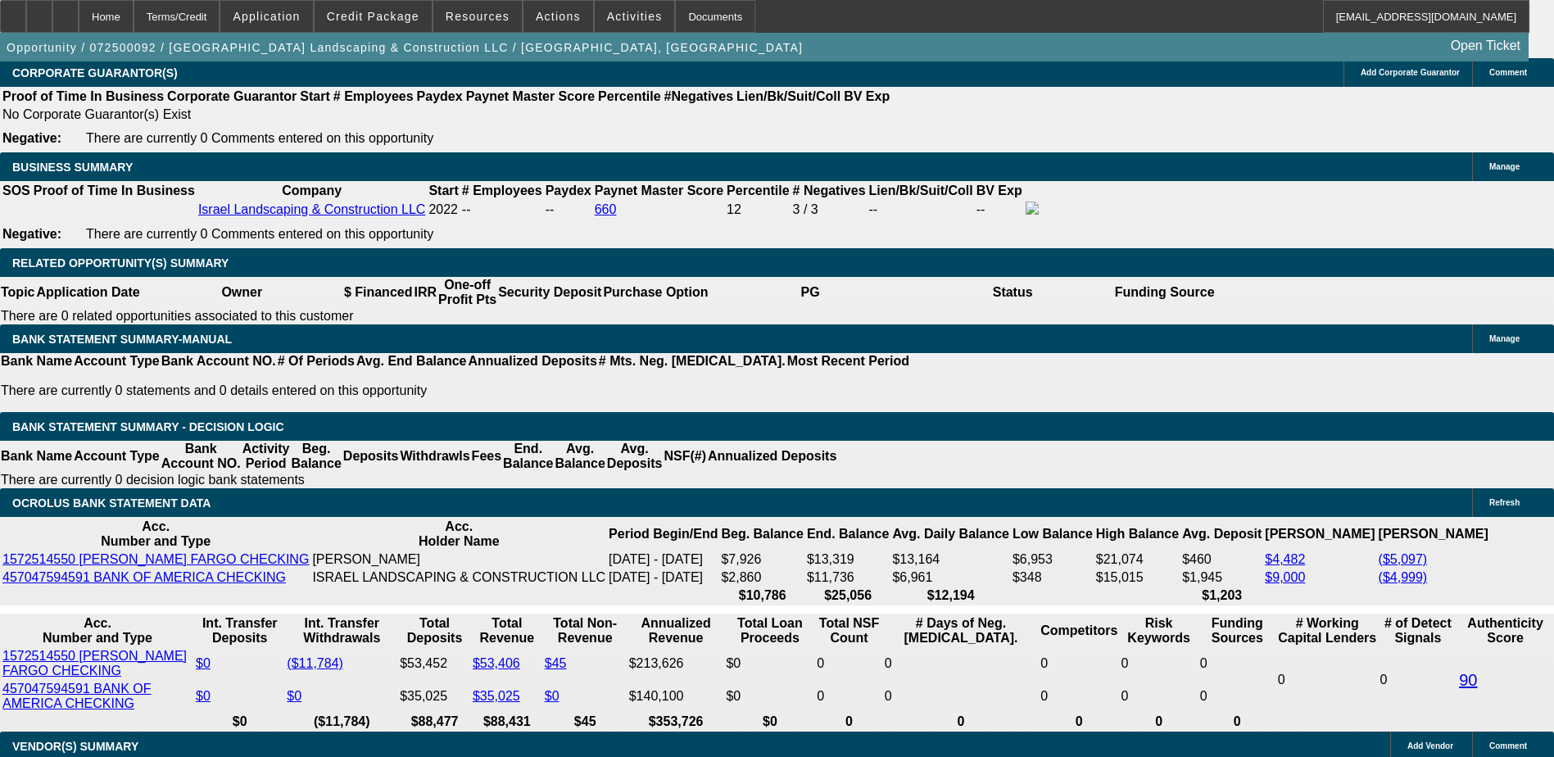
type input "14.8"
type input "$450.00"
type input "$1,900.00"
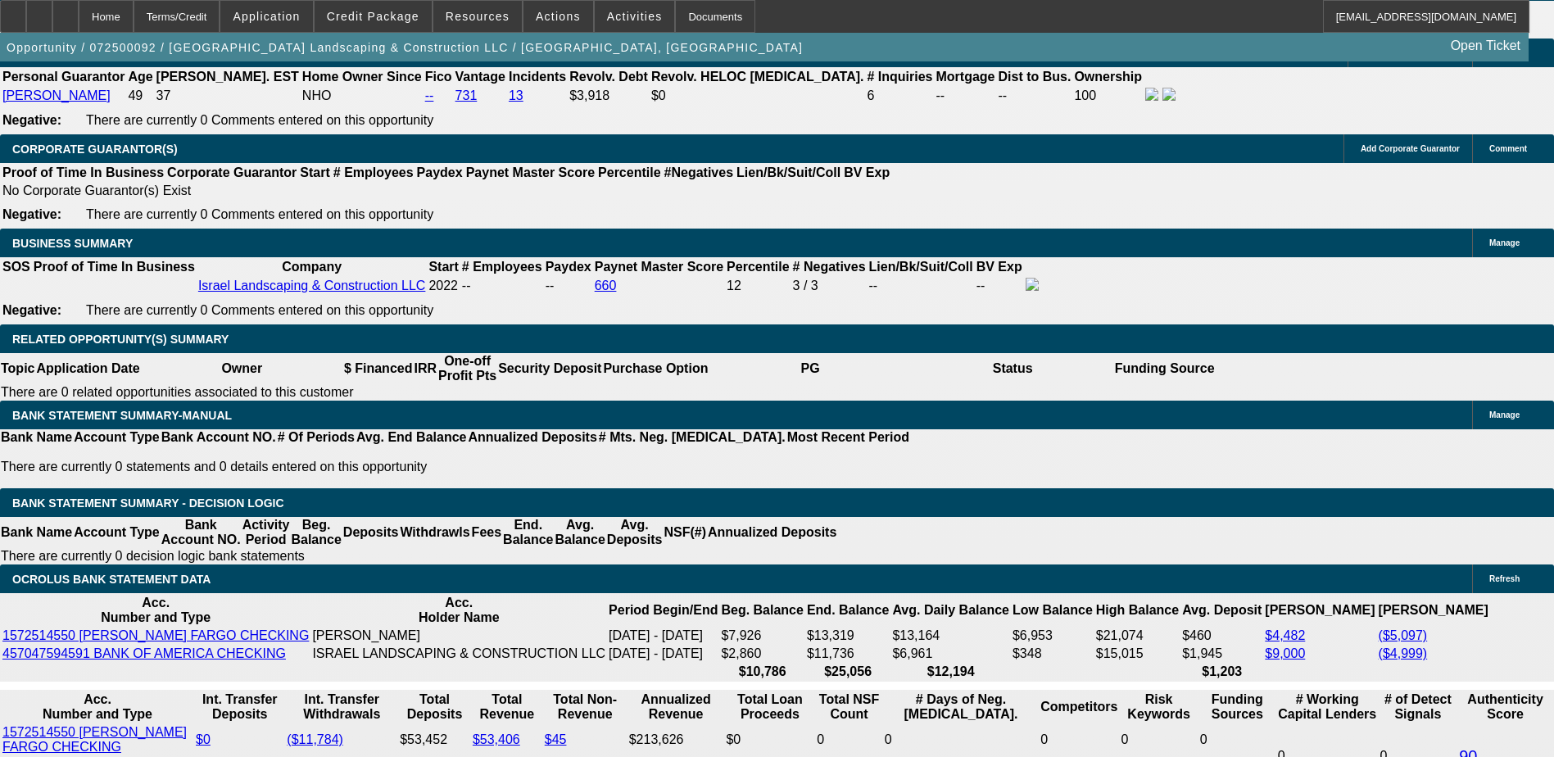
scroll to position [2420, 0]
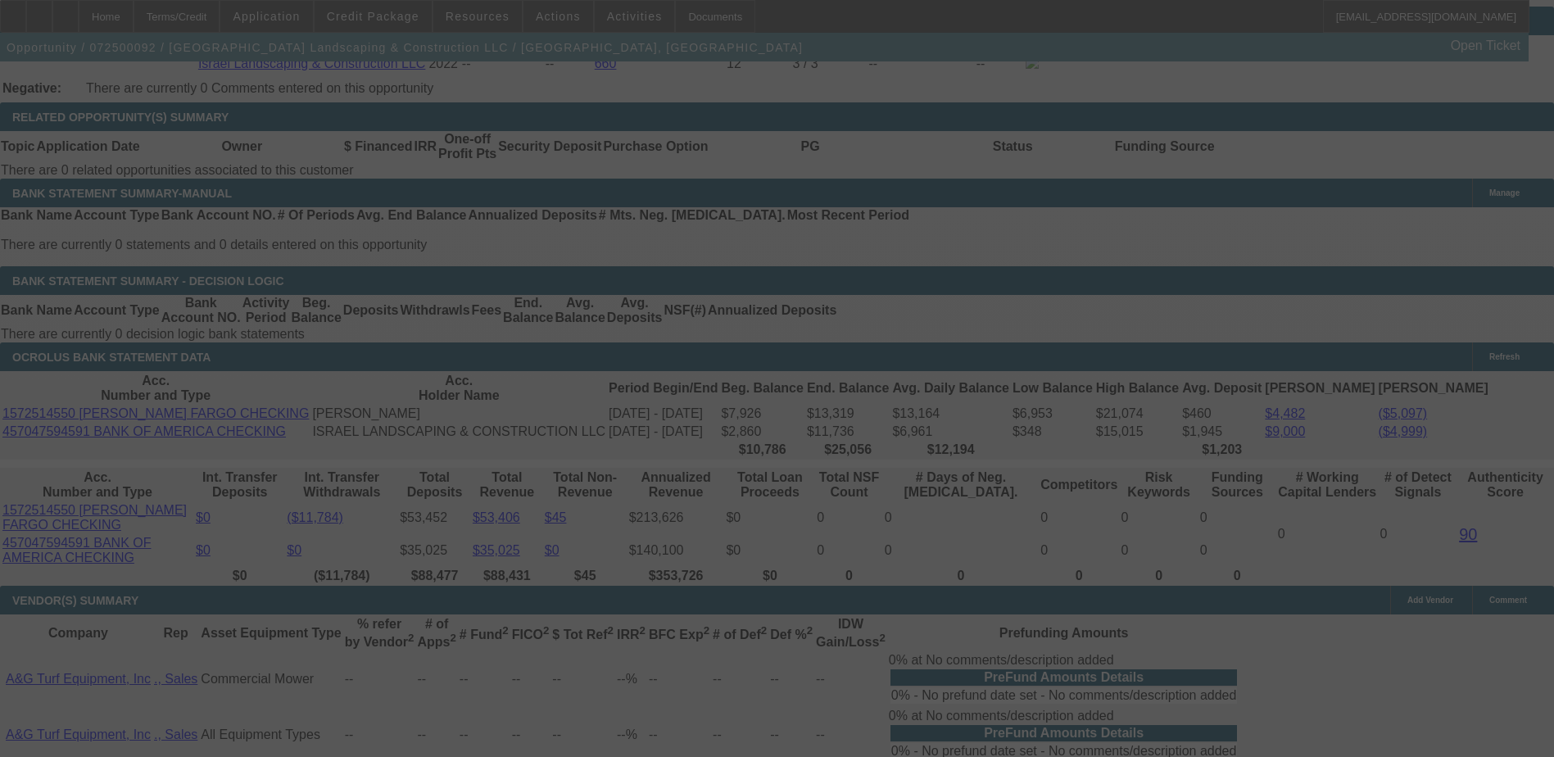
scroll to position [2759, 0]
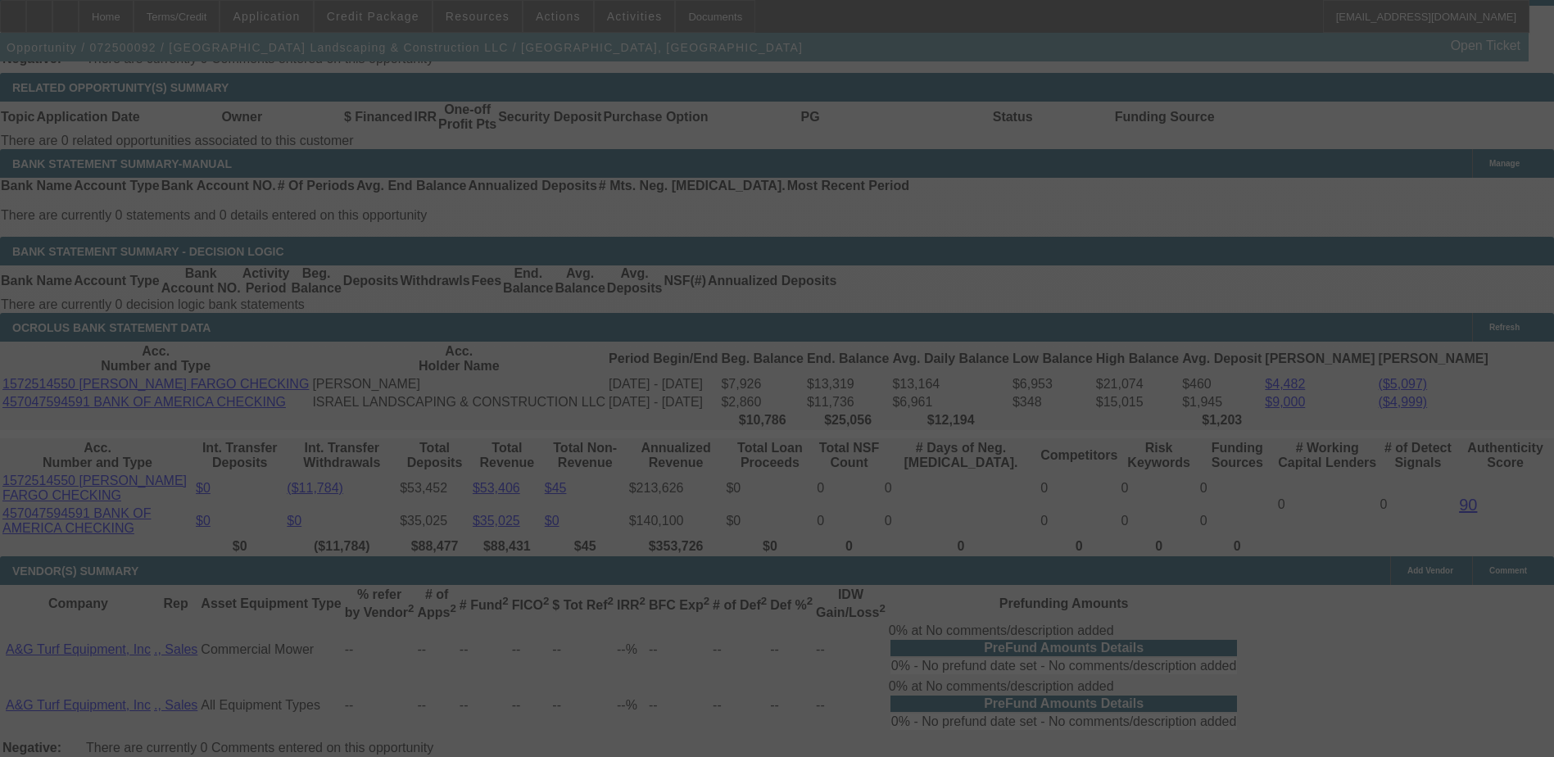
select select "0"
select select "6"
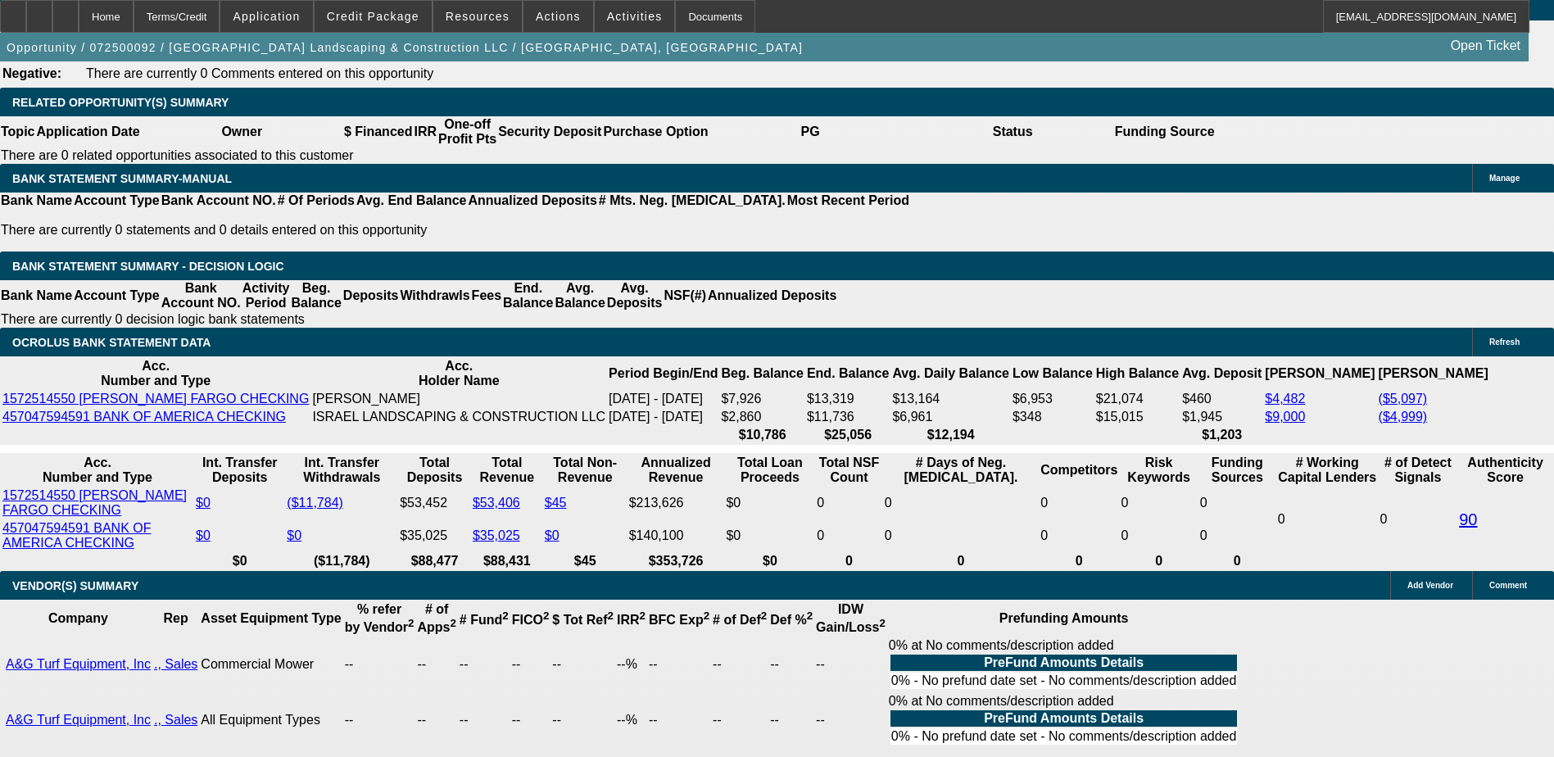
type input "4"
type input "UNKNOWN"
type input "45"
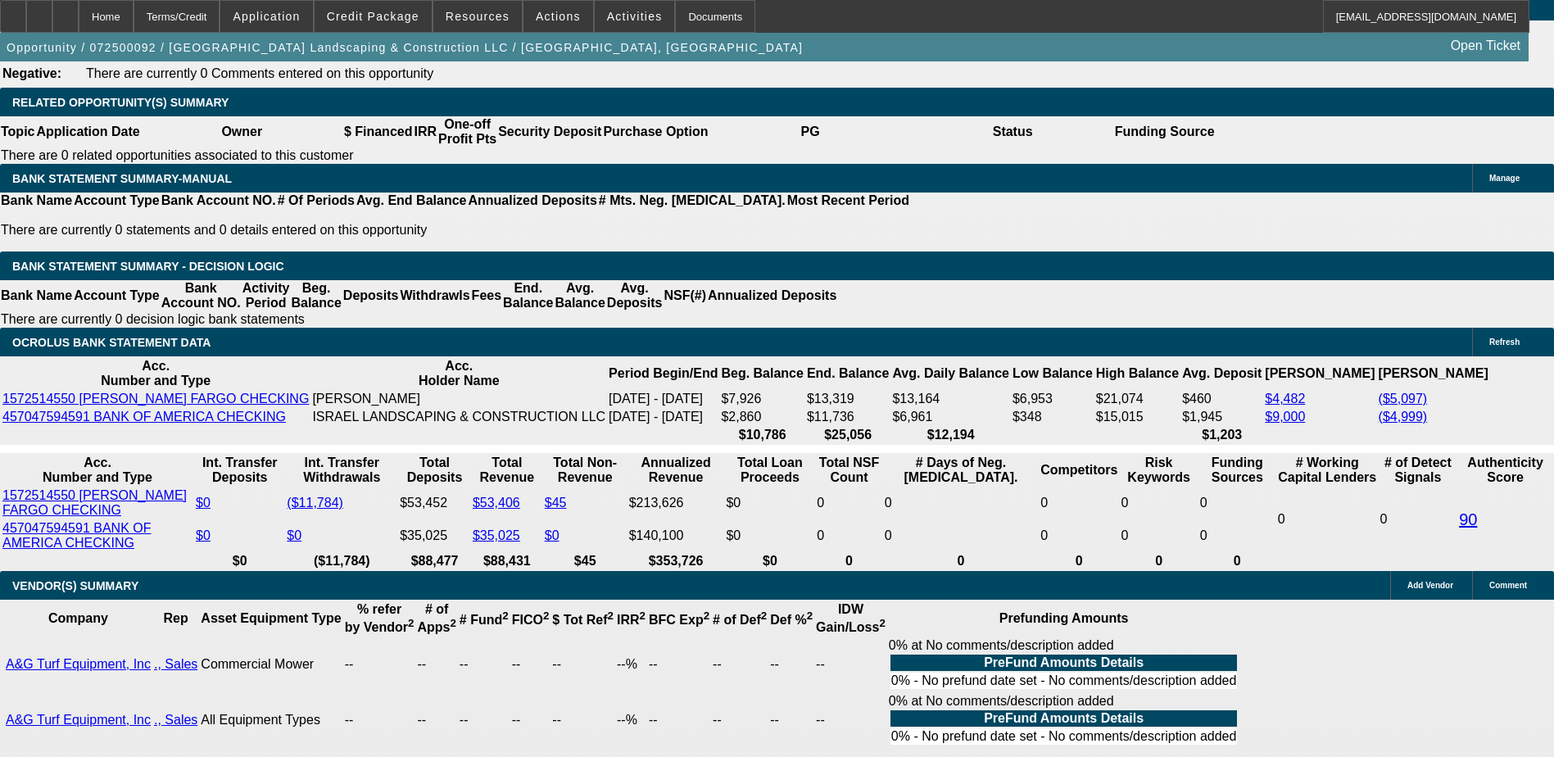
type input "455"
type input "15.3"
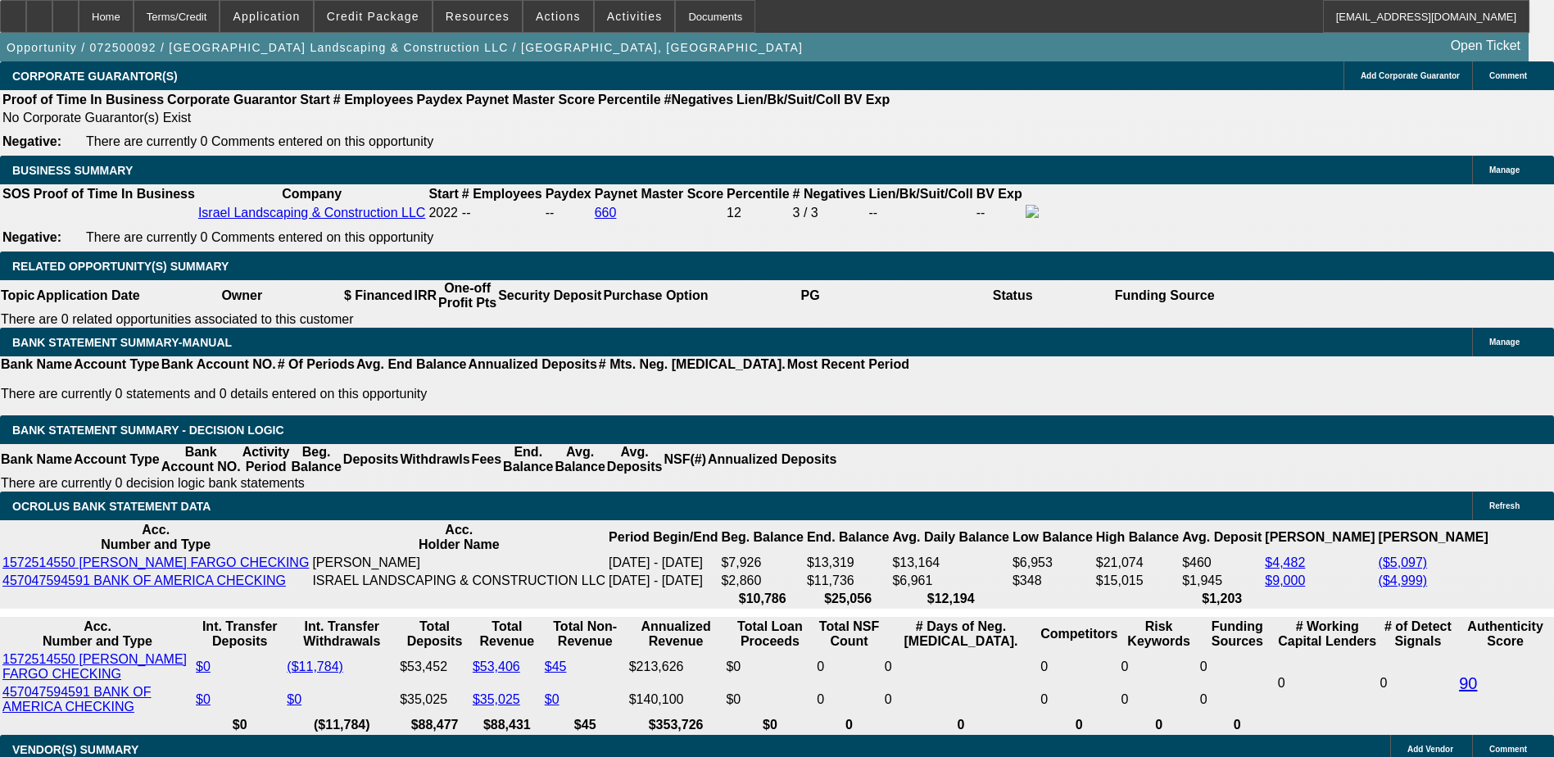
scroll to position [2417, 0]
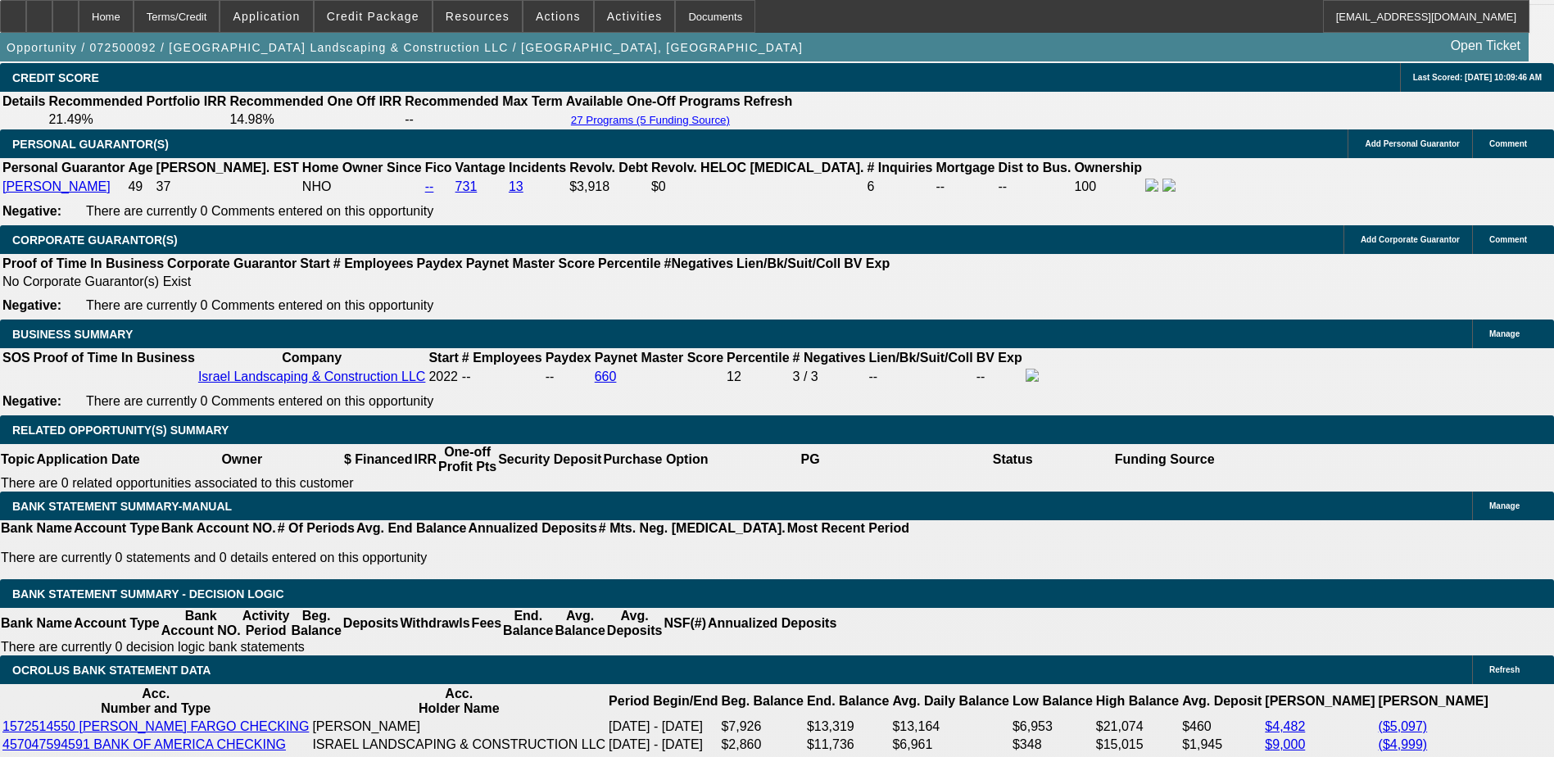
type input "$455.00"
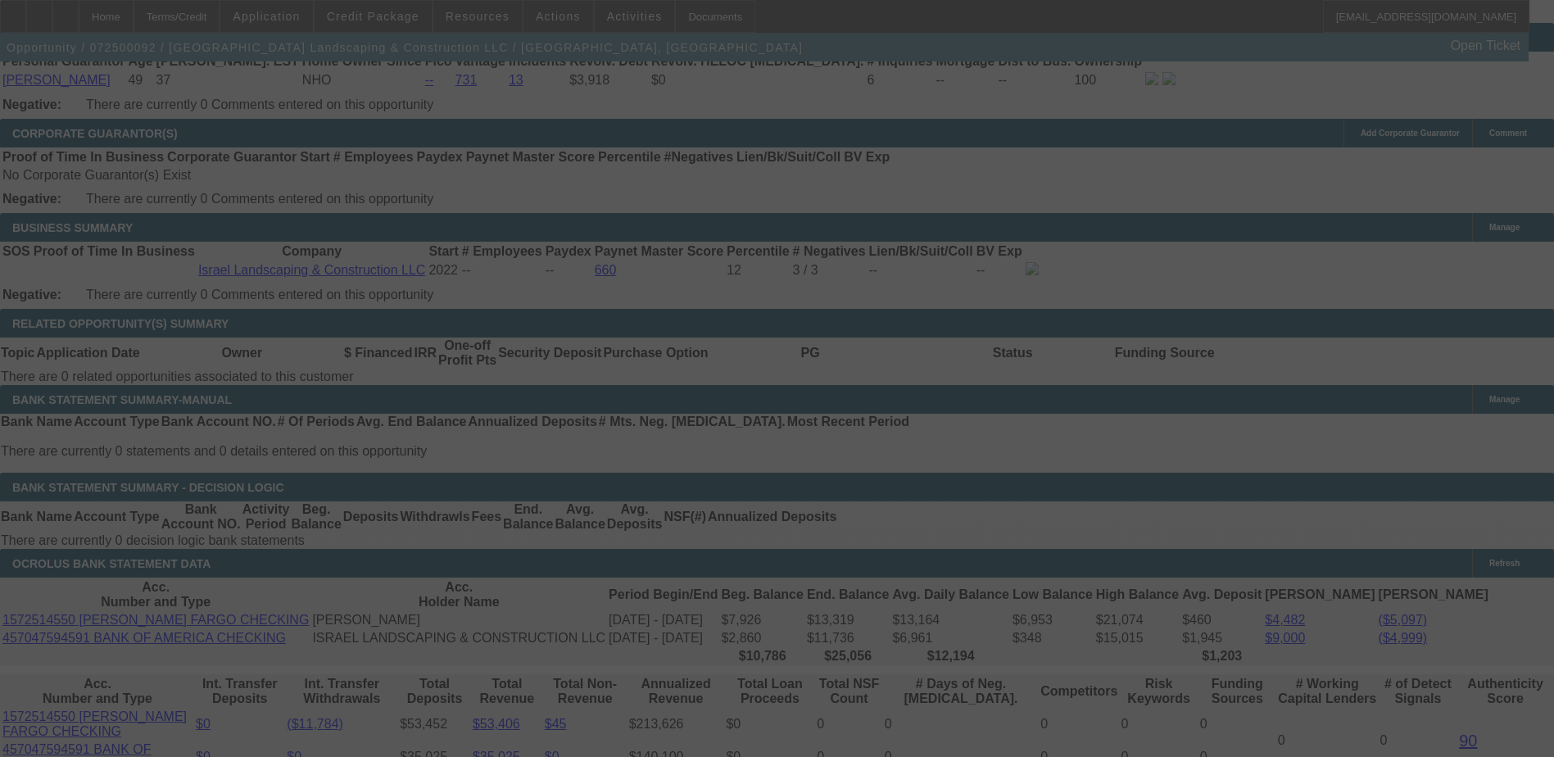
scroll to position [2663, 0]
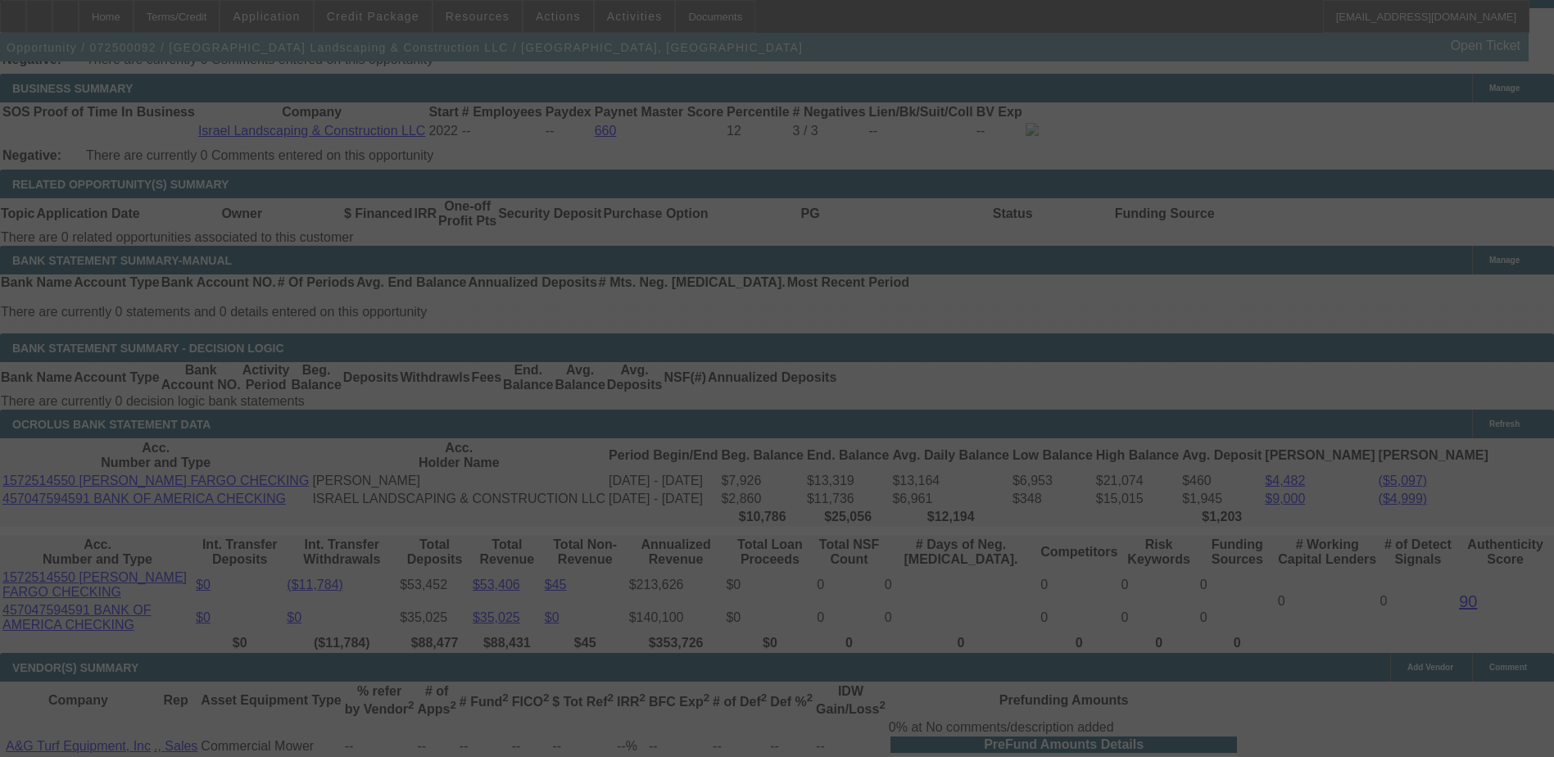
select select "0"
select select "6"
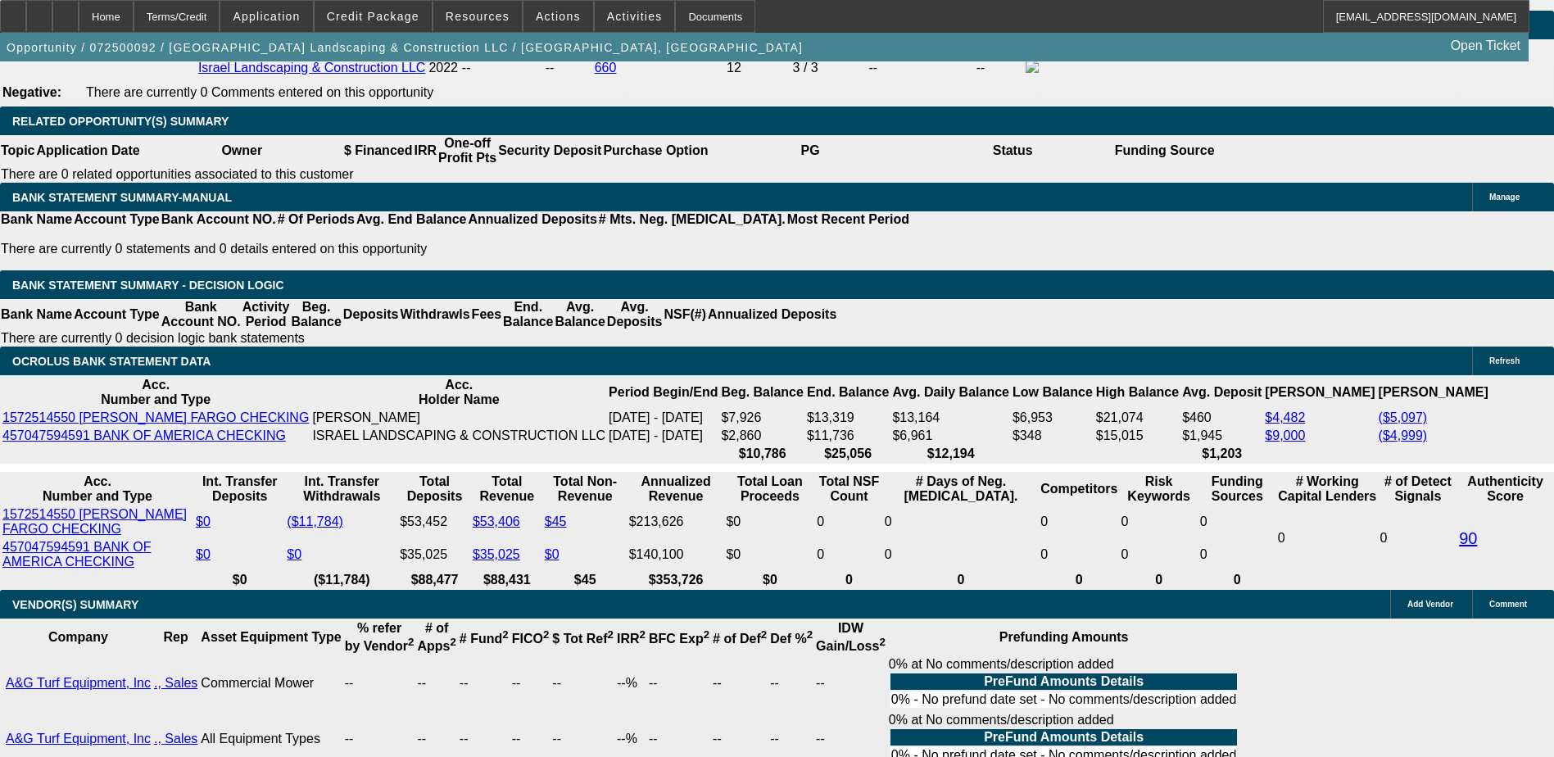
scroll to position [2808, 0]
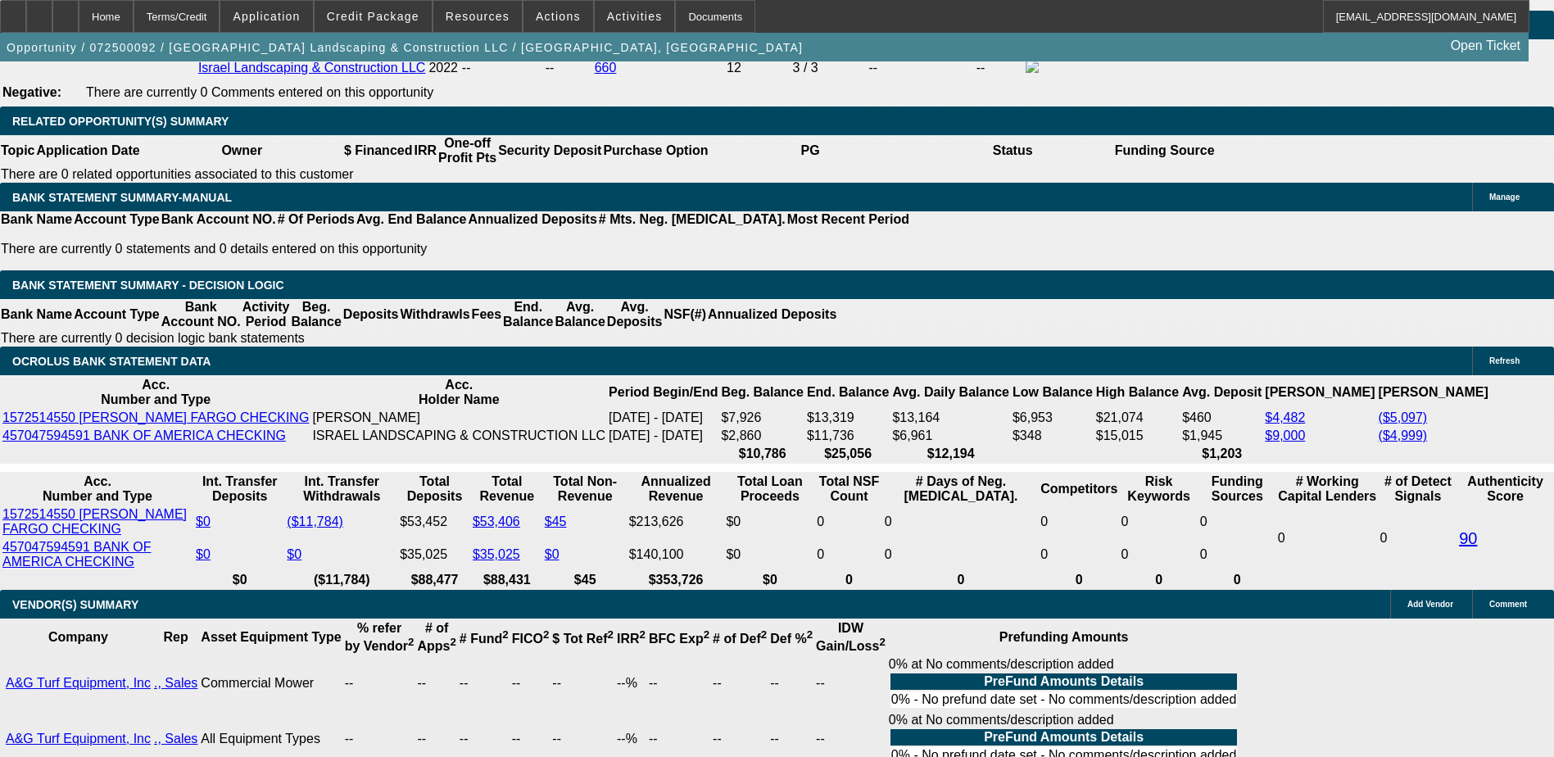
scroll to position [0, 0]
type input "49"
type input "UNKNOWN"
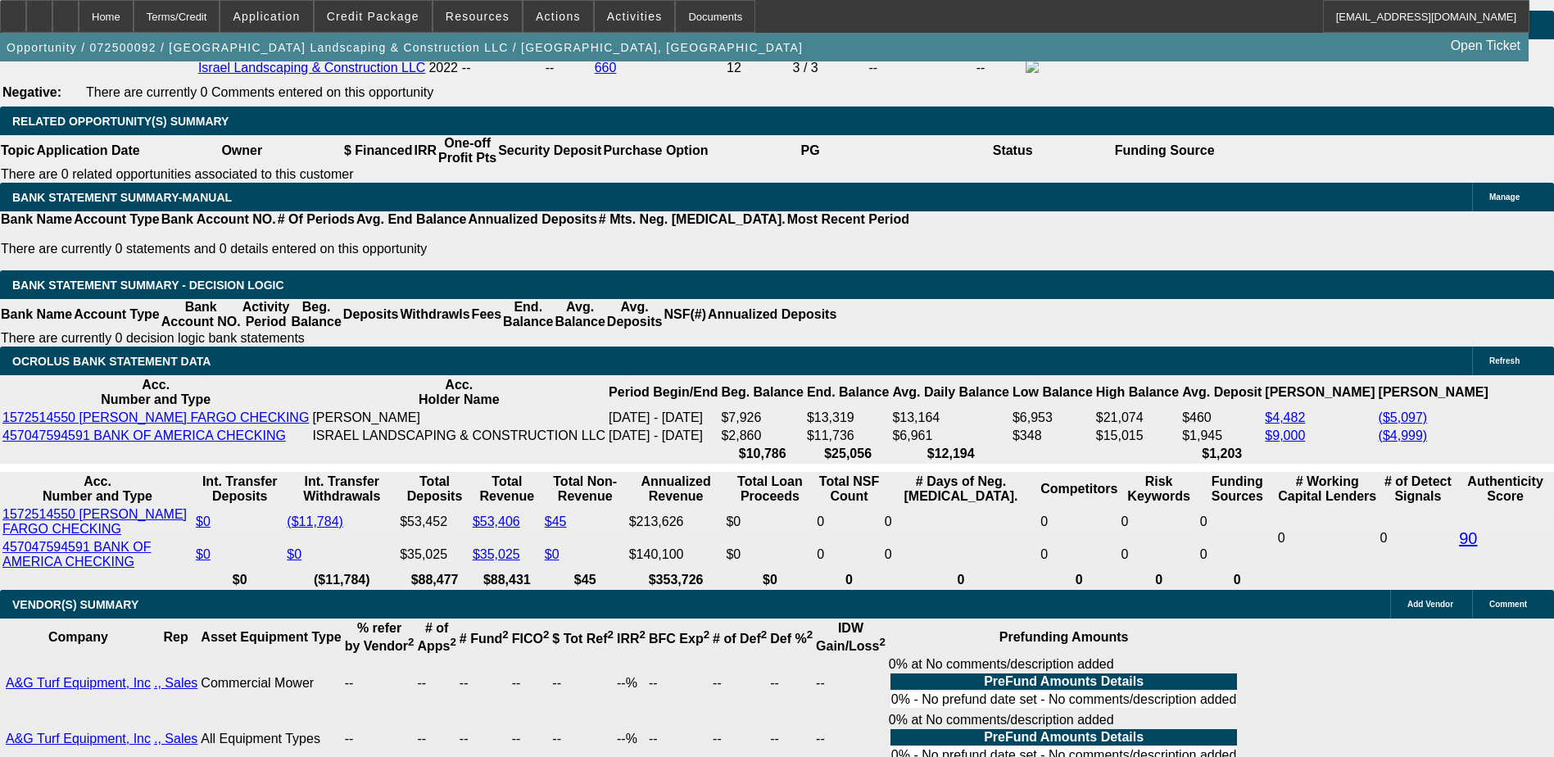
type input "495"
type input "19.2"
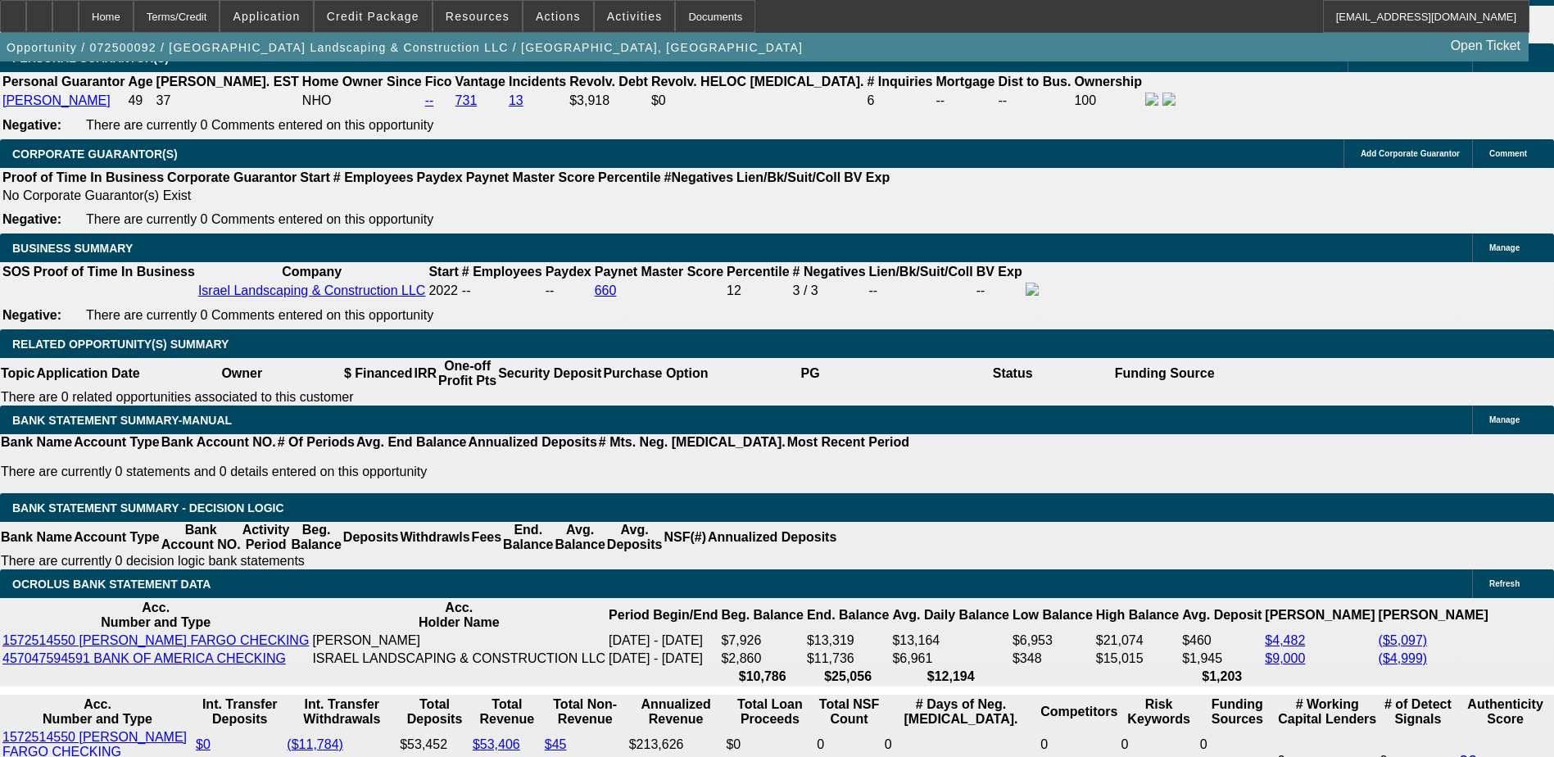
scroll to position [2316, 0]
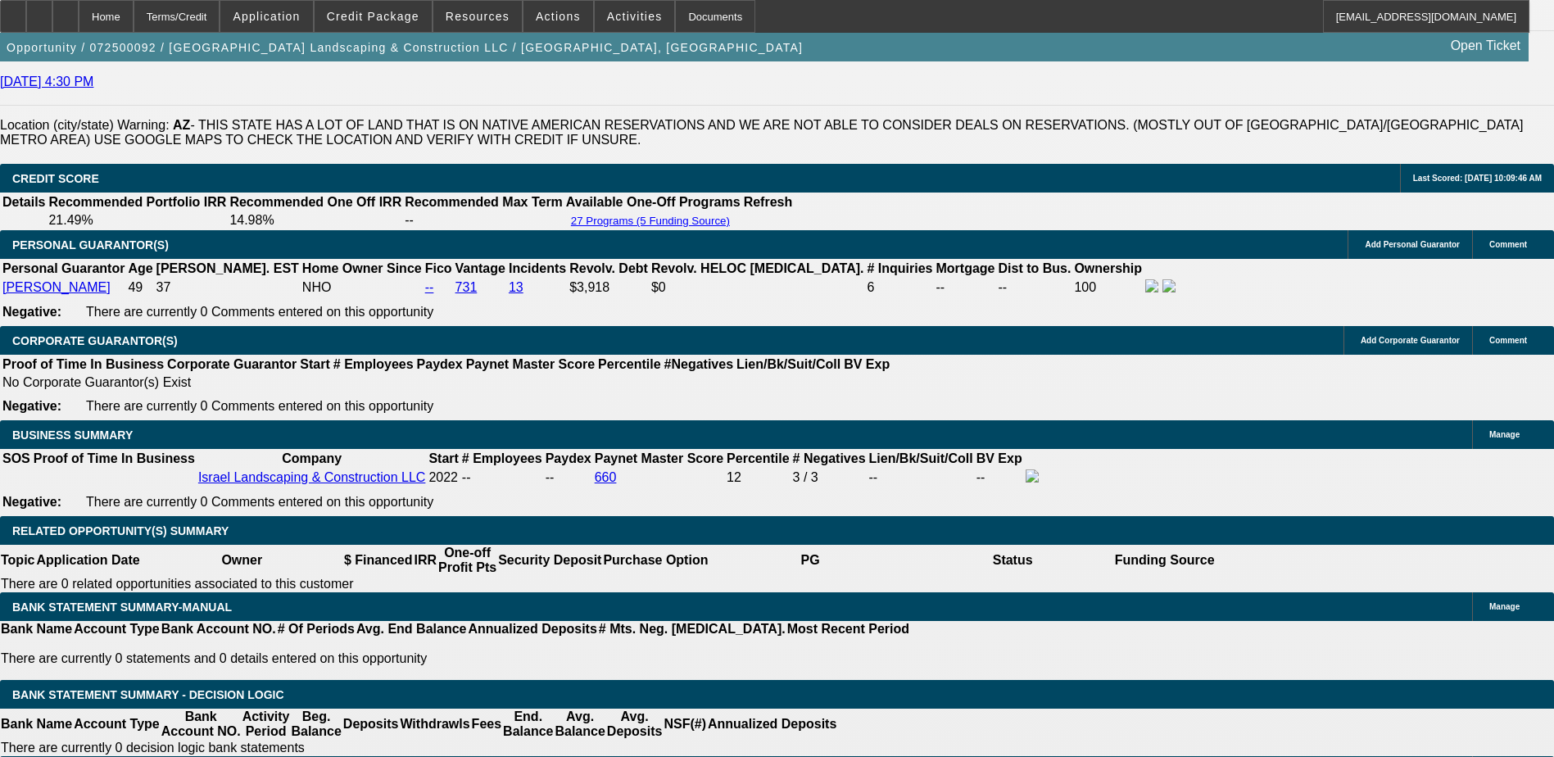
type input "$495.00"
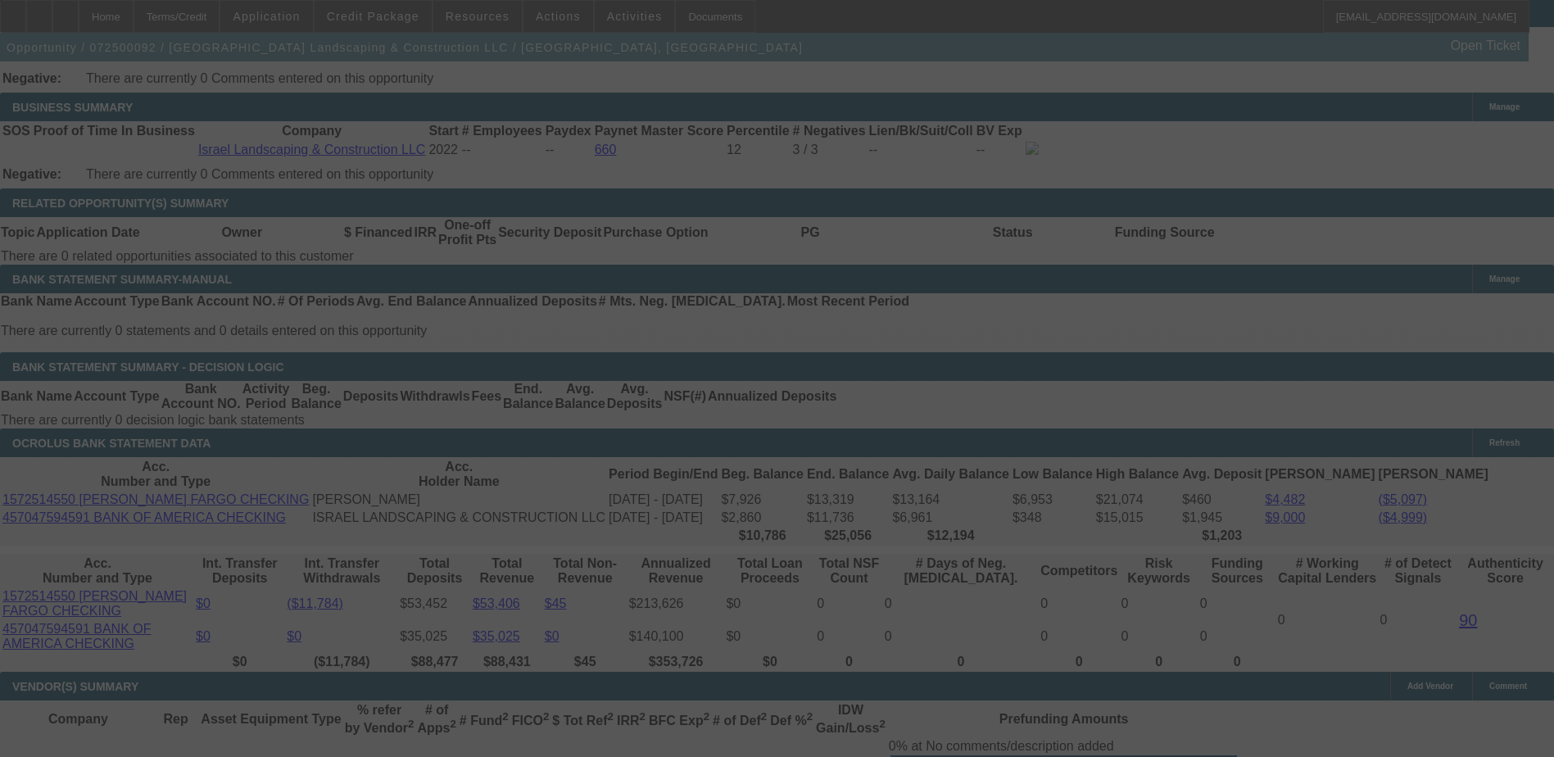
scroll to position [2625, 0]
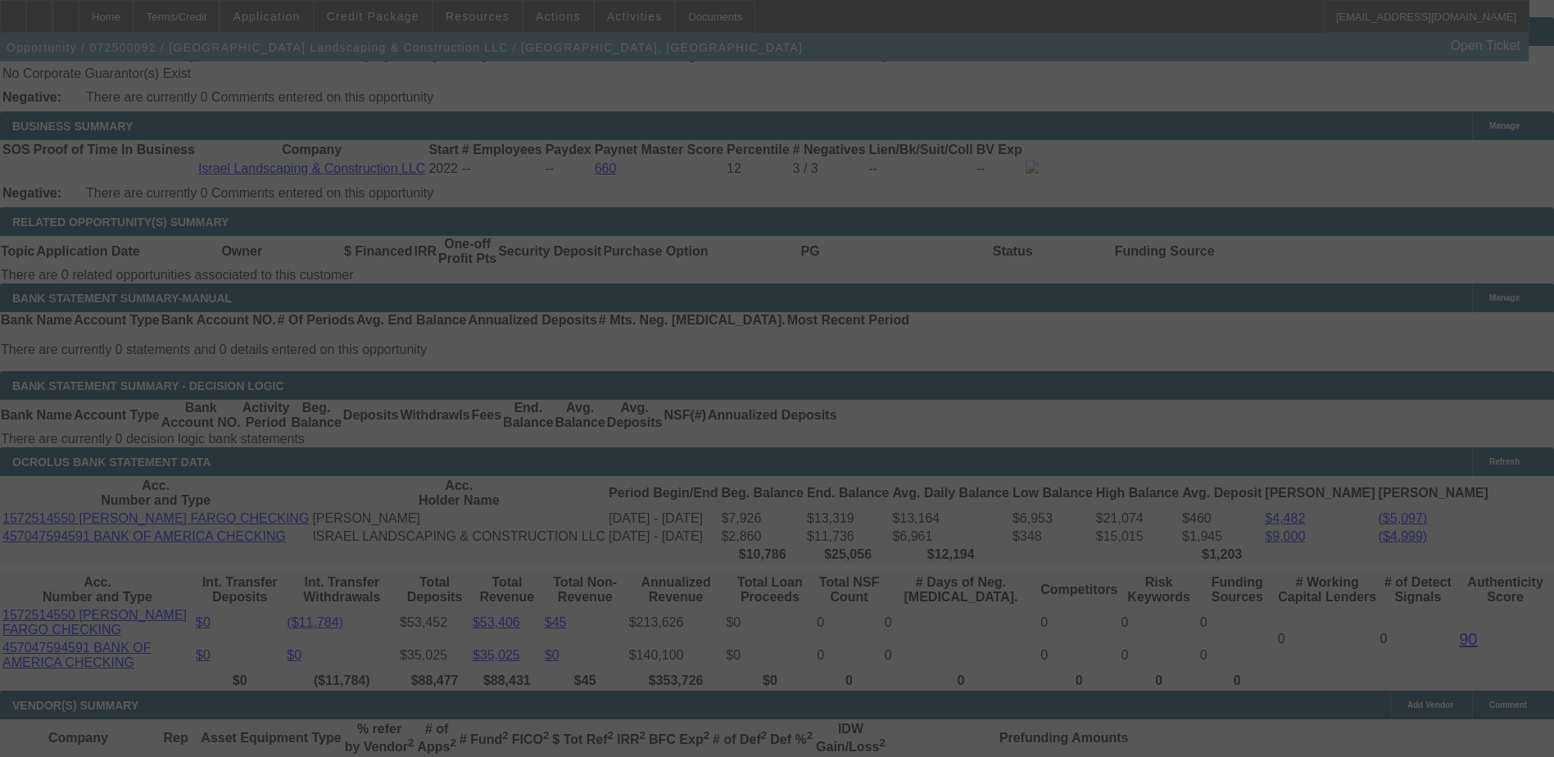
select select "0"
select select "6"
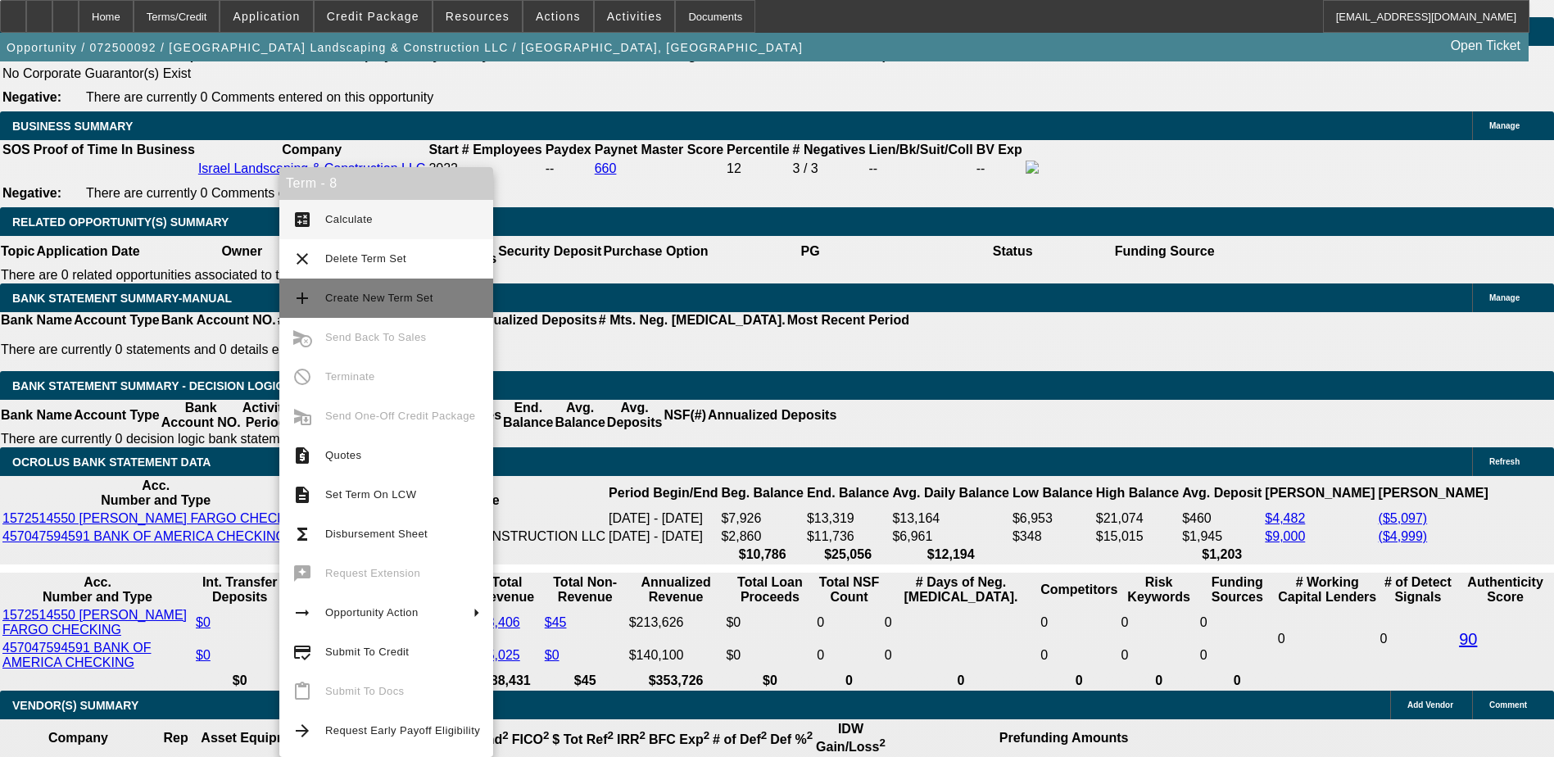
click at [354, 298] on span "Create New Term Set" at bounding box center [379, 298] width 108 height 12
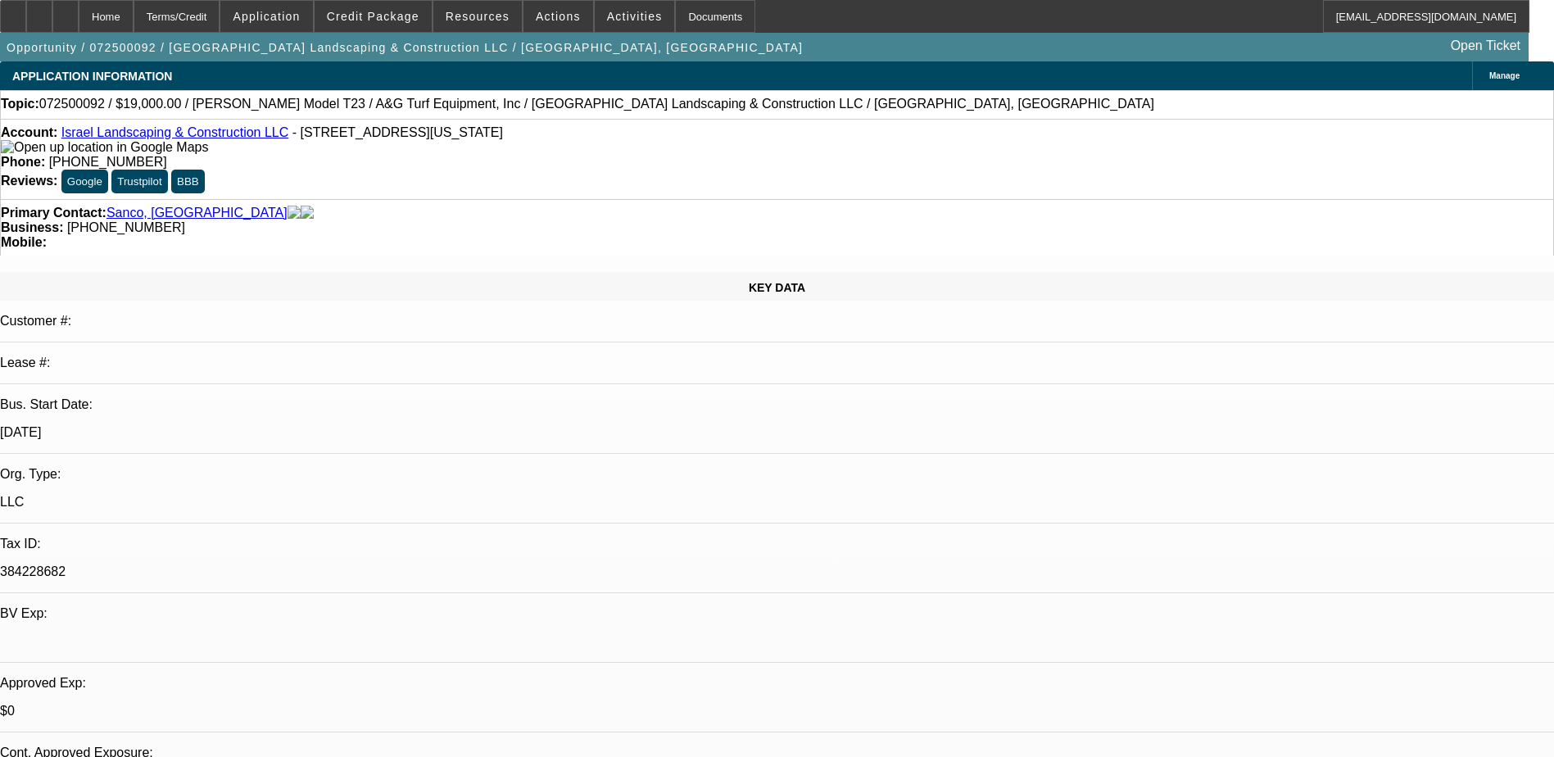
select select "0"
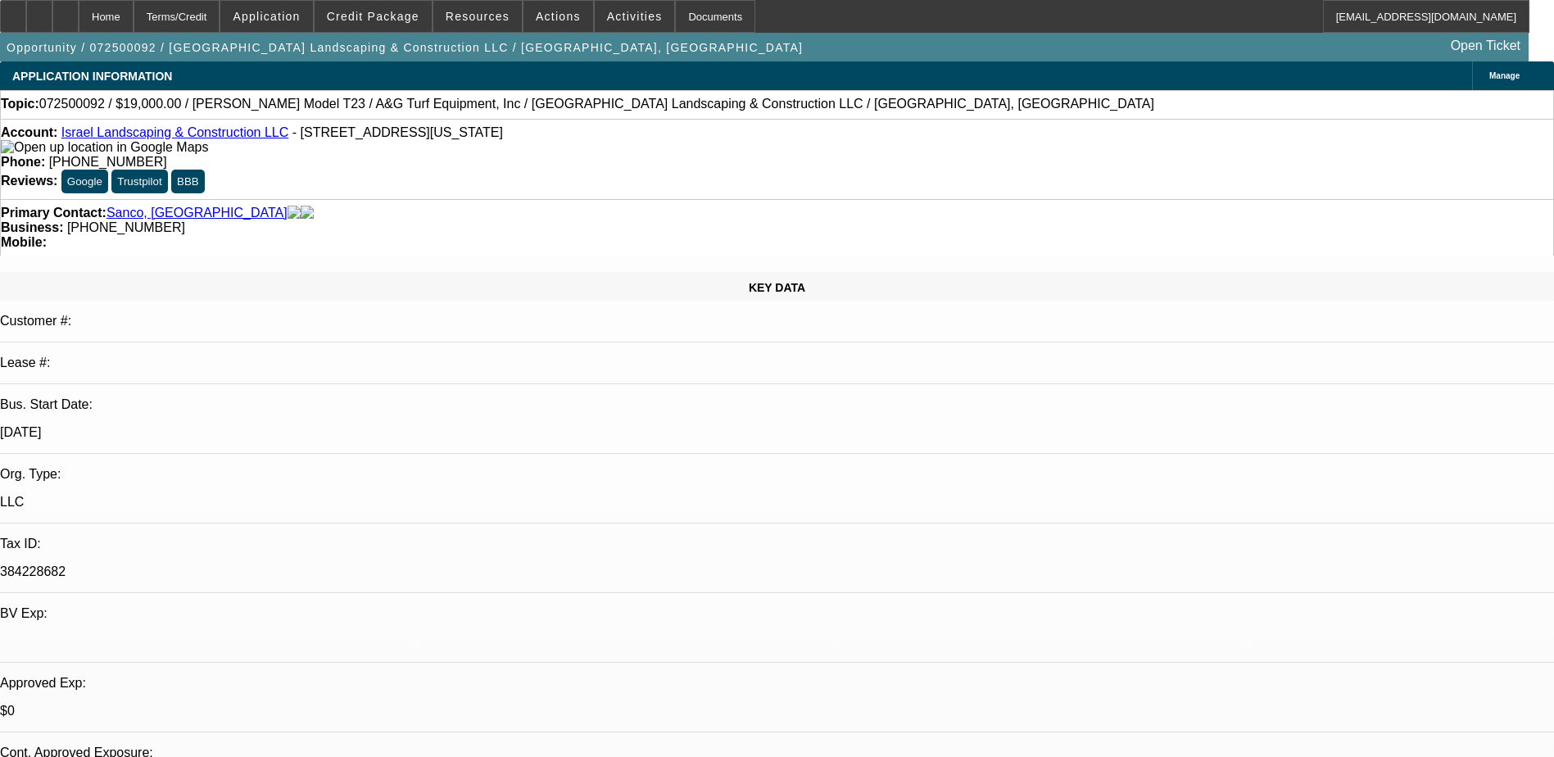
select select "0"
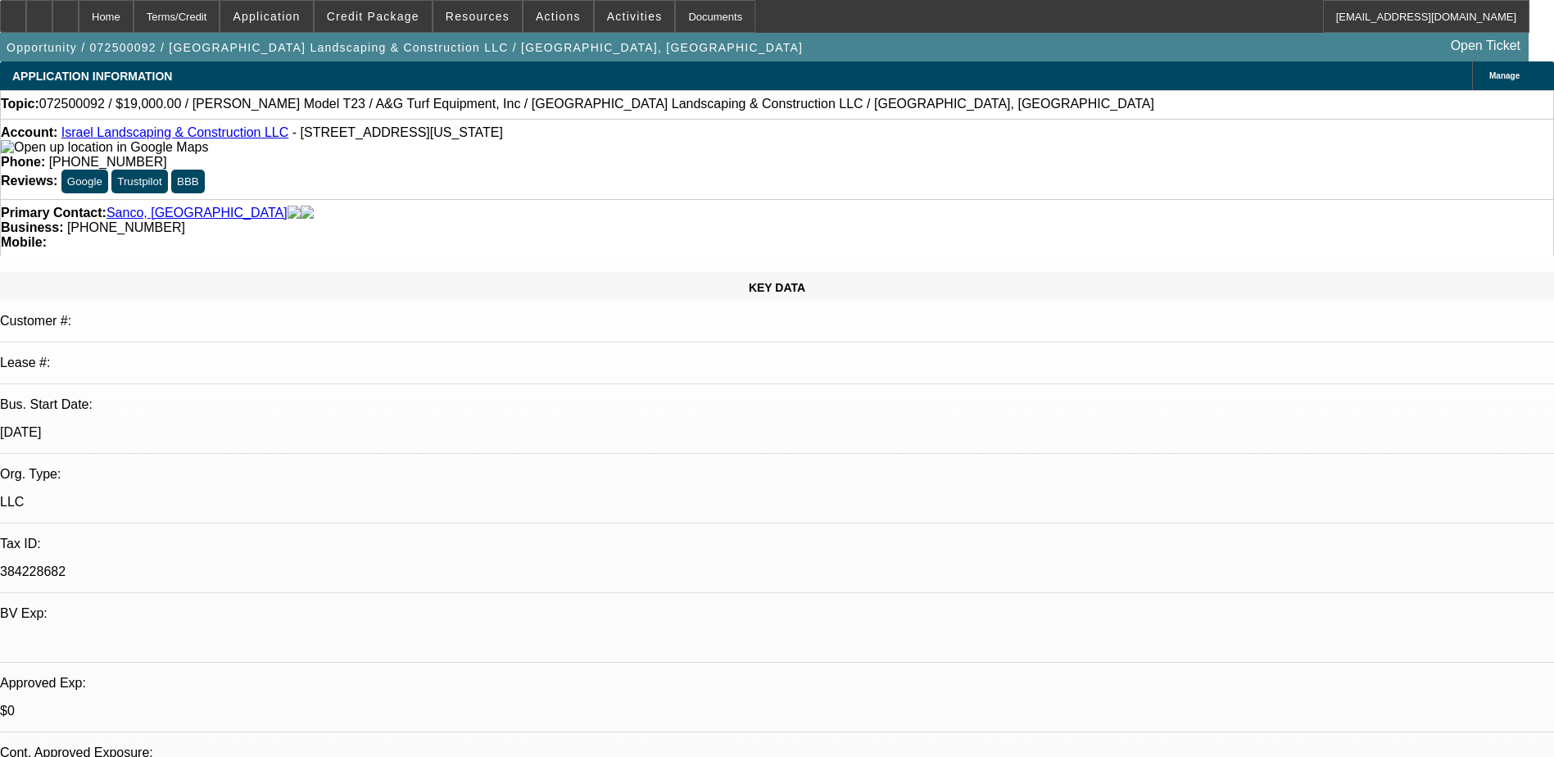
select select "0"
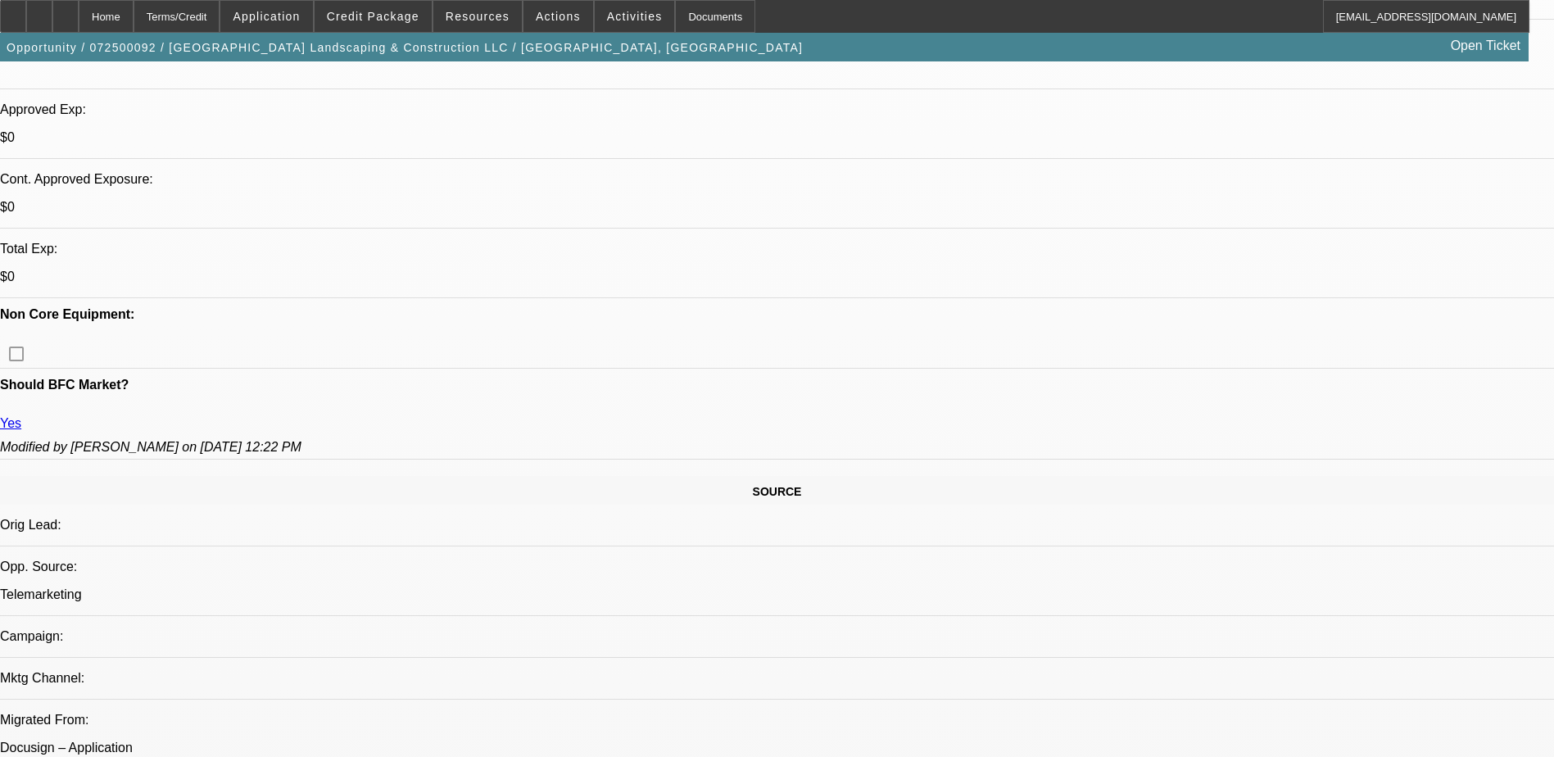
select select "1"
select select "6"
select select "1"
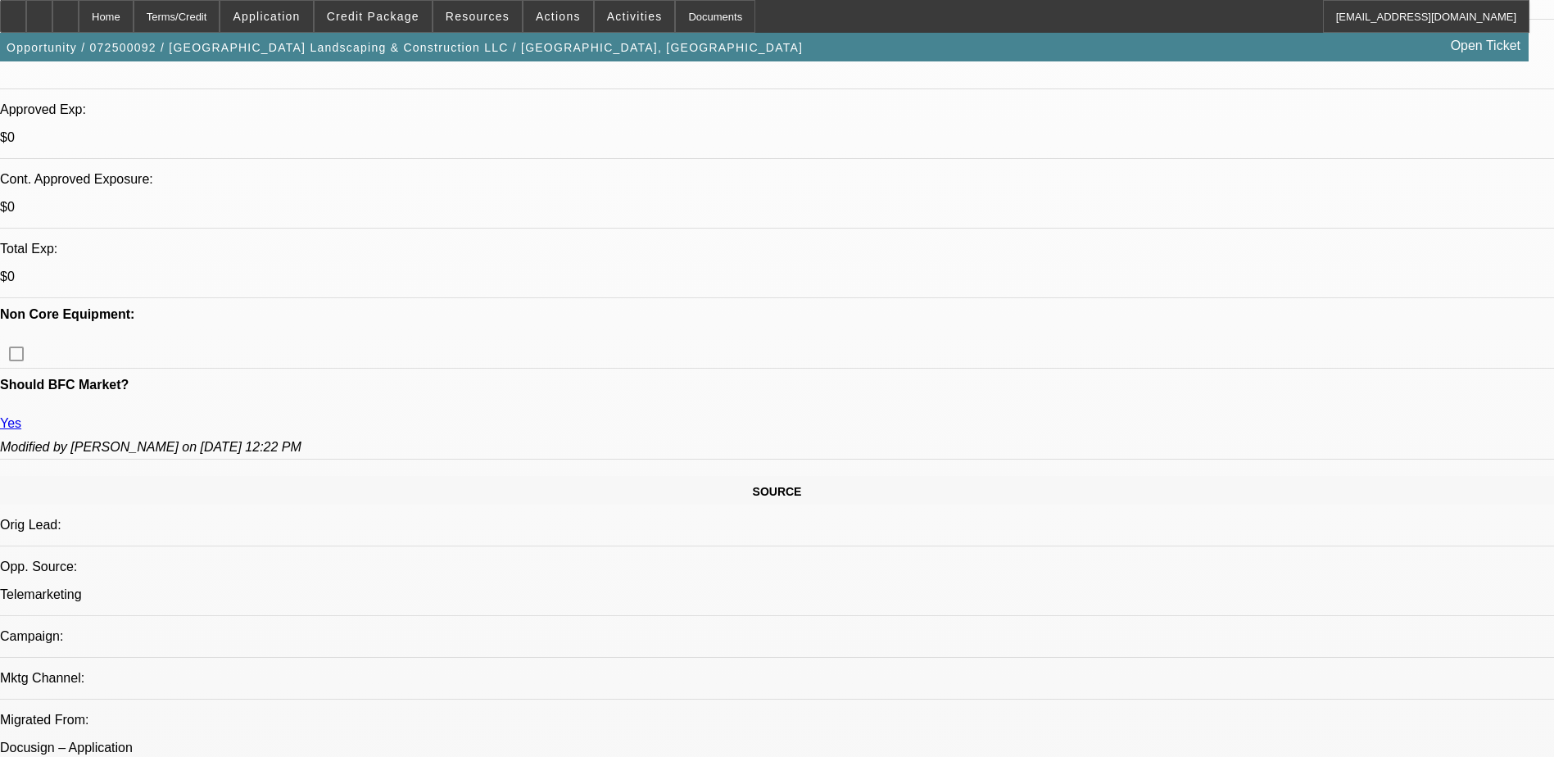
select select "6"
select select "1"
select select "6"
select select "1"
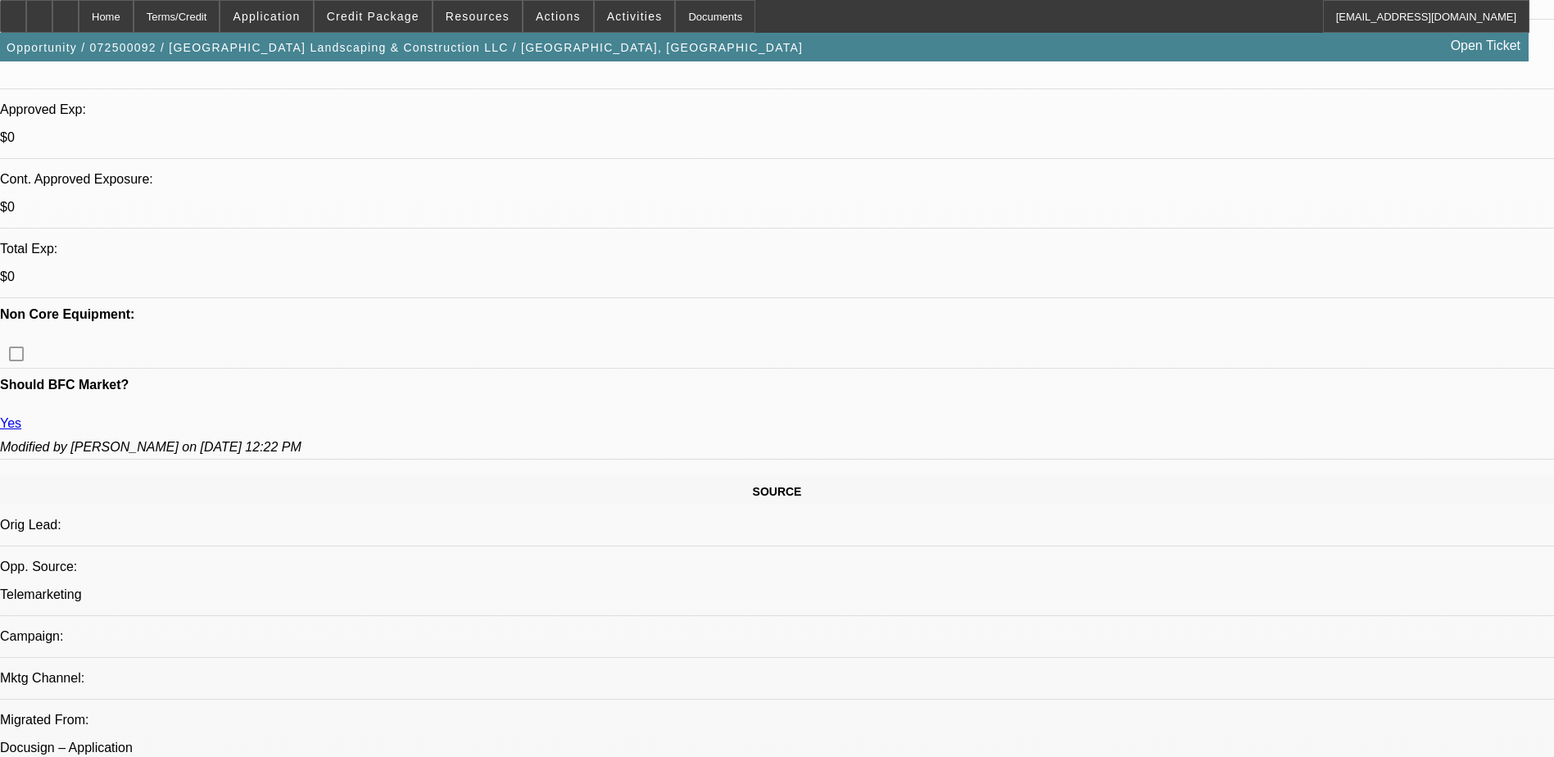
select select "1"
select select "6"
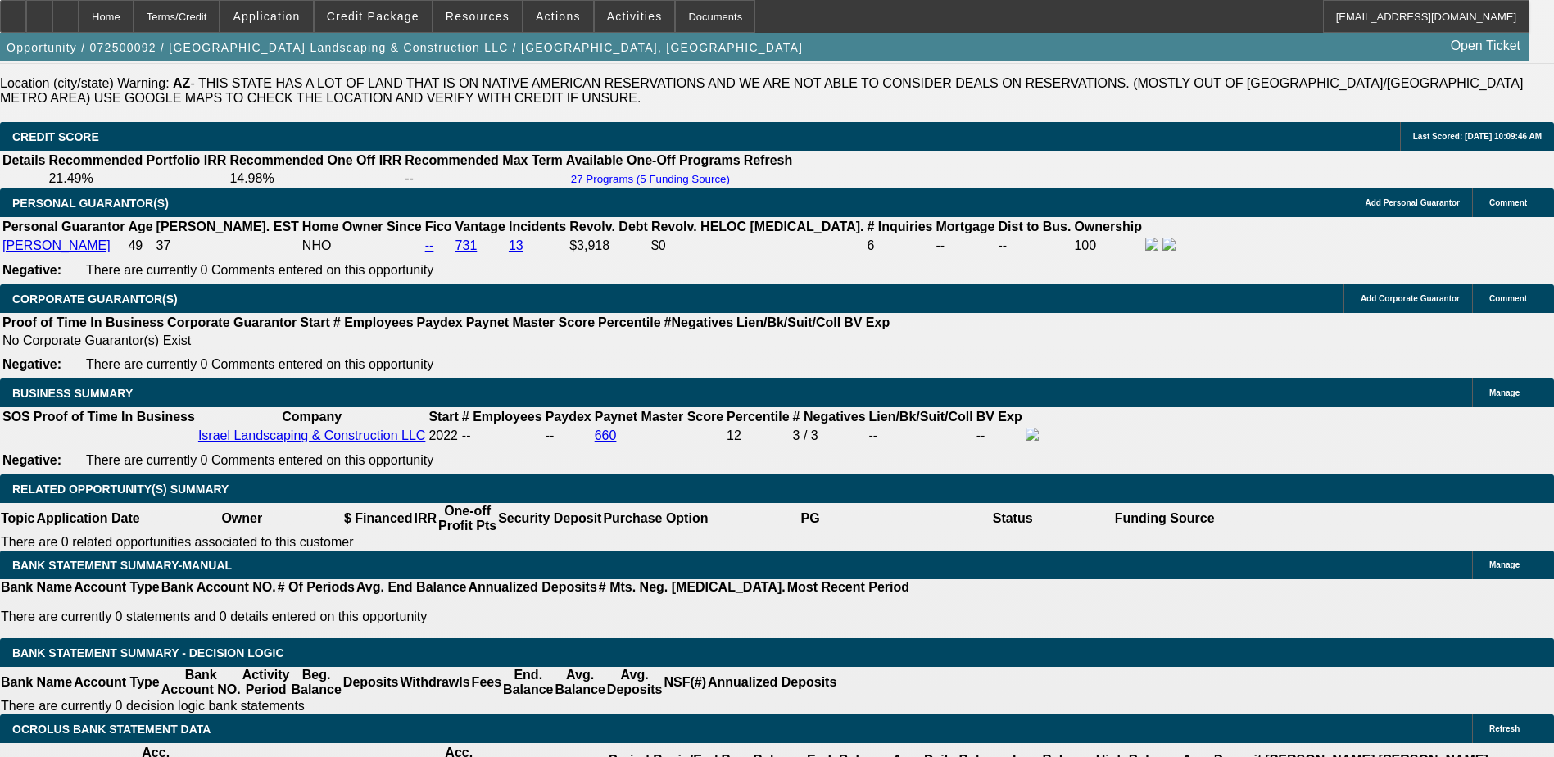
scroll to position [2540, 0]
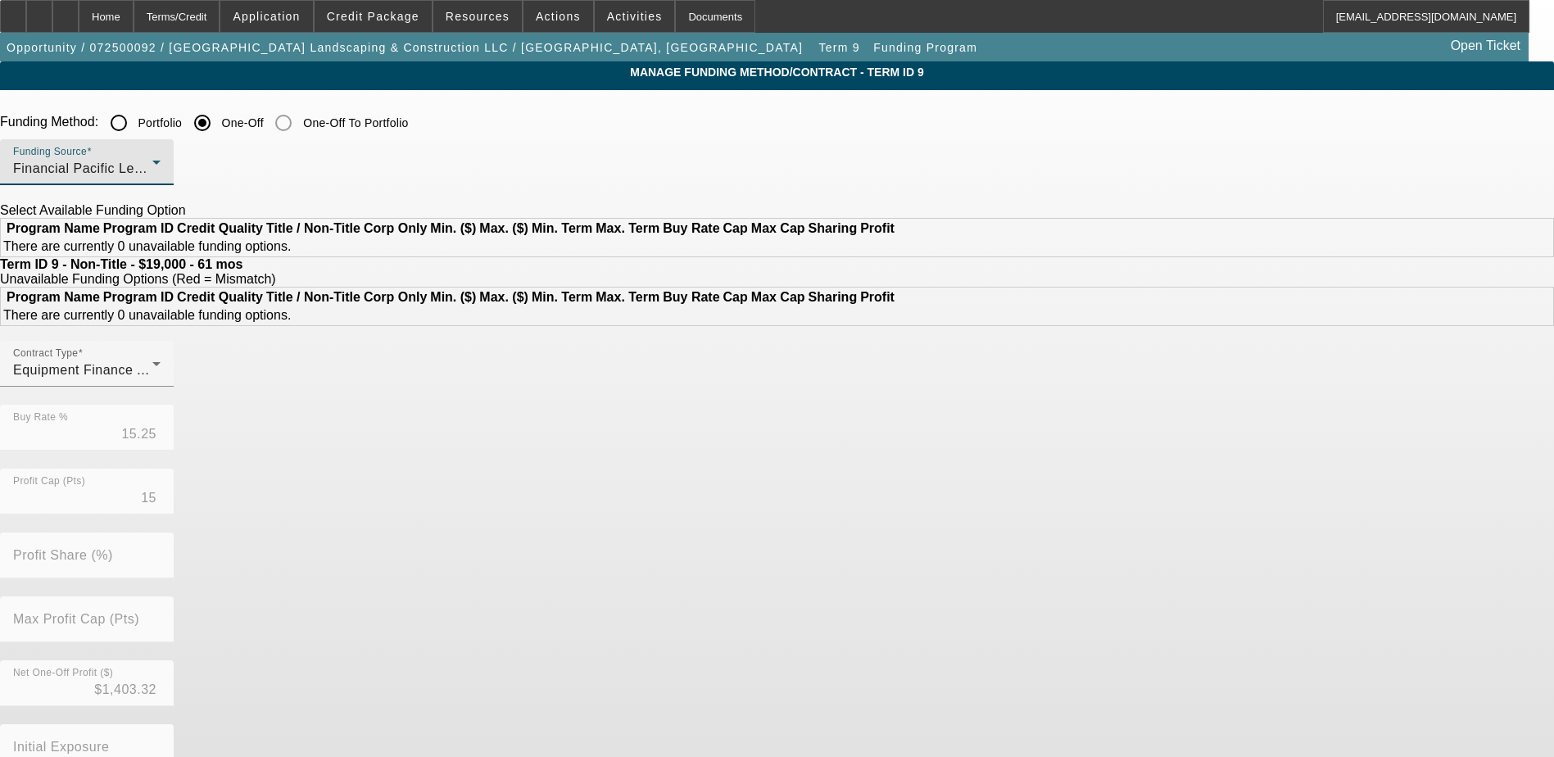
click at [198, 175] on span "Financial Pacific Leasing, Inc." at bounding box center [105, 168] width 185 height 14
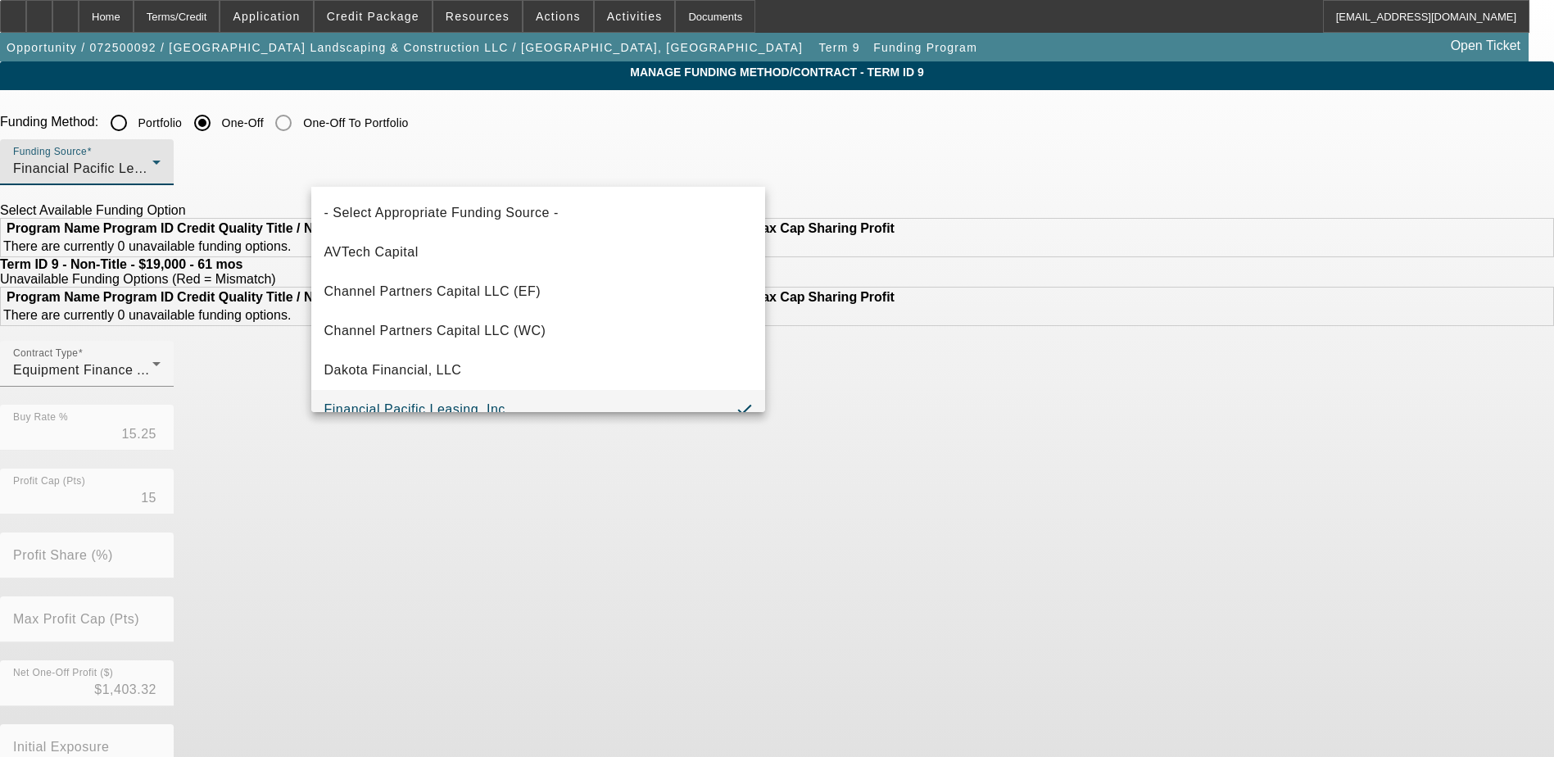
click at [429, 125] on div at bounding box center [777, 378] width 1554 height 757
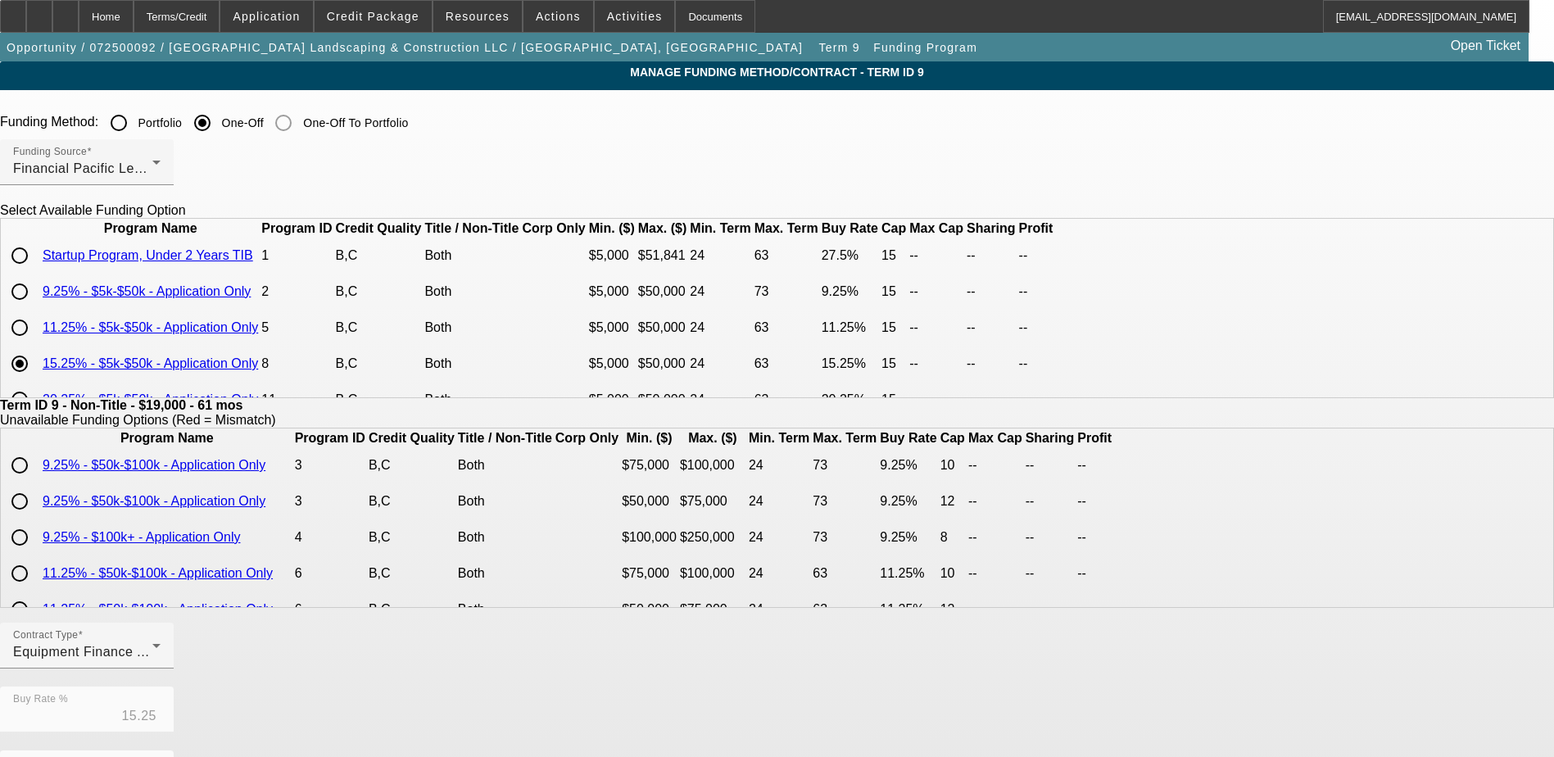
click at [135, 121] on input "Portfolio" at bounding box center [118, 123] width 33 height 33
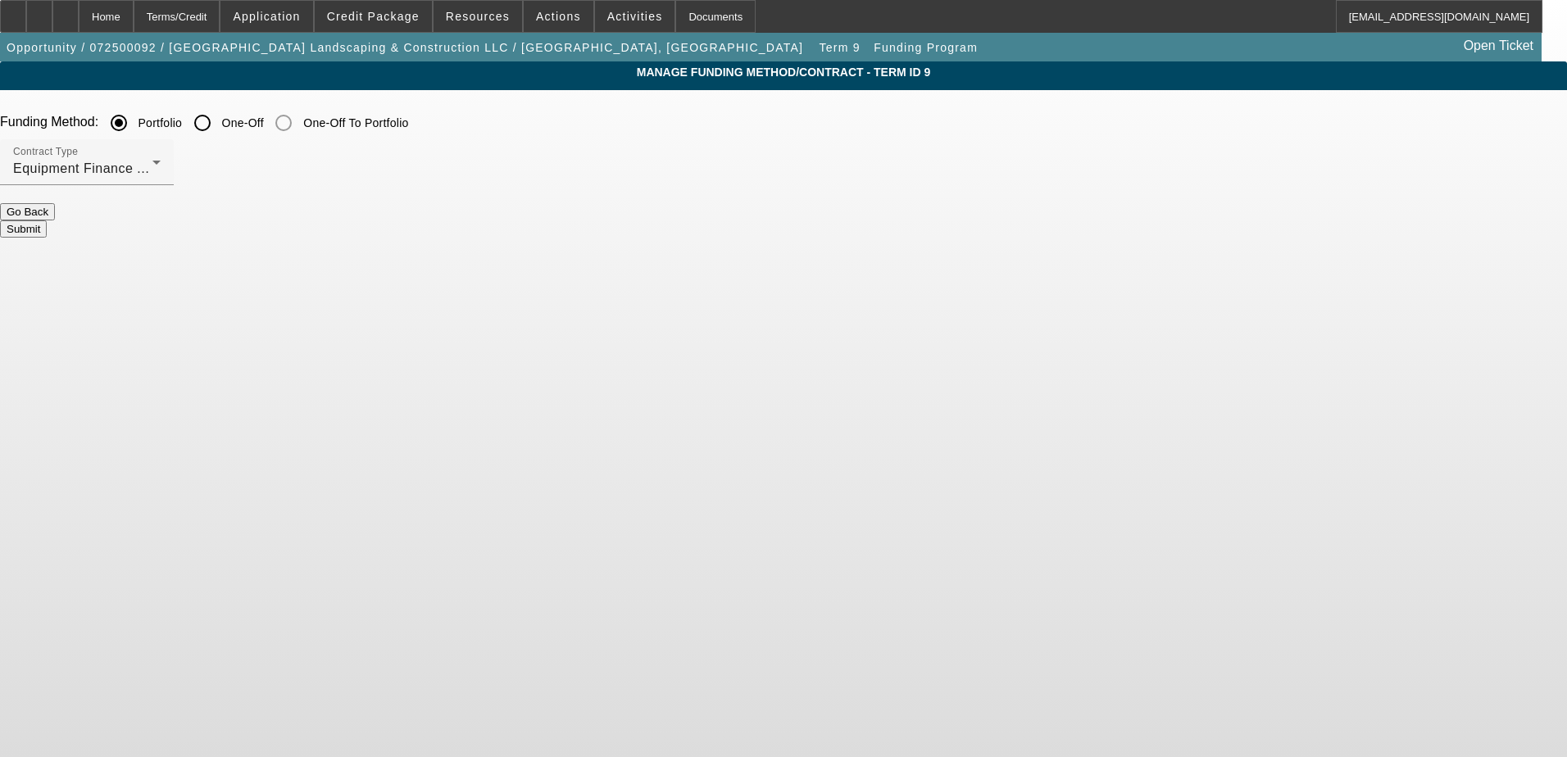
click at [47, 220] on button "Submit" at bounding box center [23, 228] width 47 height 17
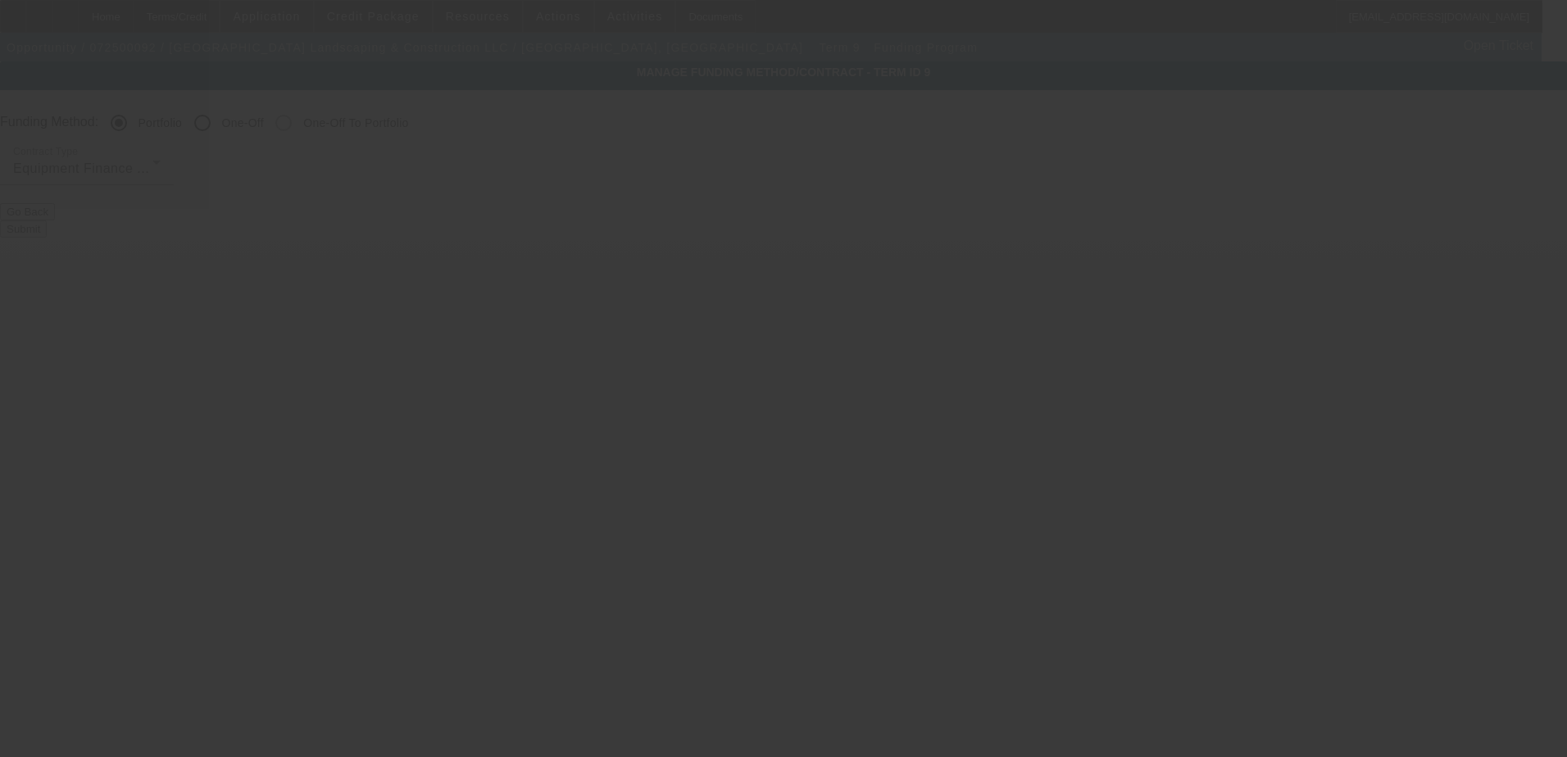
radio input "false"
radio input "true"
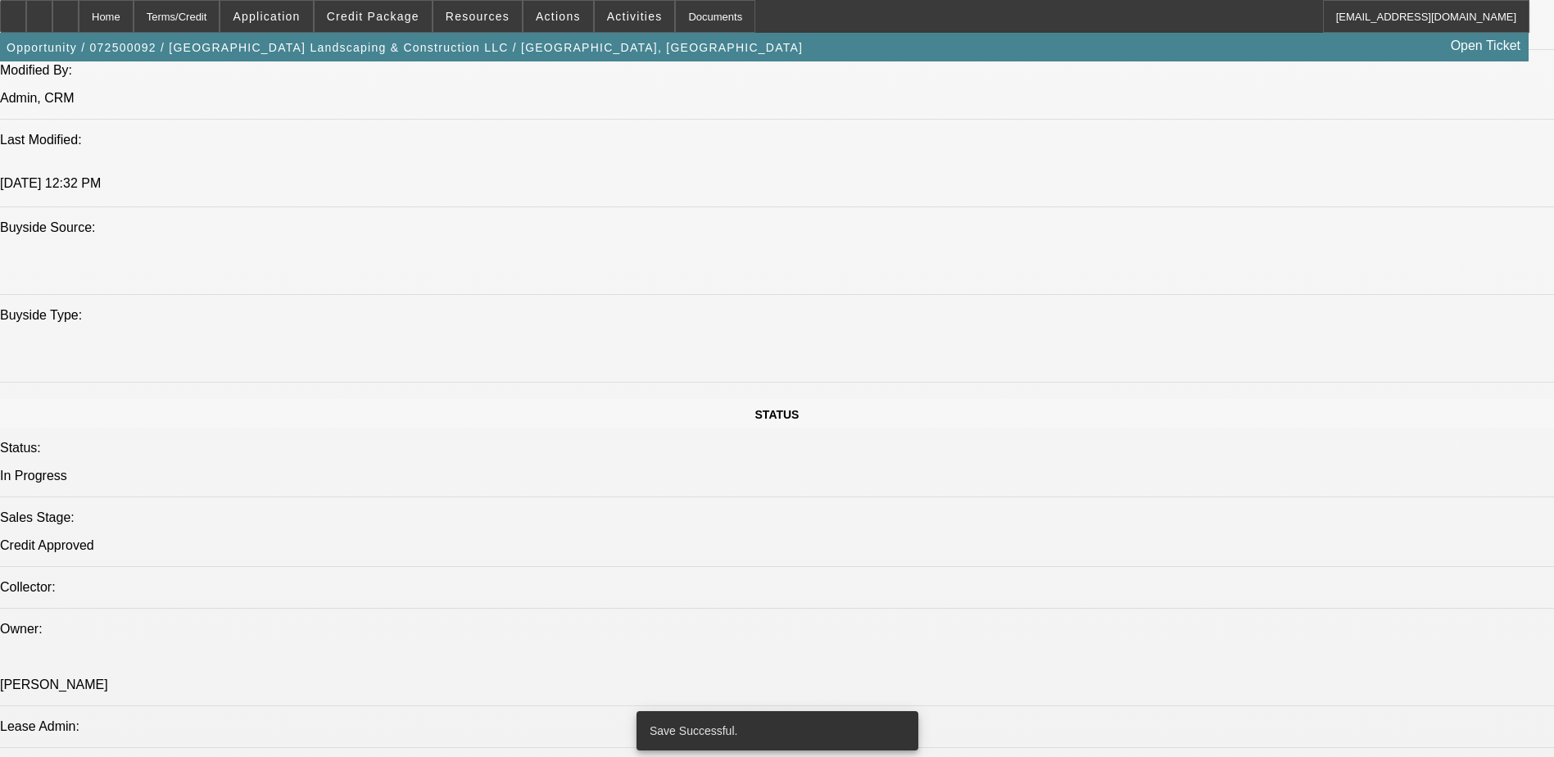
select select "0"
select select "6"
select select "0"
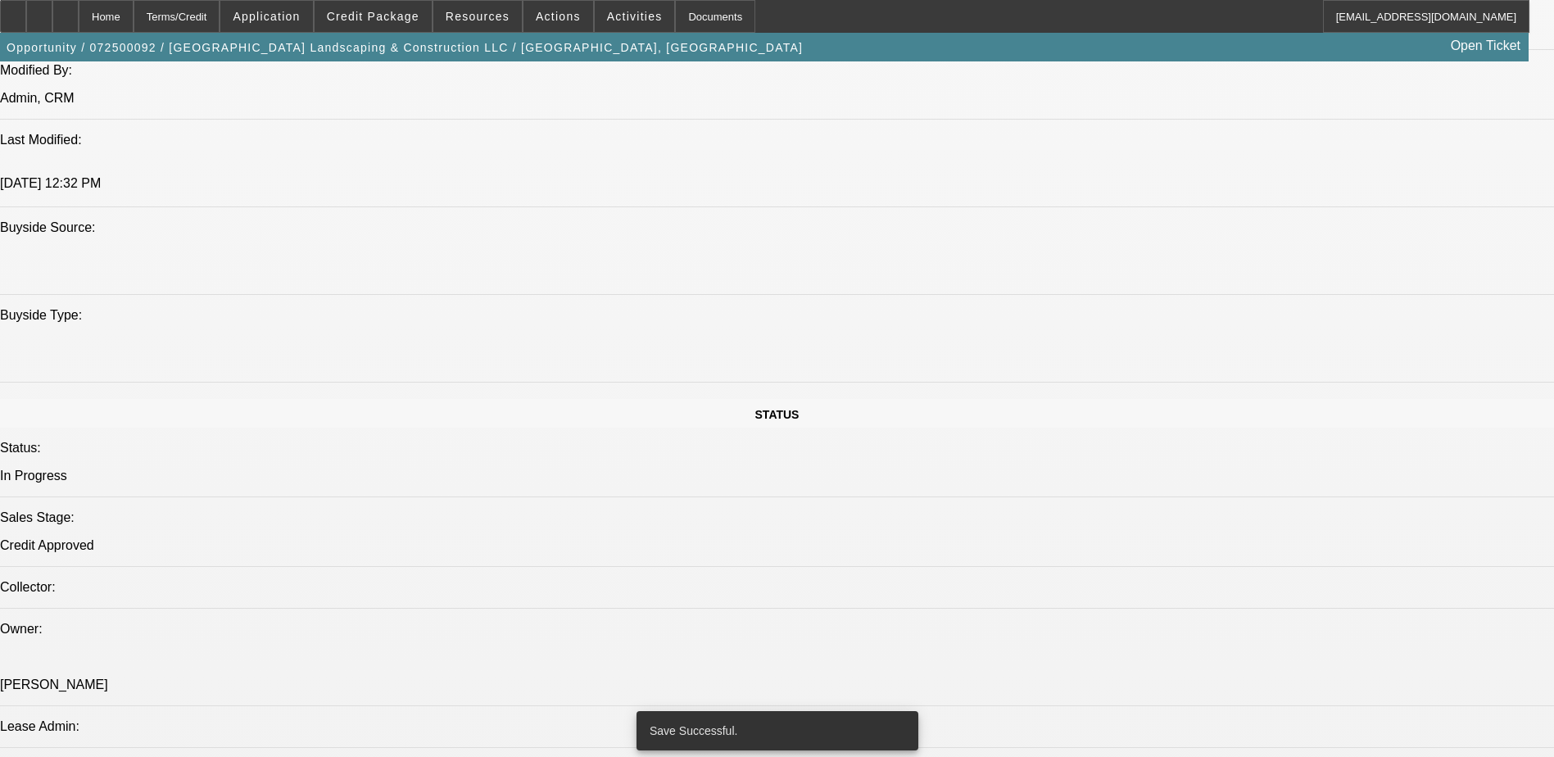
select select "0"
select select "6"
select select "0"
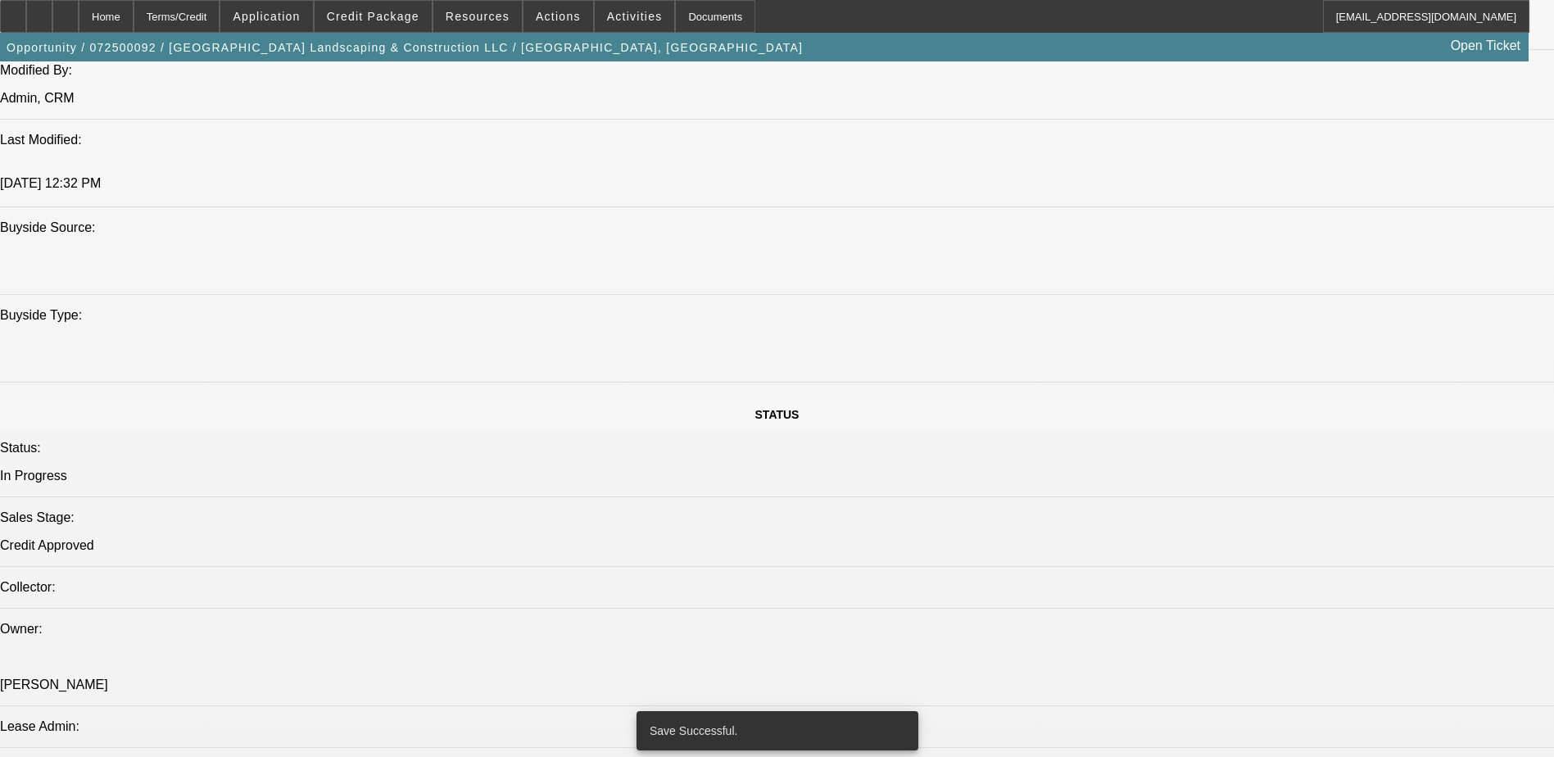
select select "0"
select select "6"
select select "0"
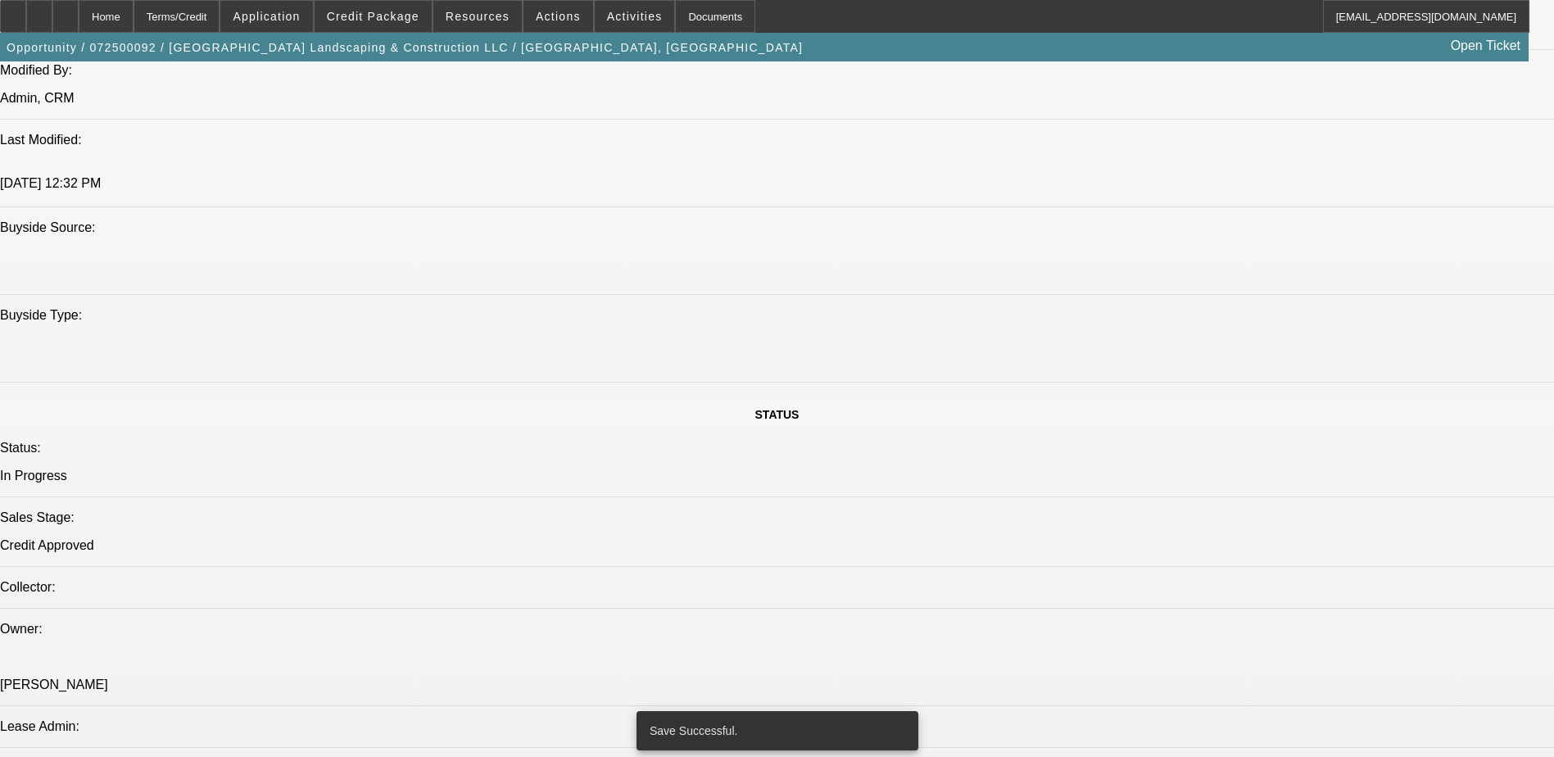
select select "6"
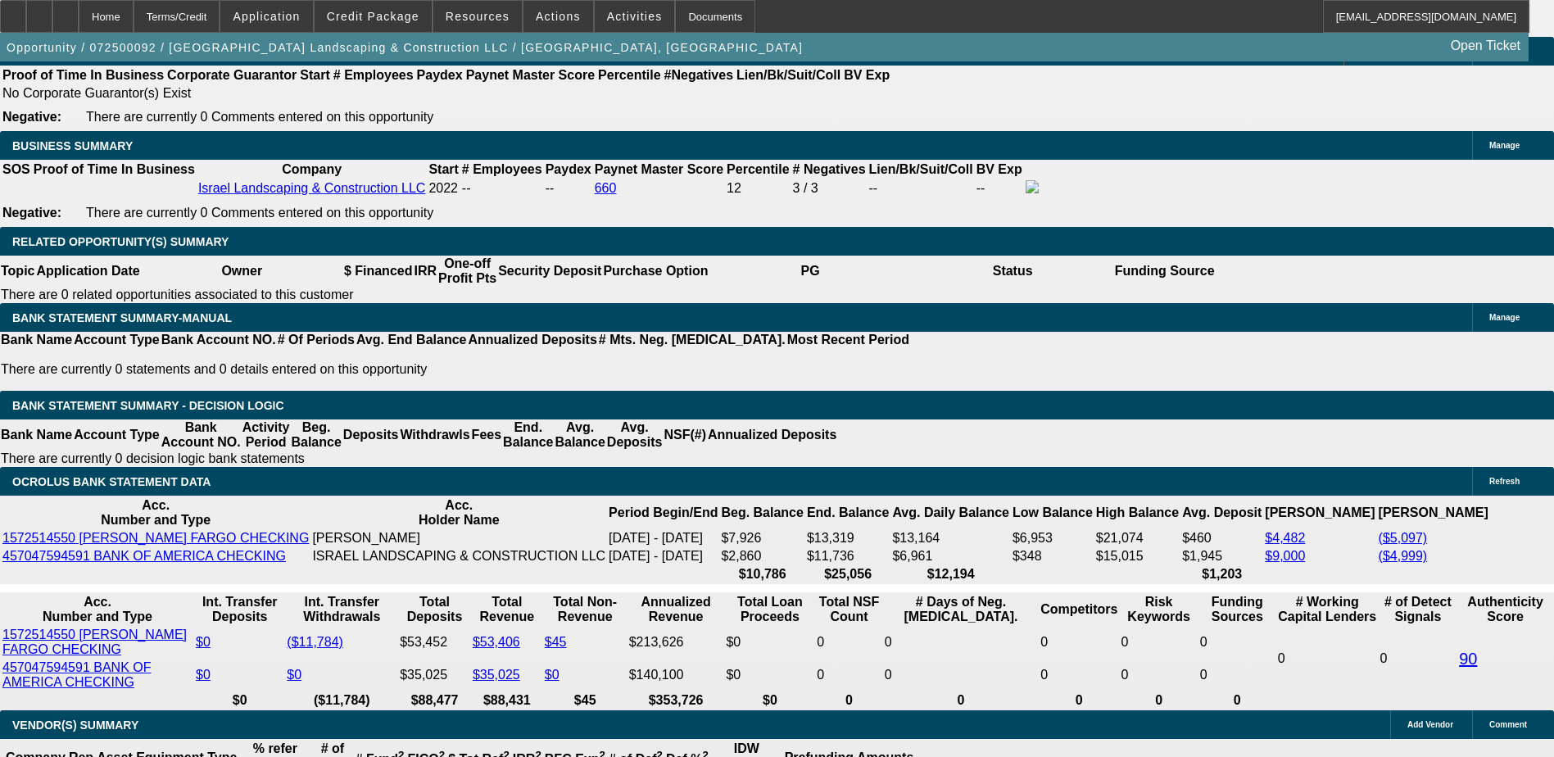
scroll to position [2699, 0]
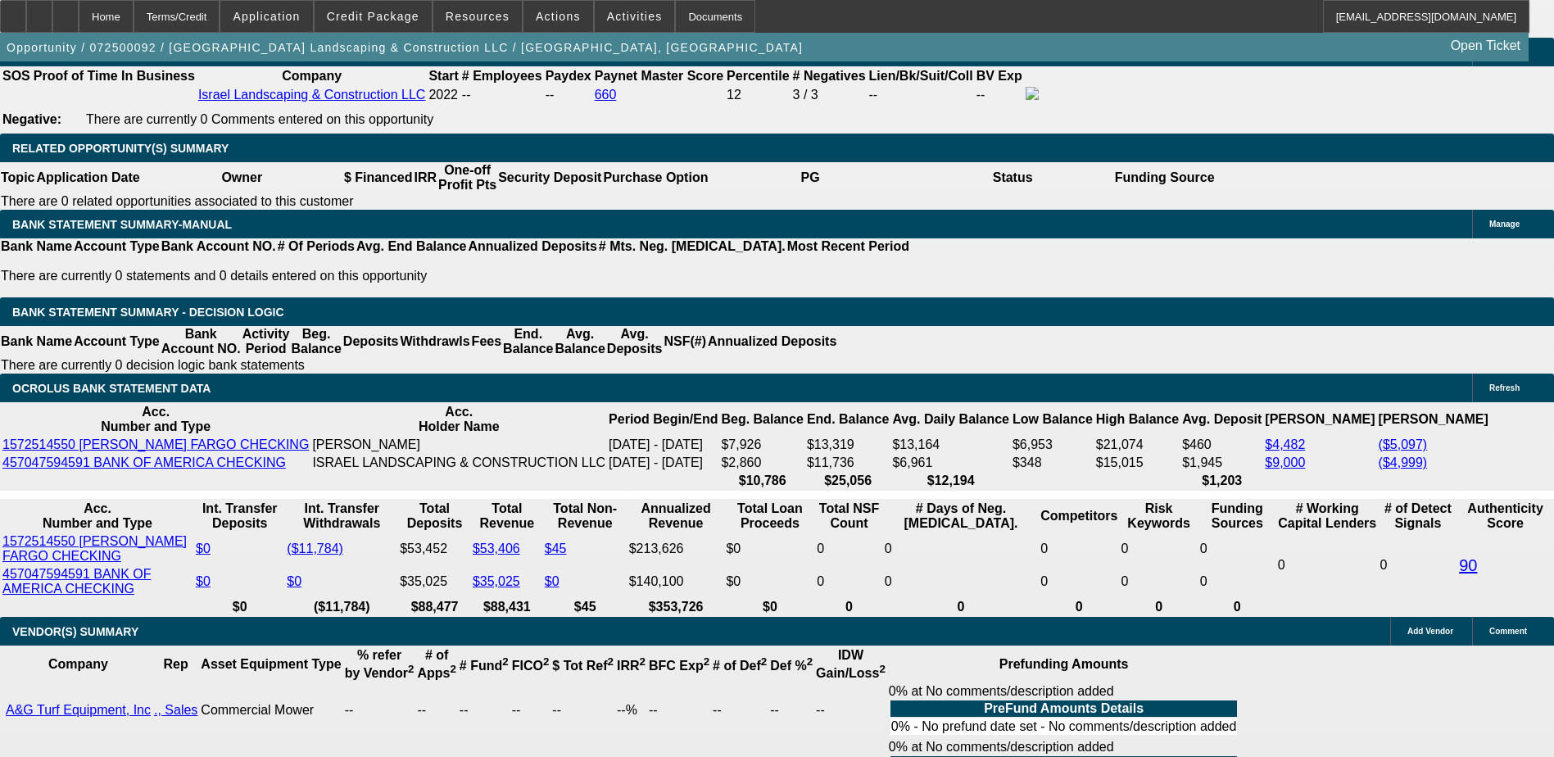
type input "UNKNOWN"
type input "4"
type input "$4,902.36"
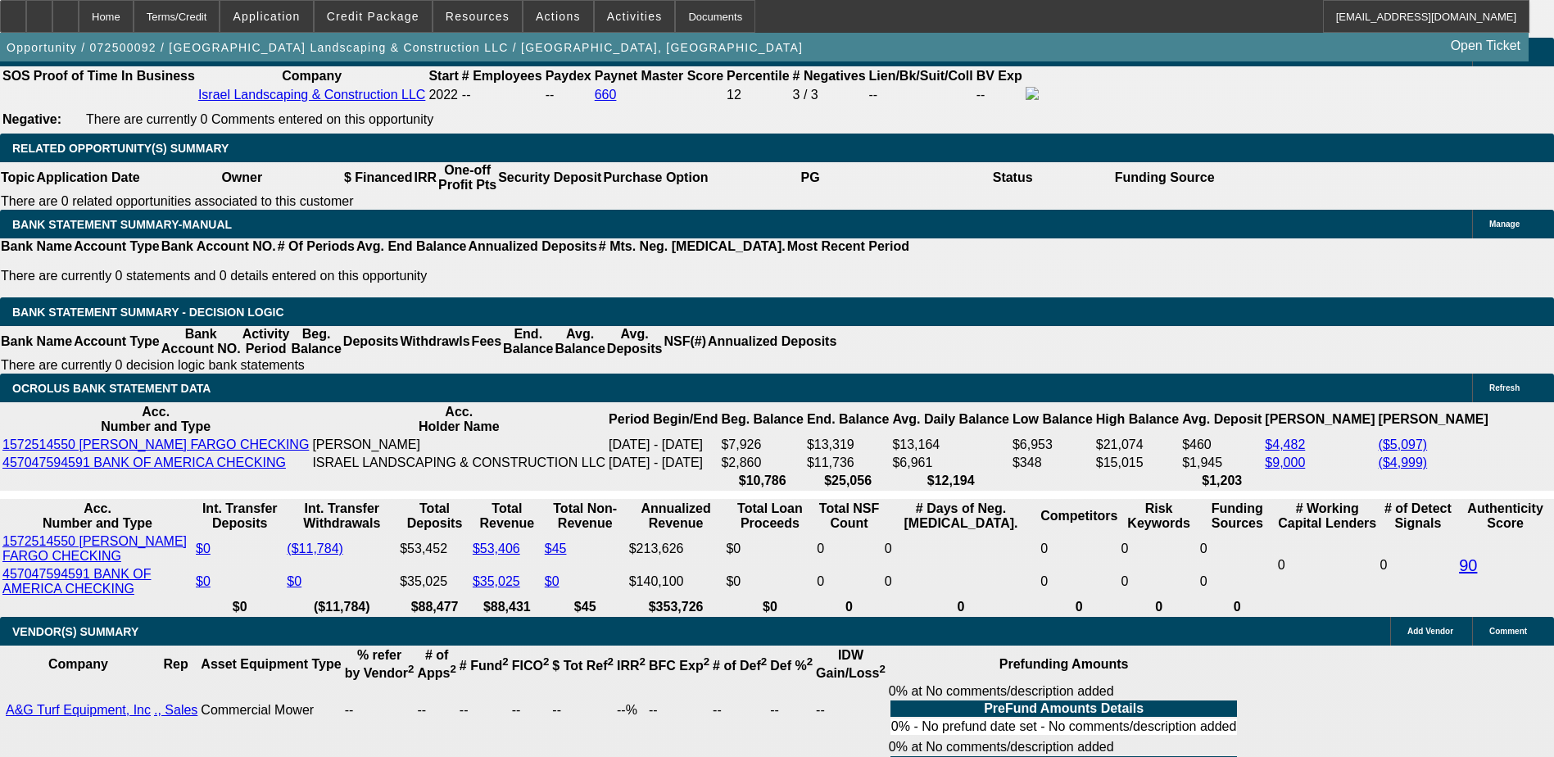
type input "48"
type input "$531.67"
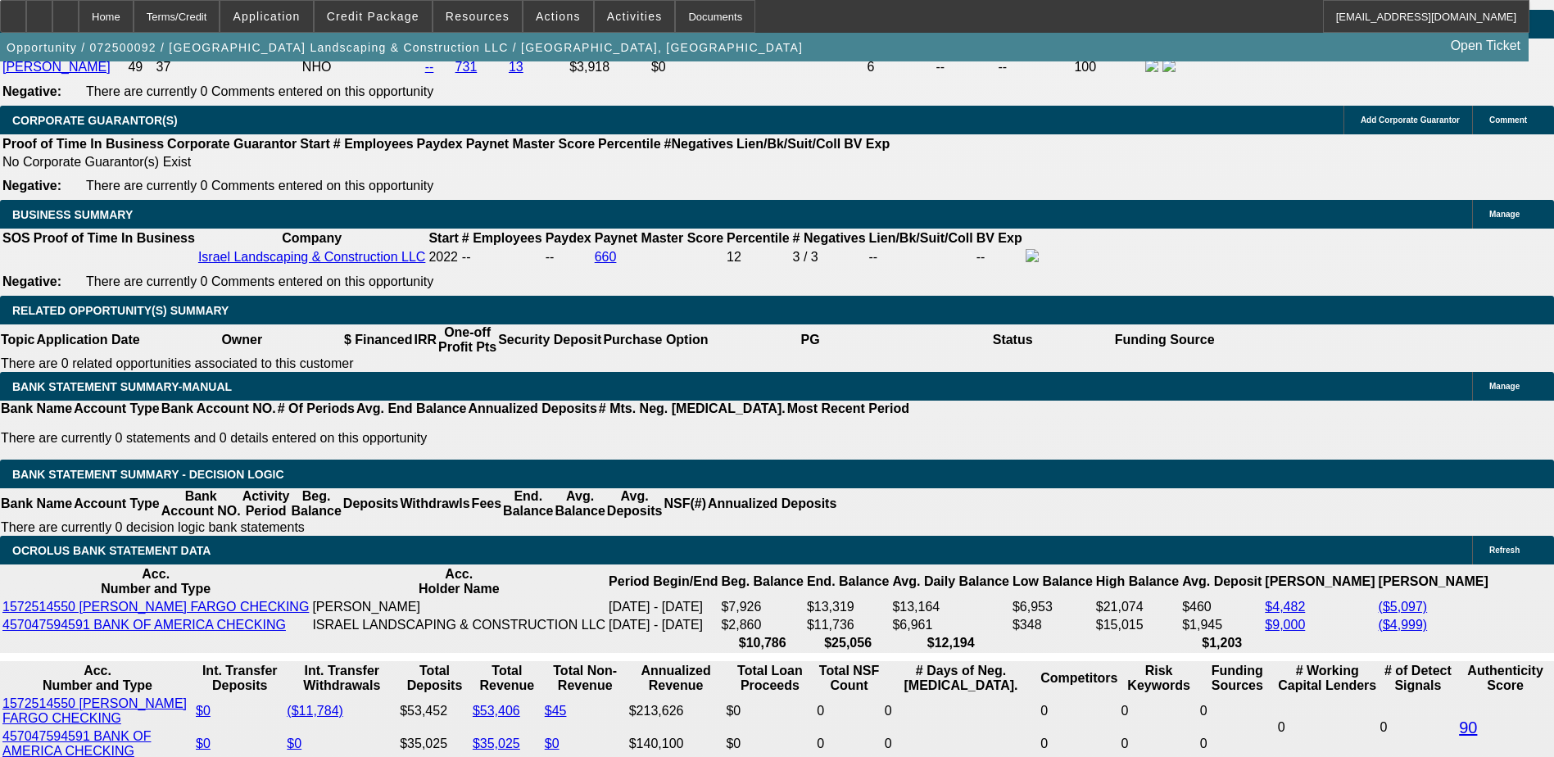
scroll to position [2535, 0]
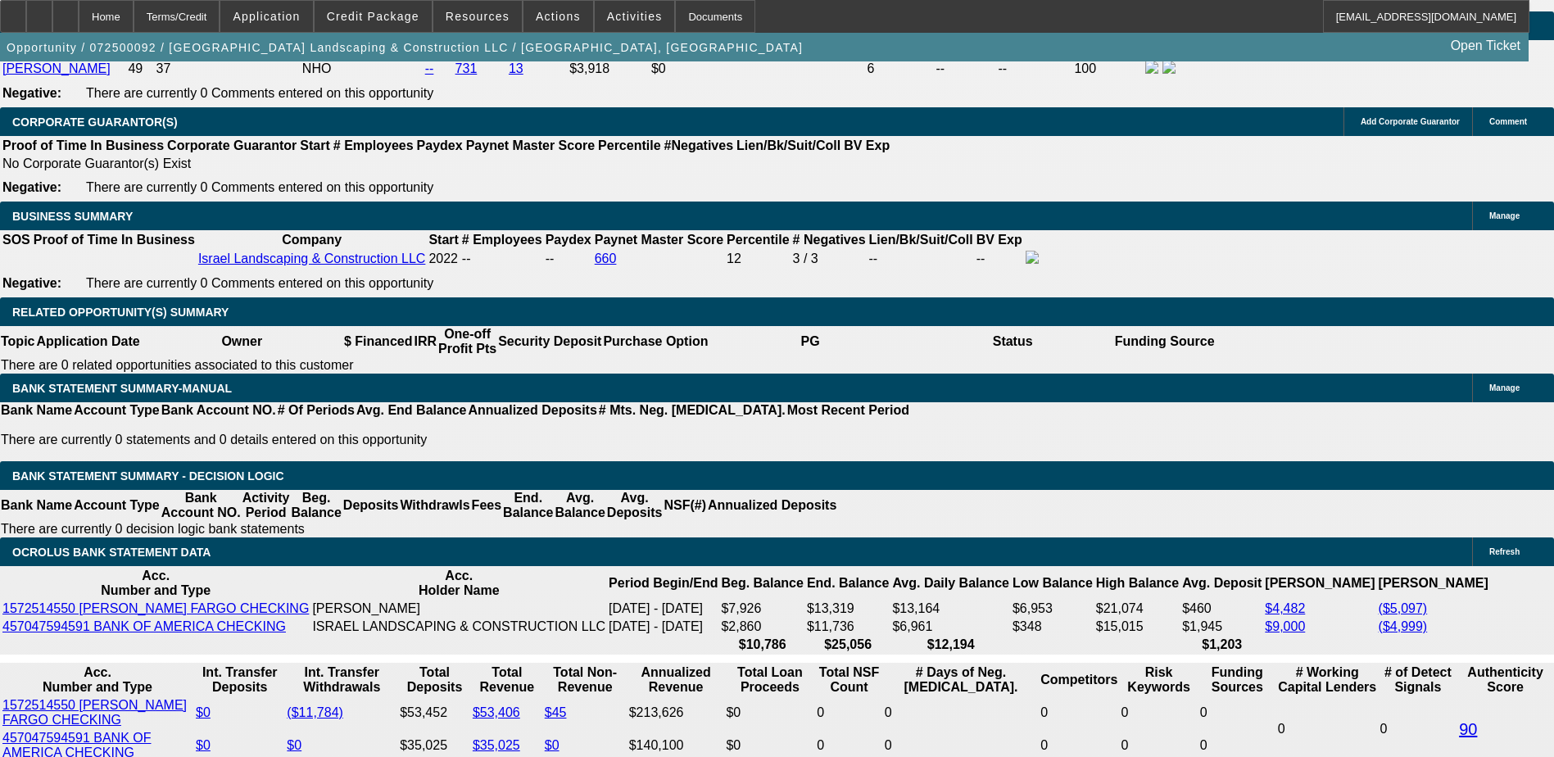
type input "48"
type input "1"
type input "$403.97"
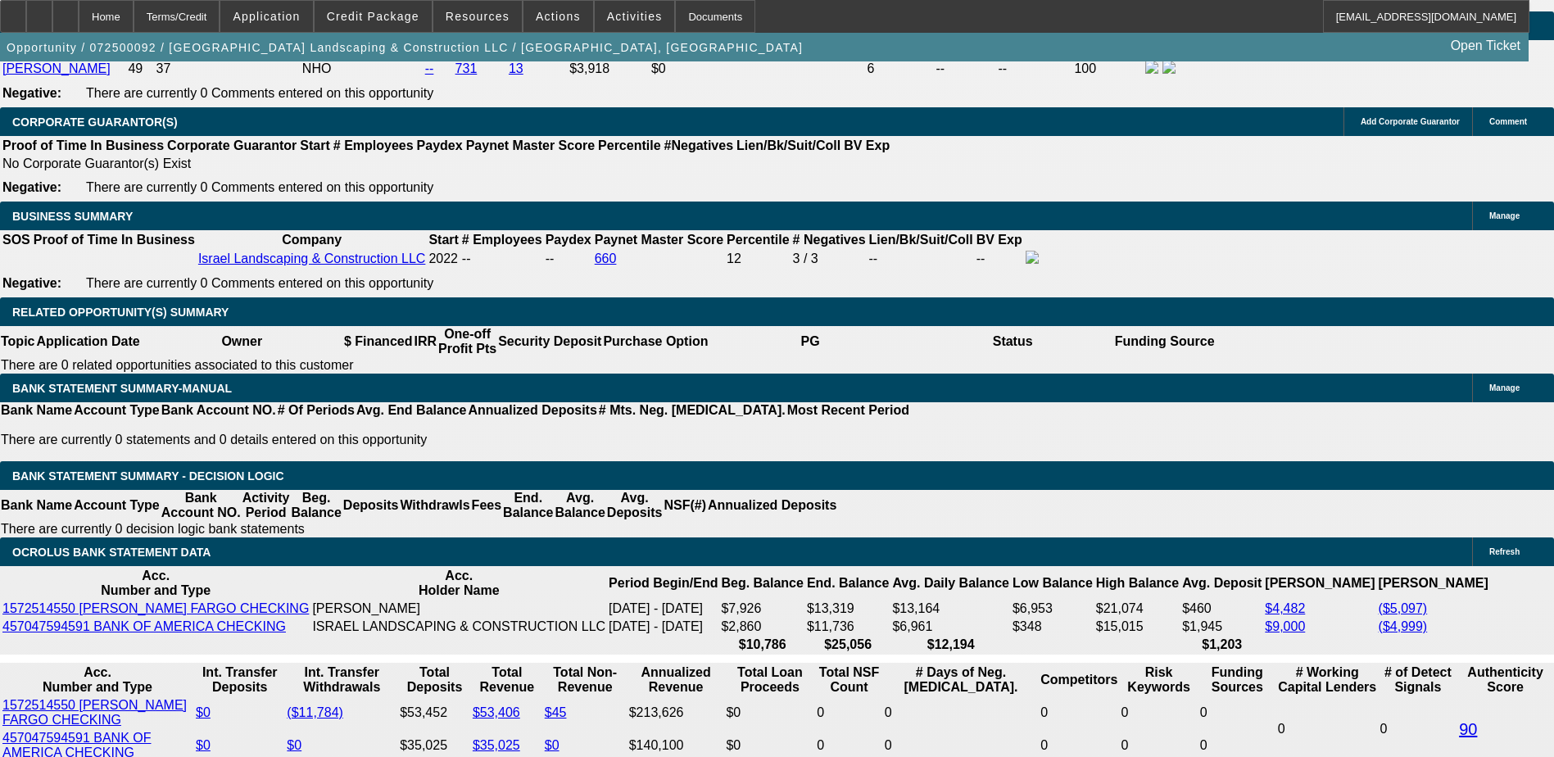
type input "14"
type input "$519.20"
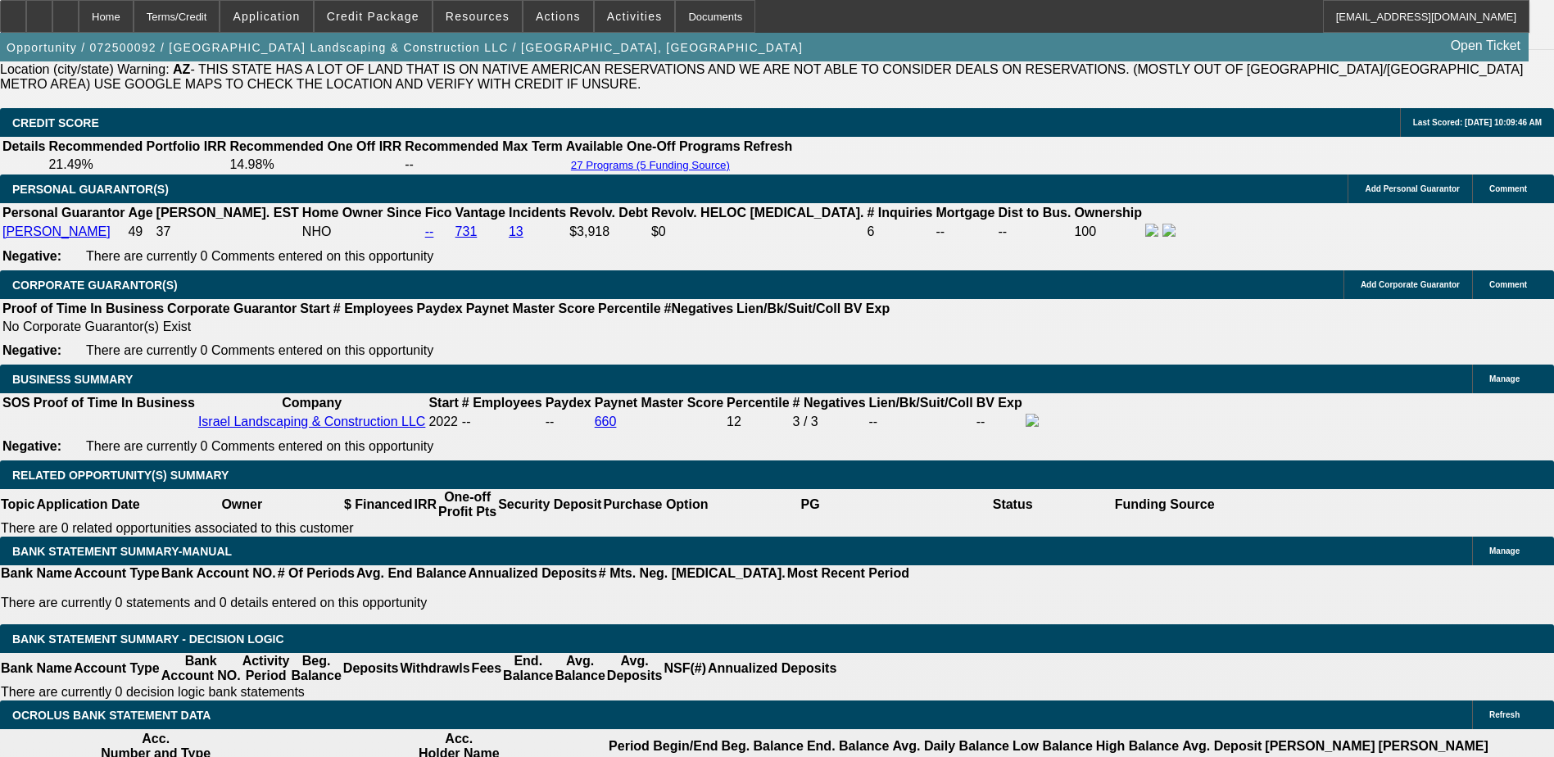
scroll to position [2371, 0]
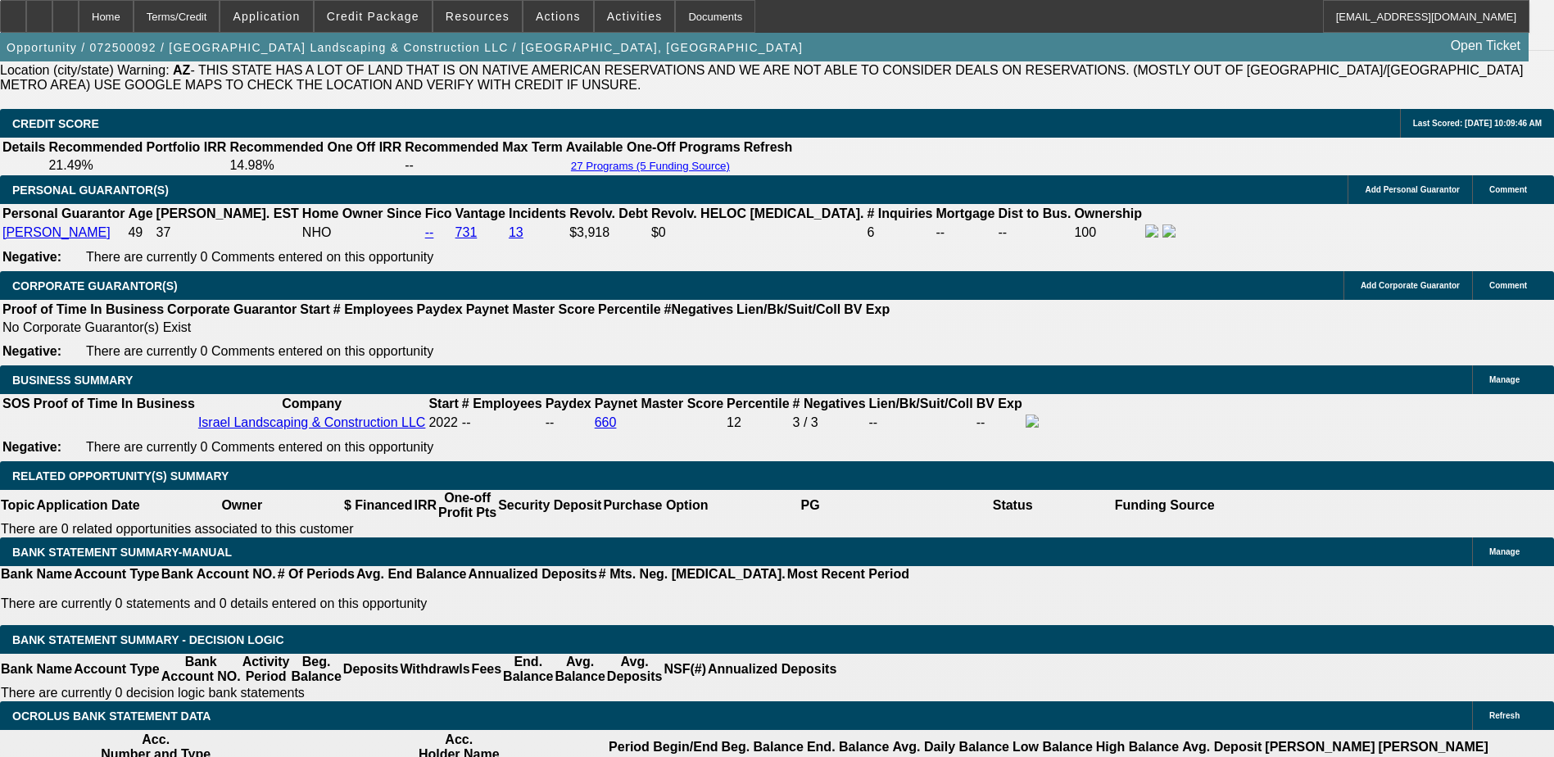
type input "14"
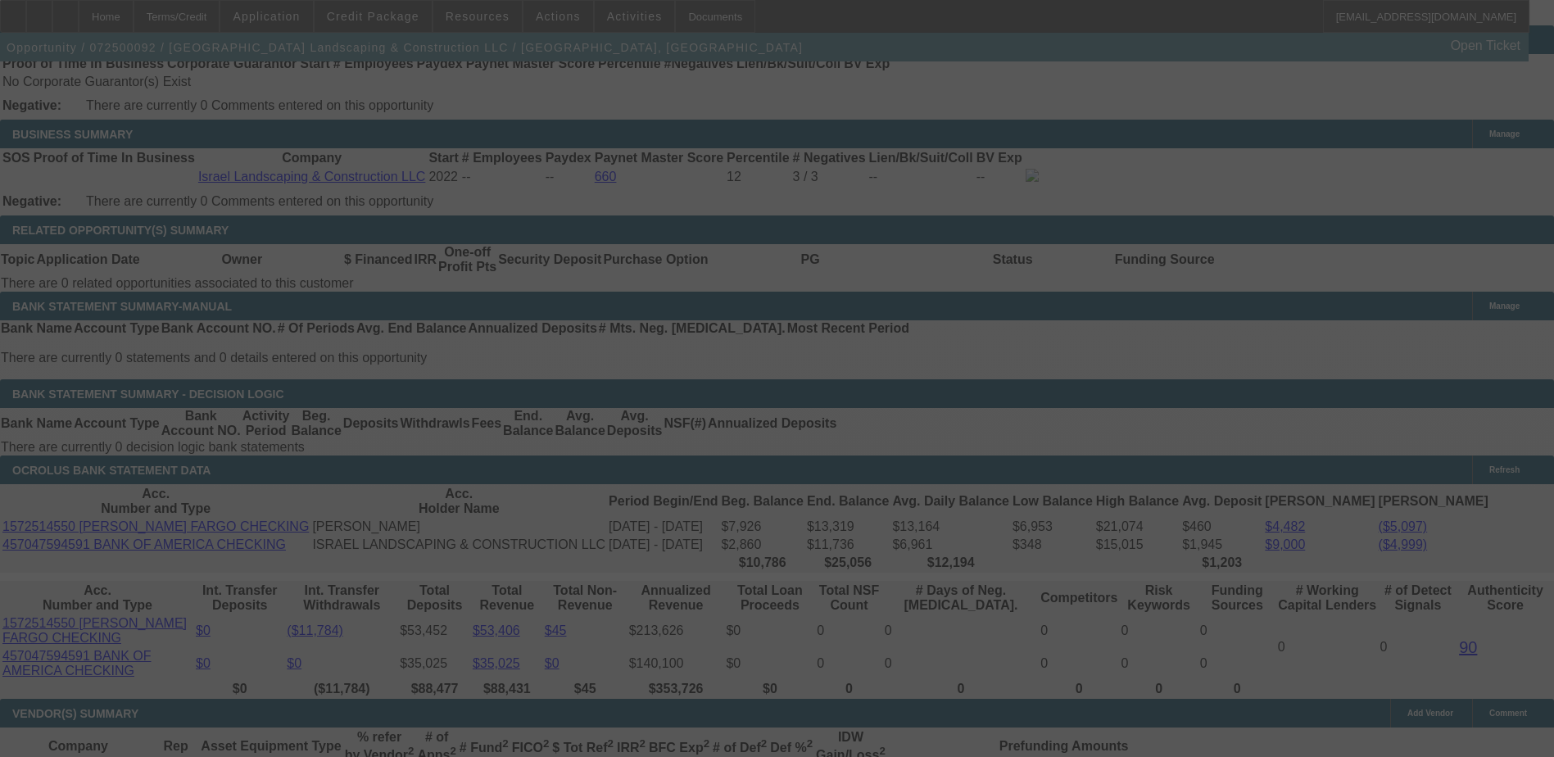
scroll to position [2699, 0]
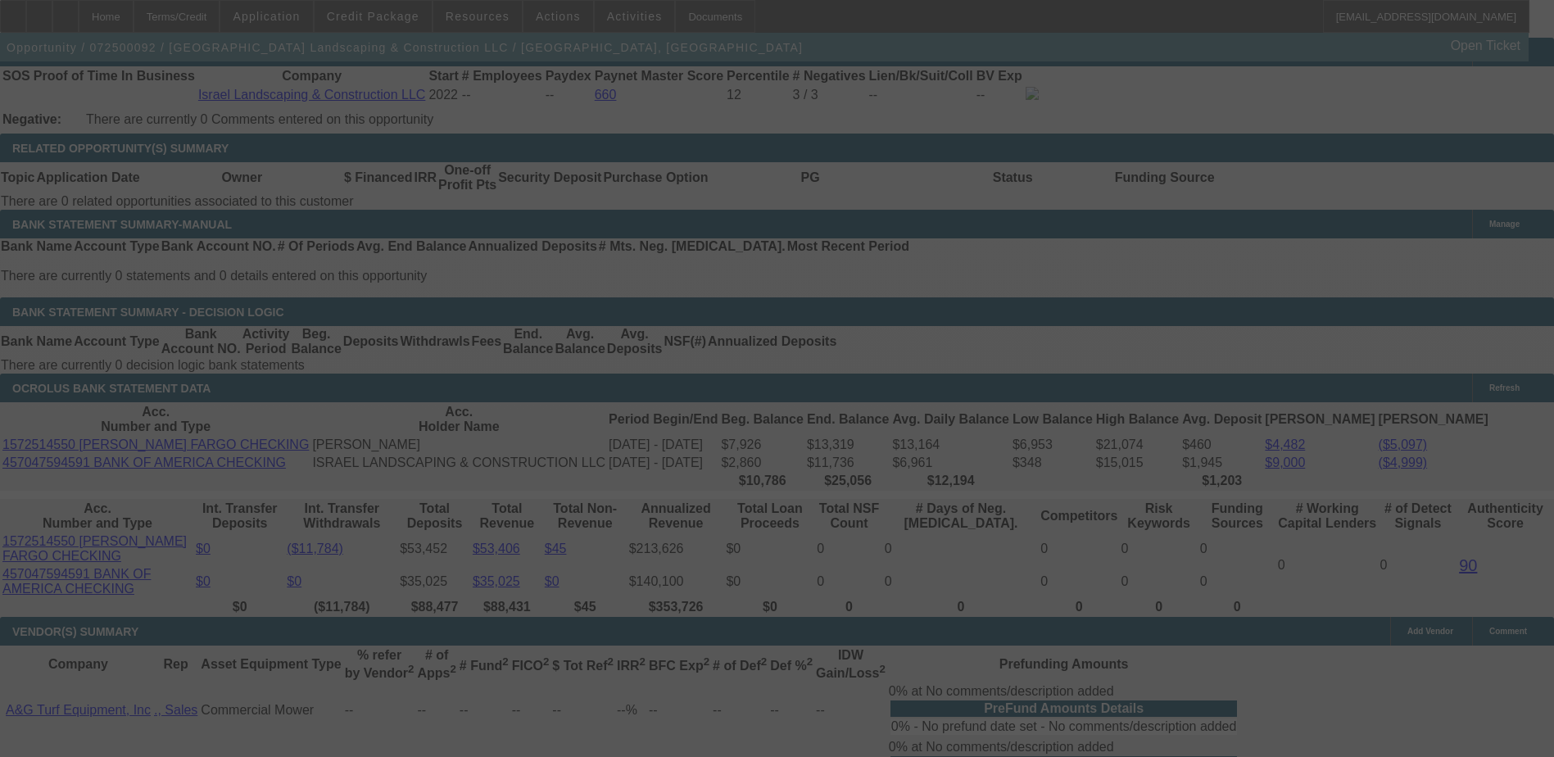
select select "0"
select select "6"
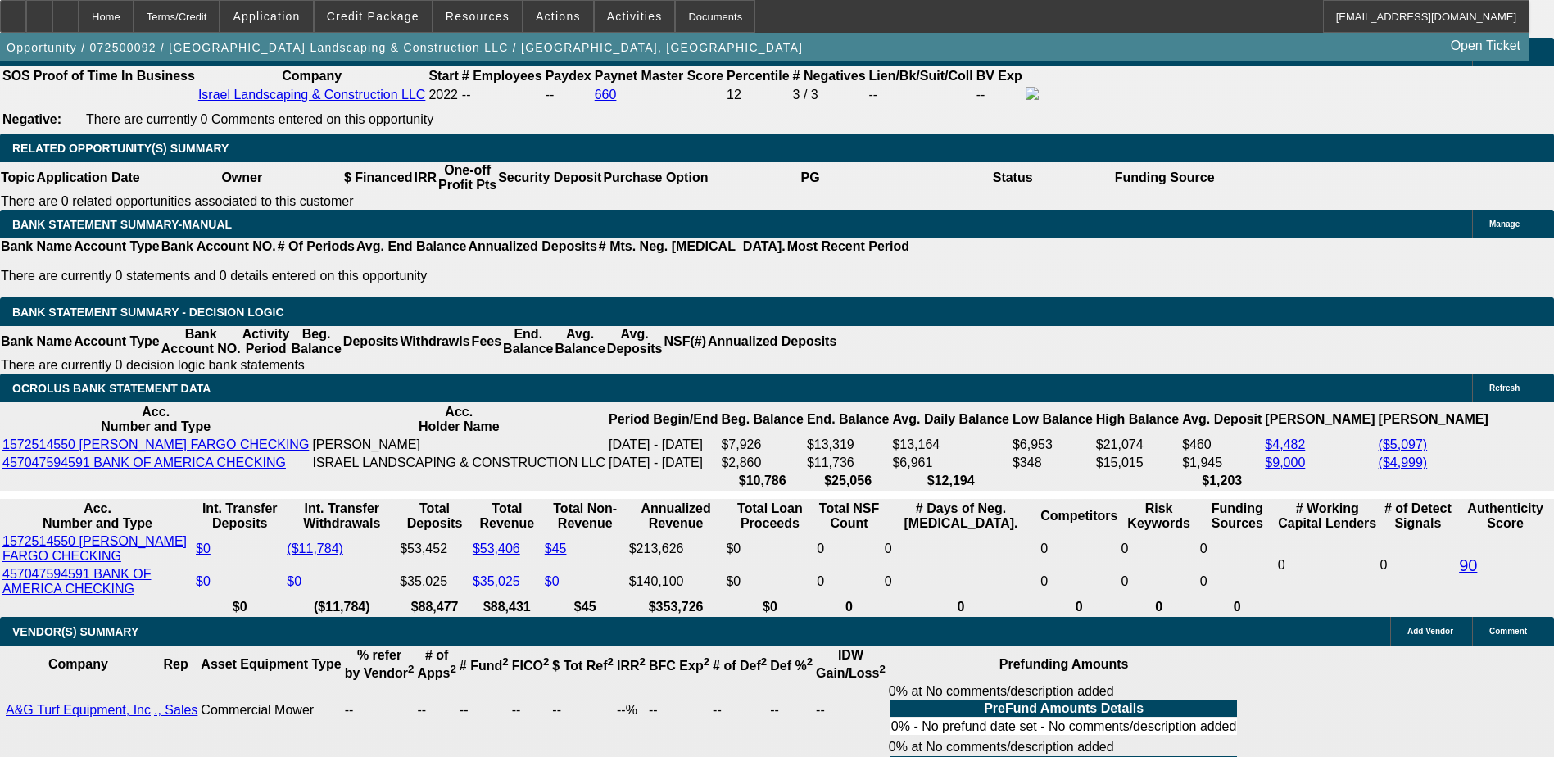
type input "51"
type input "UNKNOWN"
type input "515"
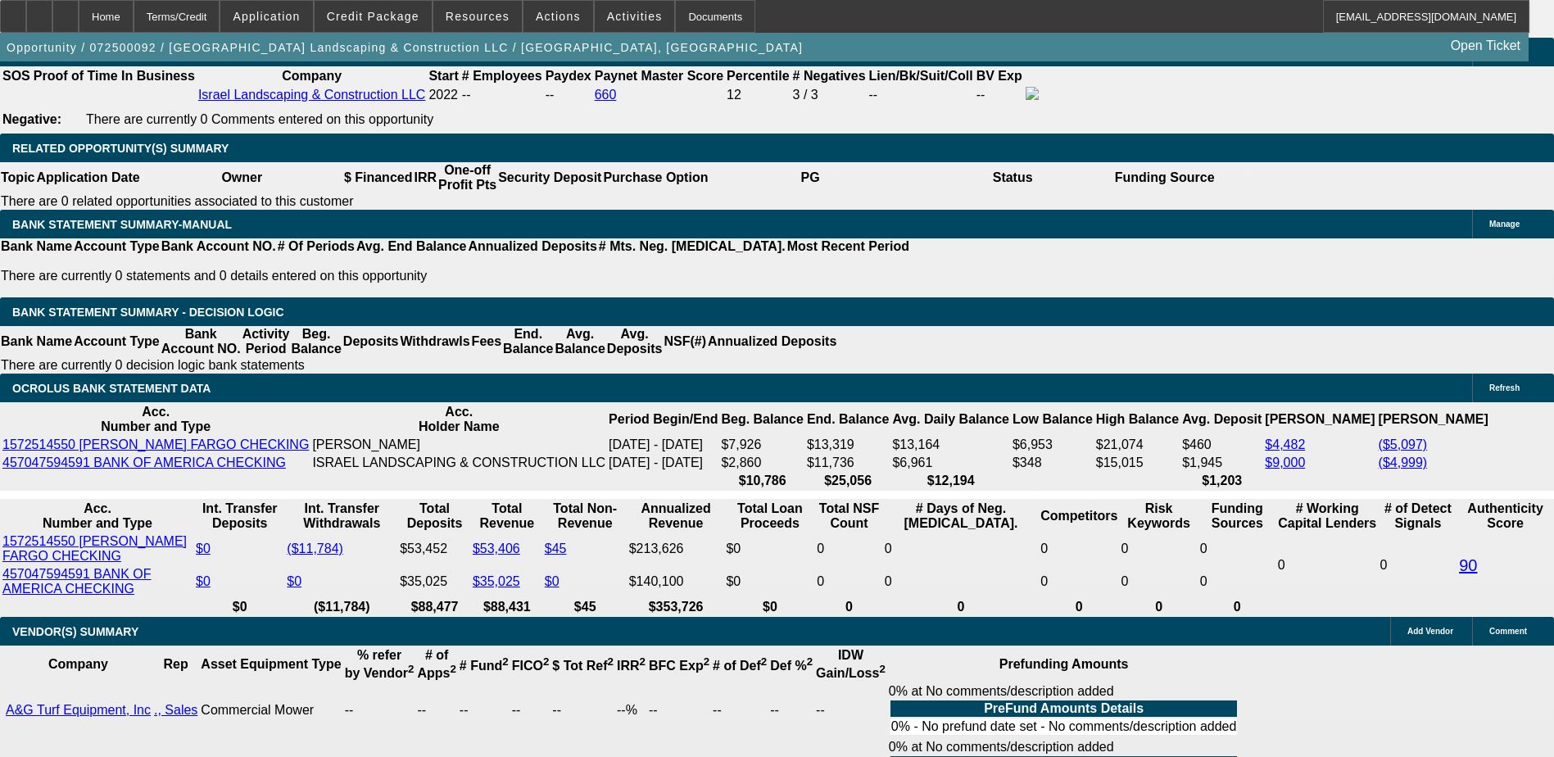
type input "13.6"
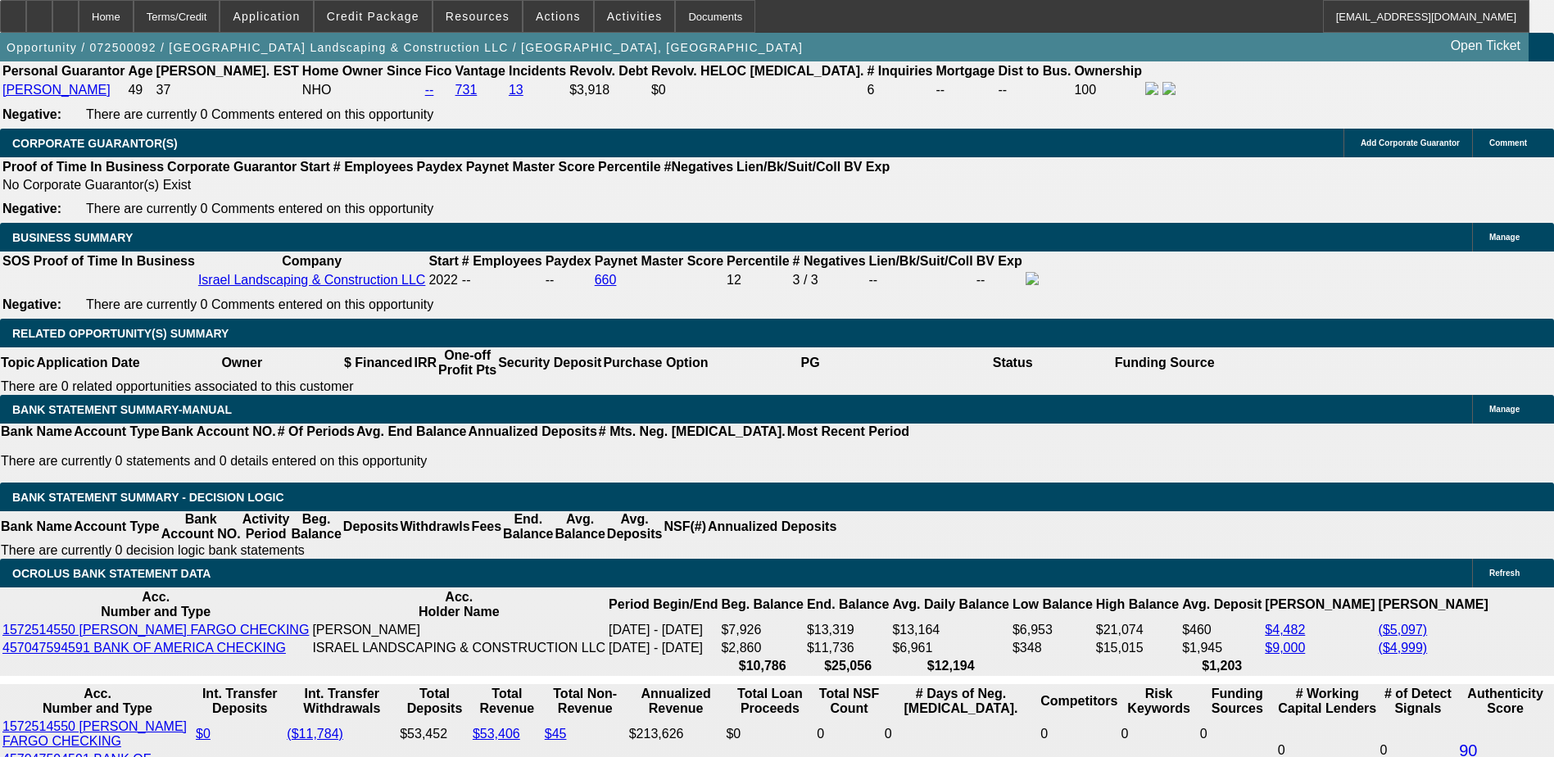
scroll to position [2453, 0]
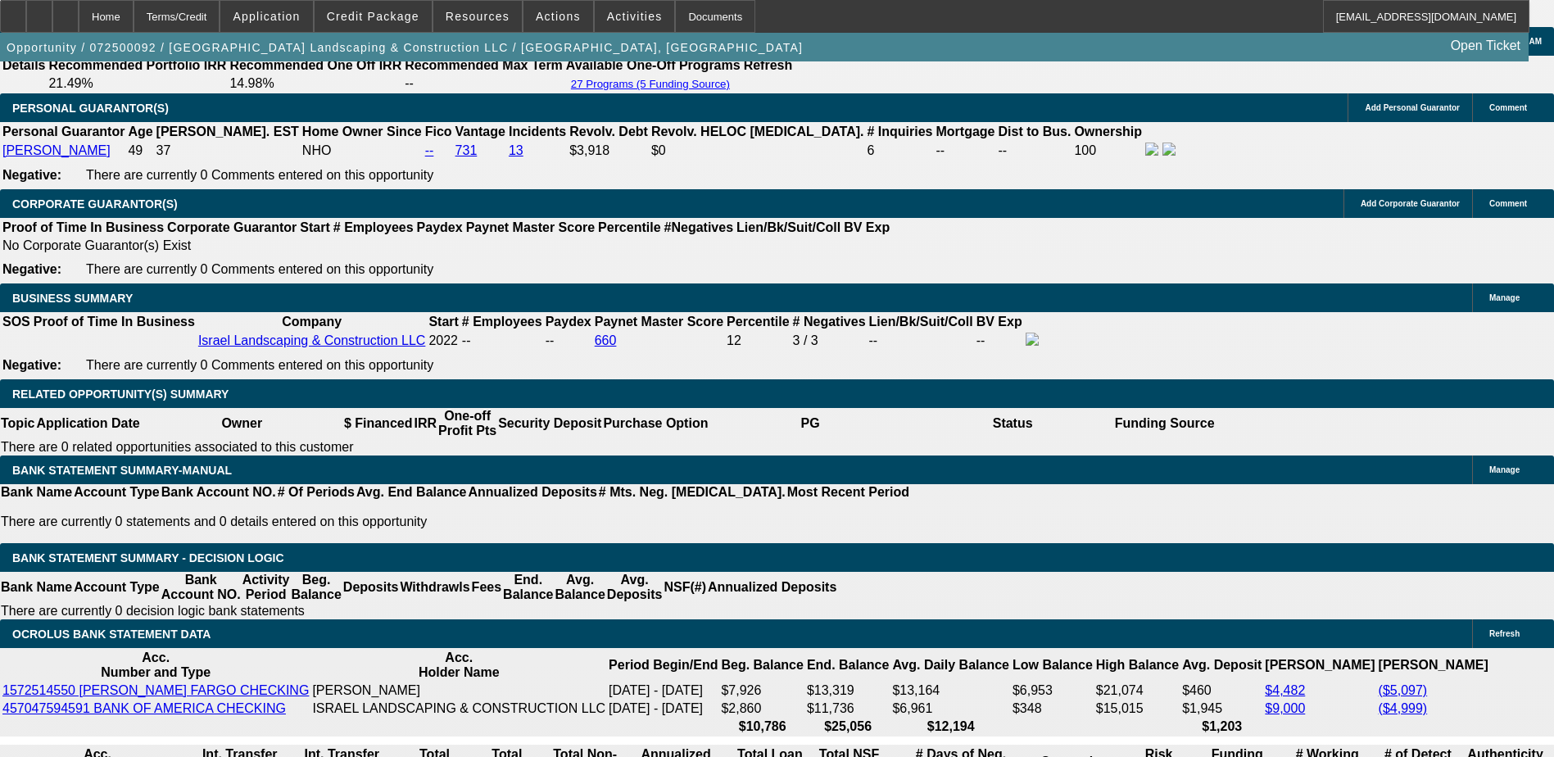
type input "$515.00"
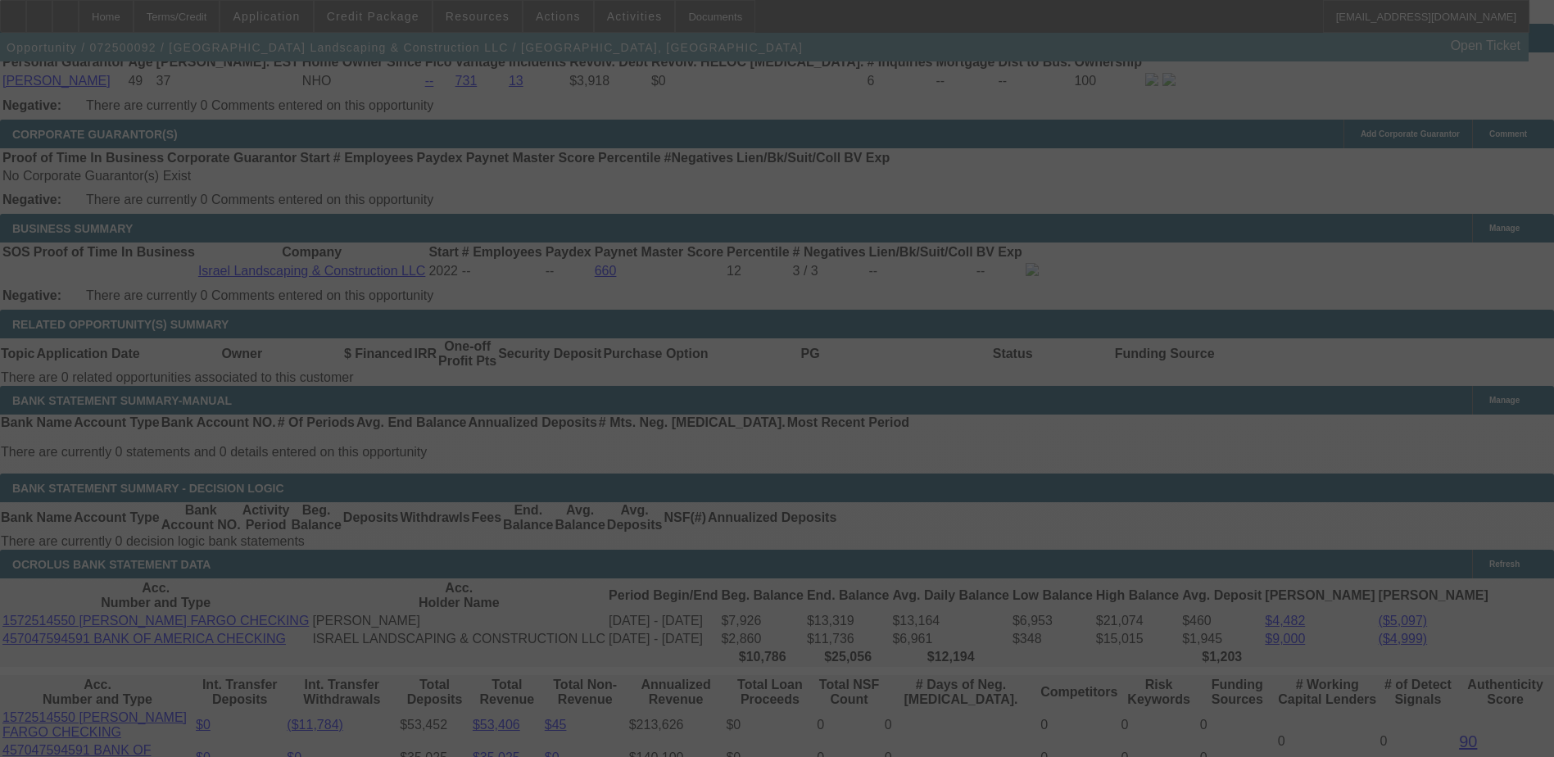
scroll to position [2617, 0]
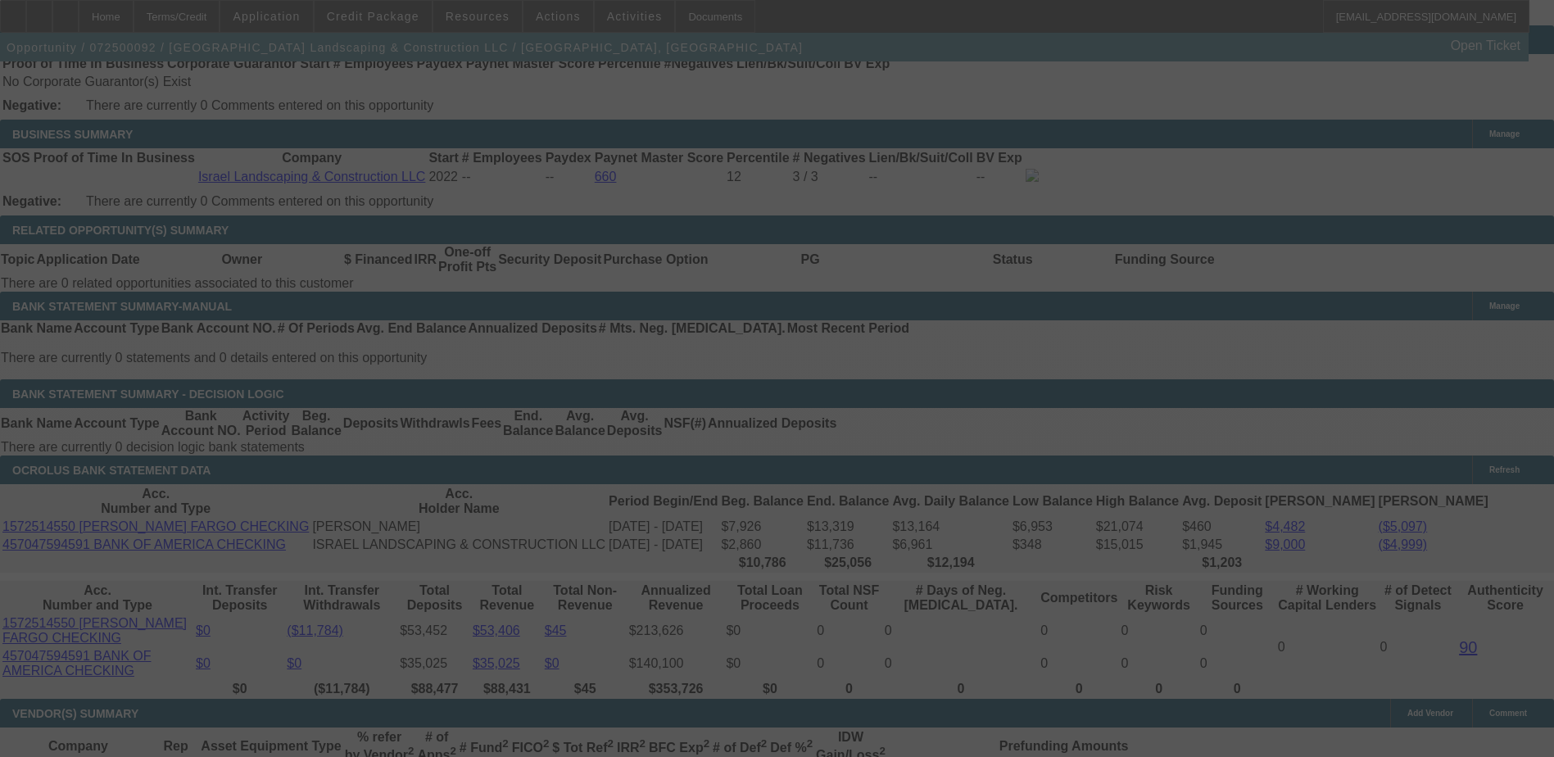
select select "0"
select select "6"
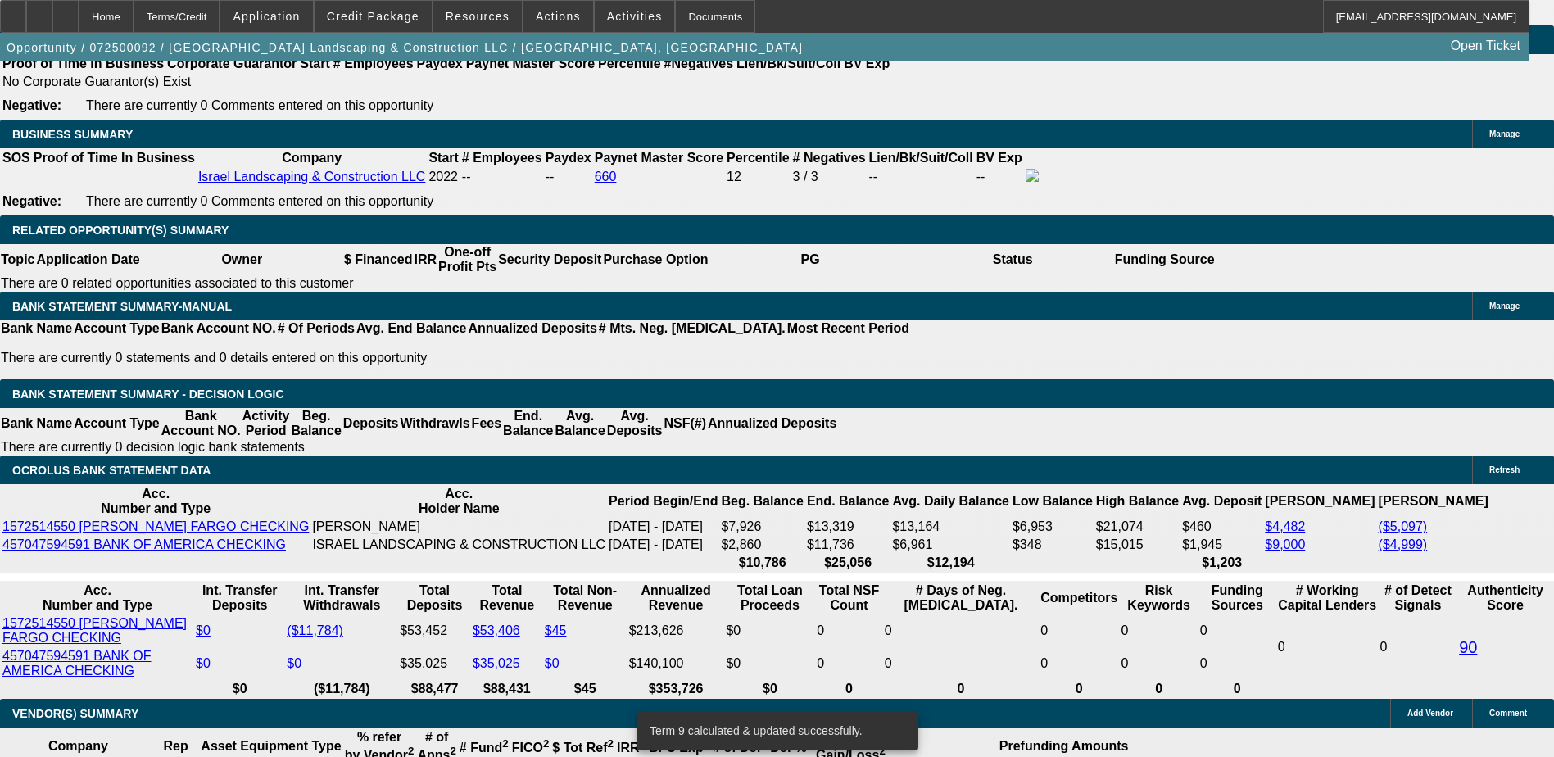
select select "2"
type input "$1,030.00"
type input "UNKNOWN"
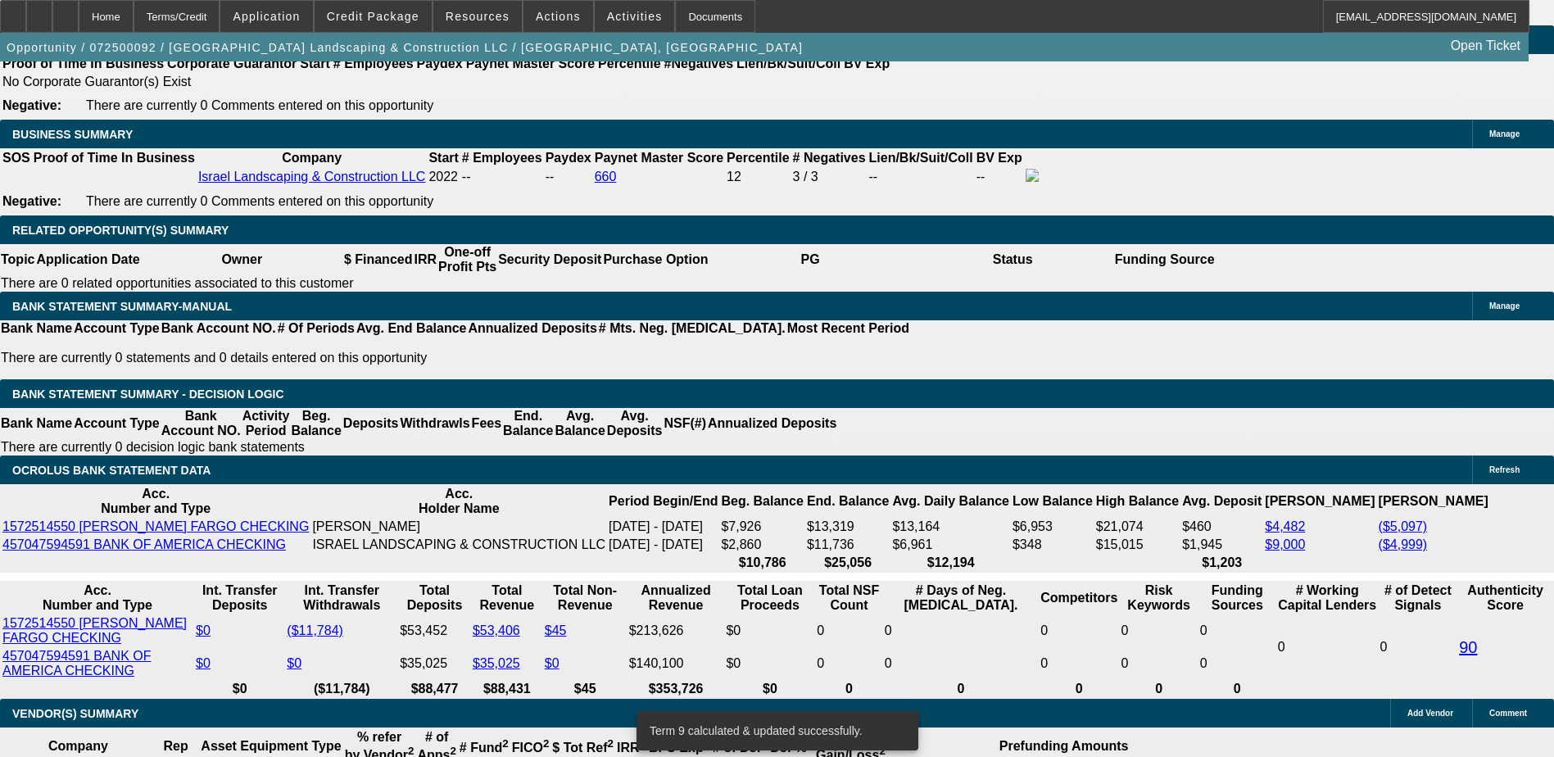
select select "2"
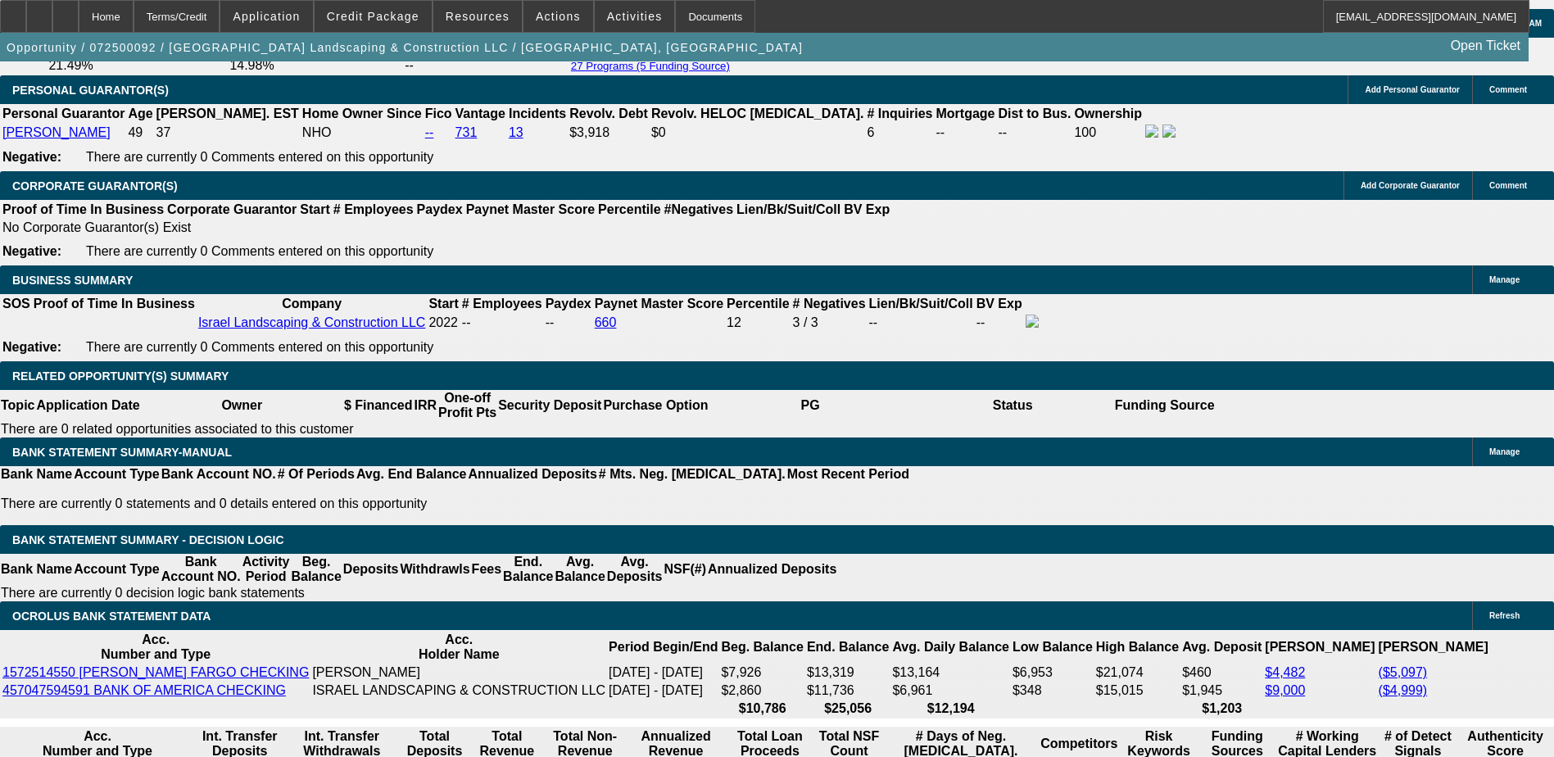
scroll to position [2453, 0]
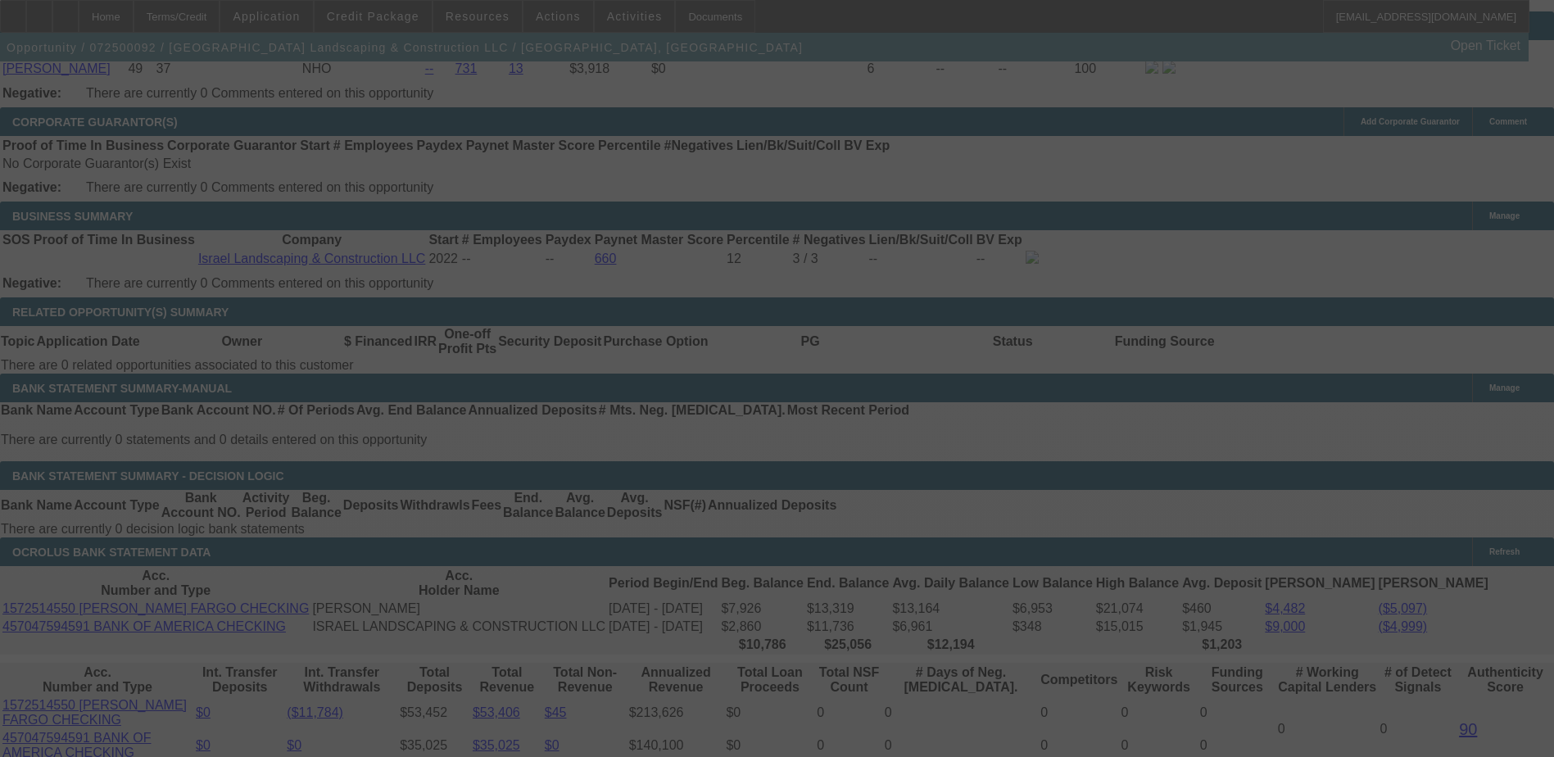
scroll to position [2699, 0]
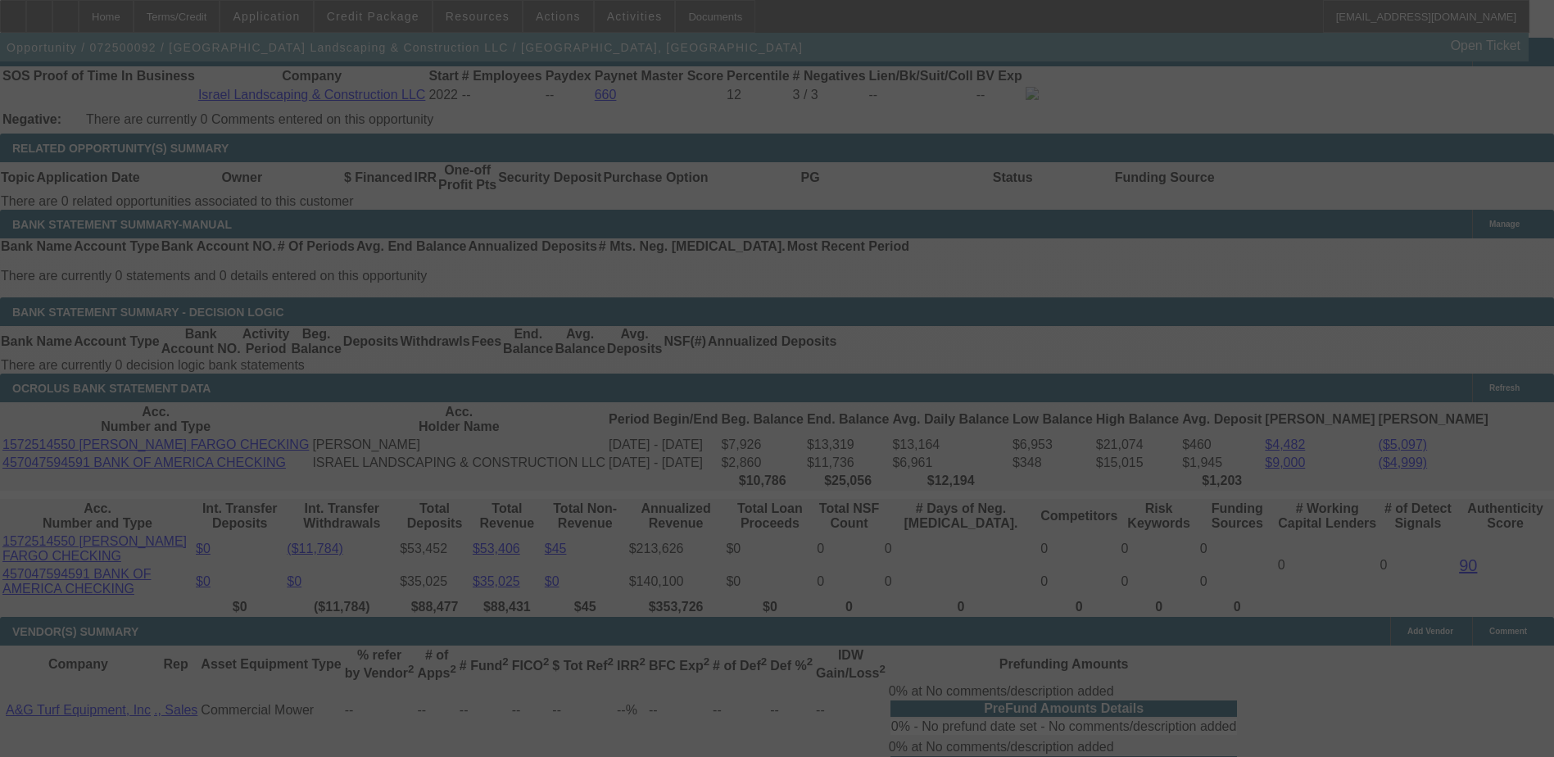
select select "0"
select select "2"
select select "0"
select select "6"
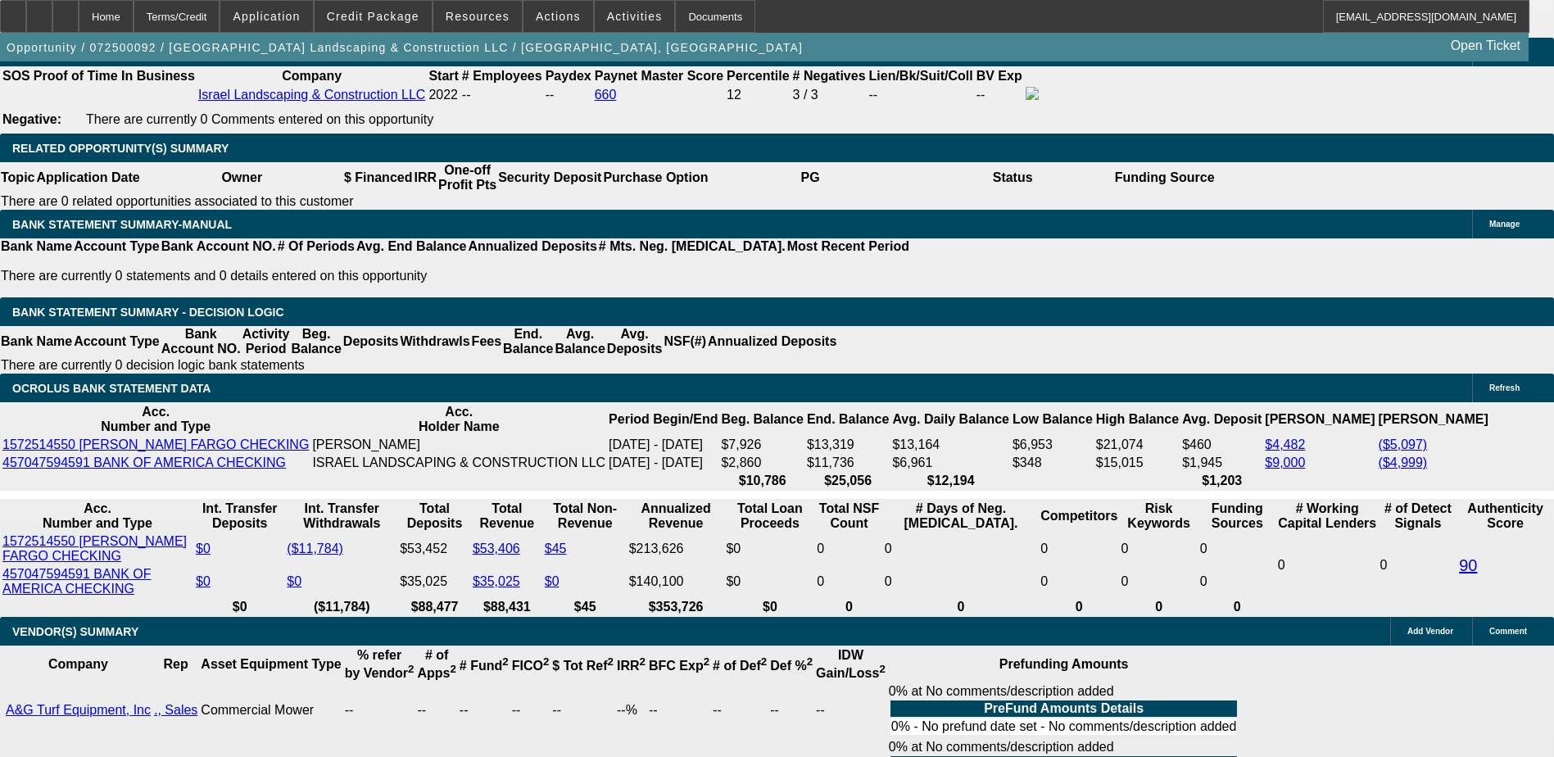
type input "52"
type input "$104.00"
type input "UNKNOWN"
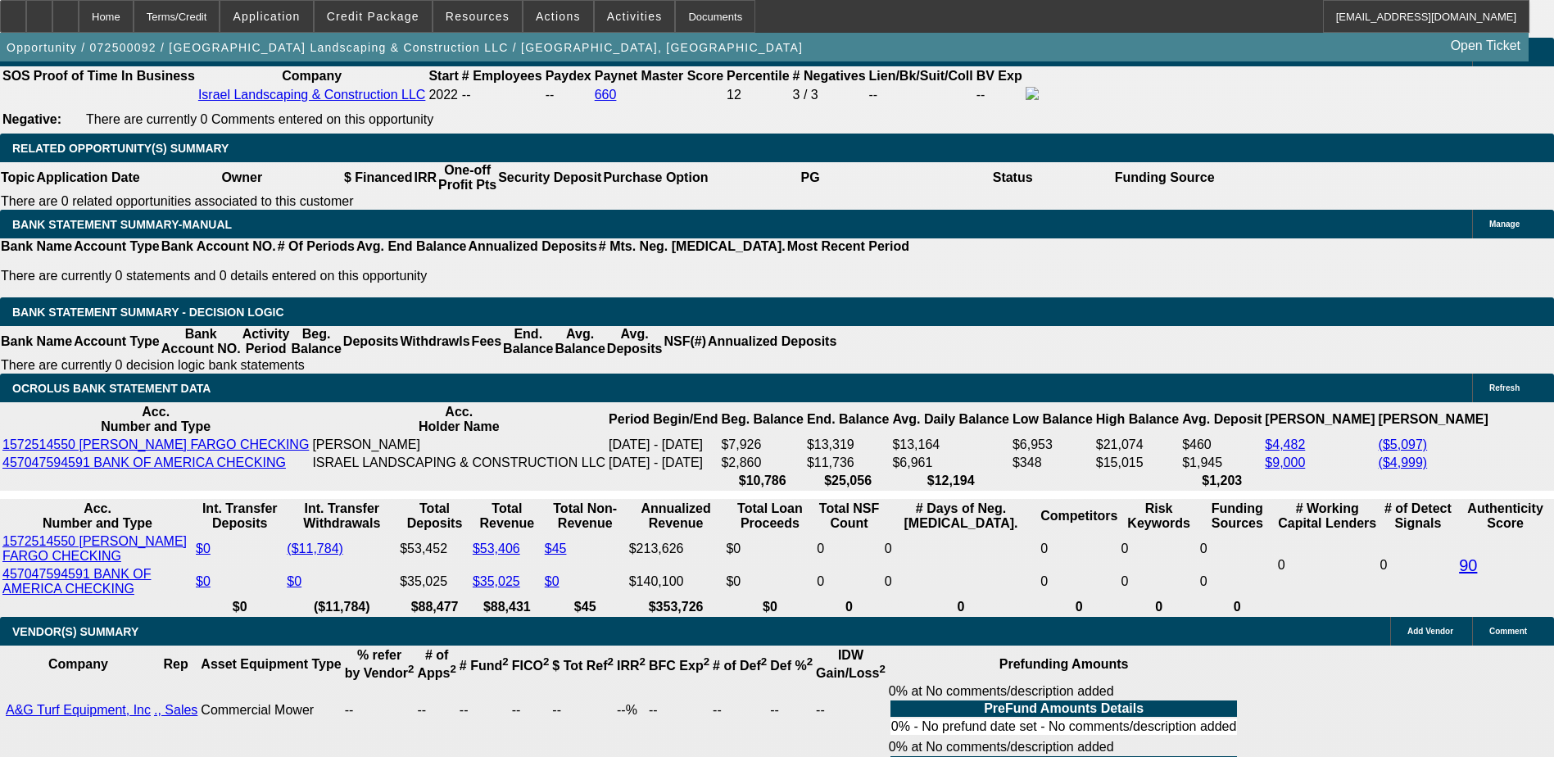
type input "520"
type input "$1,040.00"
type input "14.1"
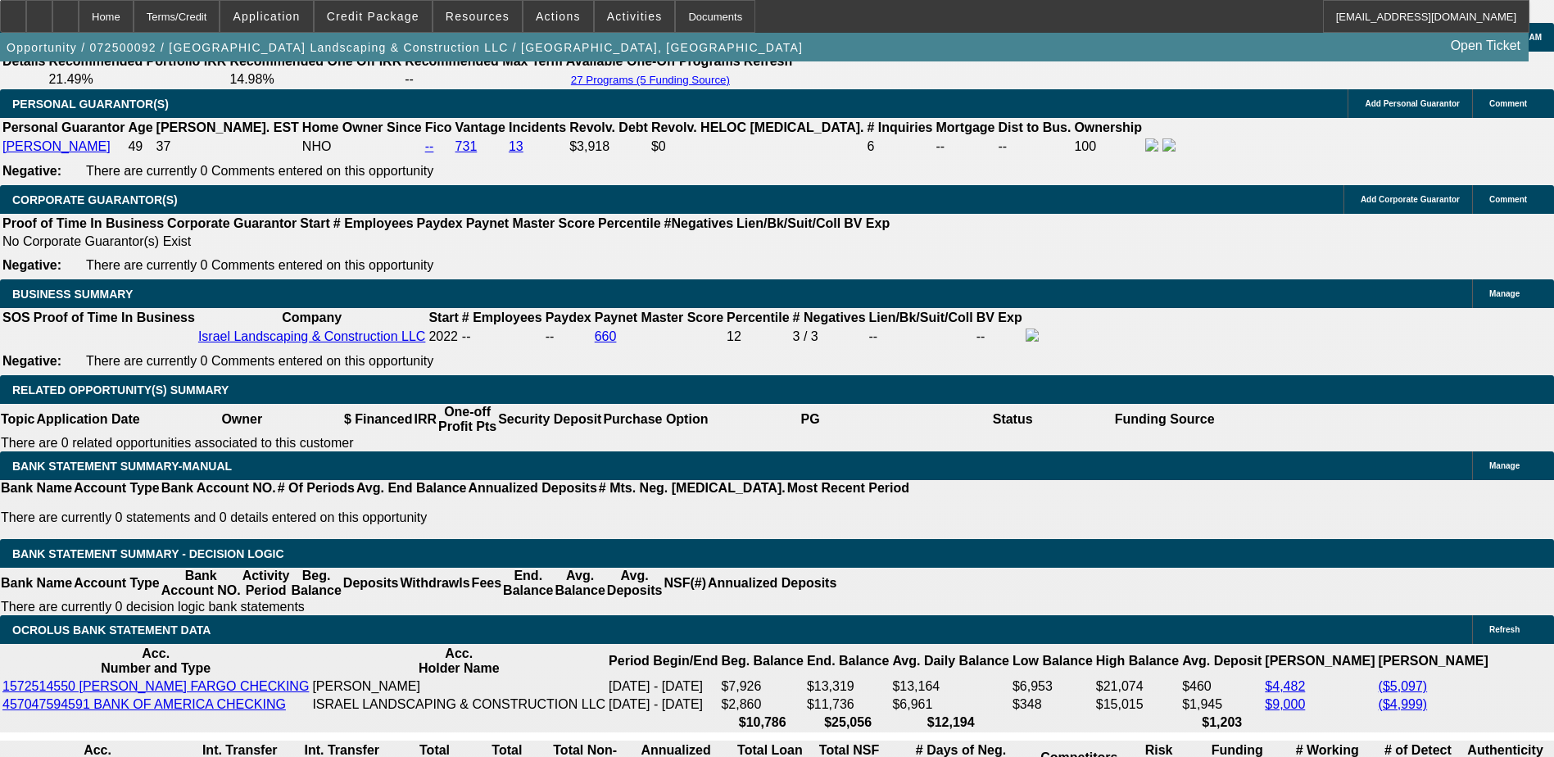
scroll to position [2453, 0]
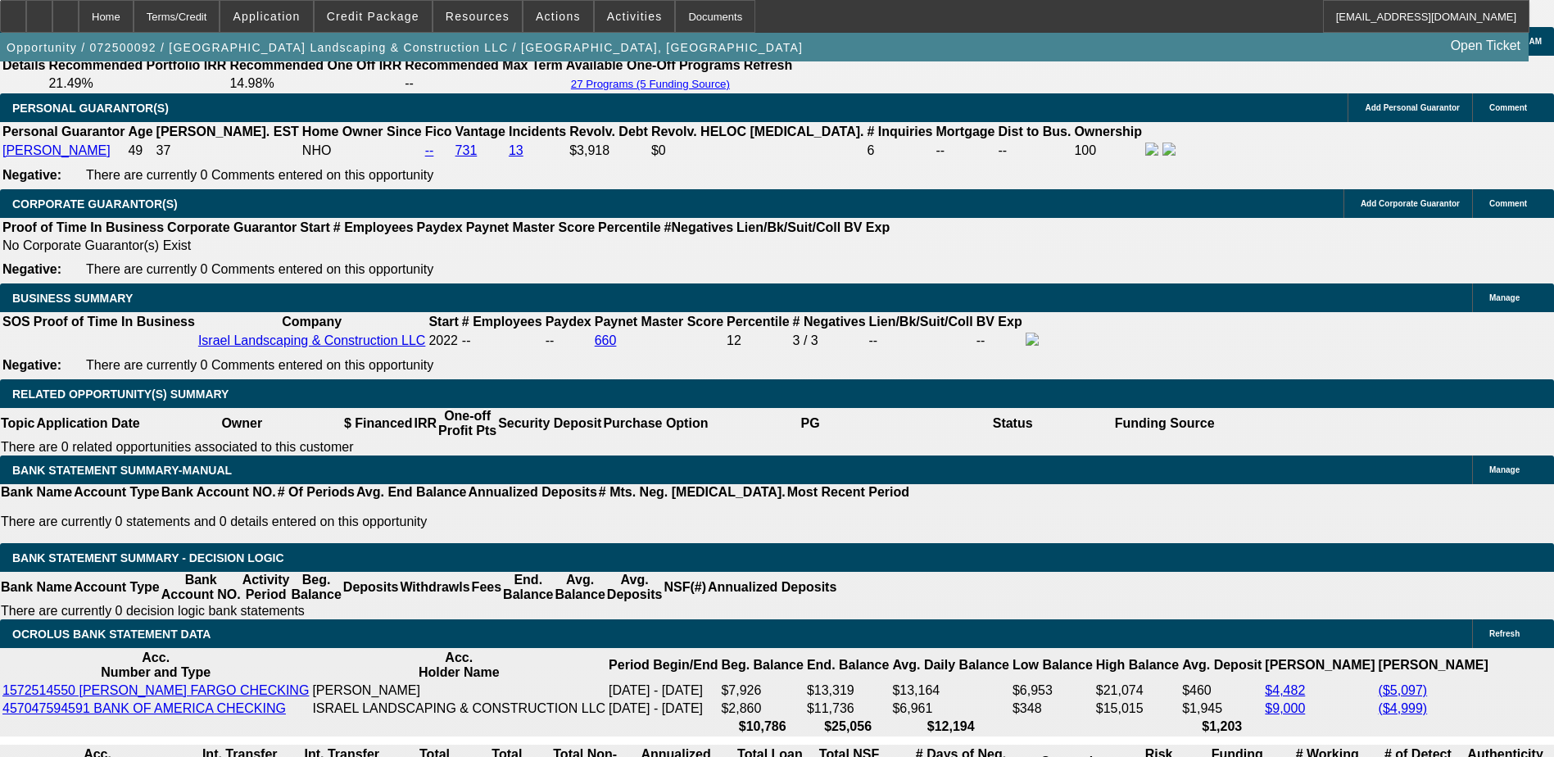
type input "52"
type input "$104.00"
type input "525"
type input "$1,050.00"
type input "14.6"
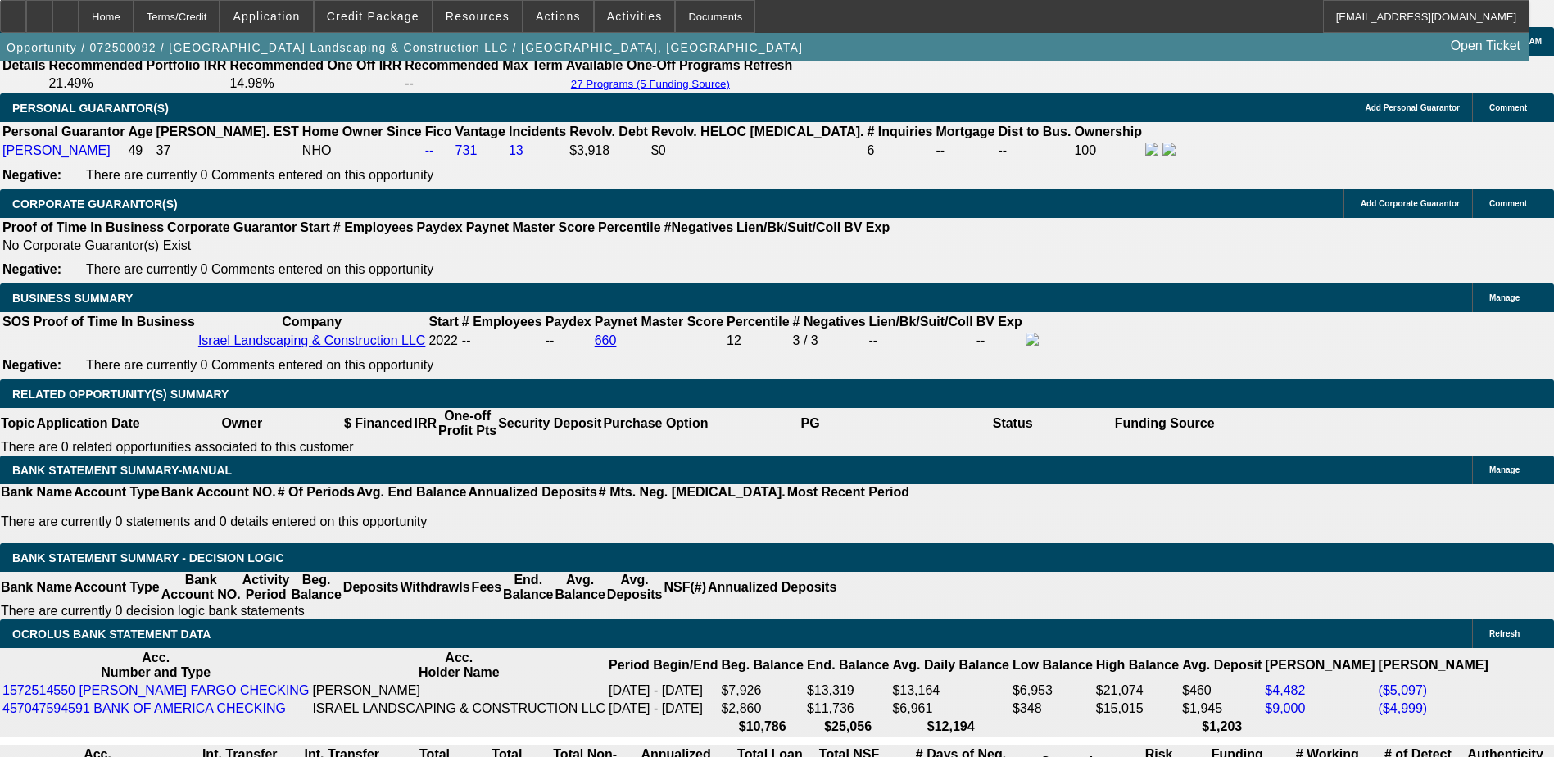
type input "$525.00"
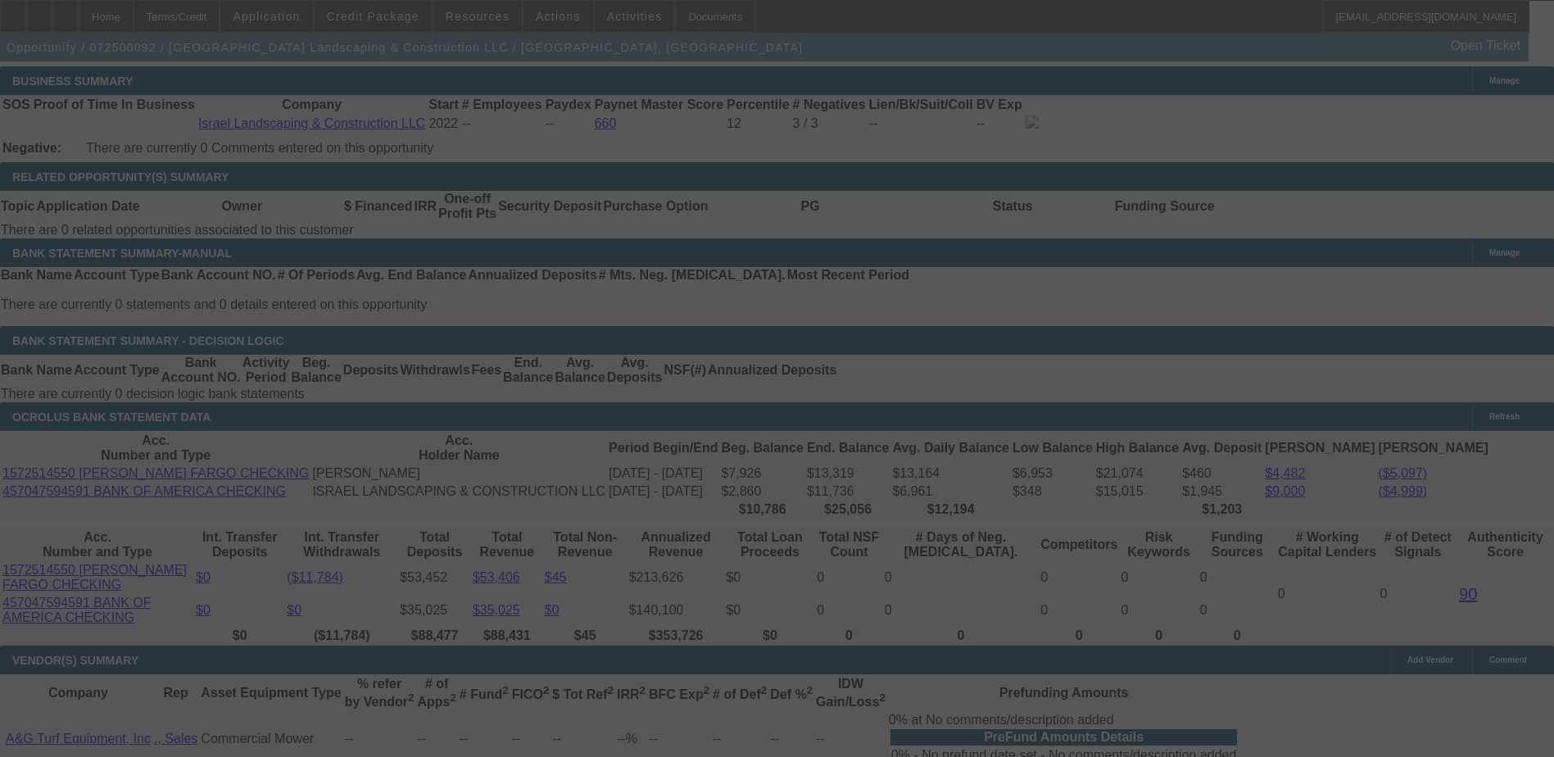
scroll to position [2699, 0]
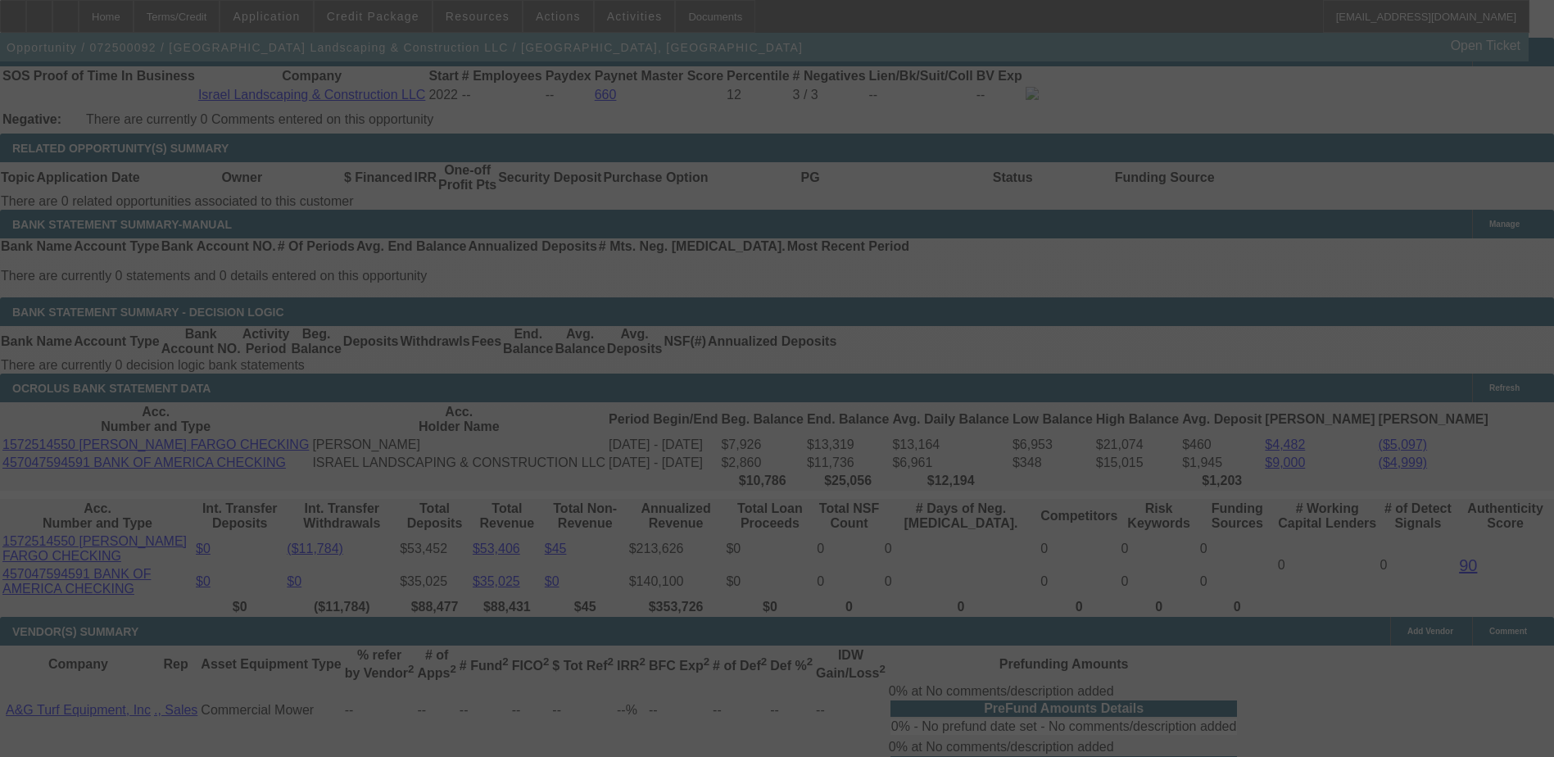
select select "0"
select select "2"
select select "0"
select select "6"
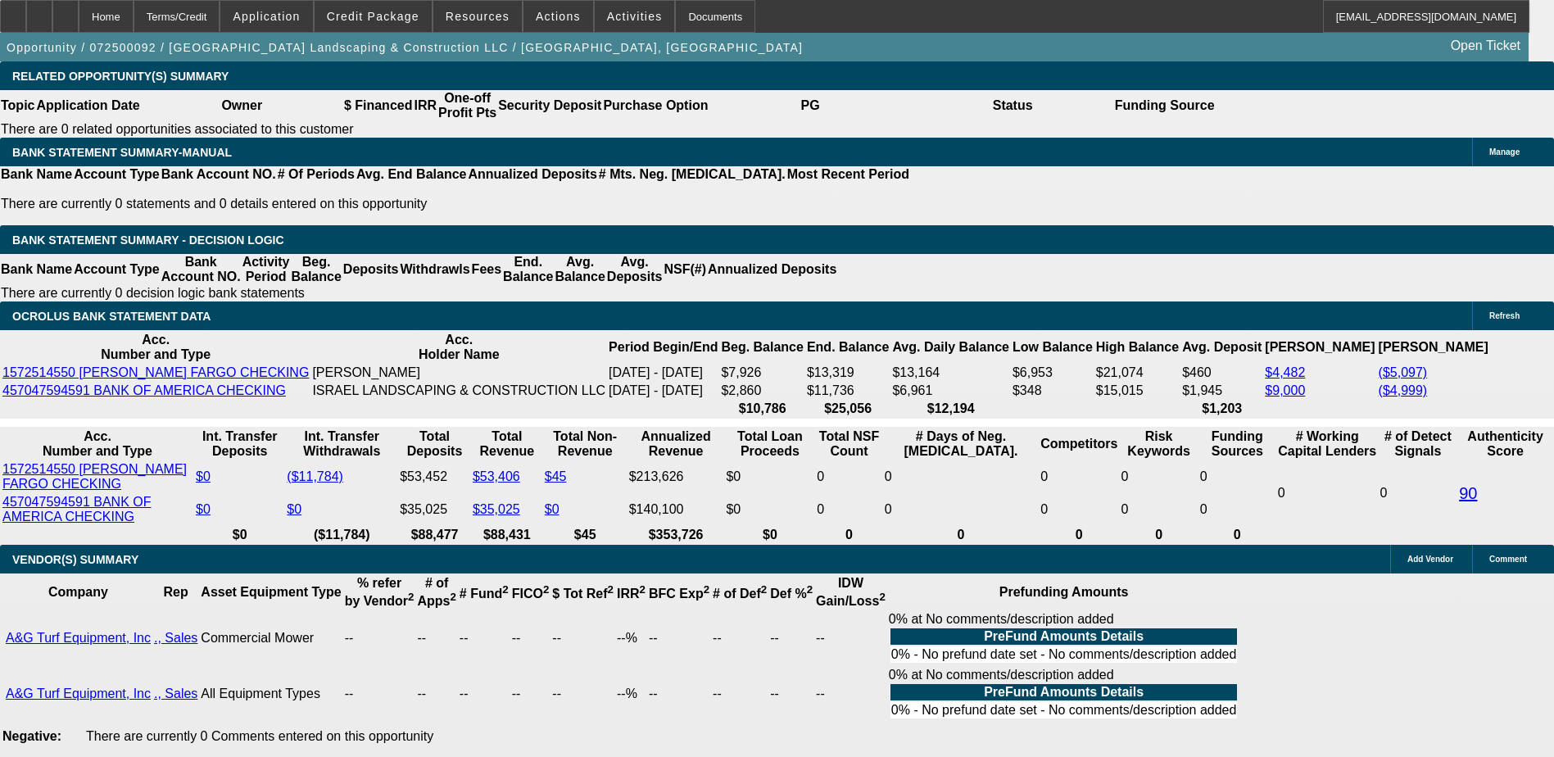
scroll to position [2786, 0]
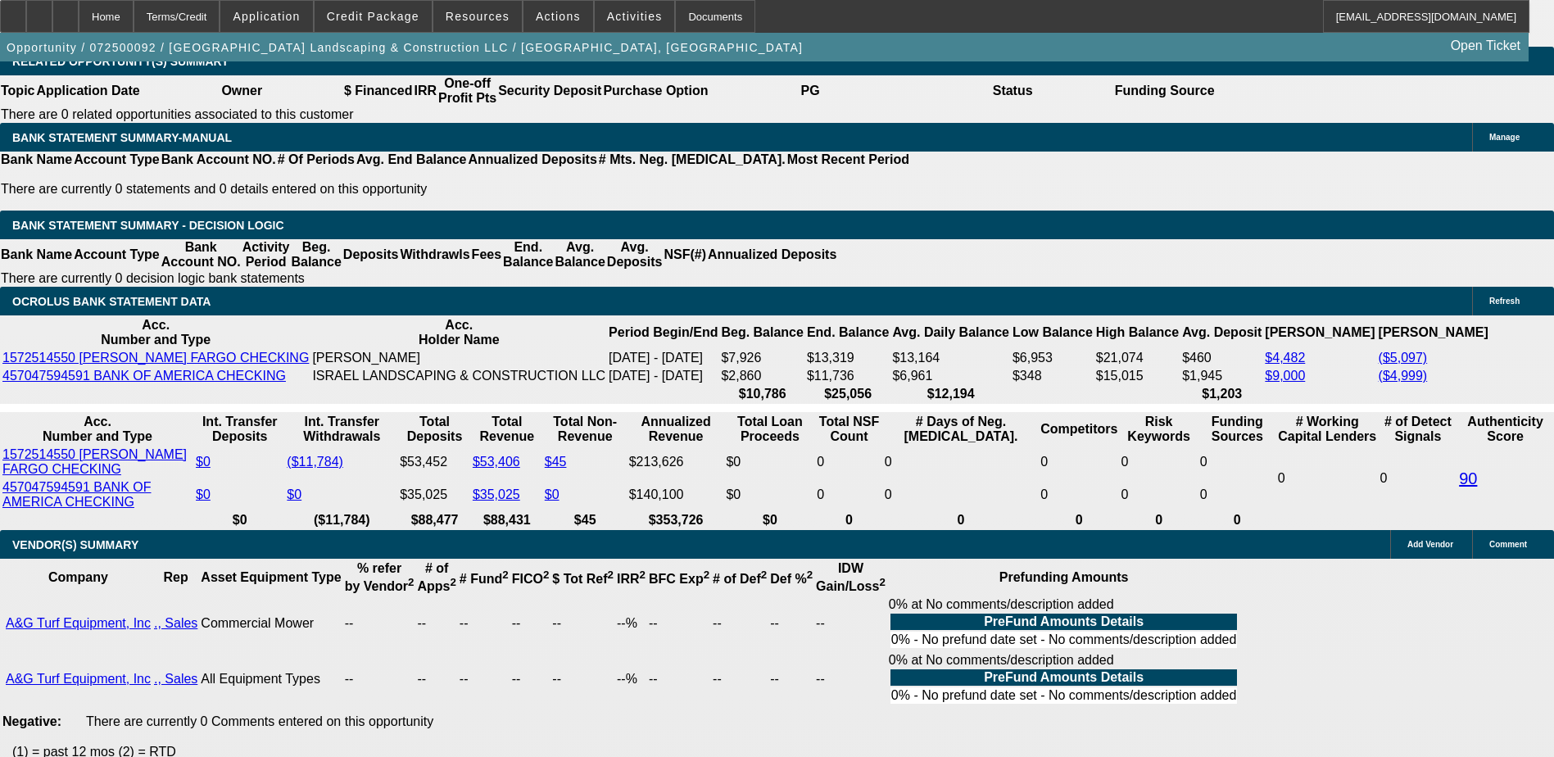
type input "UNKNOWN"
type input "60"
type input "$6,605.86"
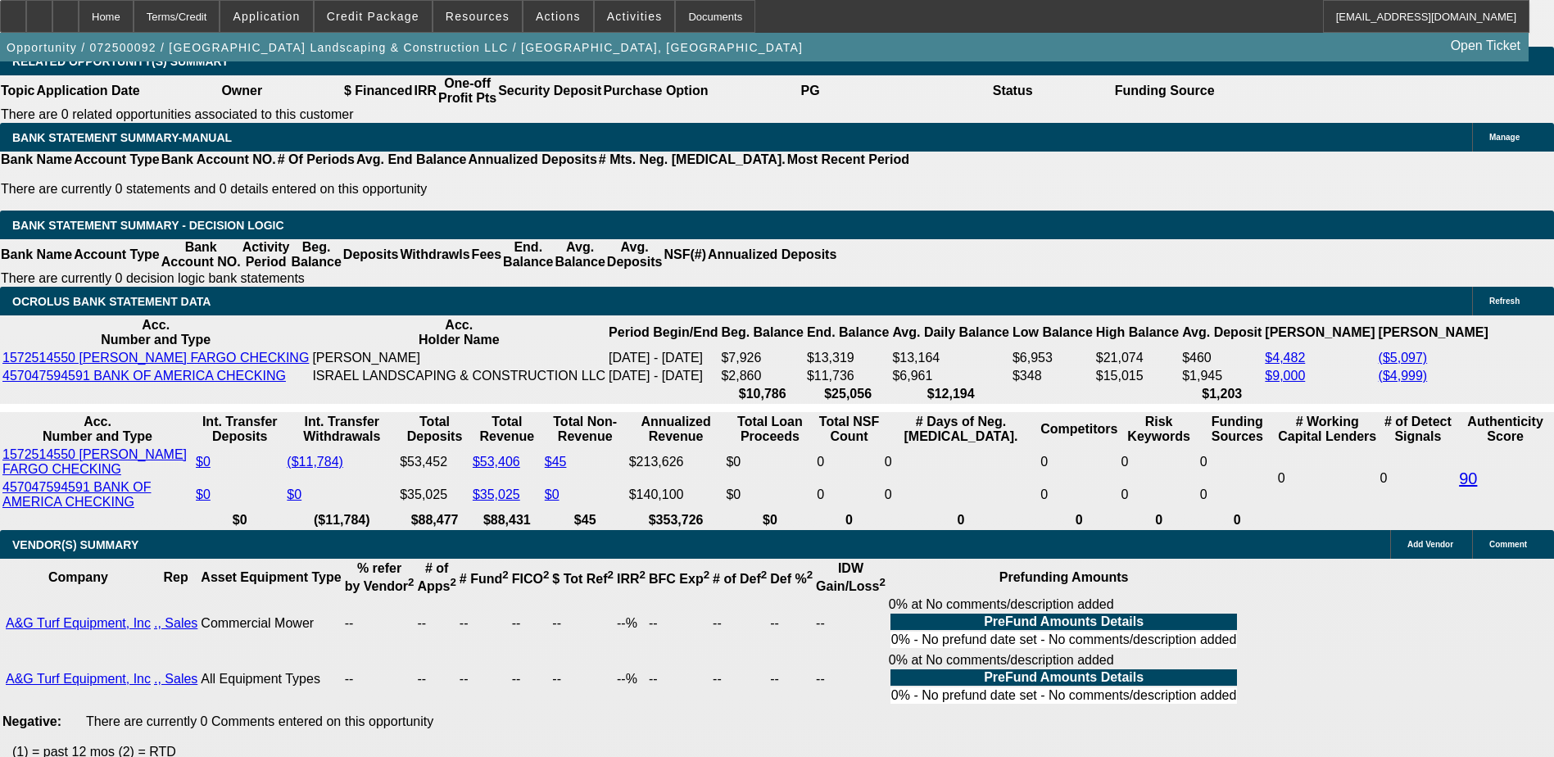
type input "$3,302.93"
type input "$896.18"
type input "$448.09"
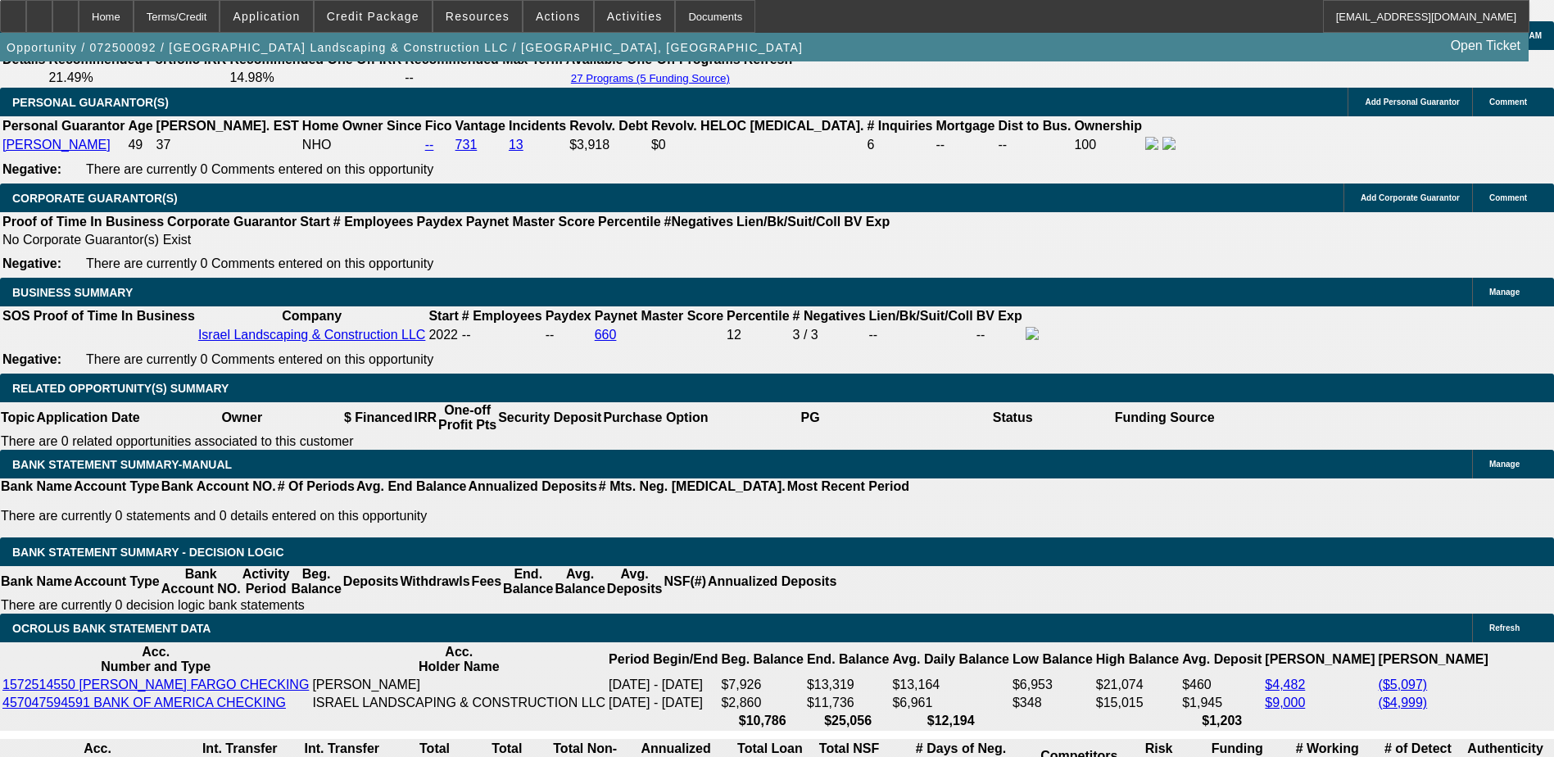
scroll to position [2458, 0]
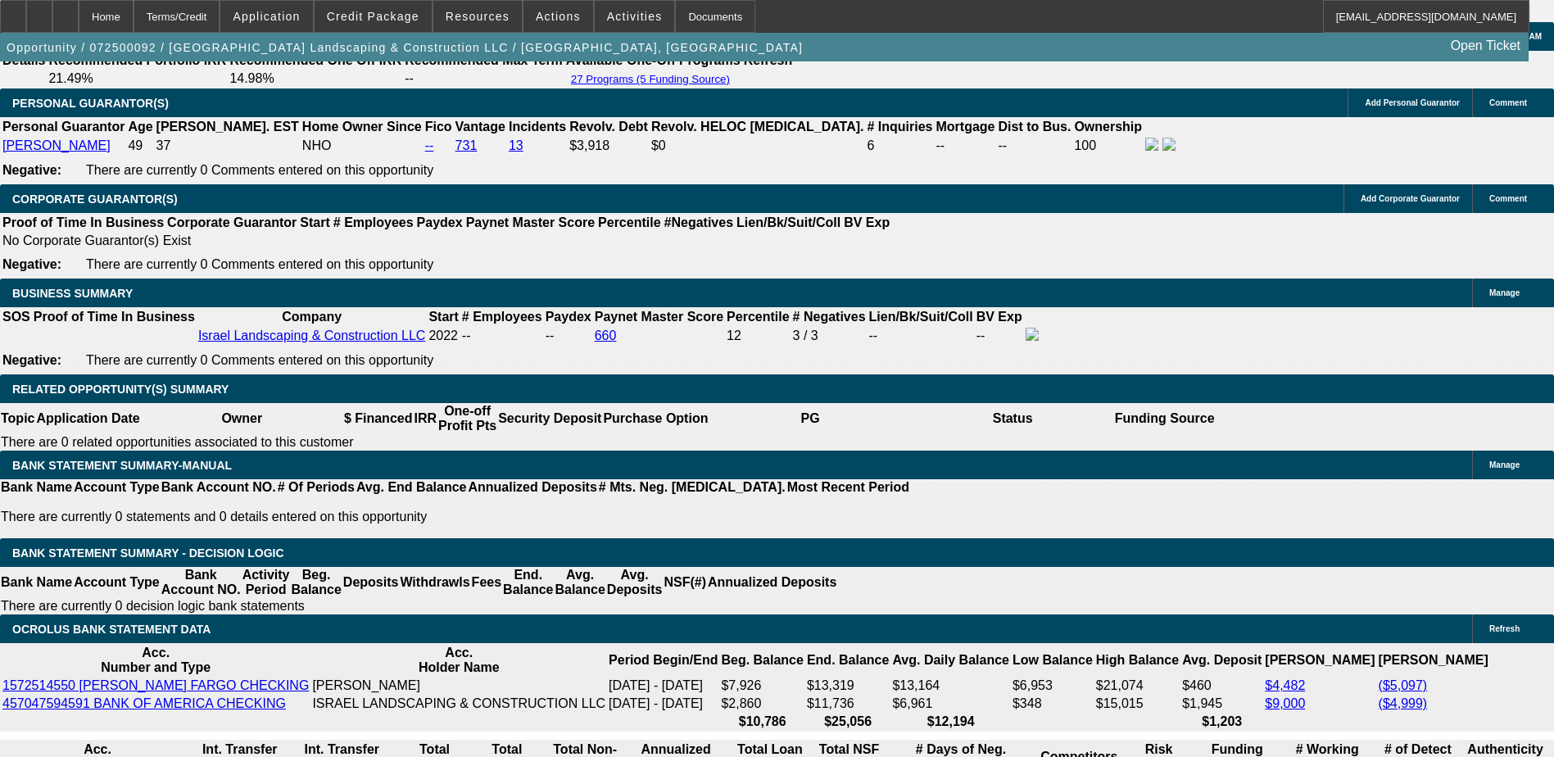
type input "60"
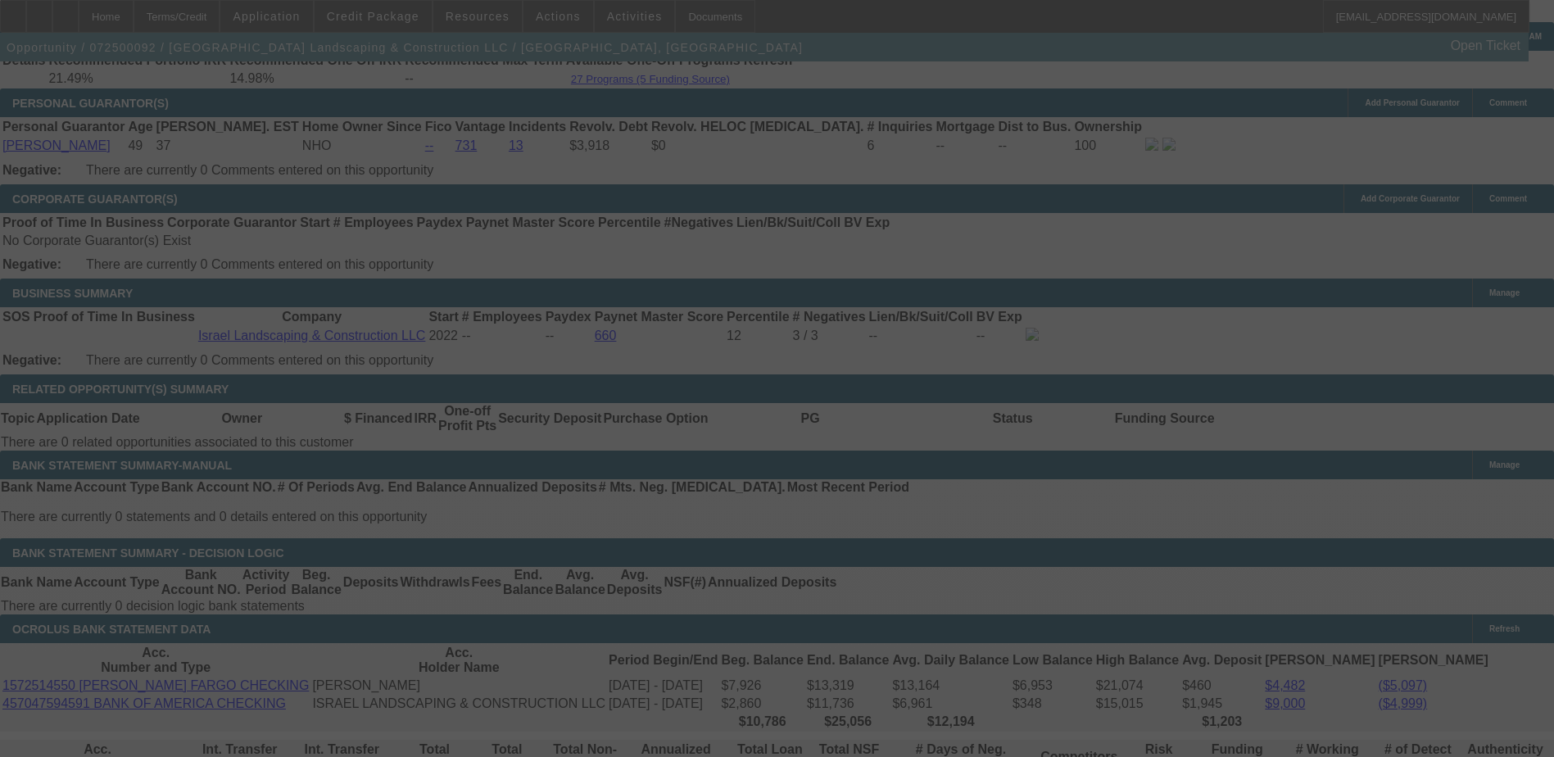
scroll to position [2704, 0]
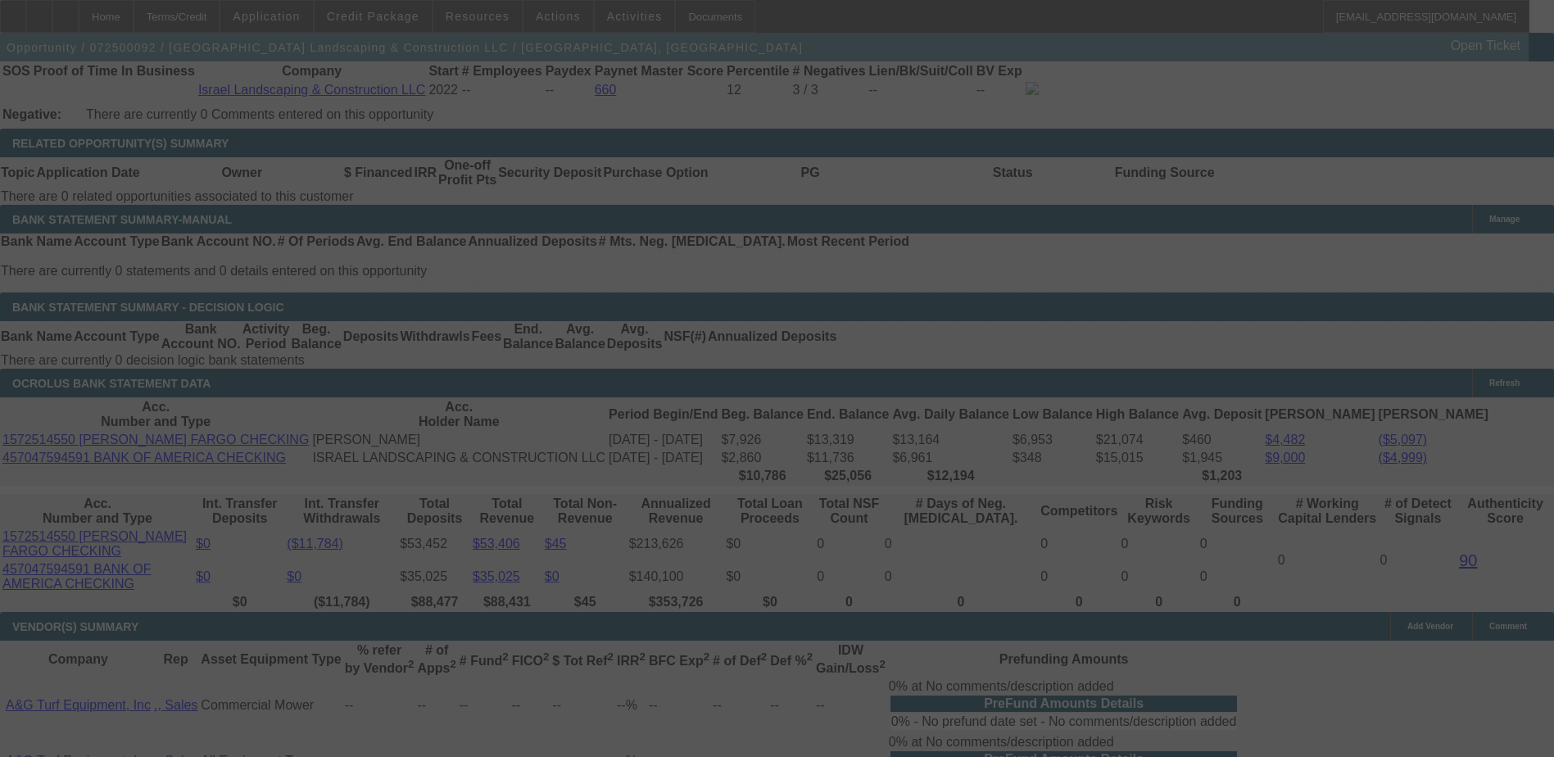
select select "0"
select select "2"
select select "0"
select select "6"
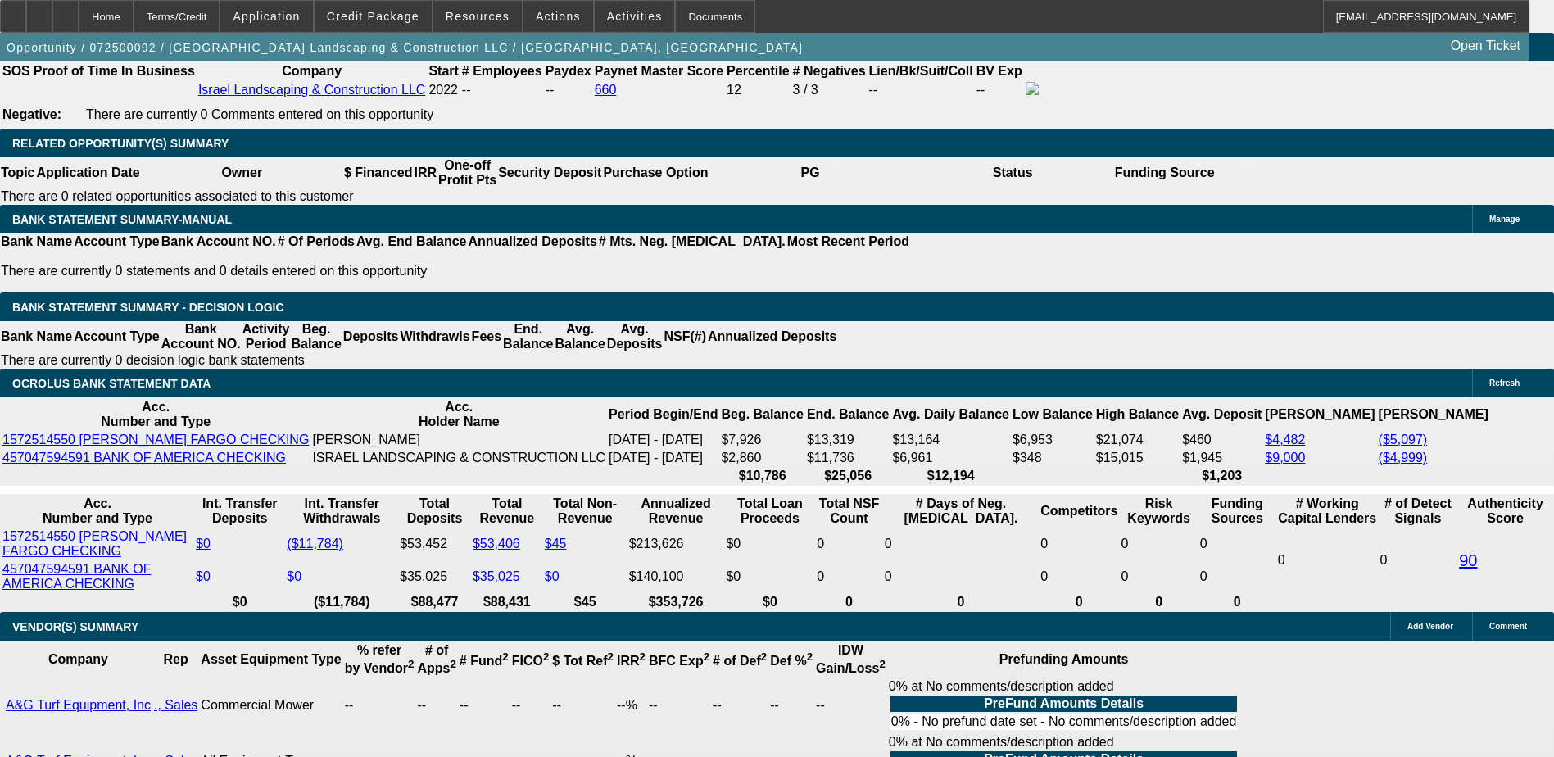
type input "4"
type input "$8.00"
type input "UNKNOWN"
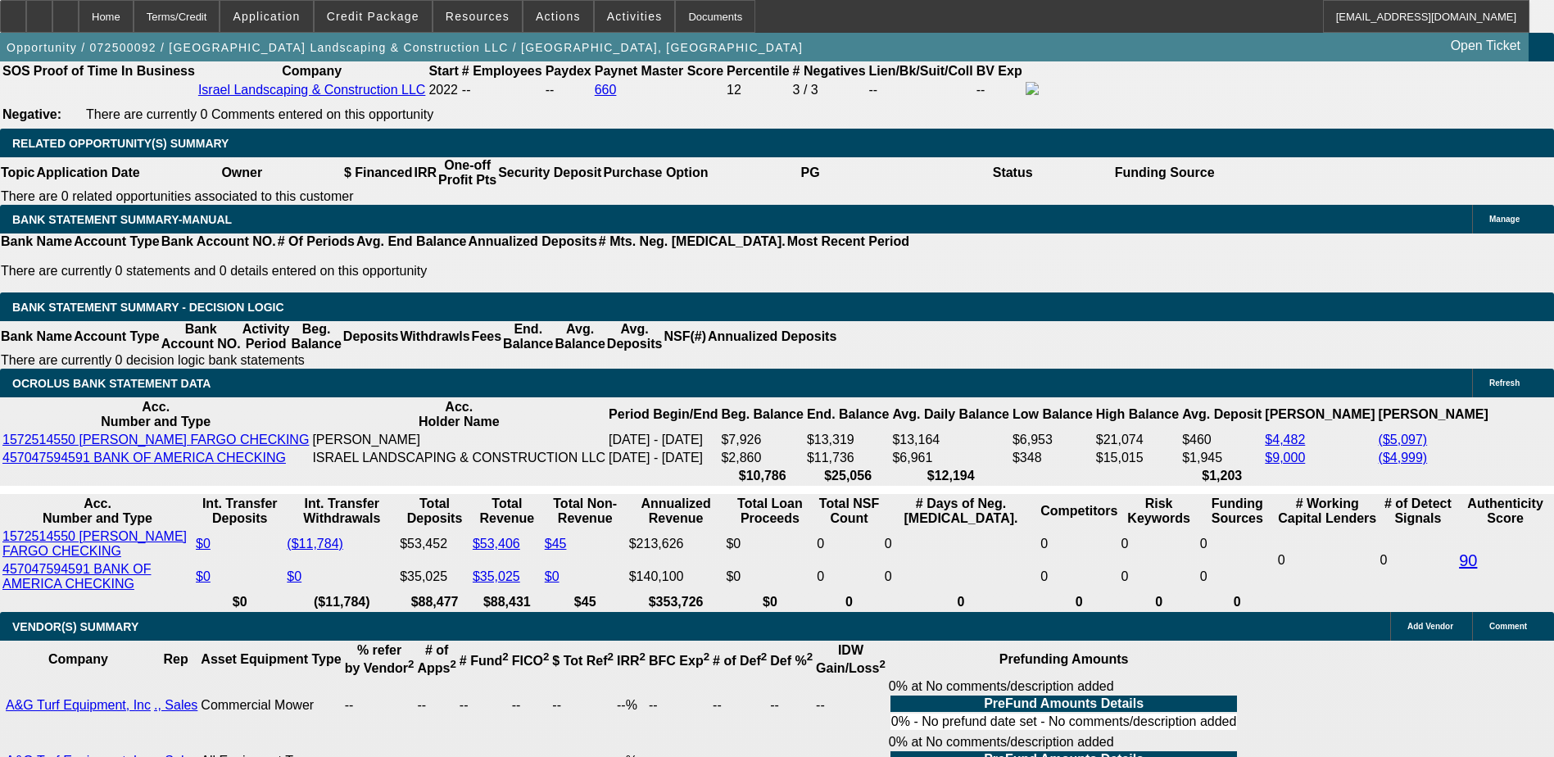
type input "455"
type input "15.3"
type input "$910.00"
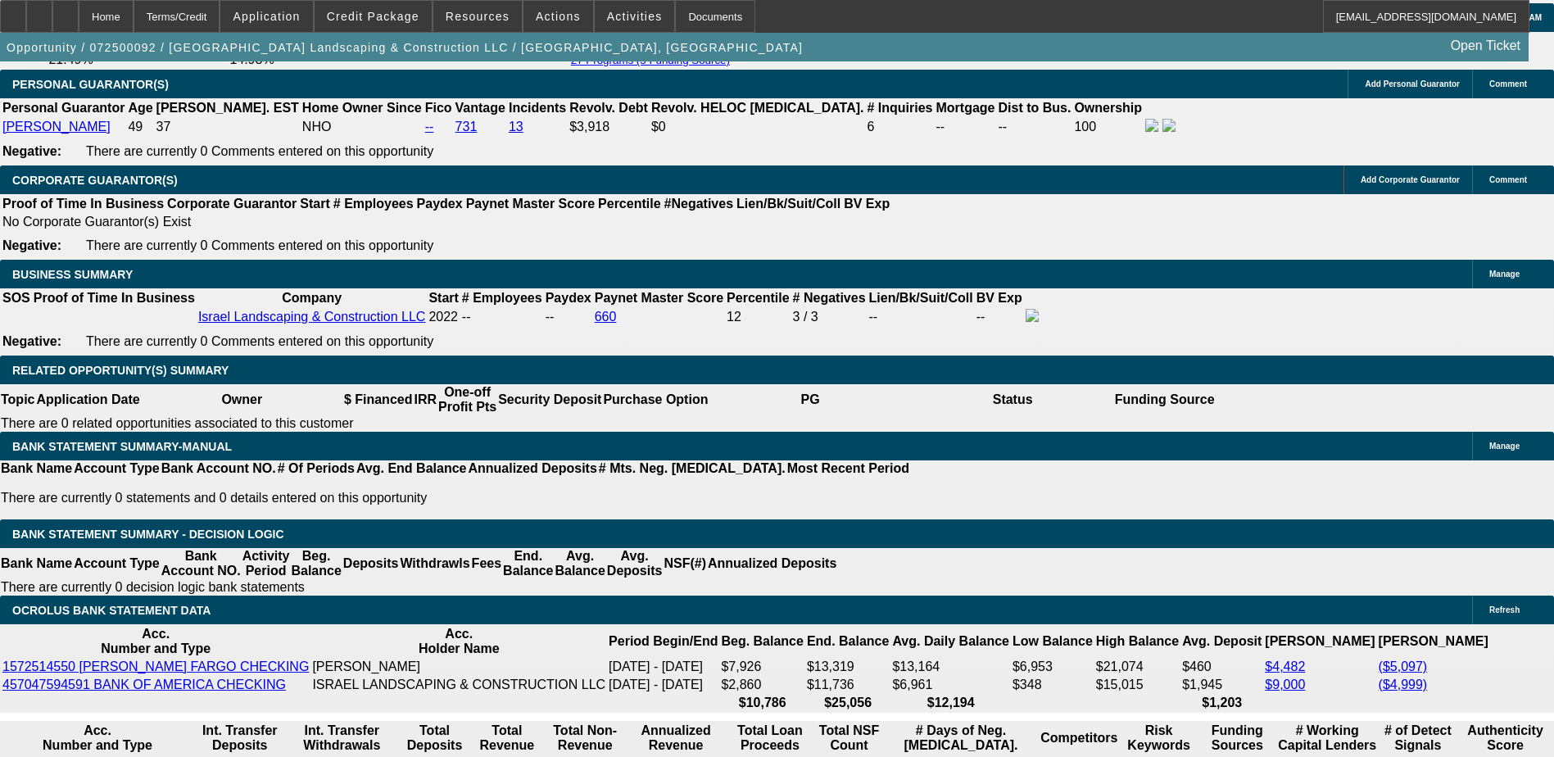
scroll to position [2458, 0]
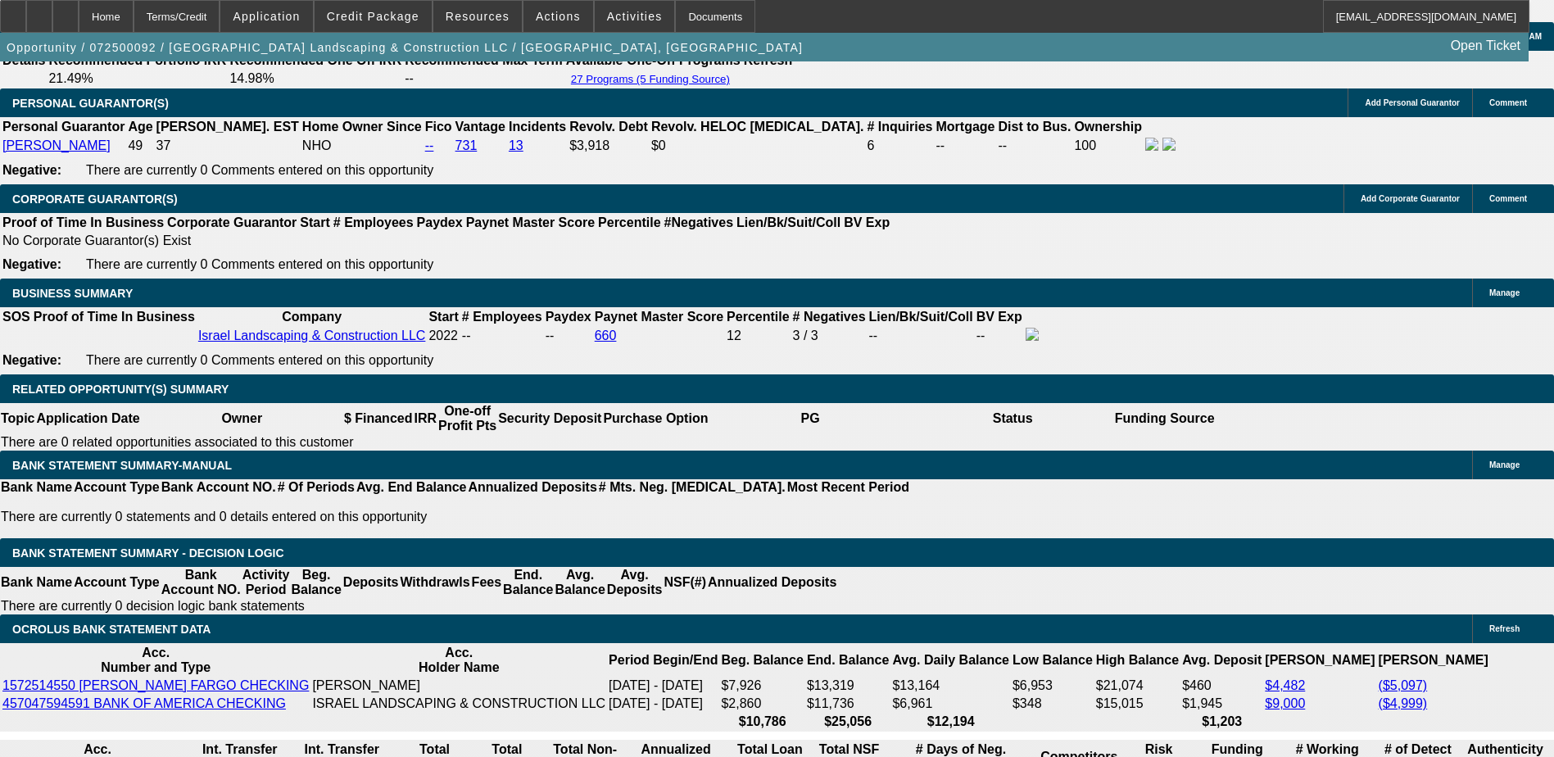
type input "$455.00"
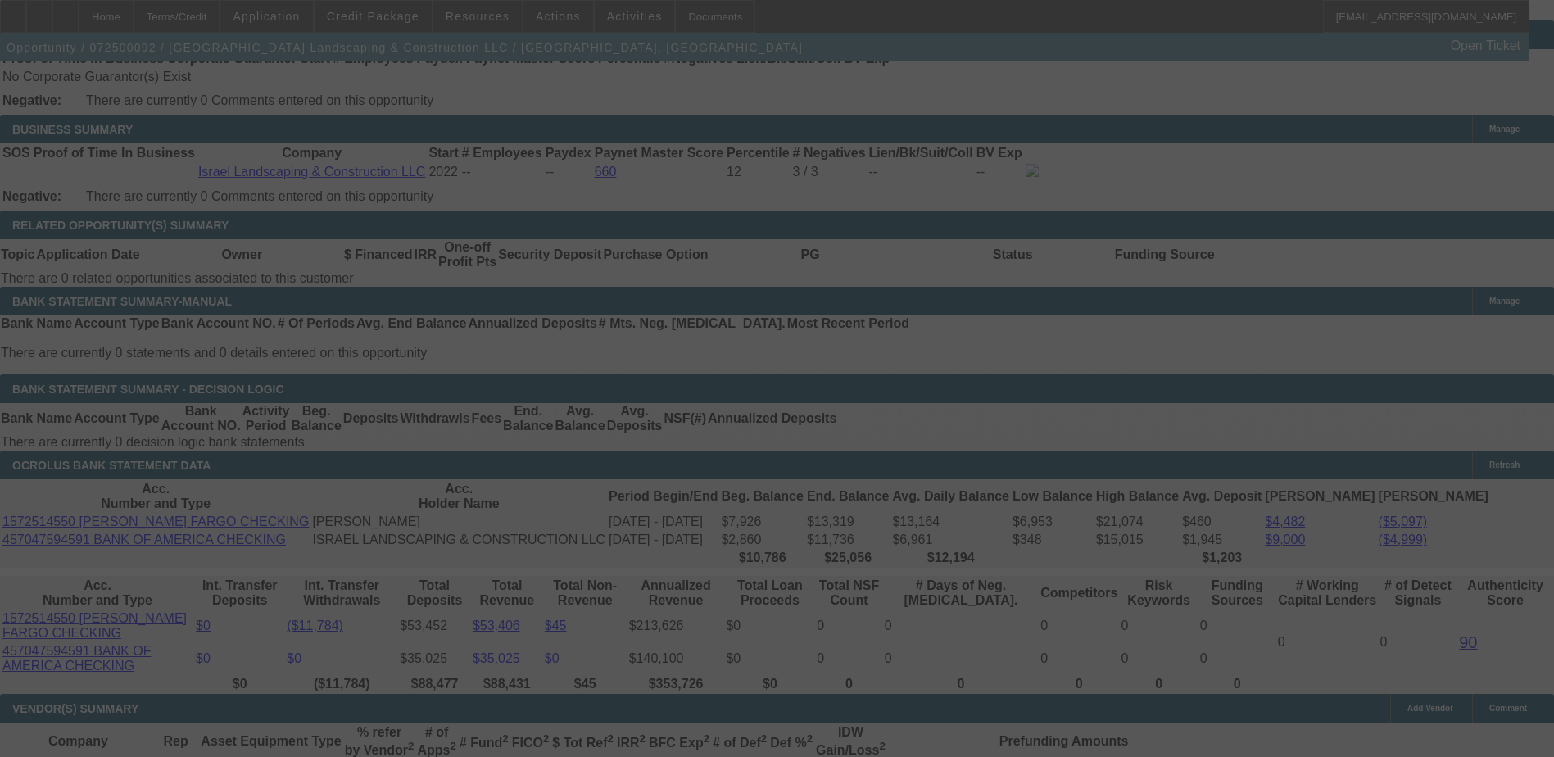
scroll to position [2786, 0]
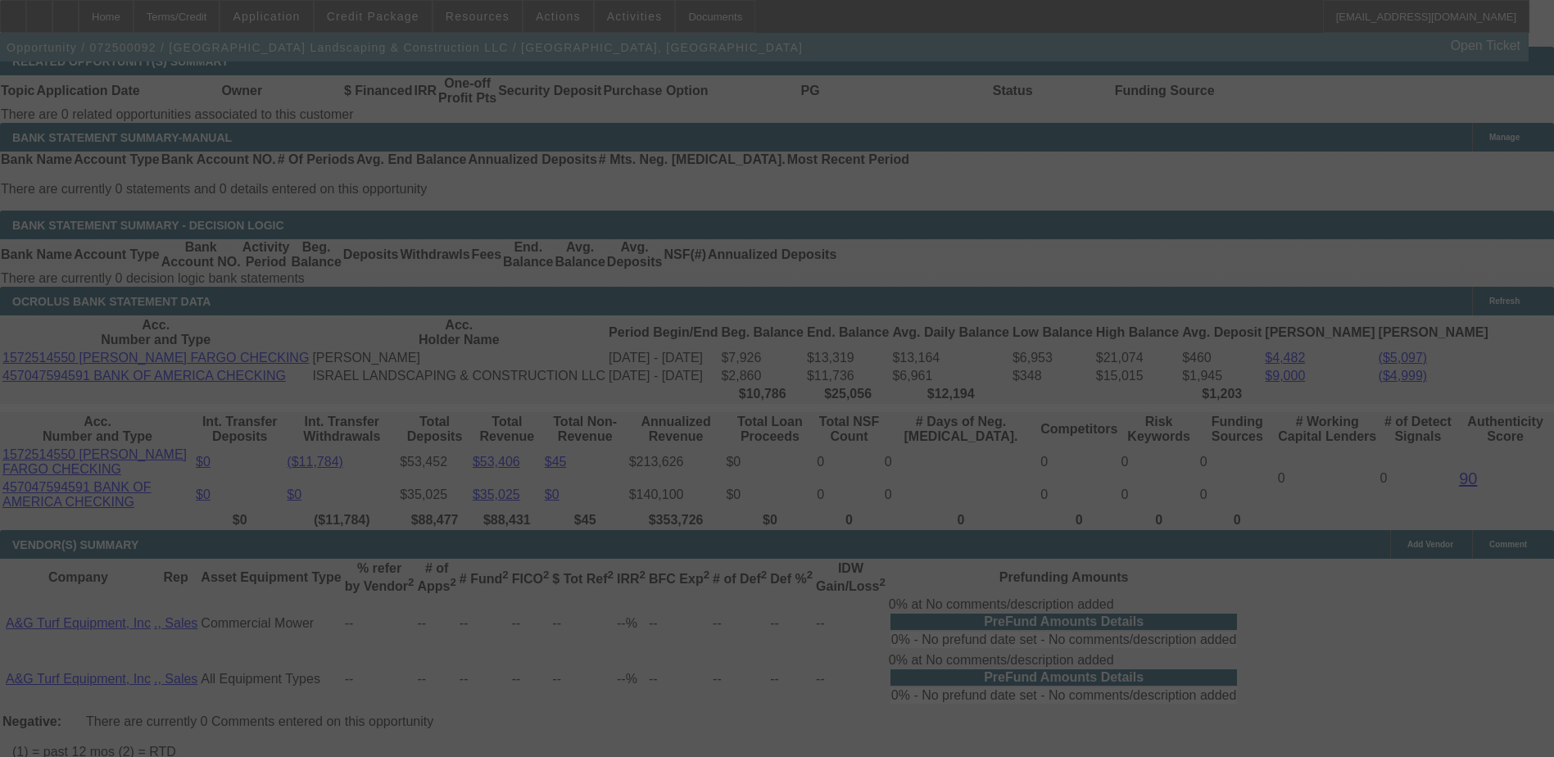
select select "0"
select select "2"
select select "0"
select select "6"
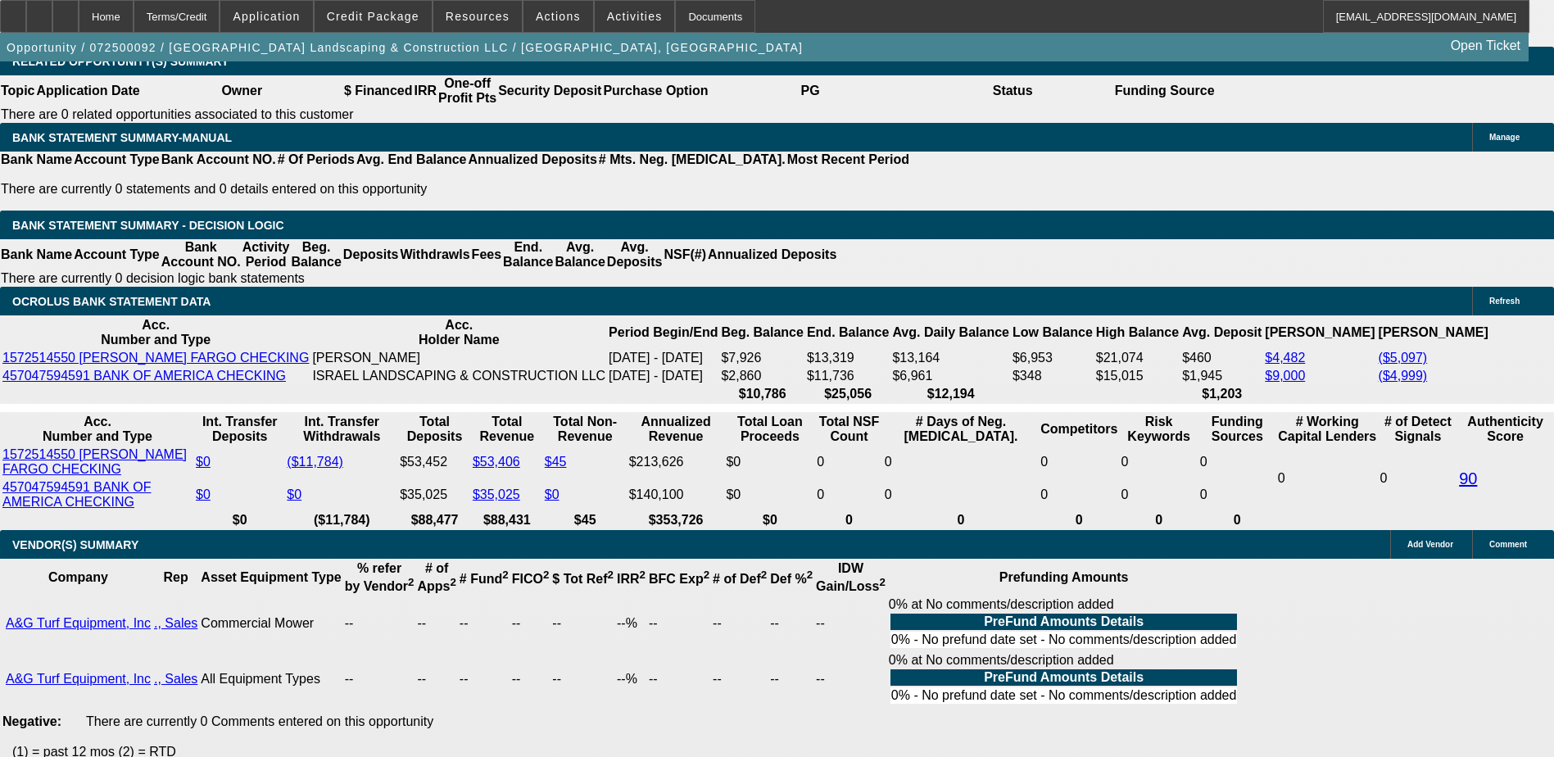
type input "UNKNOWN"
type input "48"
type input "$9,804.72"
type input "$4,902.36"
type input "$1,063.34"
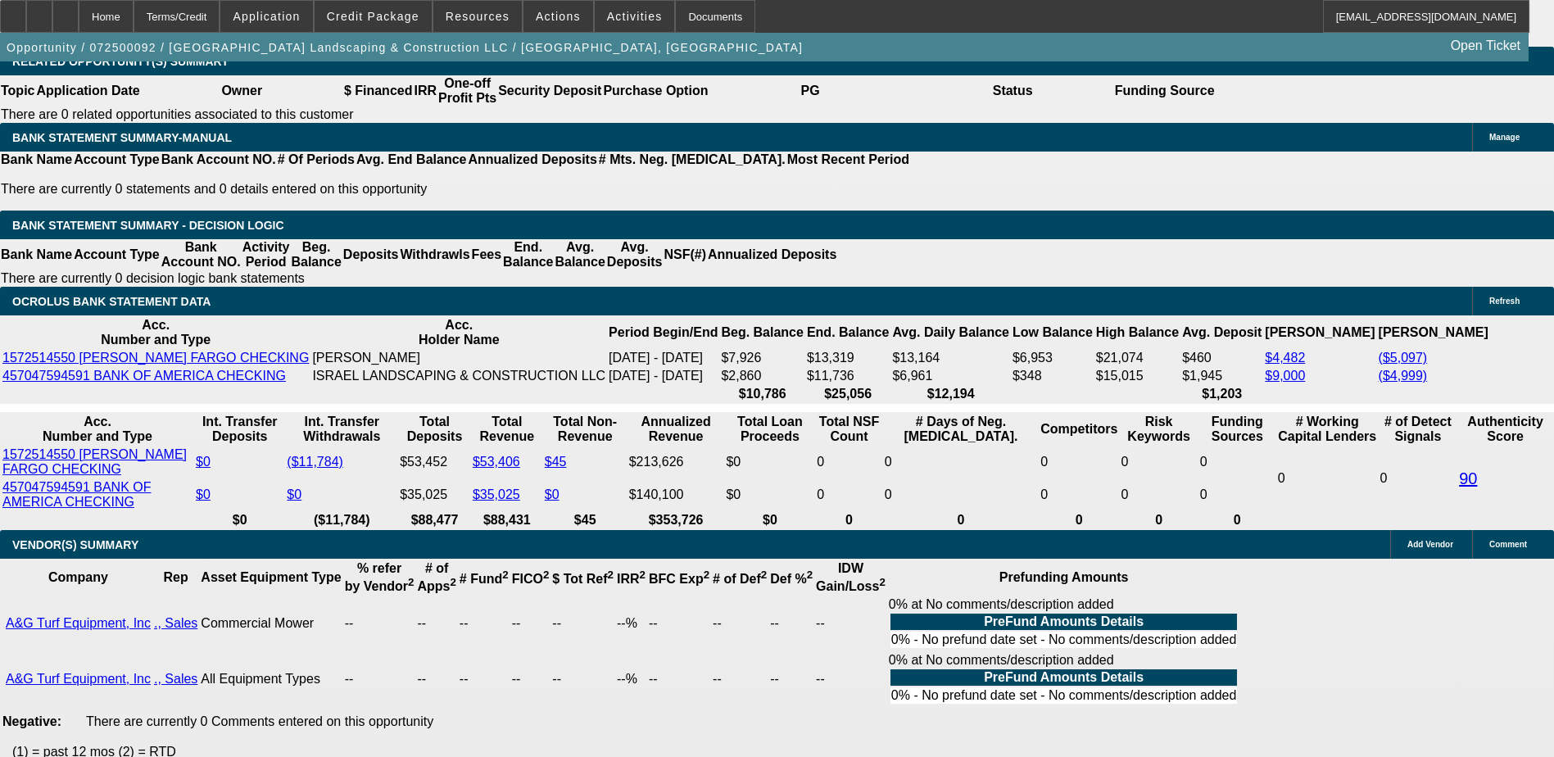
type input "$531.67"
type input "48"
type input "5"
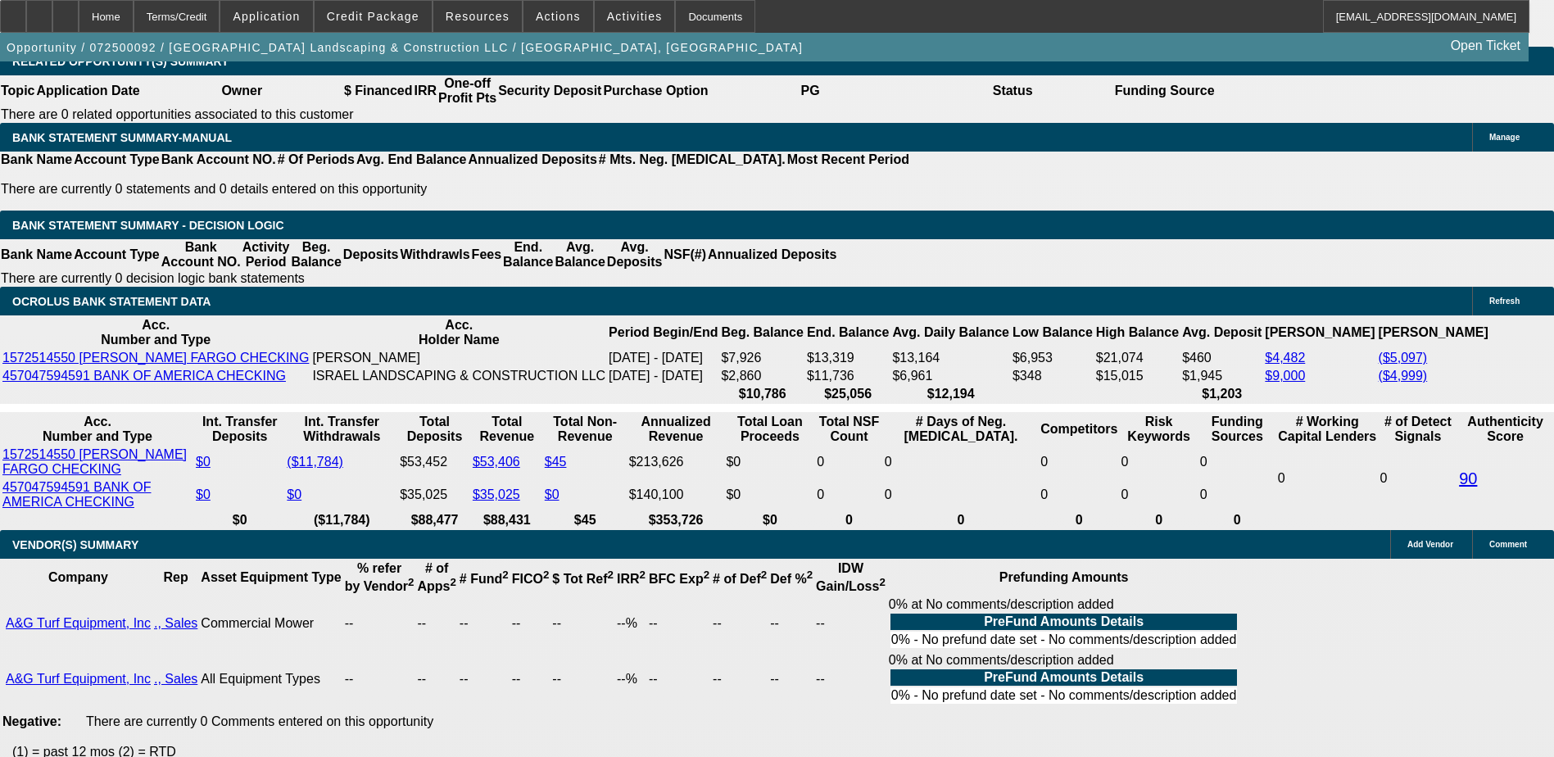
type input "$10.00"
type input "520"
type input "$1,040.00"
type input "14.1"
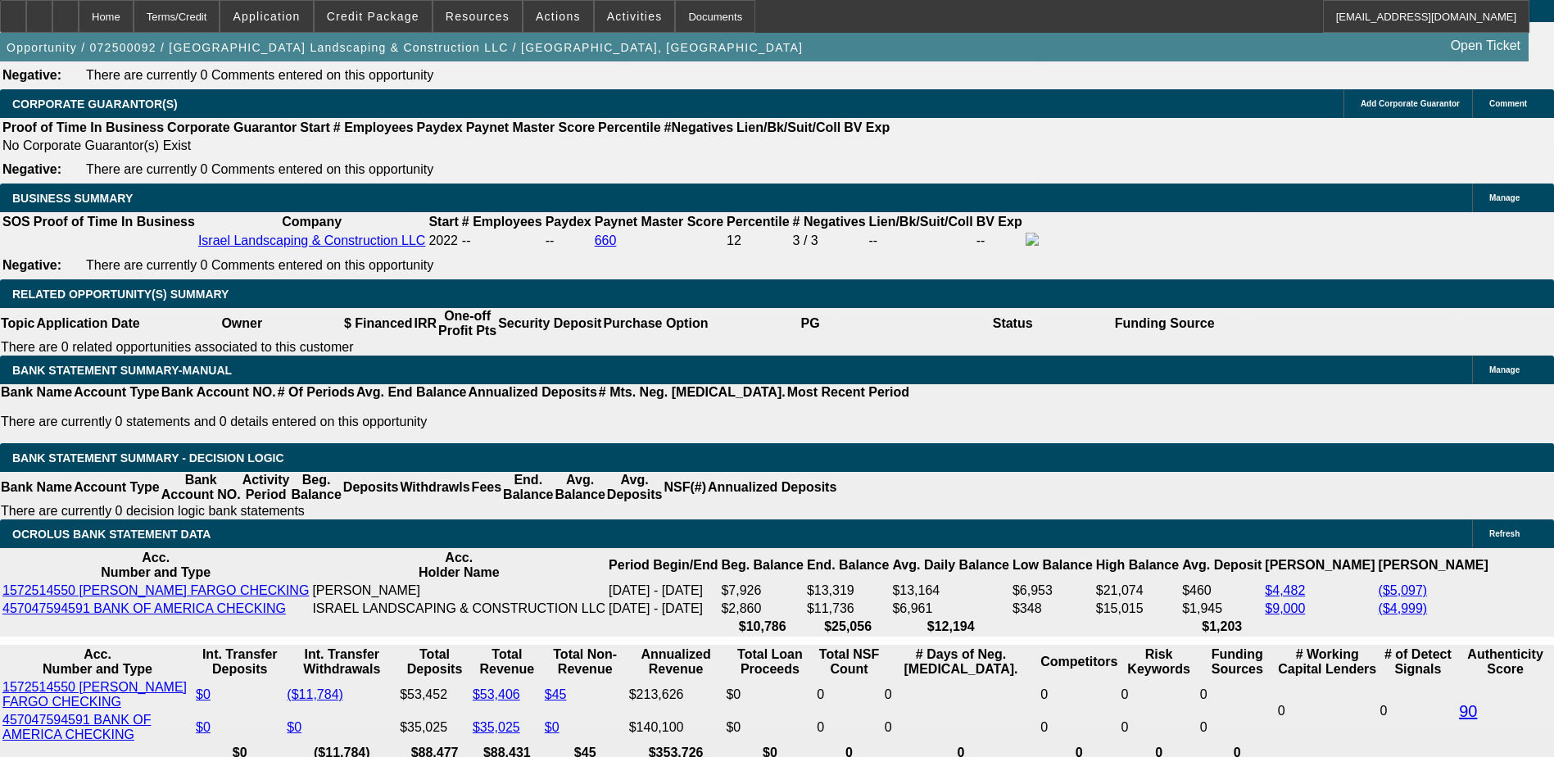
scroll to position [2458, 0]
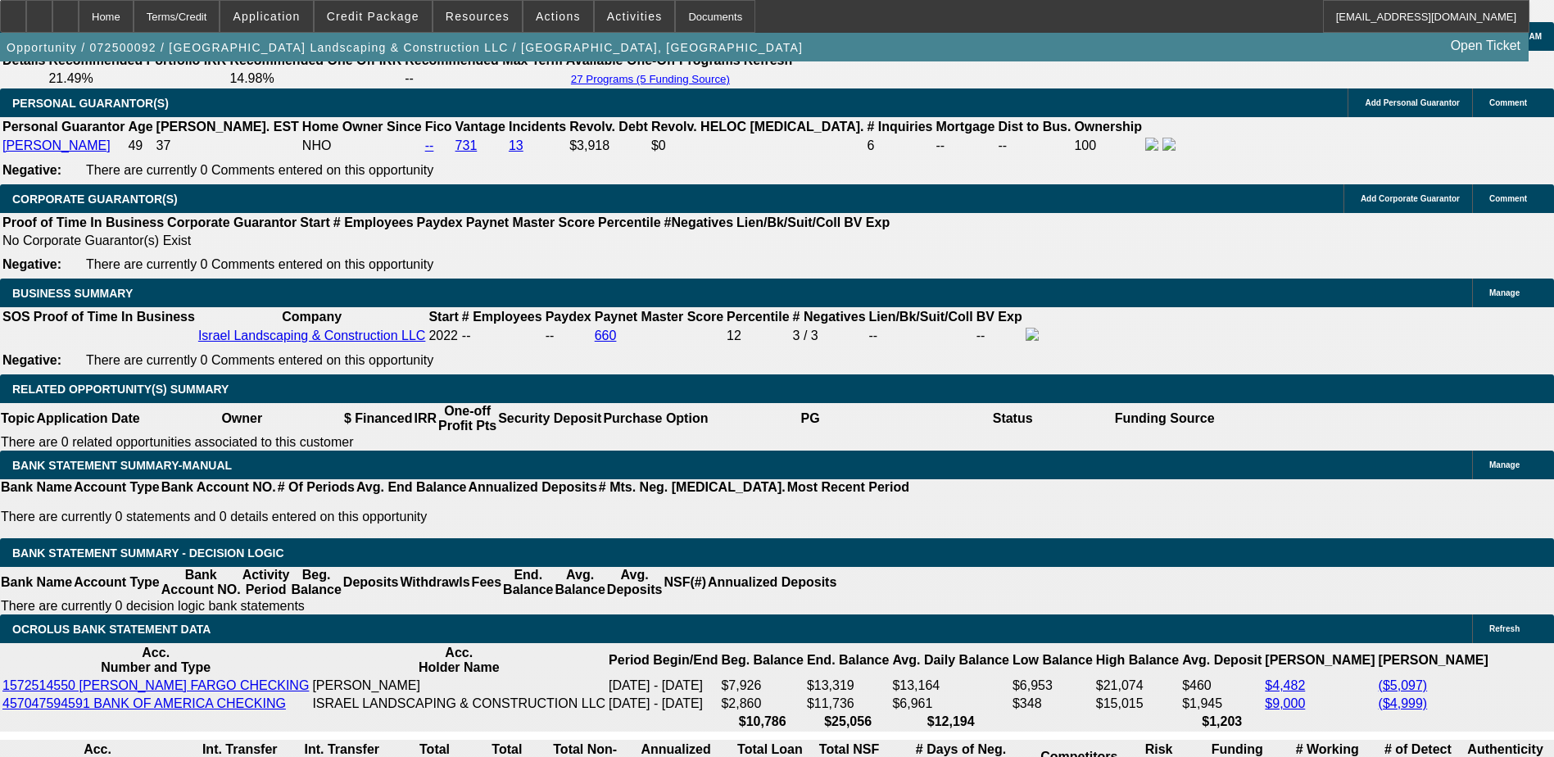
type input "52"
type input "$104.00"
type input "525"
type input "$1,050.00"
type input "14.6"
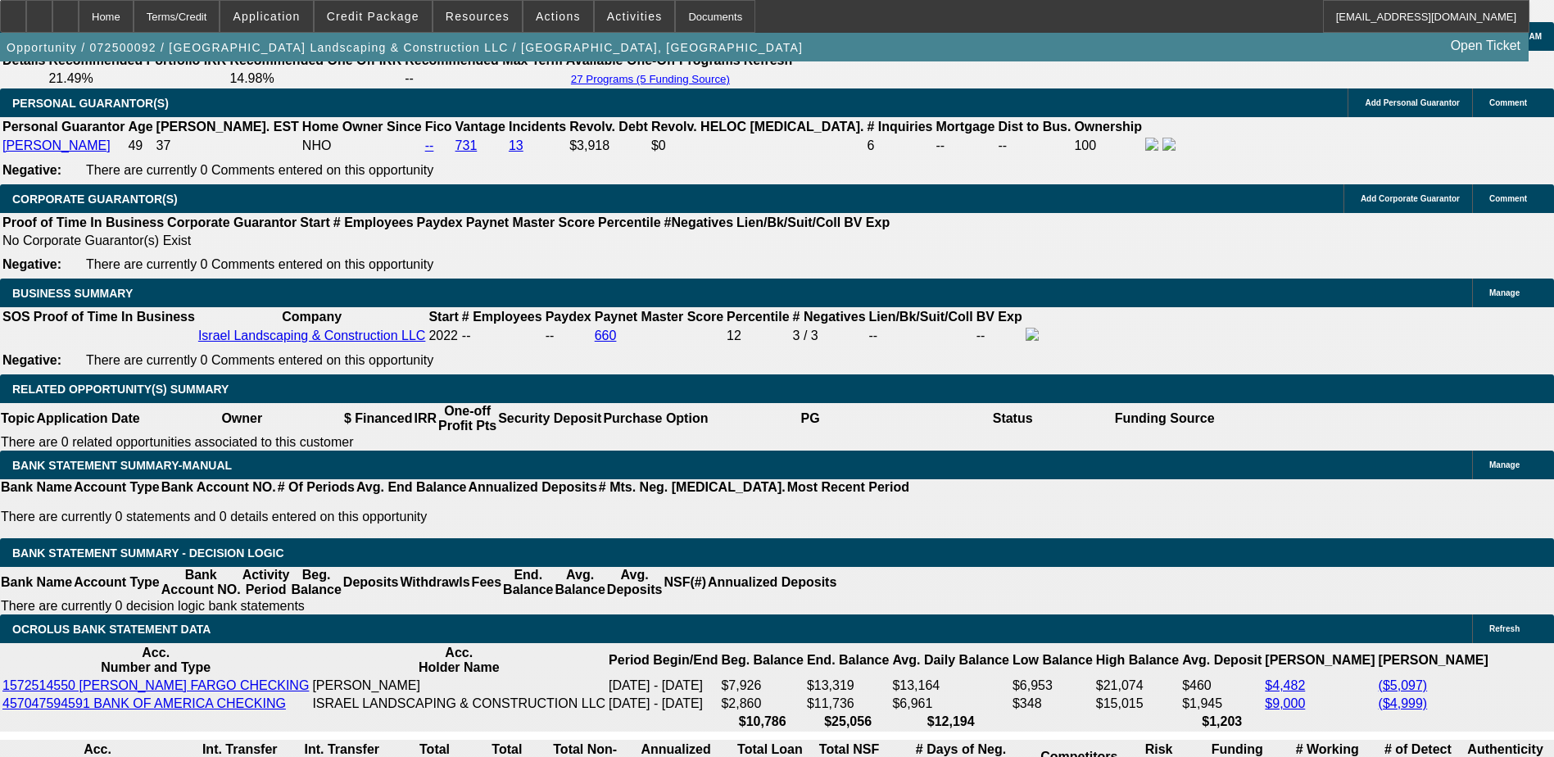
type input "$525.00"
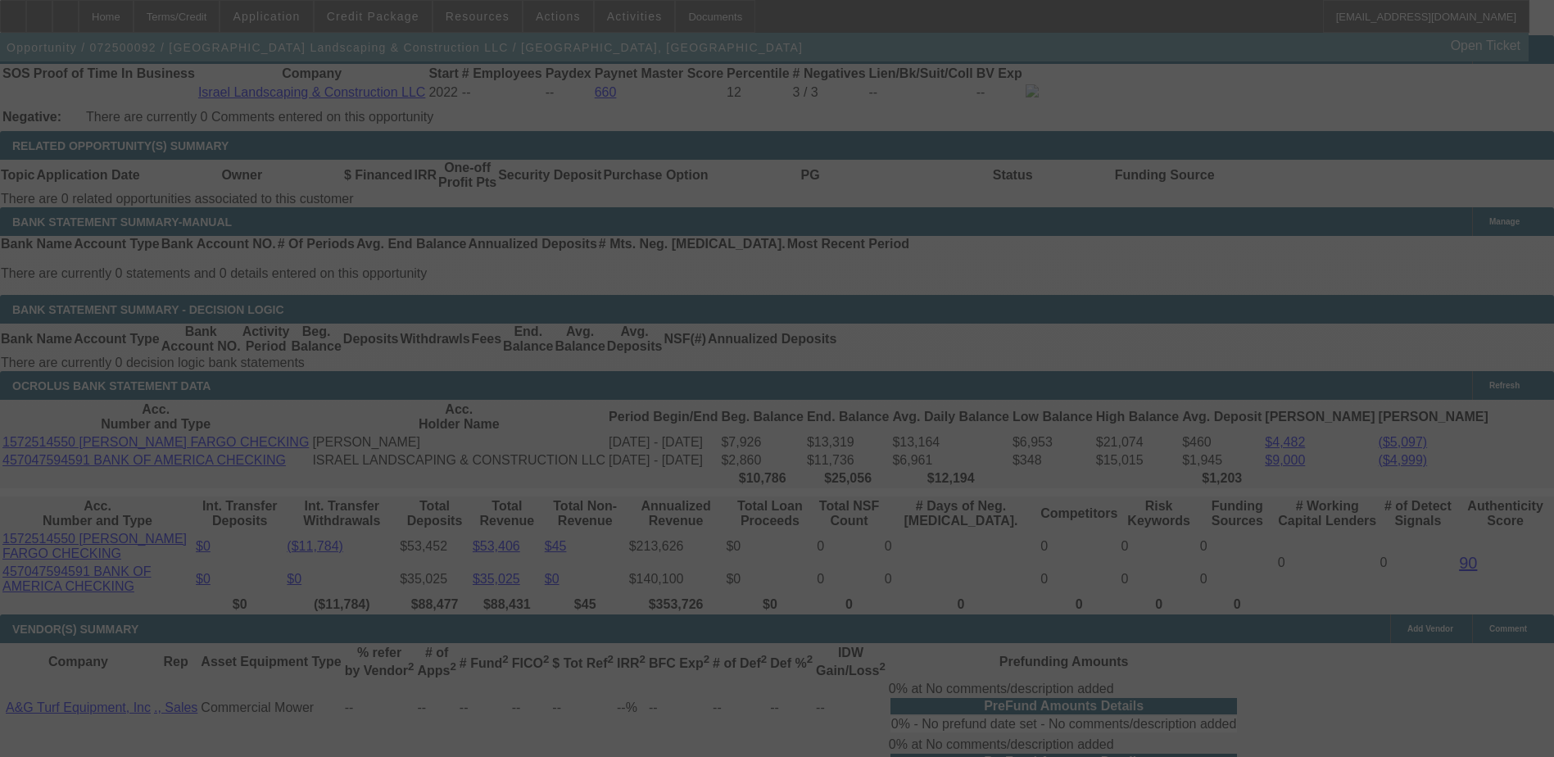
scroll to position [2704, 0]
select select "0"
select select "2"
select select "0"
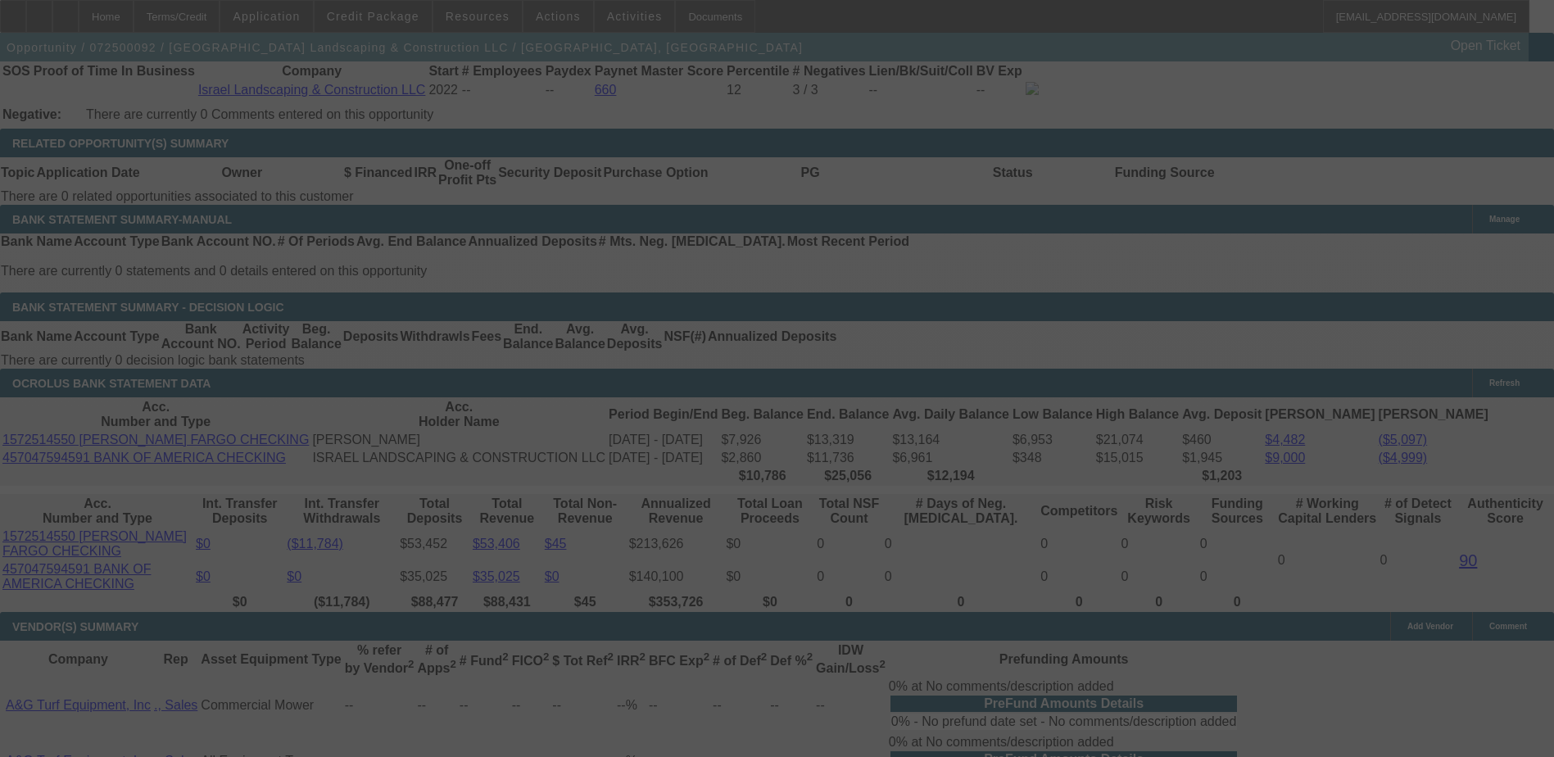
select select "6"
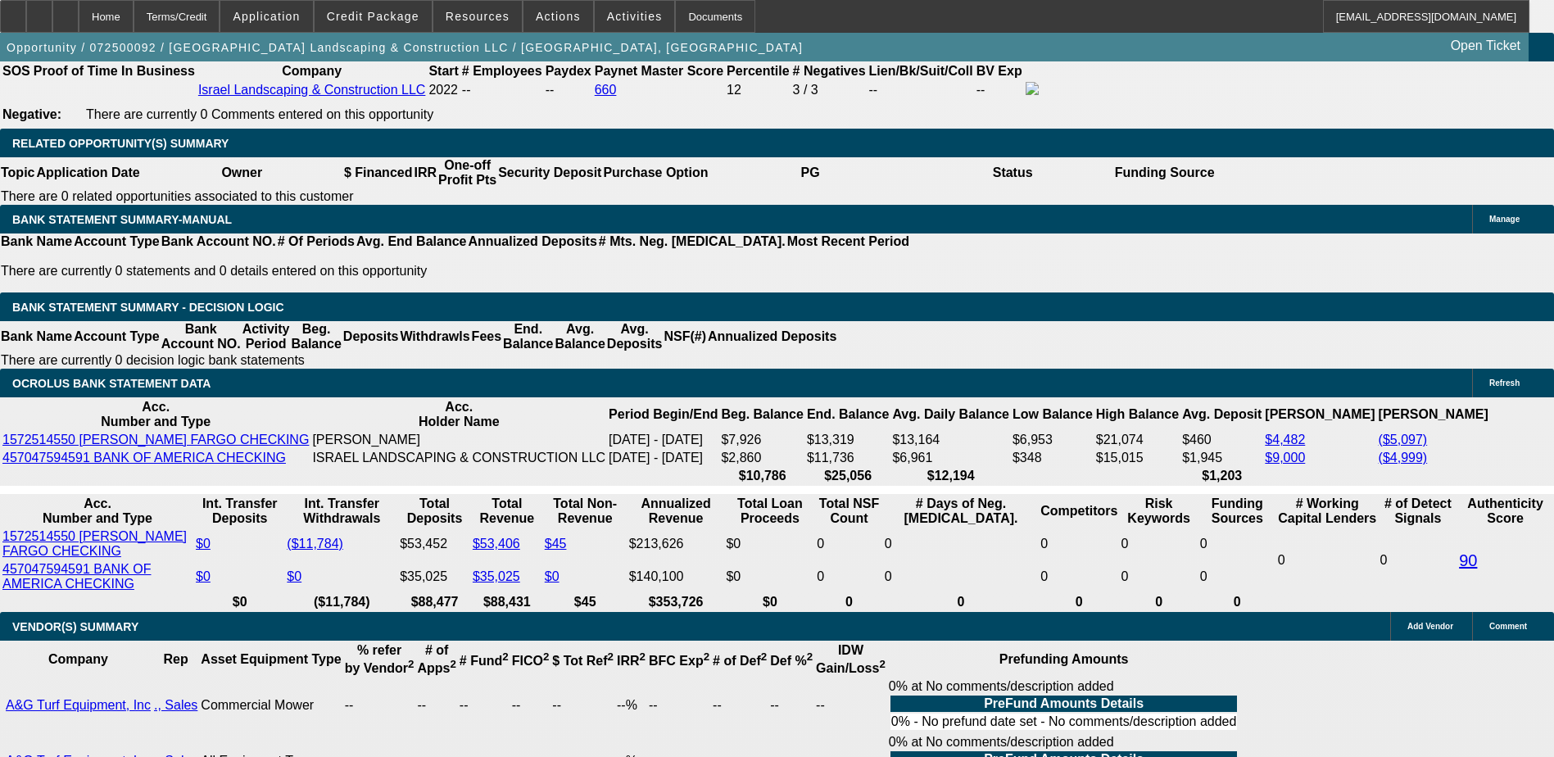
type input "530"
type input "$1,060.00"
type input "UNKNOWN"
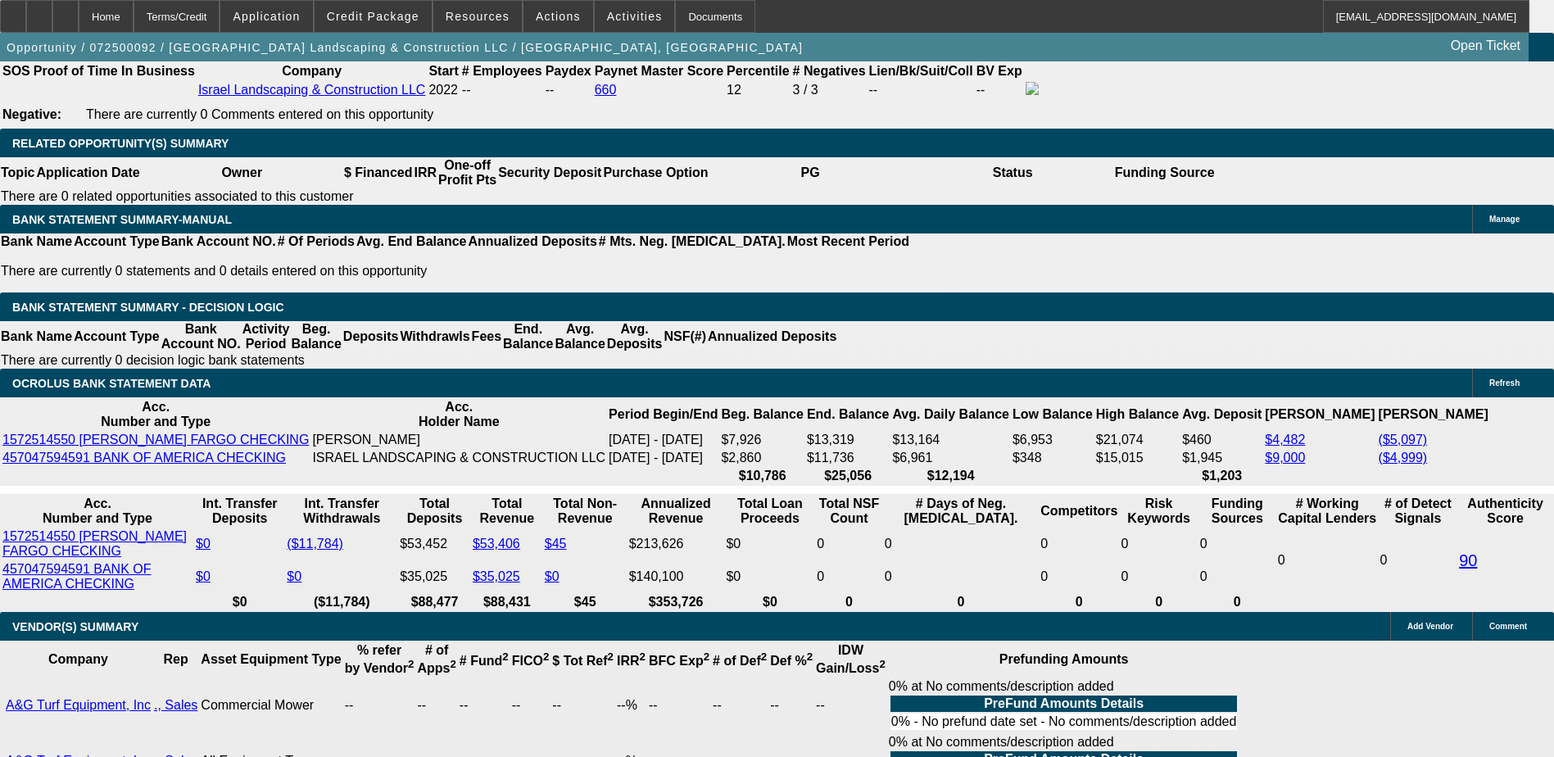
type input "15.1"
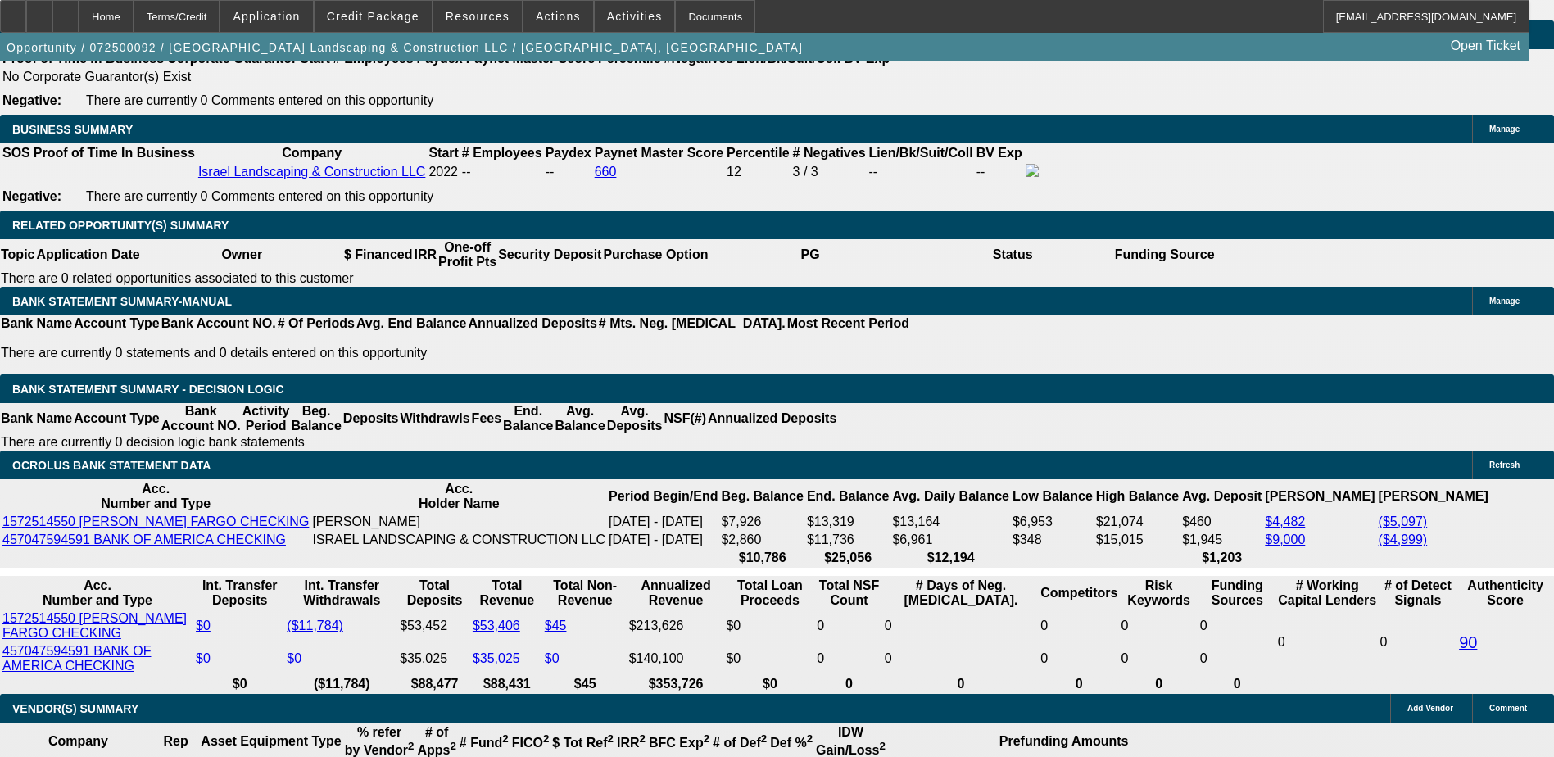
scroll to position [2458, 0]
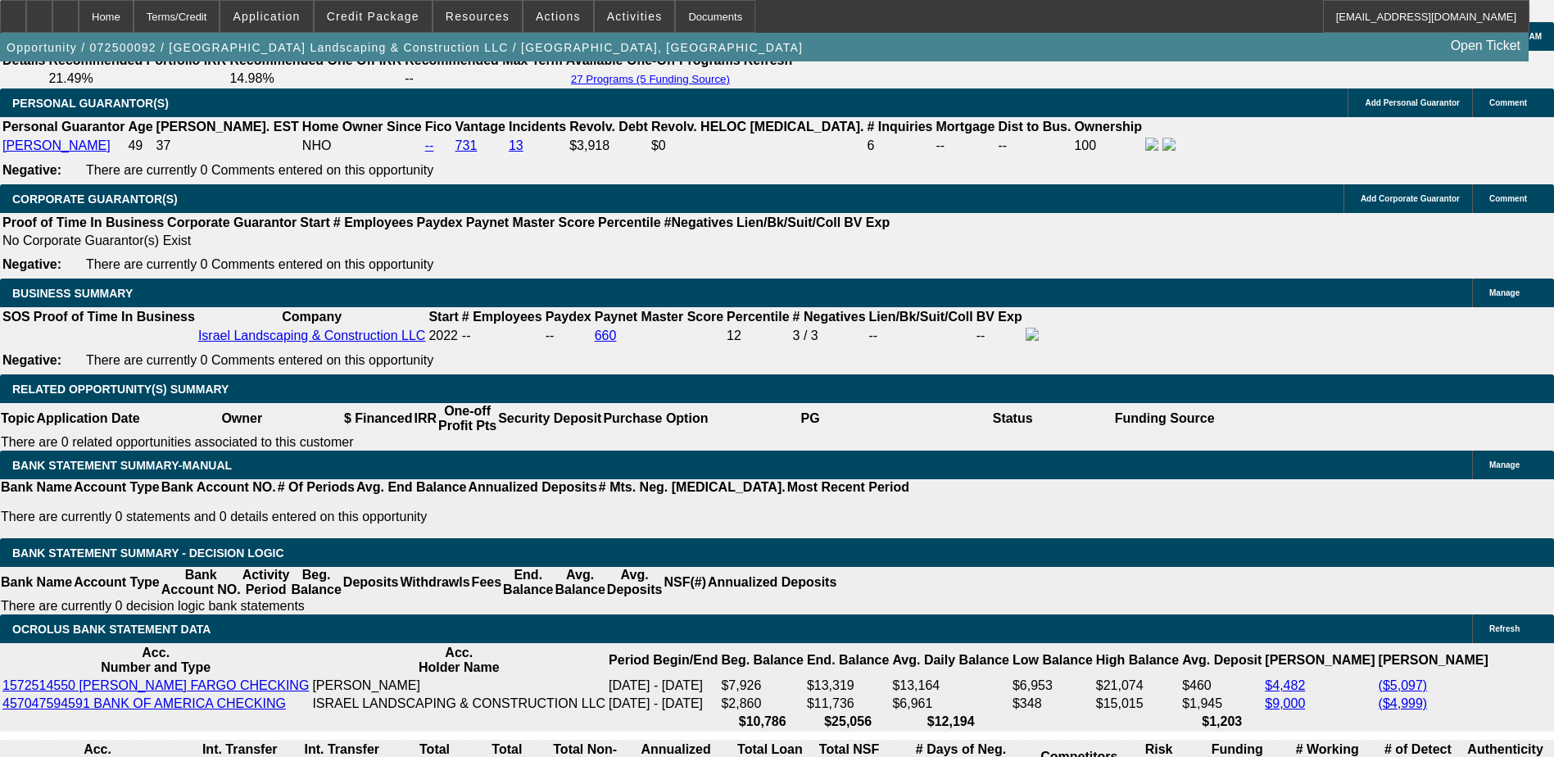
type input "$530.00"
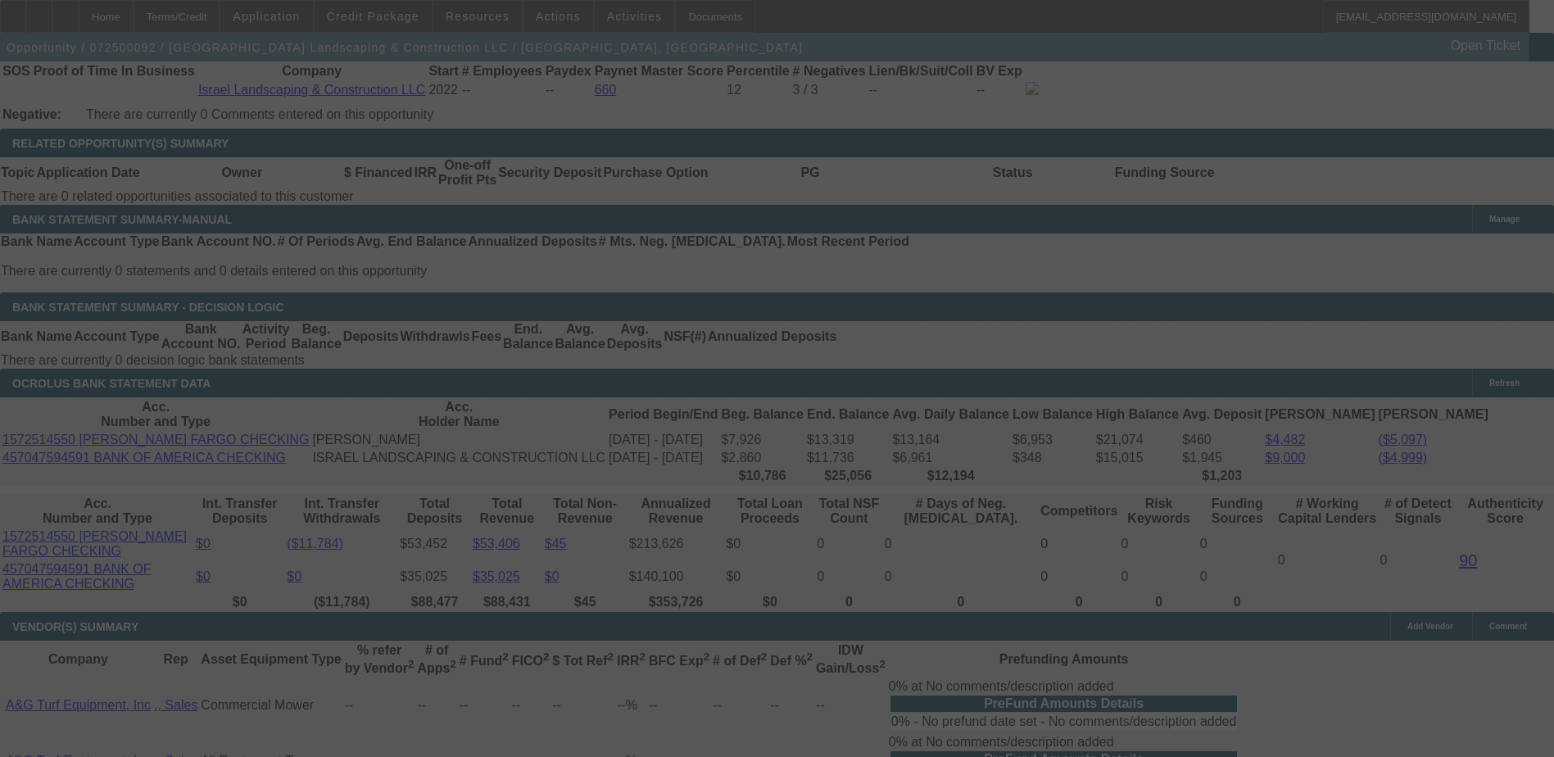
scroll to position [2786, 0]
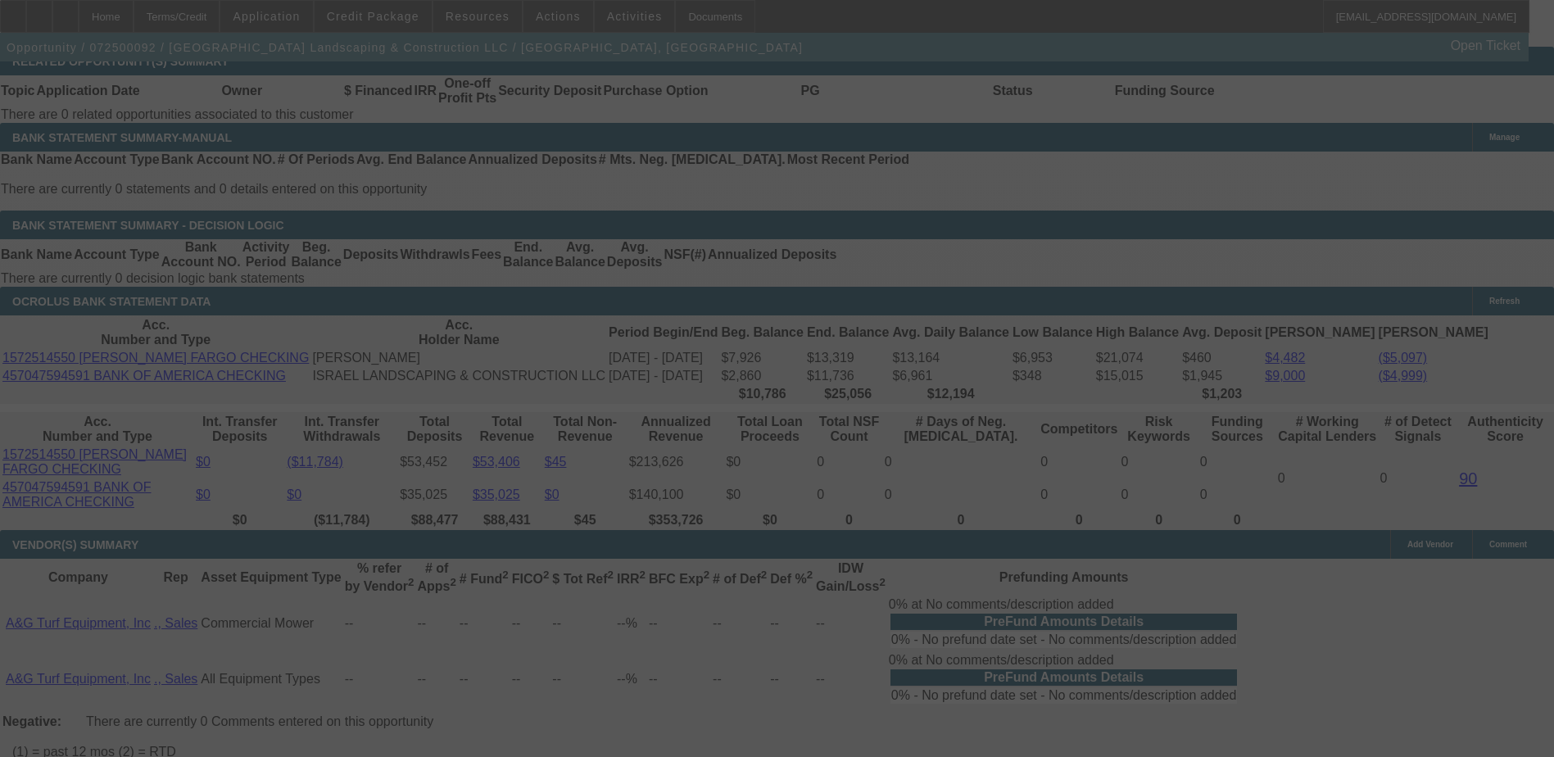
select select "0"
select select "2"
select select "0"
select select "6"
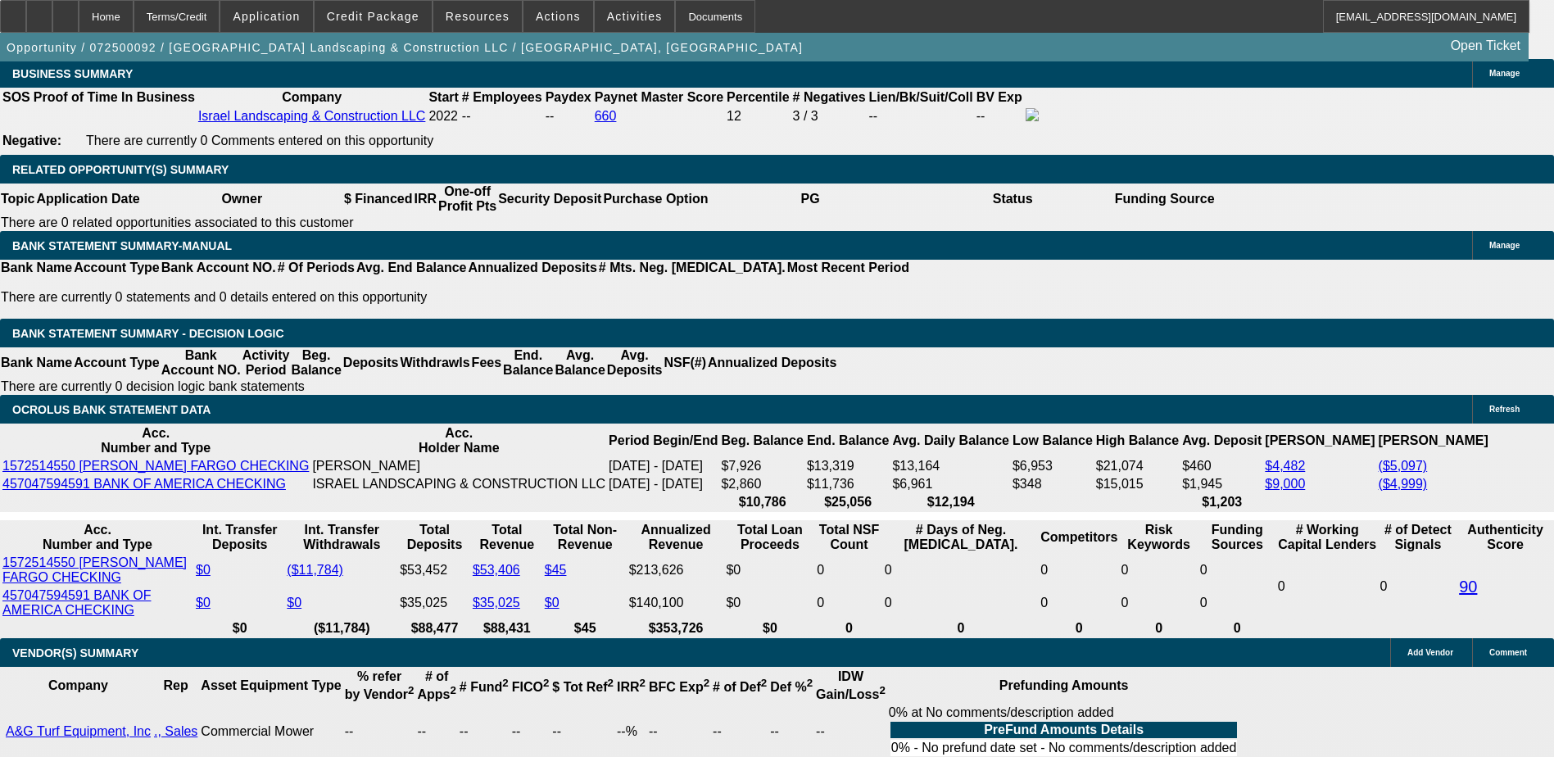
scroll to position [2596, 0]
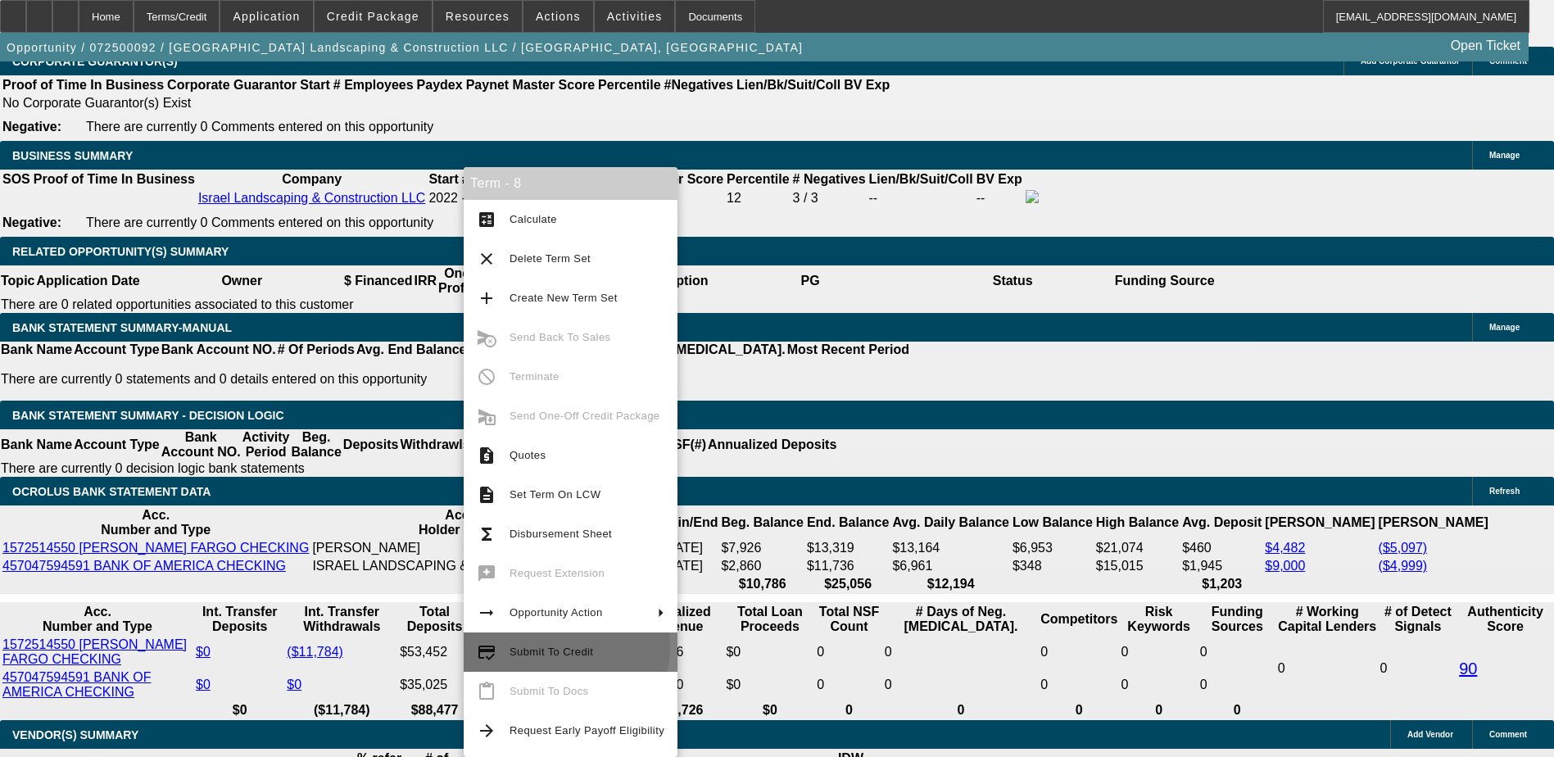
click at [562, 646] on span "Submit To Credit" at bounding box center [552, 652] width 84 height 12
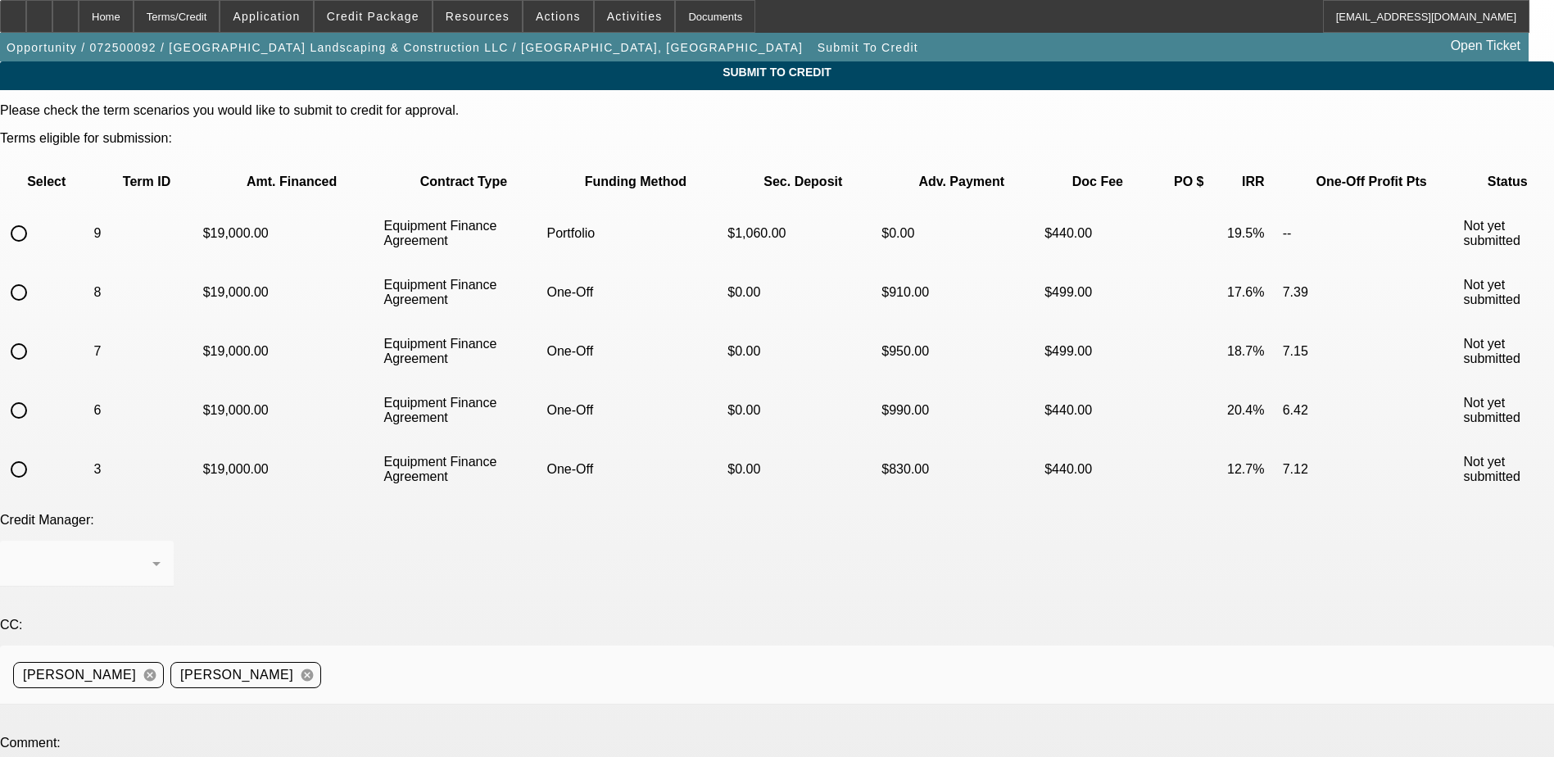
click at [35, 276] on input "radio" at bounding box center [18, 292] width 33 height 33
radio input "true"
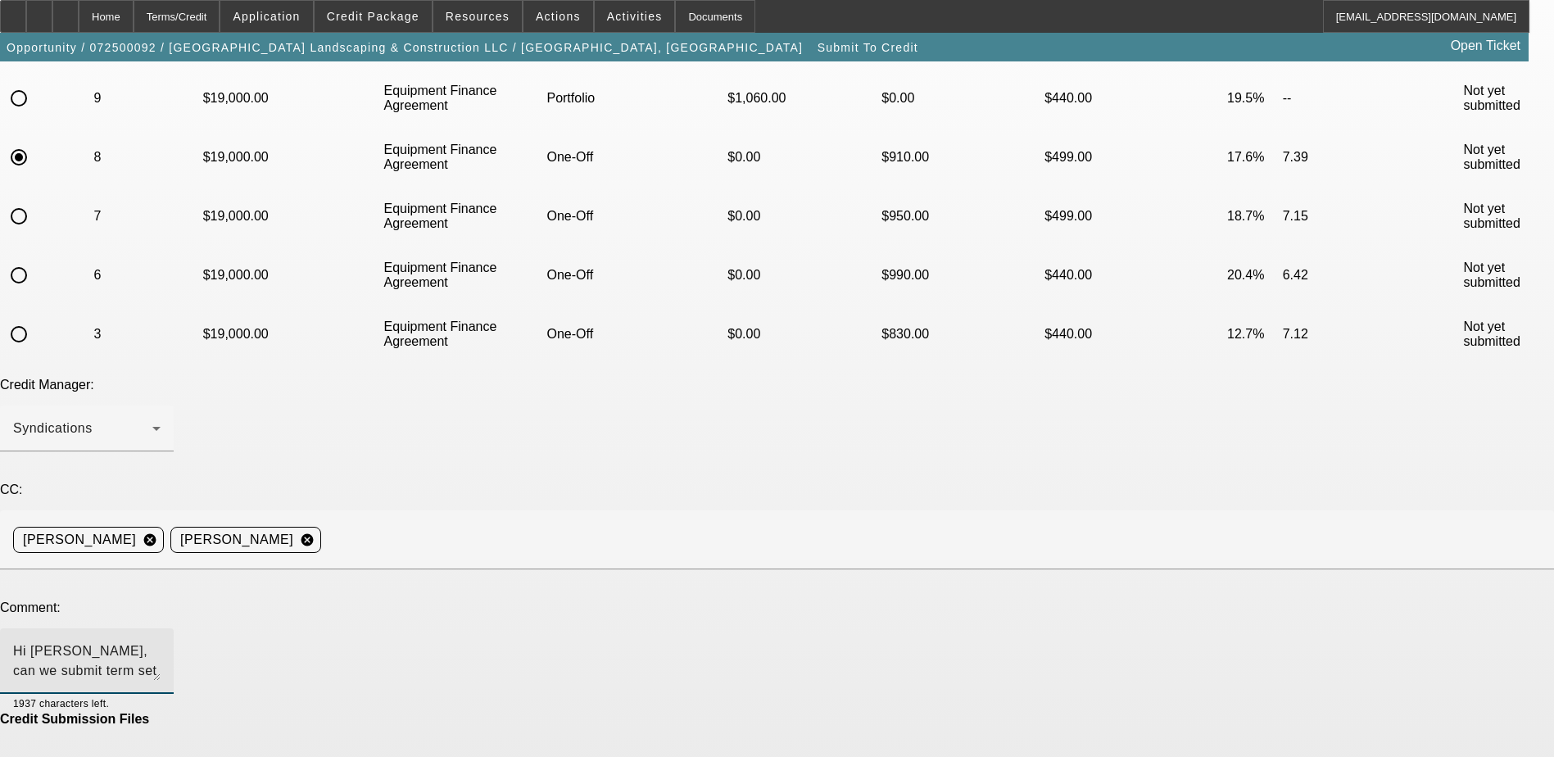
scroll to position [164, 0]
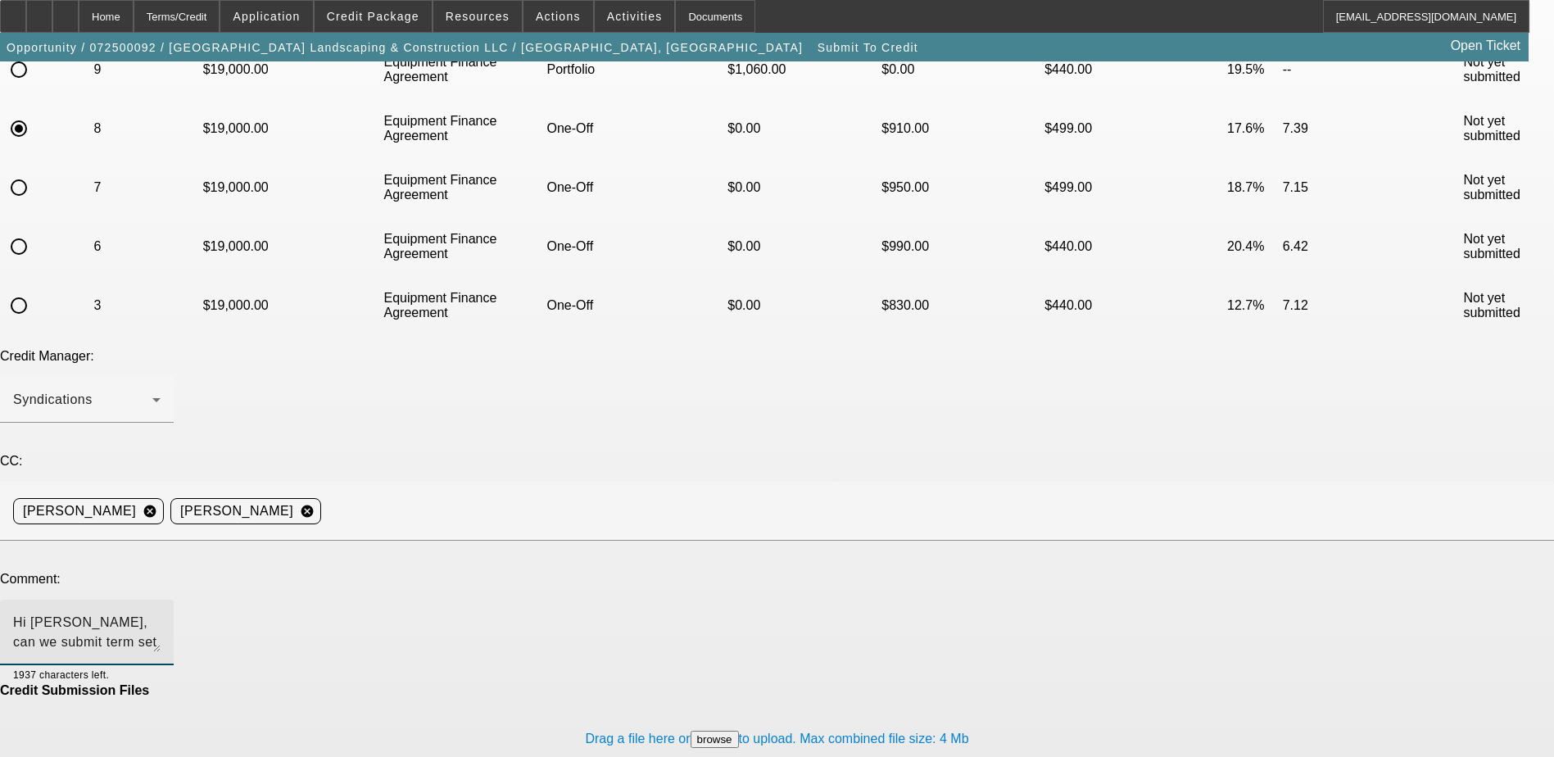
type textarea "Hi Zach, can we submit term set 8 for FinPac? Thank you again."
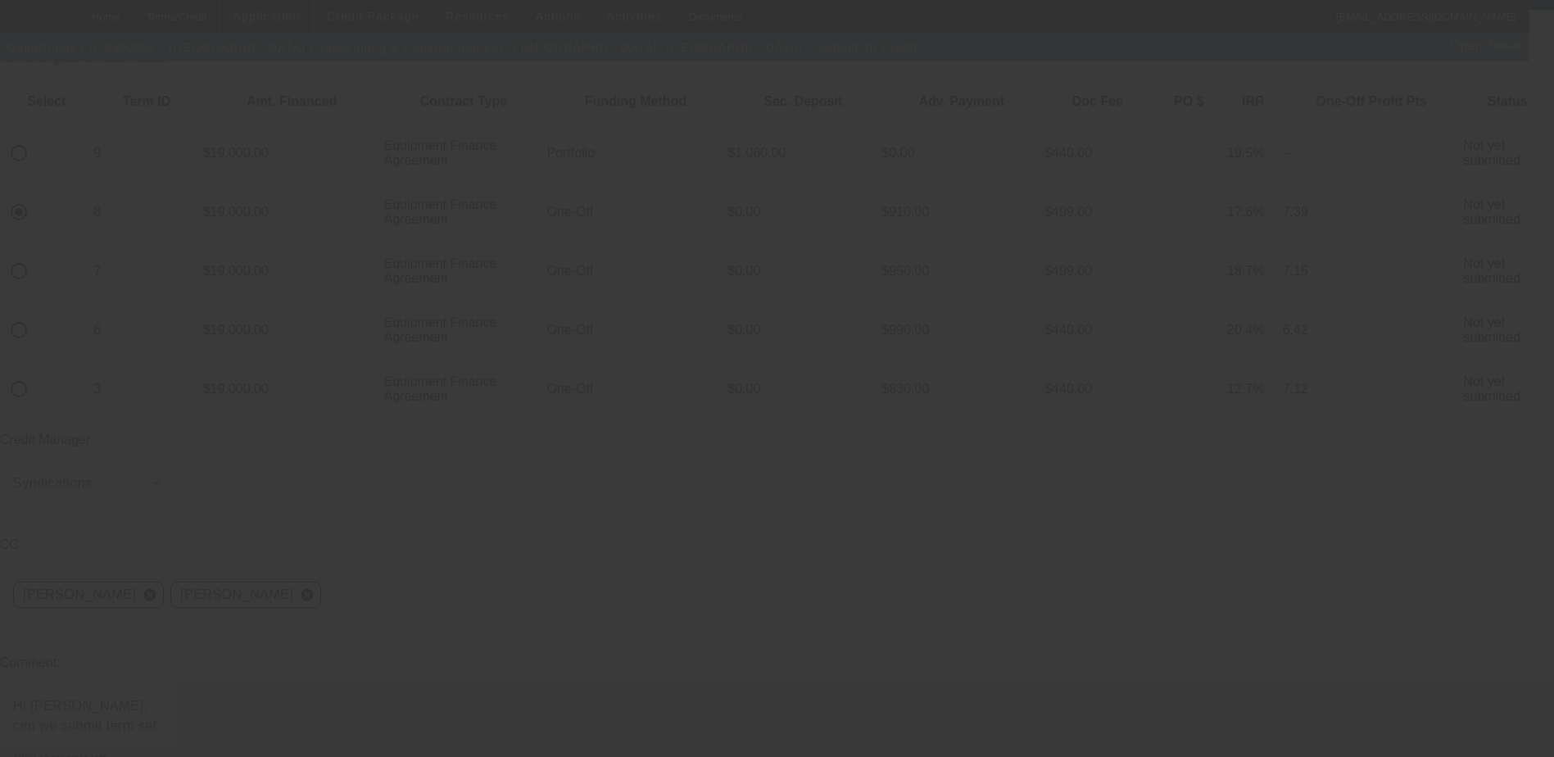
scroll to position [0, 0]
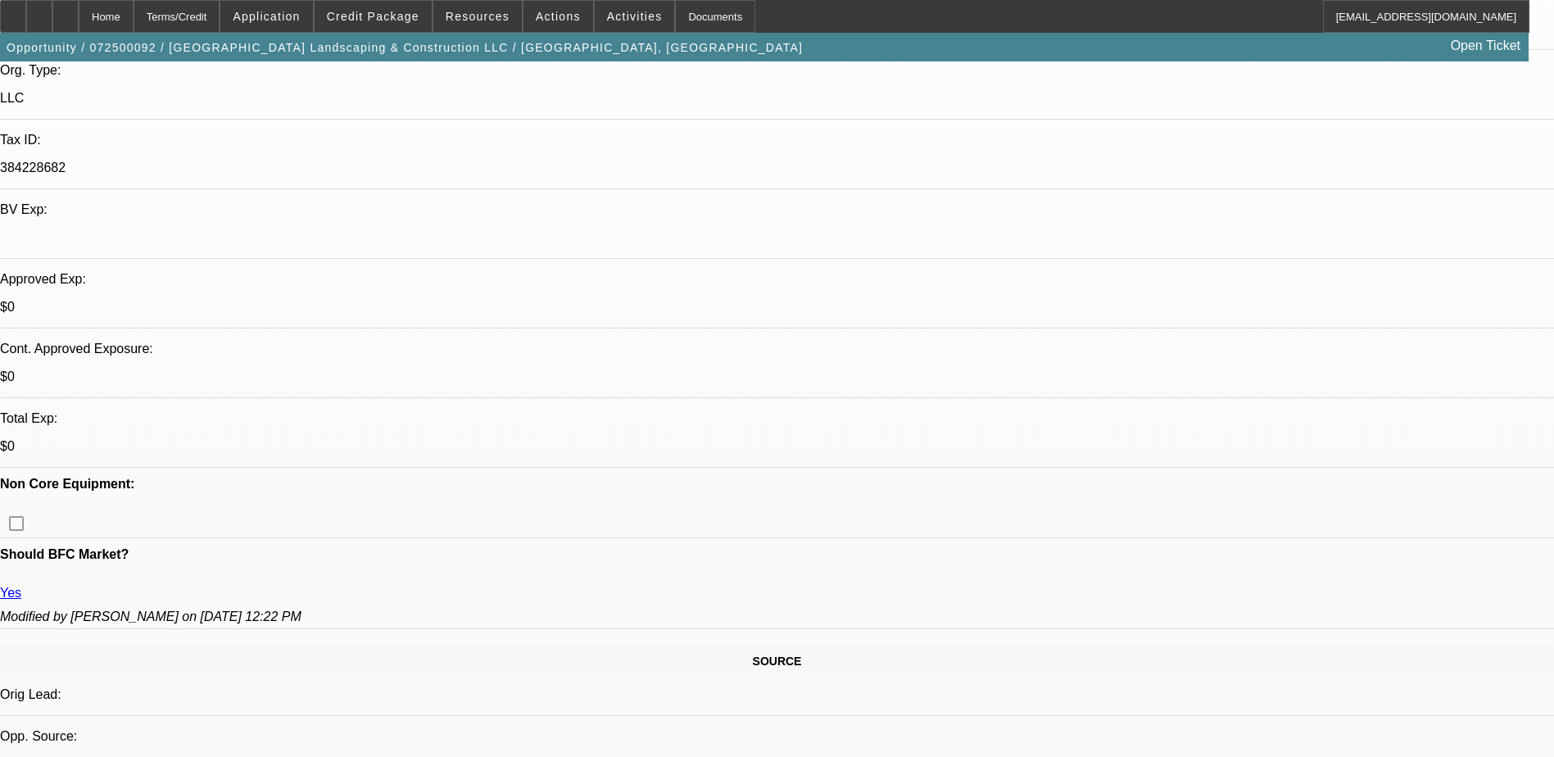
select select "0"
select select "2"
select select "0"
select select "6"
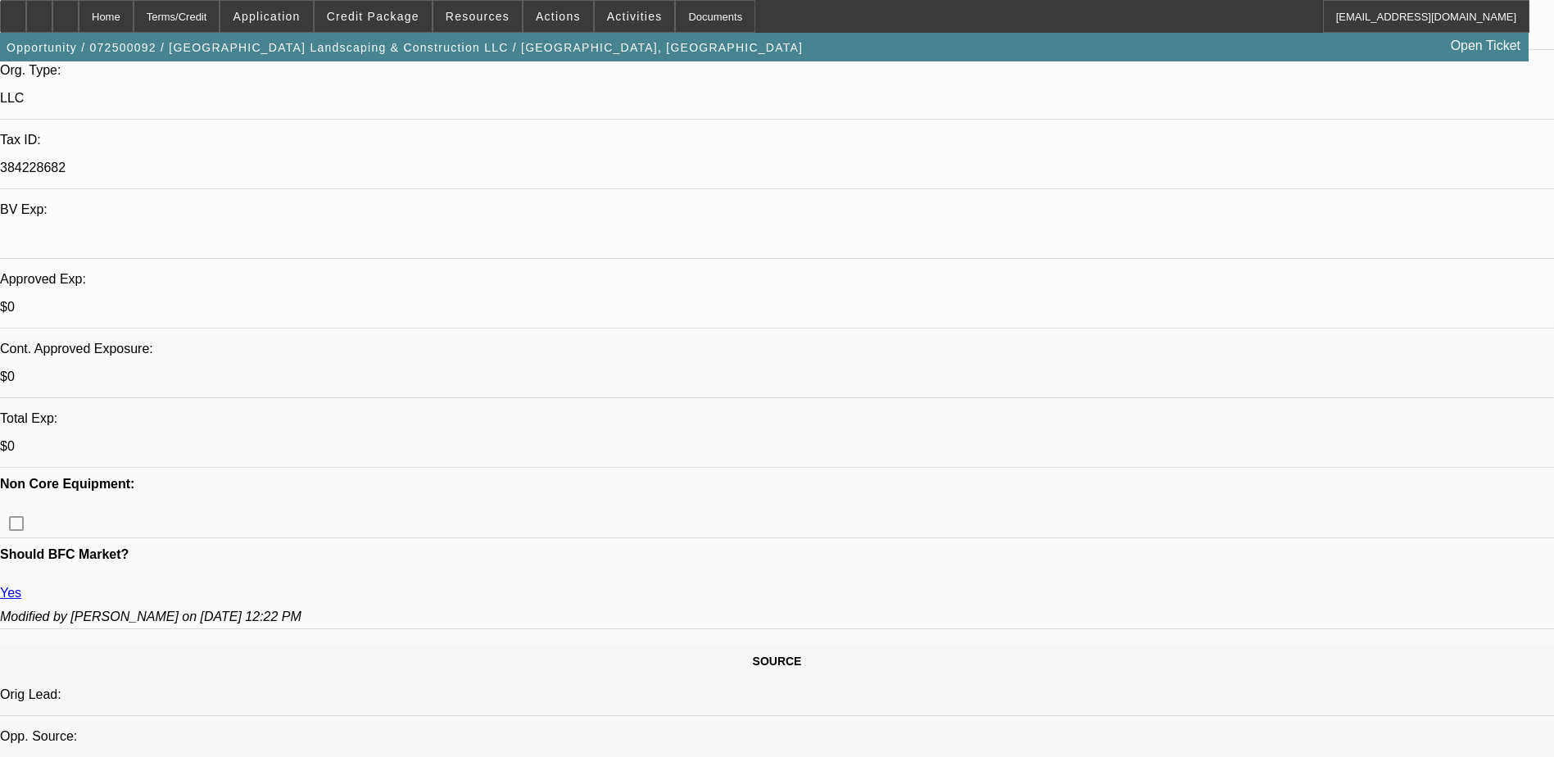
select select "0"
select select "6"
select select "0"
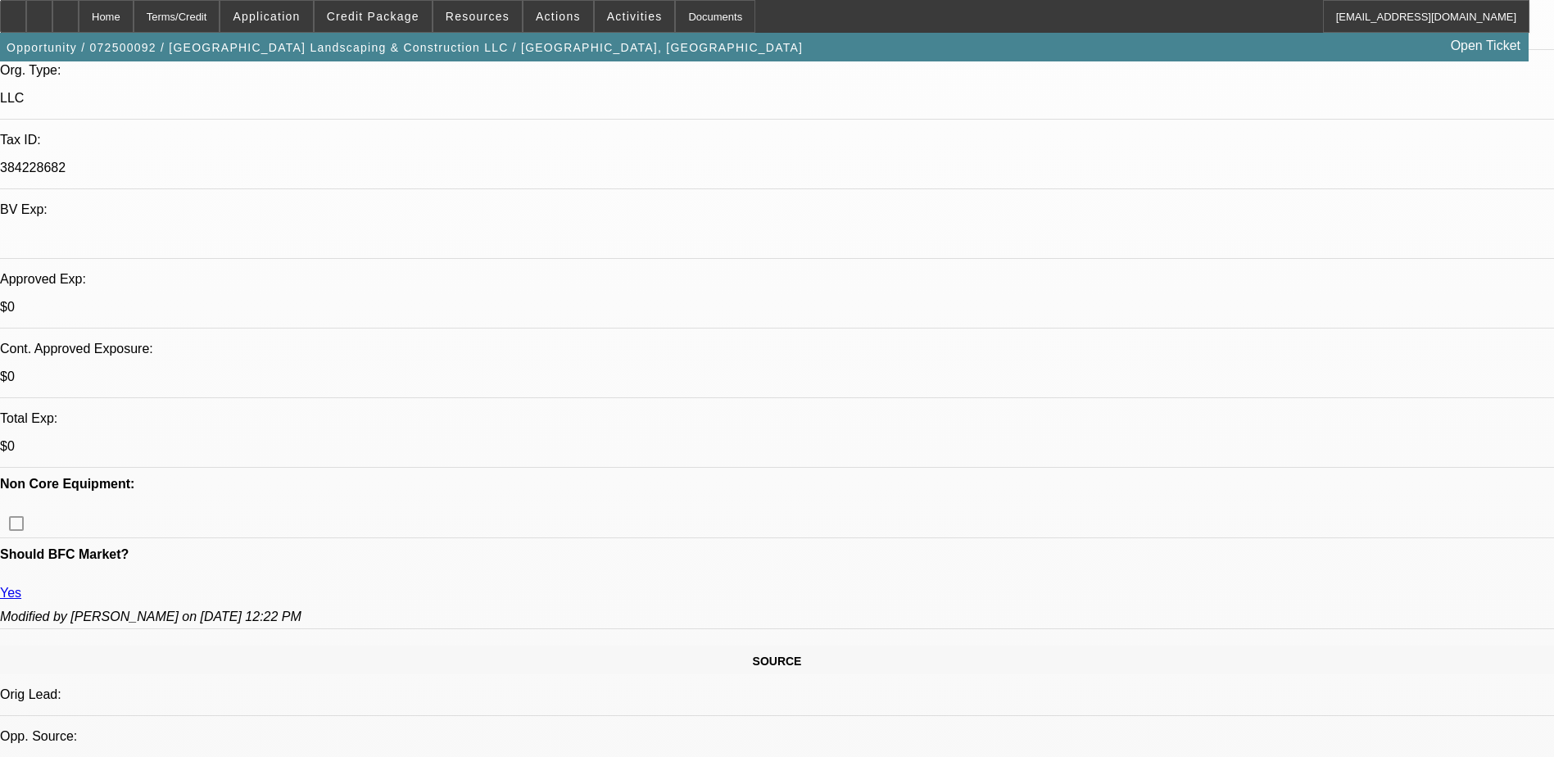
select select "0"
select select "6"
select select "0"
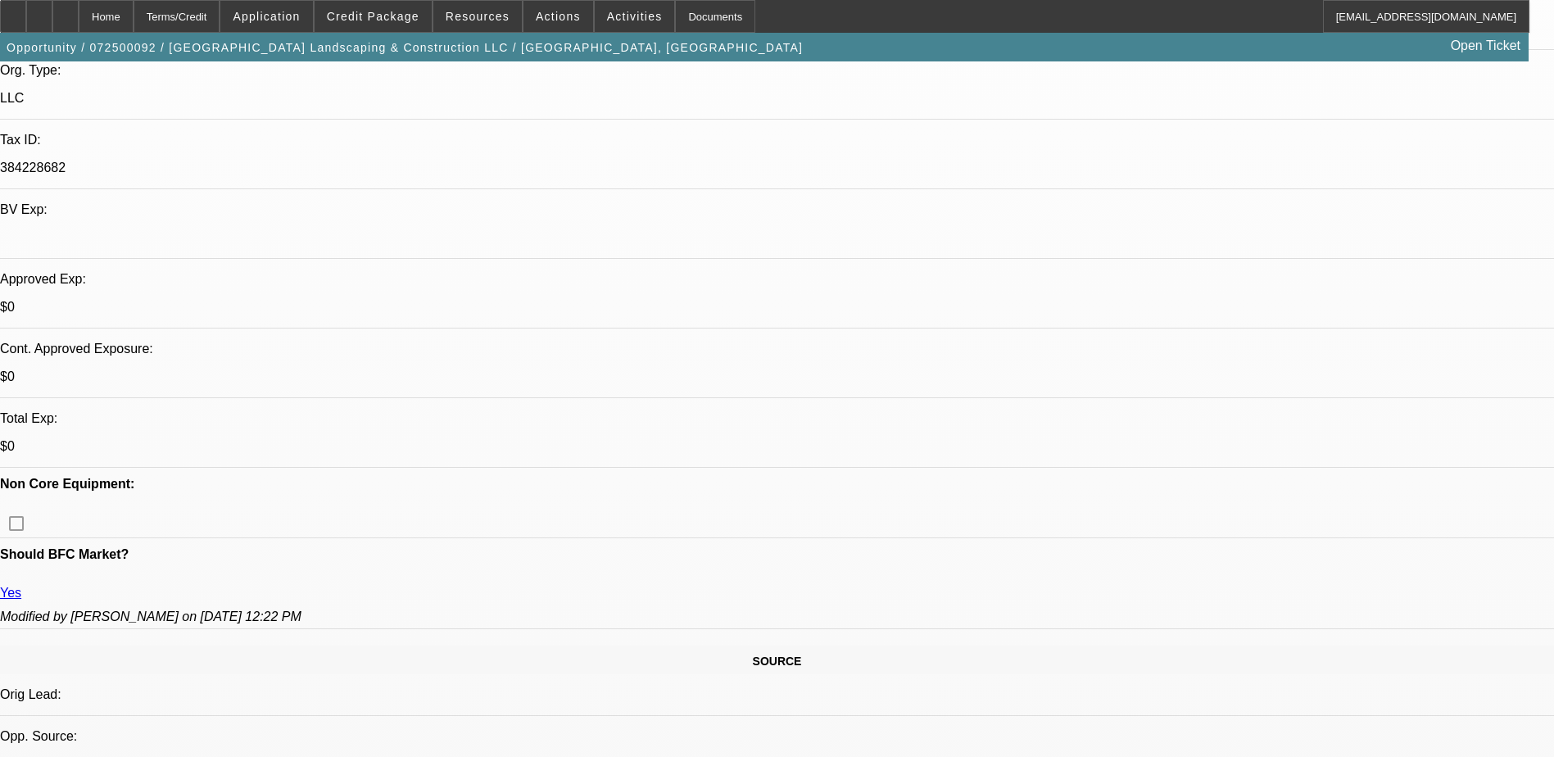
select select "0"
select select "6"
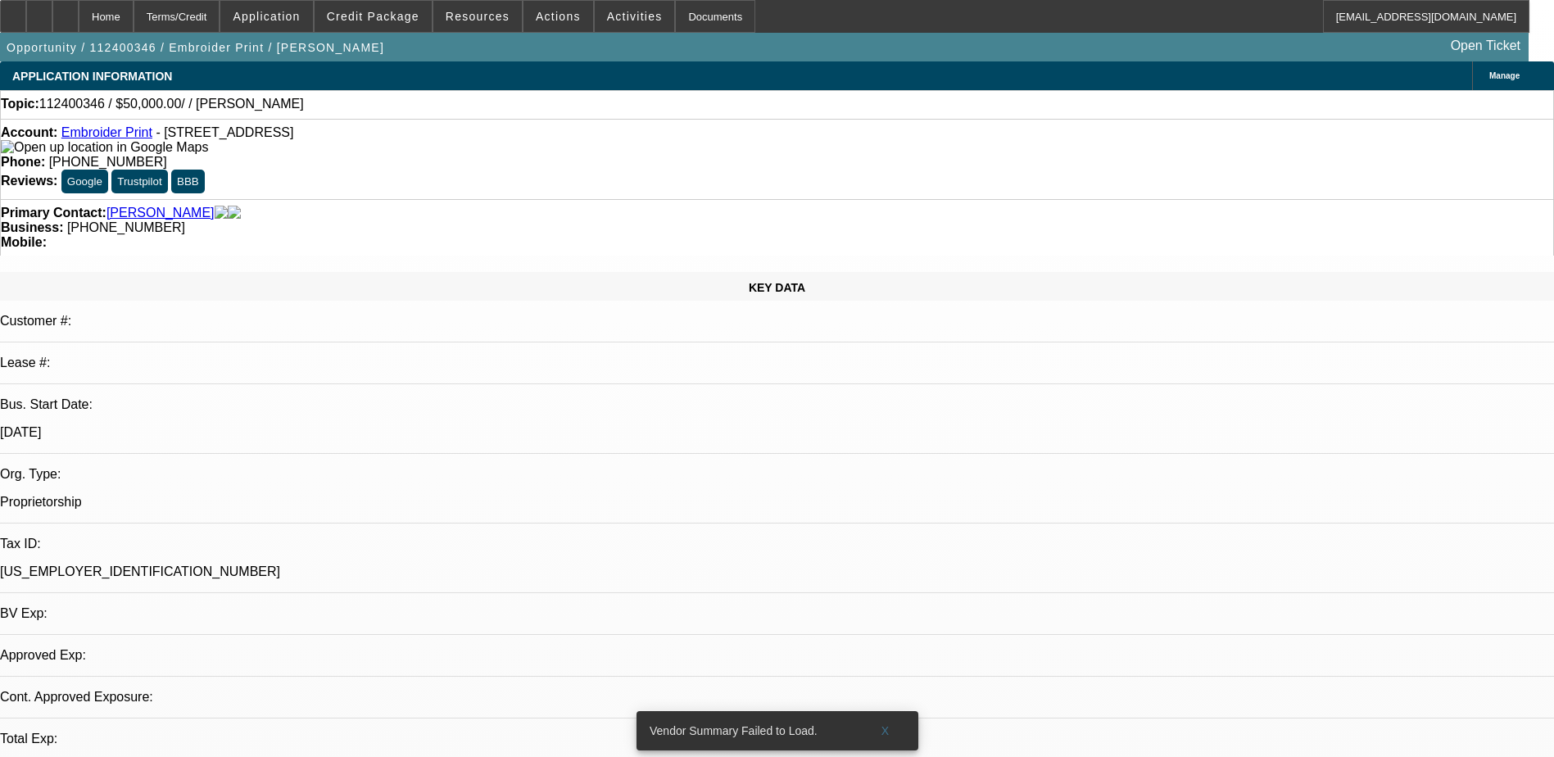
select select "0"
select select "2"
select select "0.1"
select select "1"
select select "2"
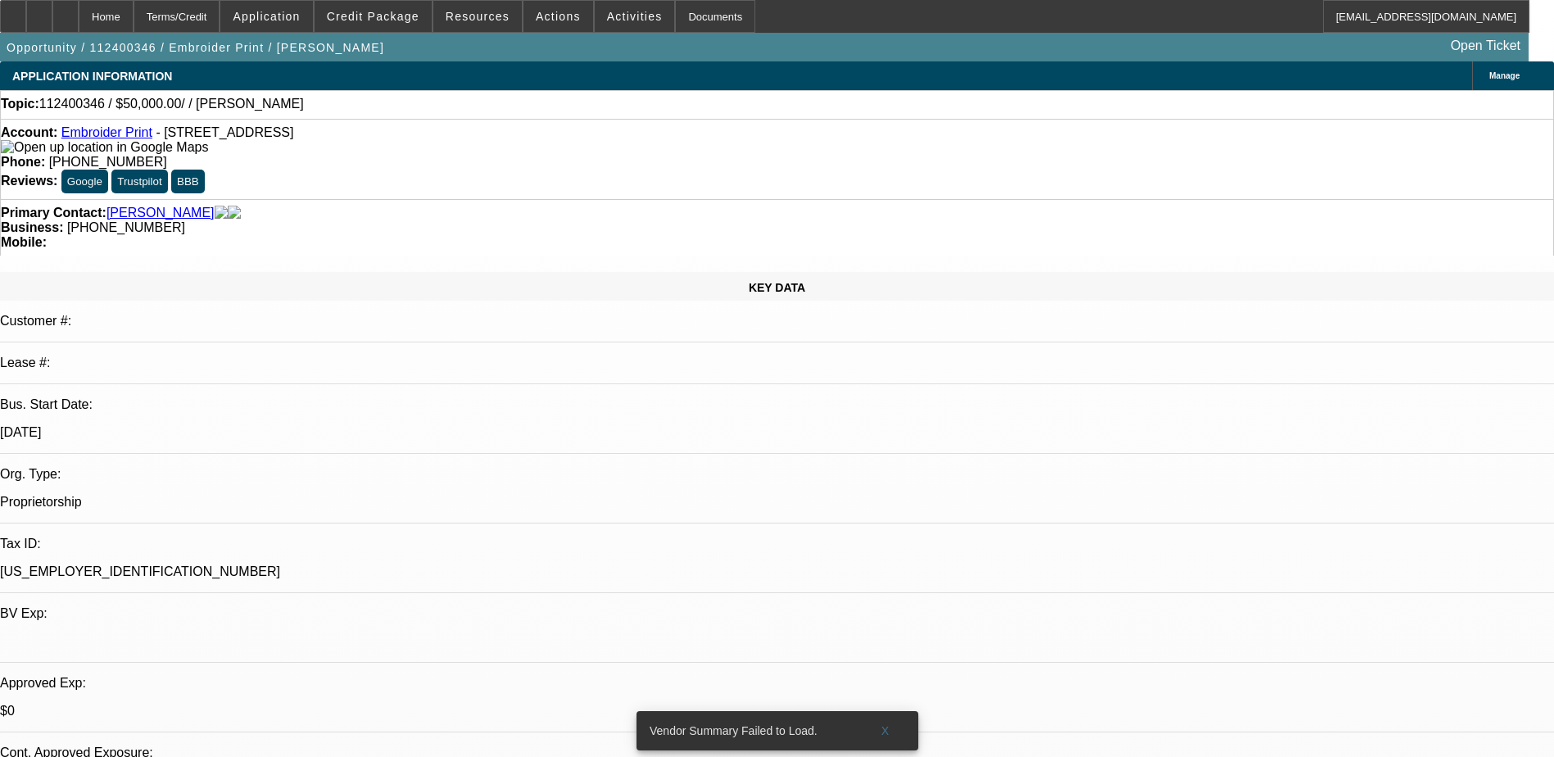
select select "4"
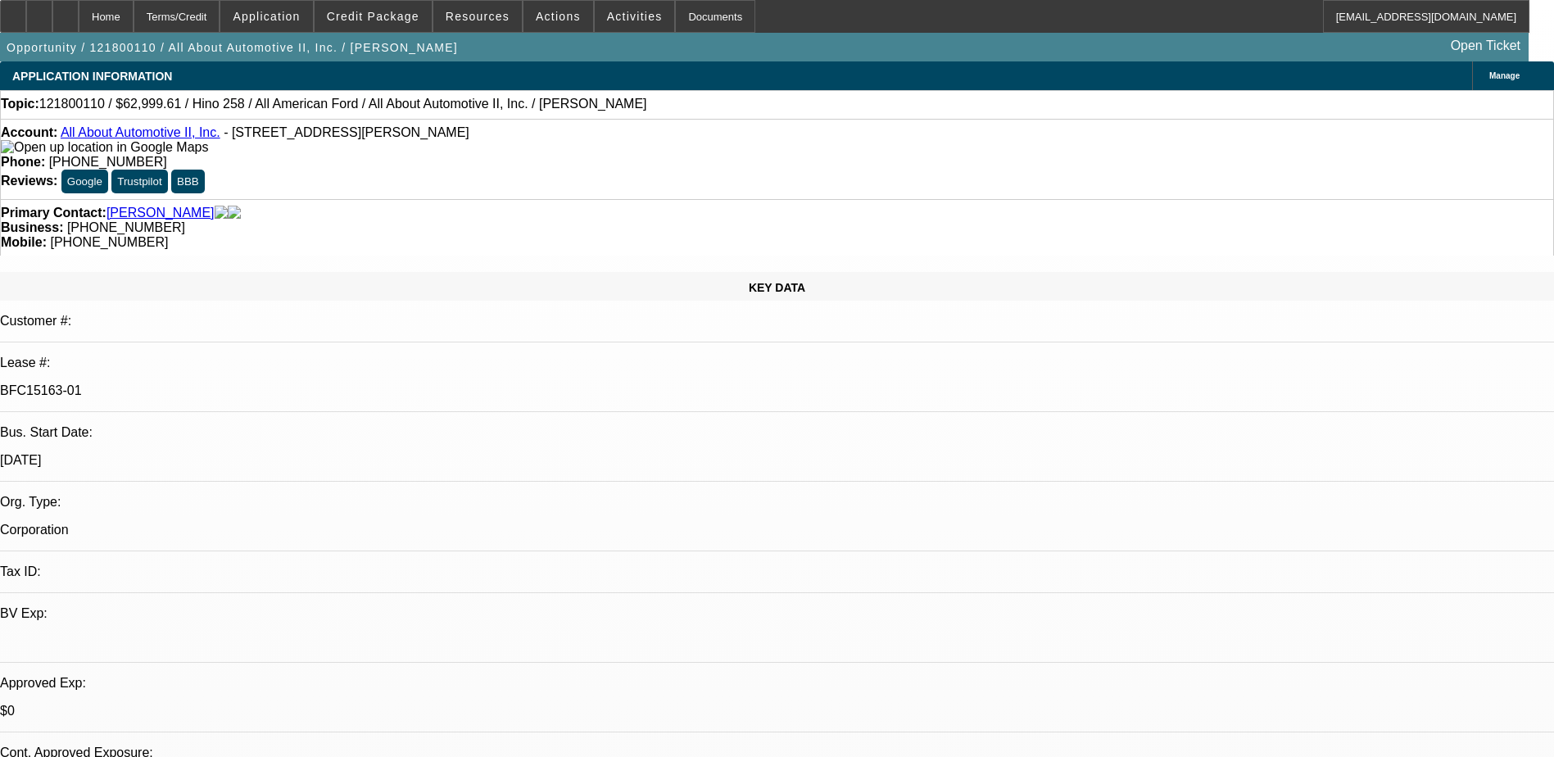
select select "0"
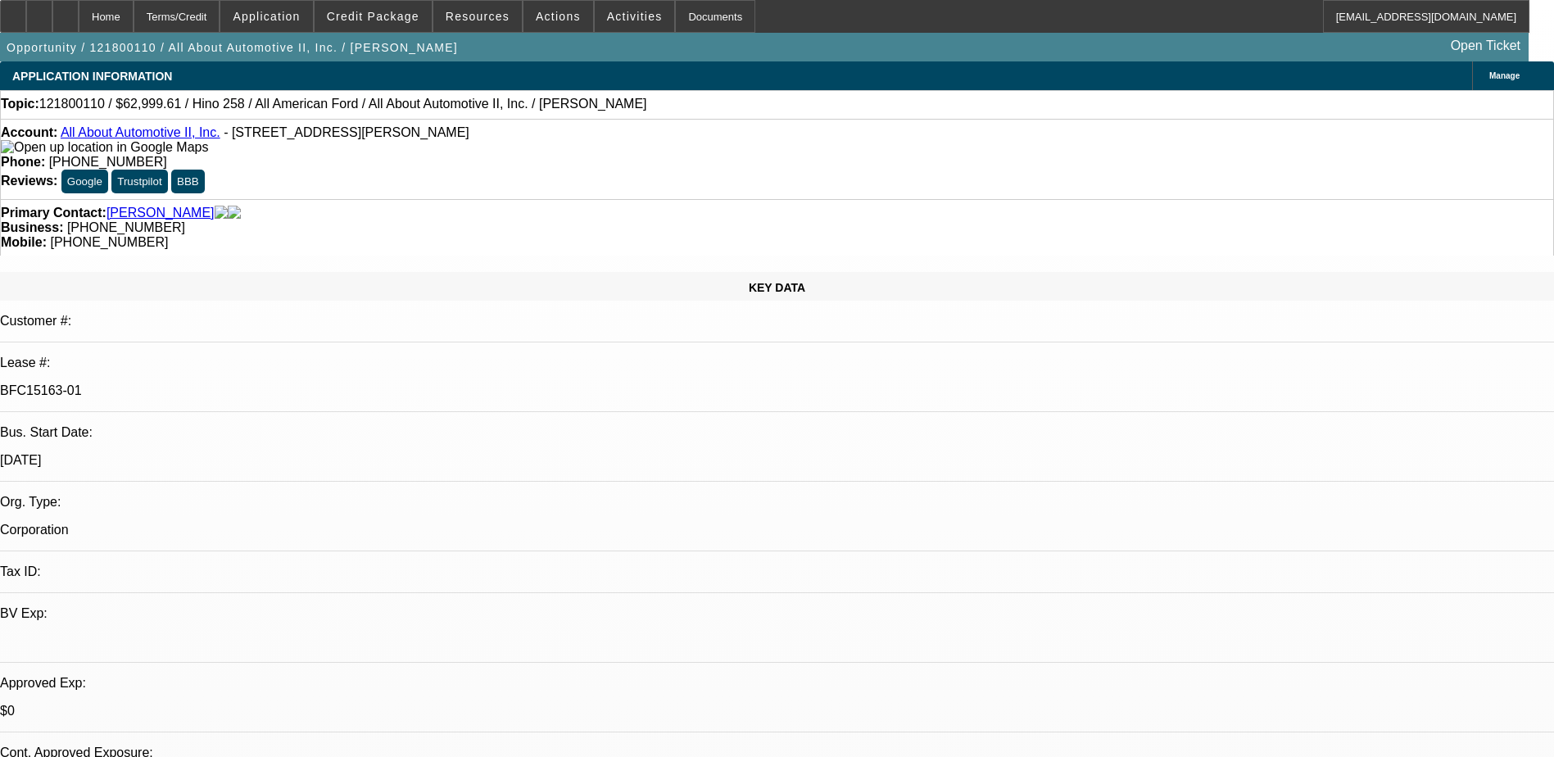
select select "0"
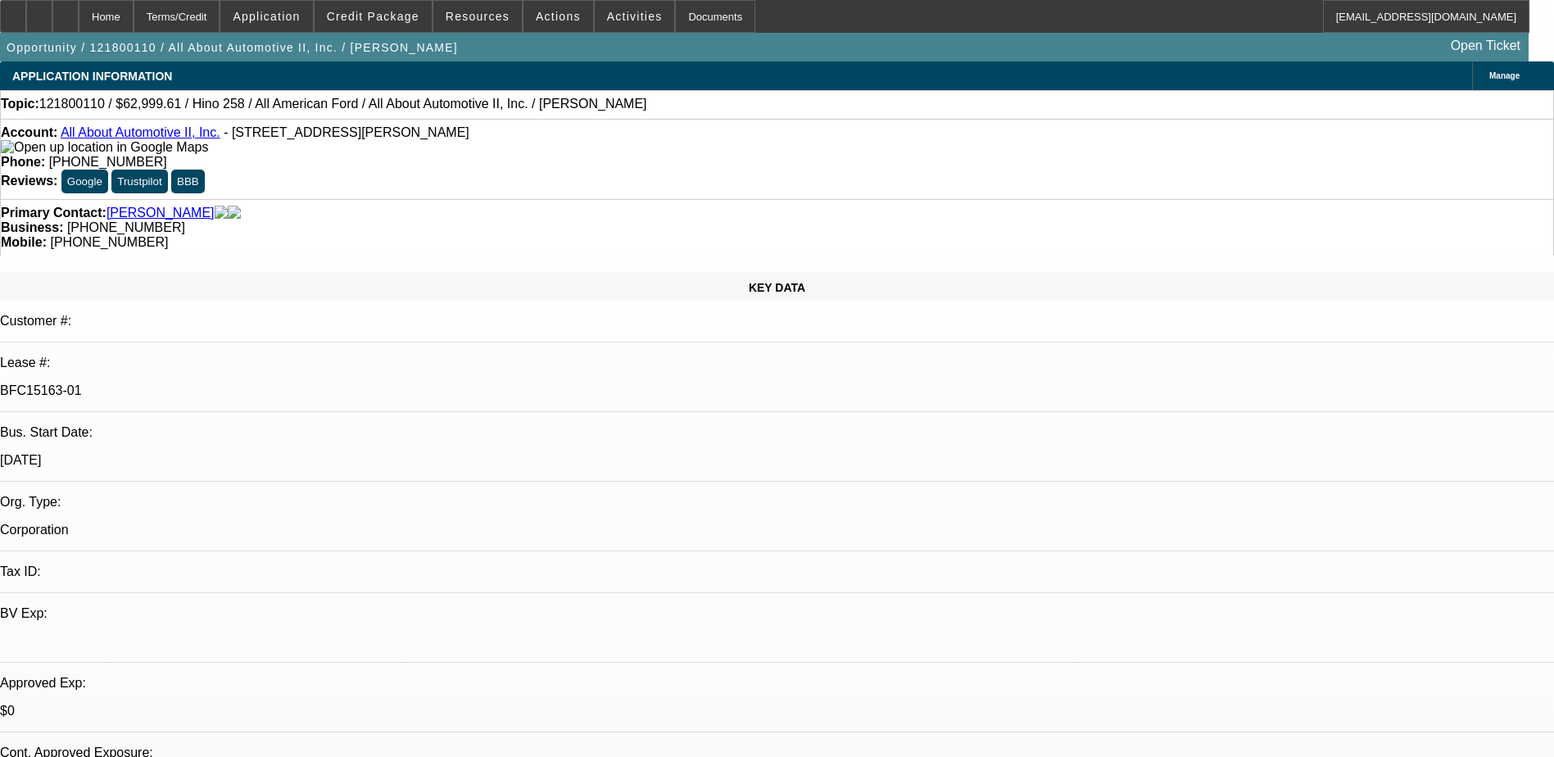
select select "0"
select select "1"
select select "2"
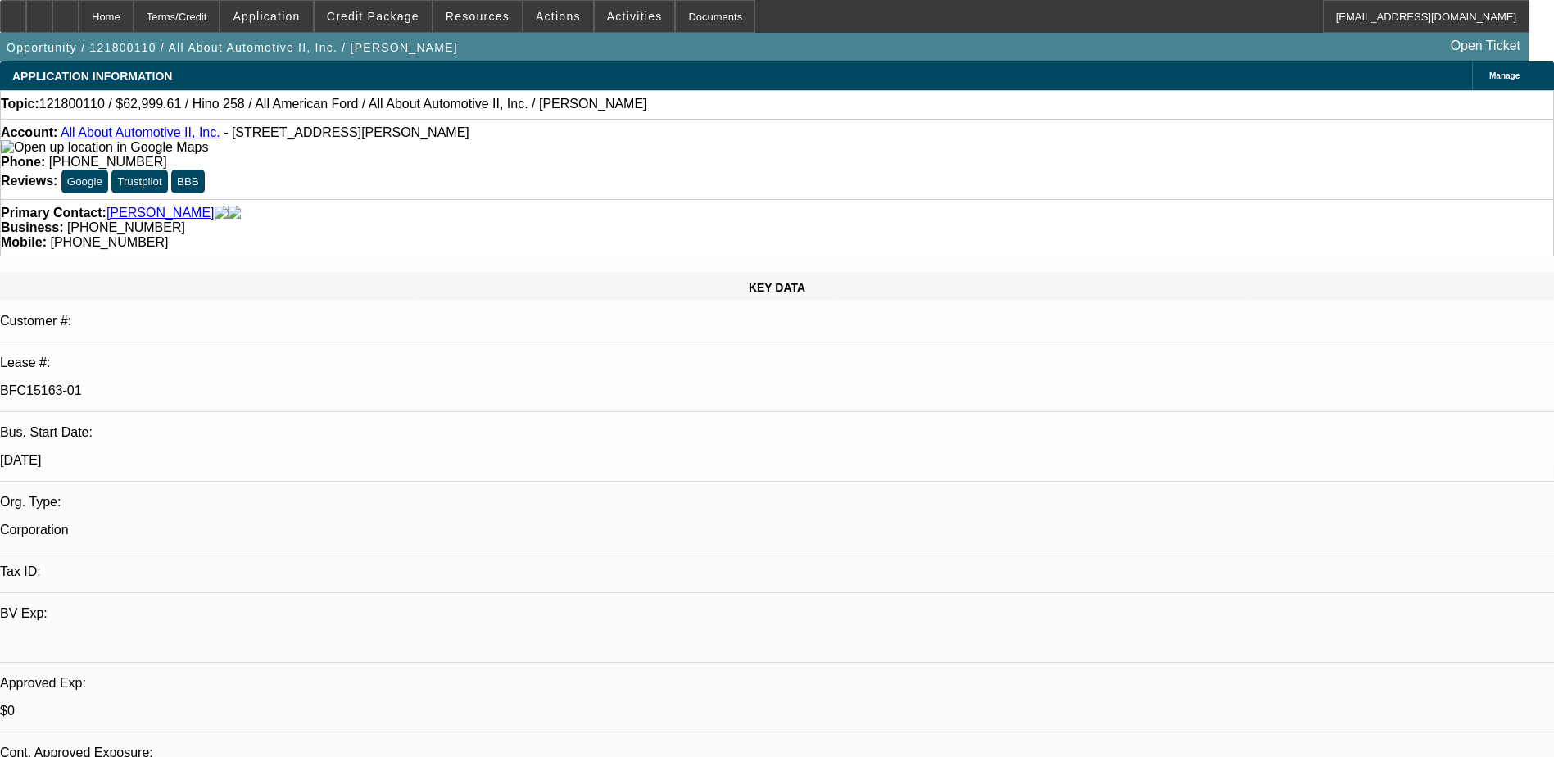
select select "1"
select select "2"
select select "1"
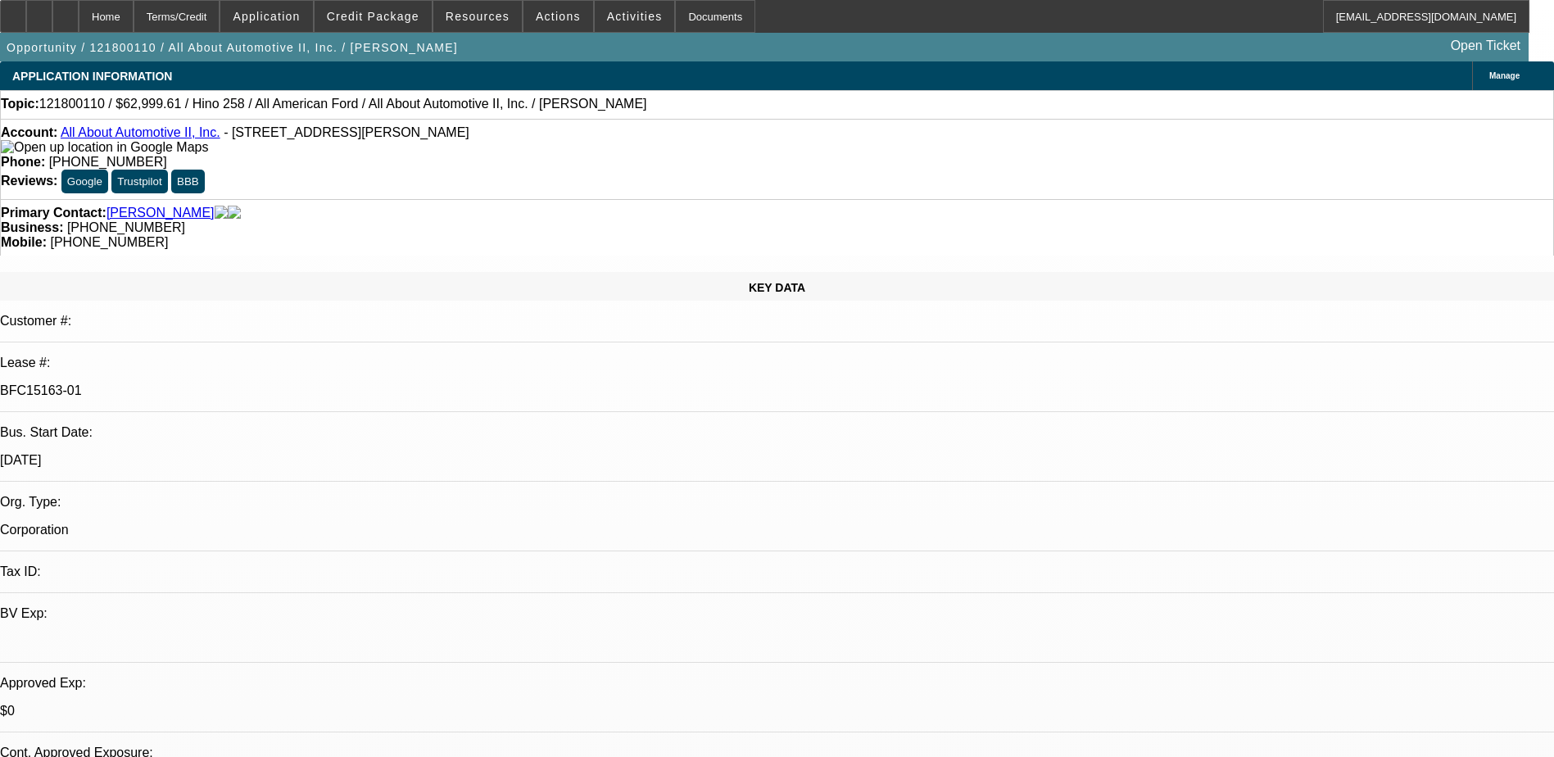
select select "2"
select select "1"
select select "2"
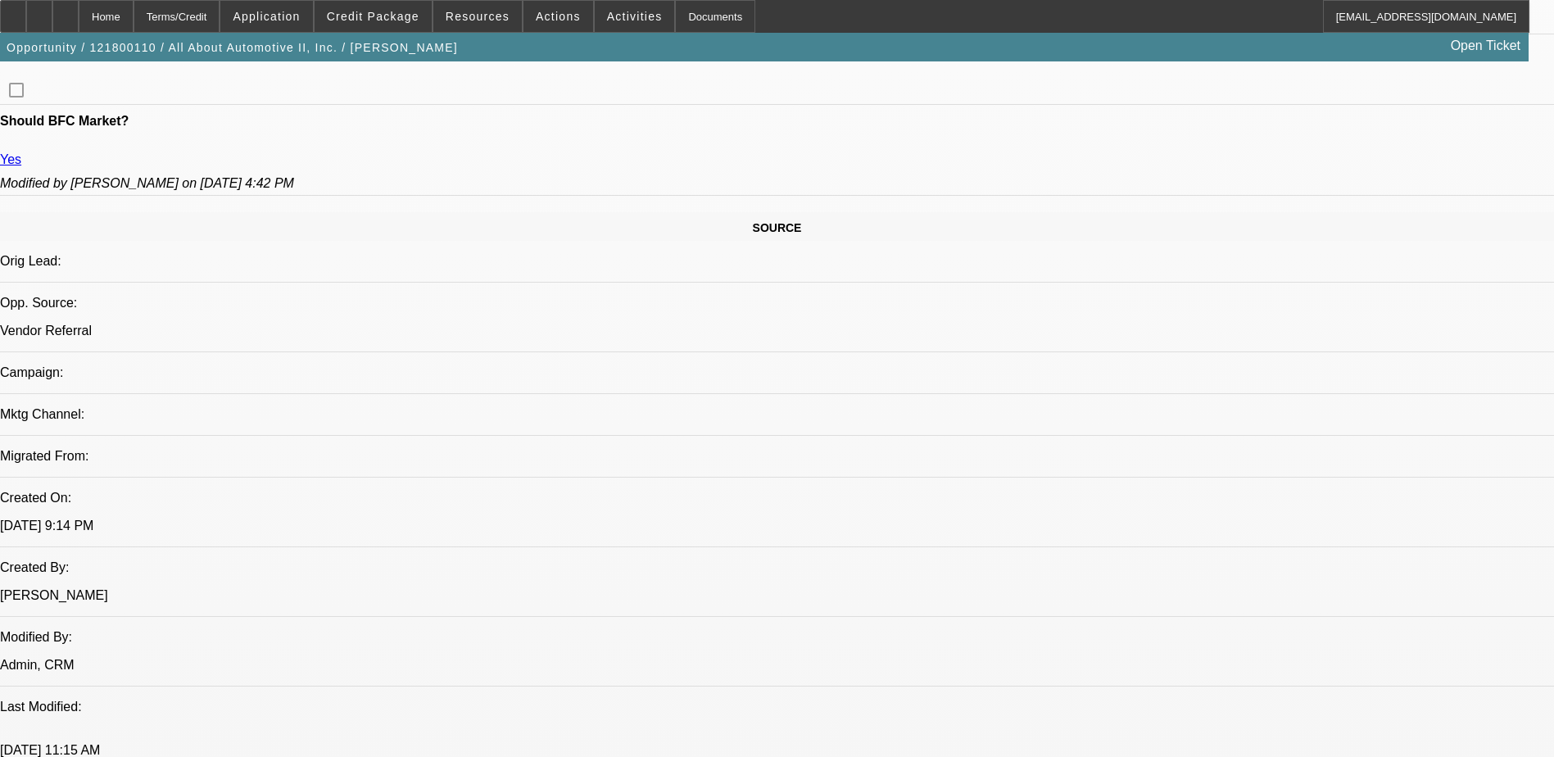
scroll to position [974, 0]
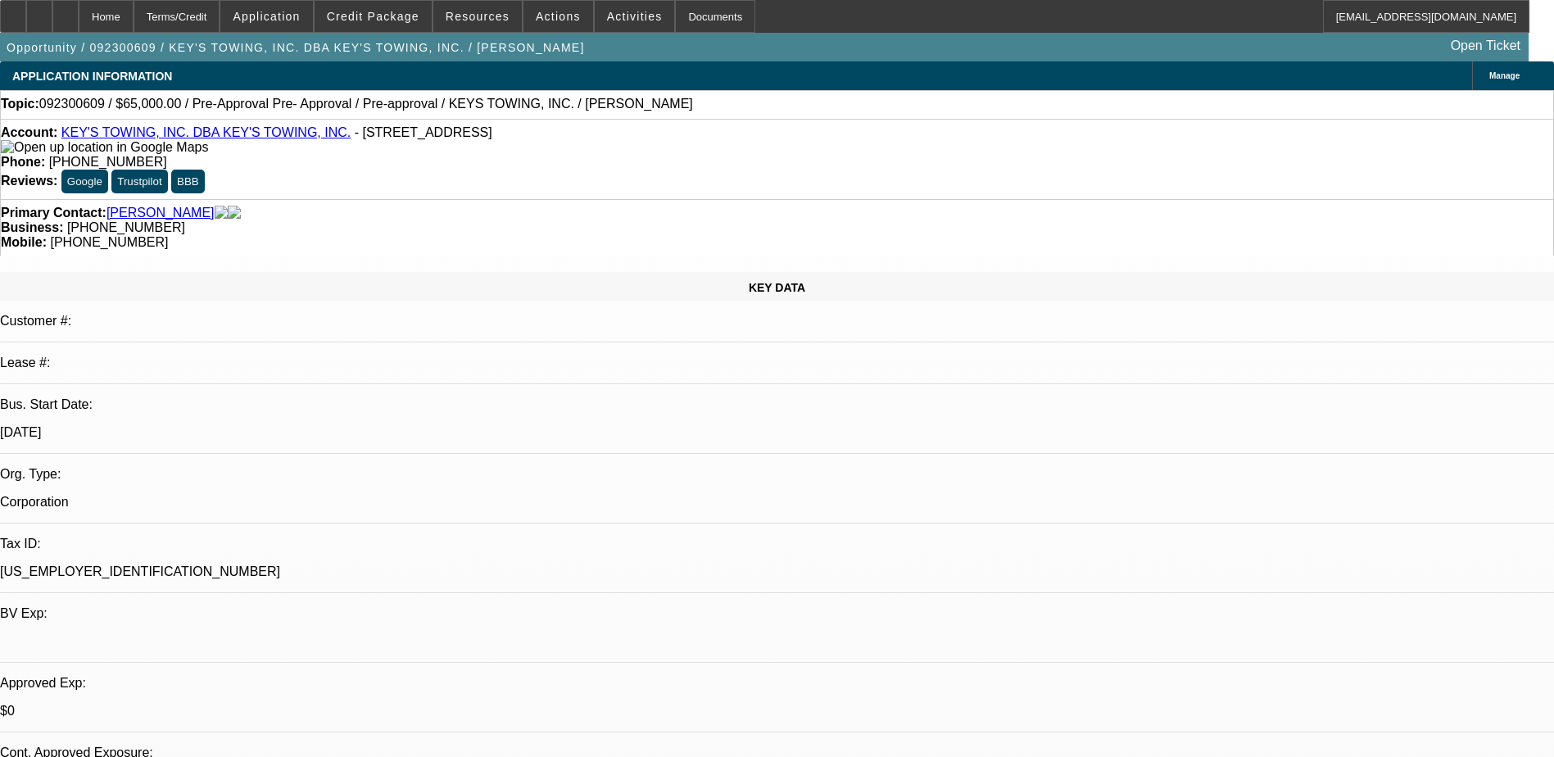
select select "0"
select select "3"
select select "0.1"
select select "4"
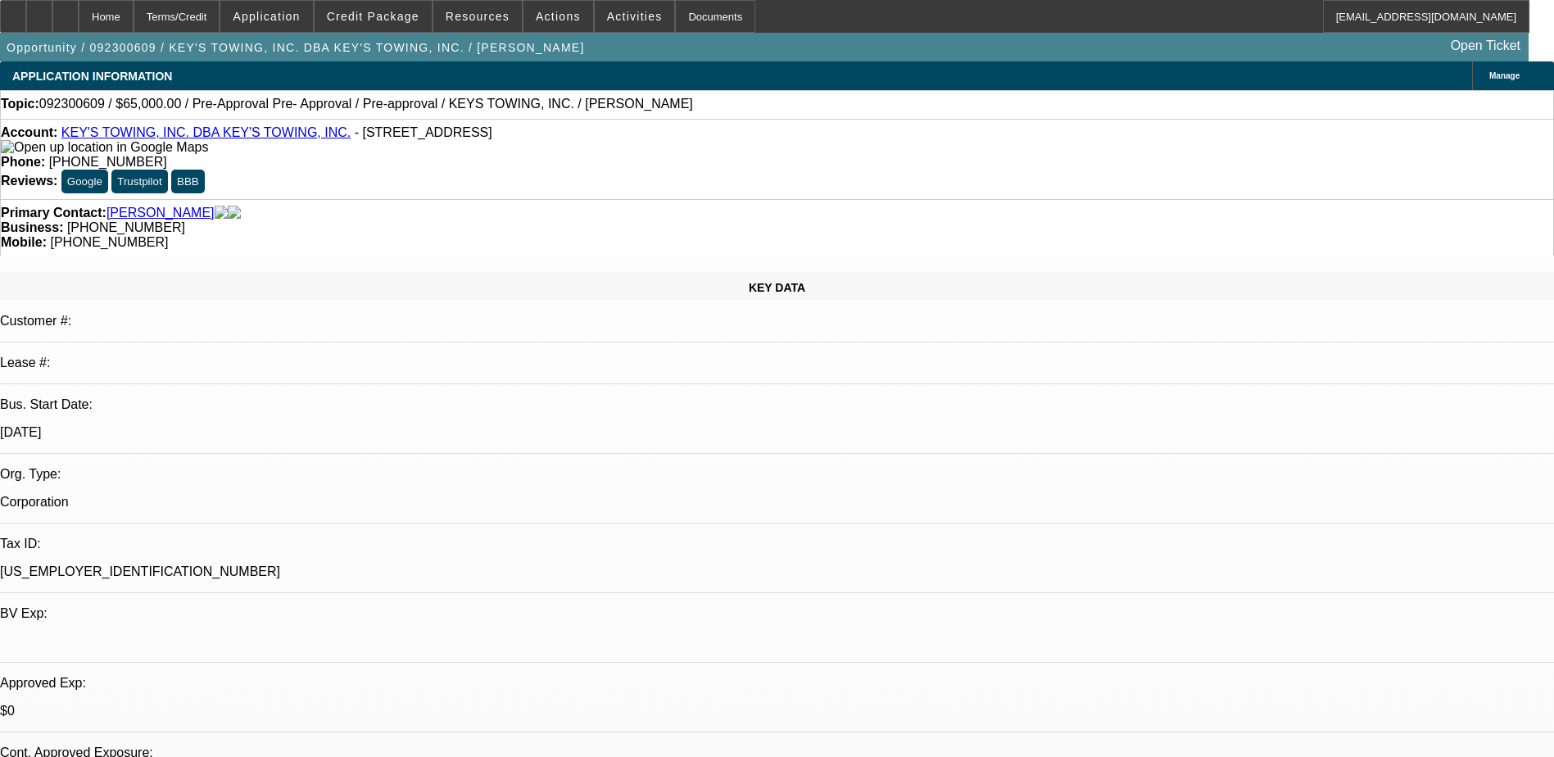
select select "0"
select select "3"
select select "0.1"
select select "4"
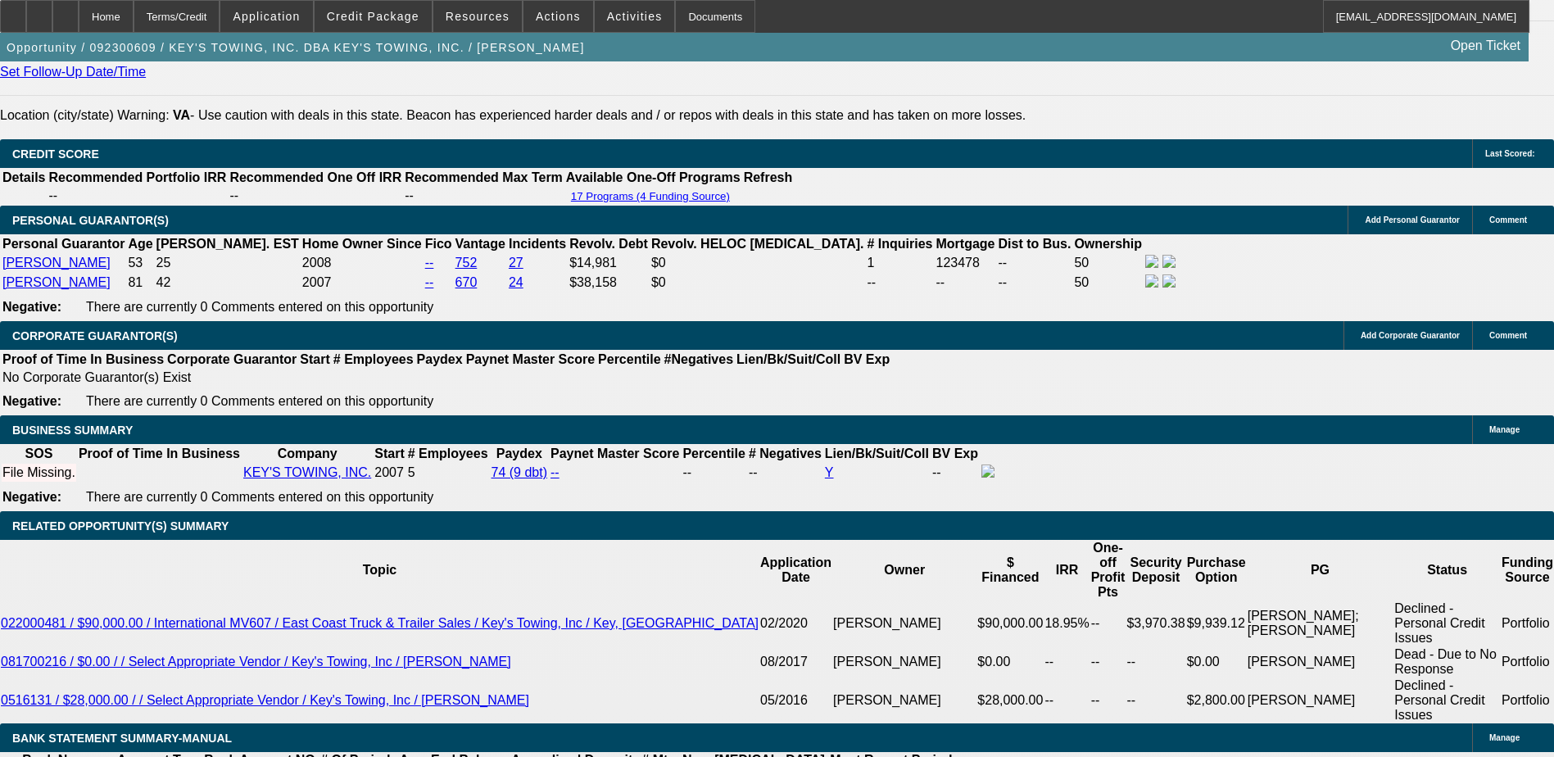
scroll to position [2376, 0]
